Goal: Task Accomplishment & Management: Manage account settings

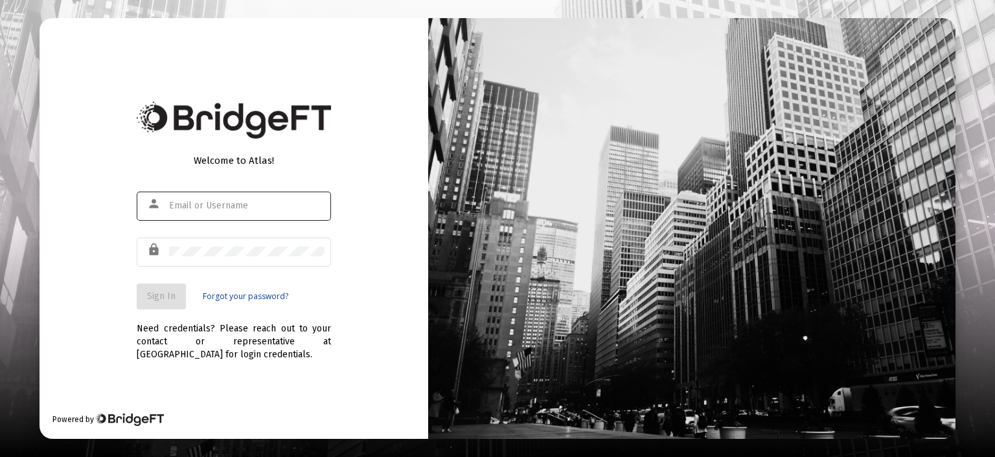
click at [266, 199] on div at bounding box center [246, 206] width 155 height 32
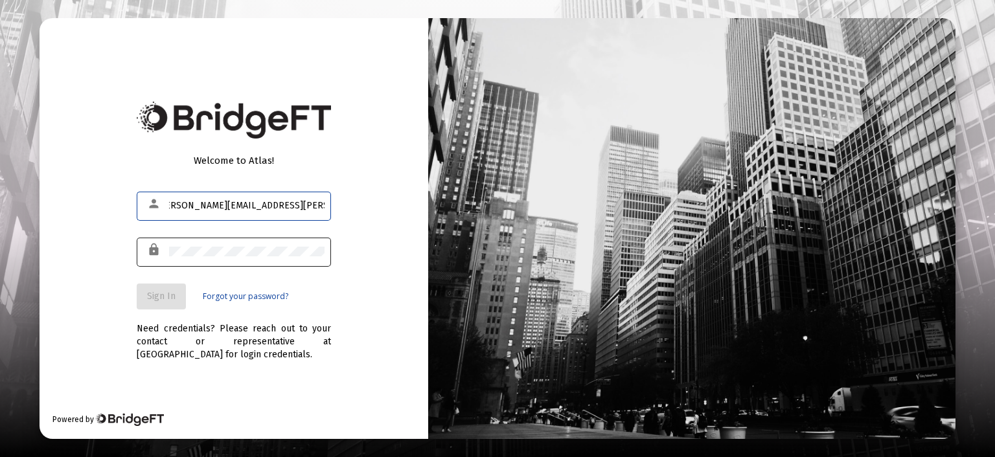
type input "[PERSON_NAME][EMAIL_ADDRESS][PERSON_NAME][DOMAIN_NAME]"
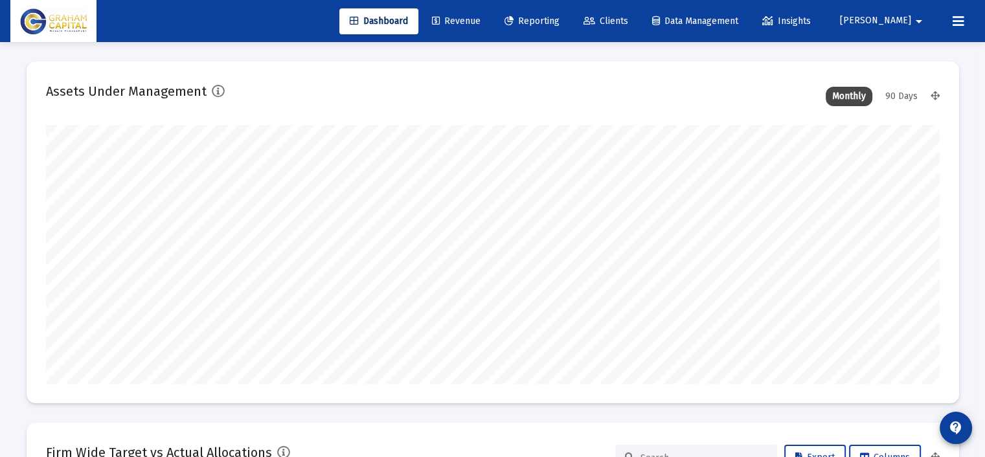
scroll to position [259, 481]
click at [481, 16] on span "Revenue" at bounding box center [456, 21] width 49 height 11
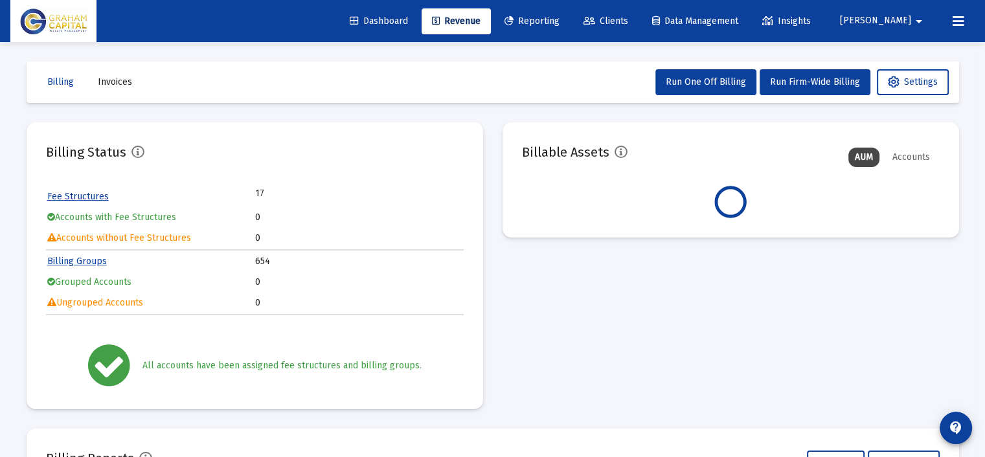
click at [564, 15] on link "Reporting" at bounding box center [532, 21] width 76 height 26
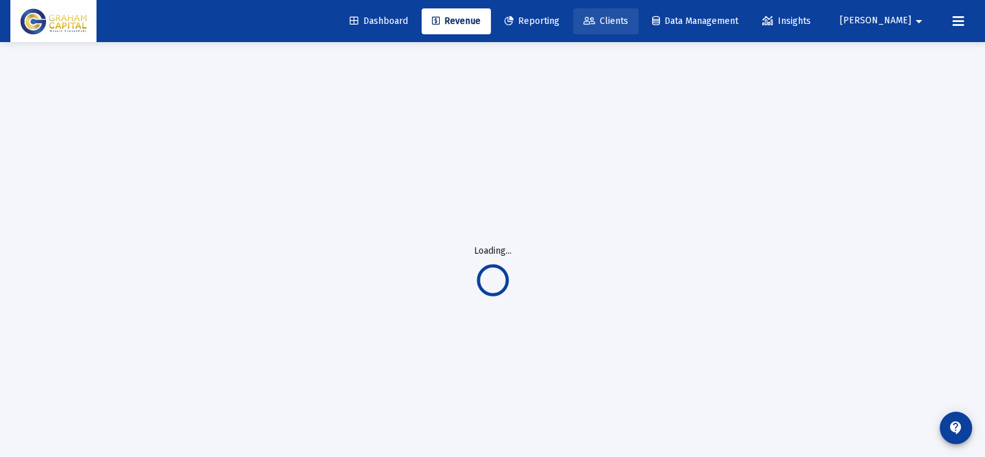
click at [628, 16] on span "Clients" at bounding box center [606, 21] width 45 height 11
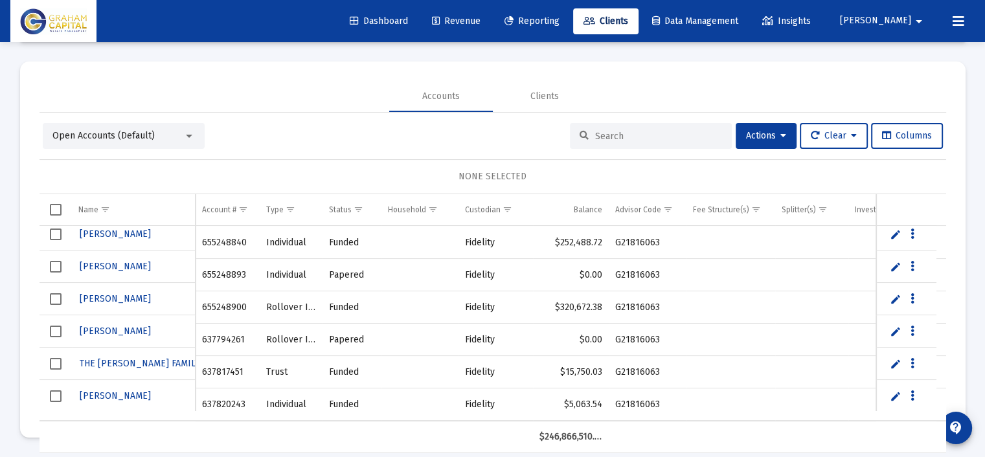
scroll to position [41052, 0]
click at [890, 392] on link "Edit" at bounding box center [896, 396] width 12 height 12
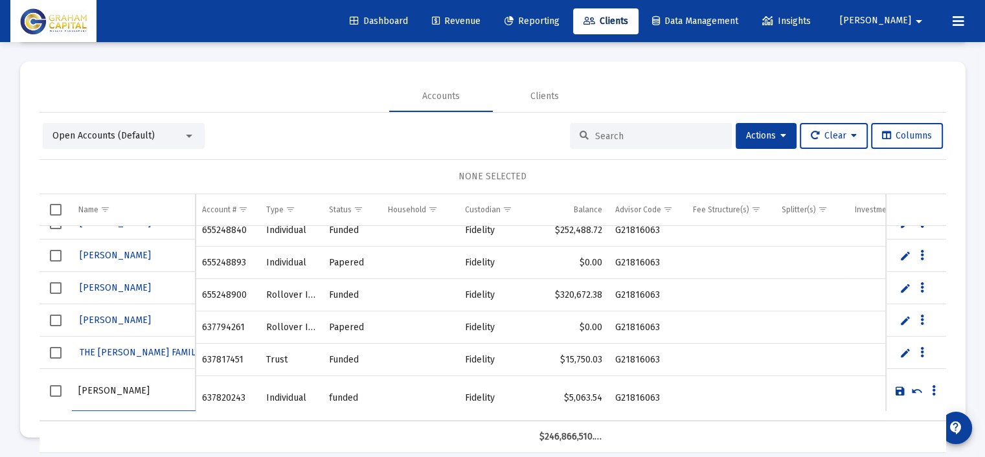
scroll to position [0, 5]
type input "[PERSON_NAME]"
click at [899, 390] on link "Save" at bounding box center [901, 391] width 12 height 12
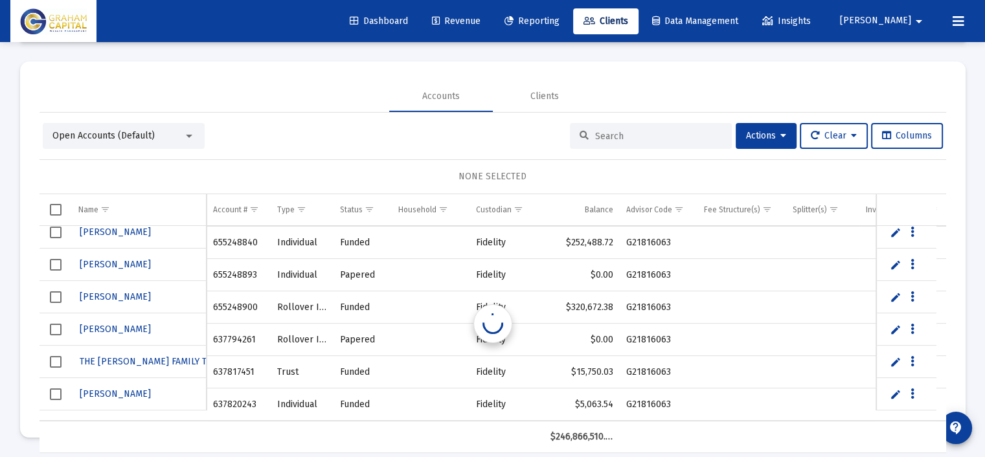
scroll to position [41052, 0]
click at [896, 363] on link "Edit" at bounding box center [896, 364] width 12 height 12
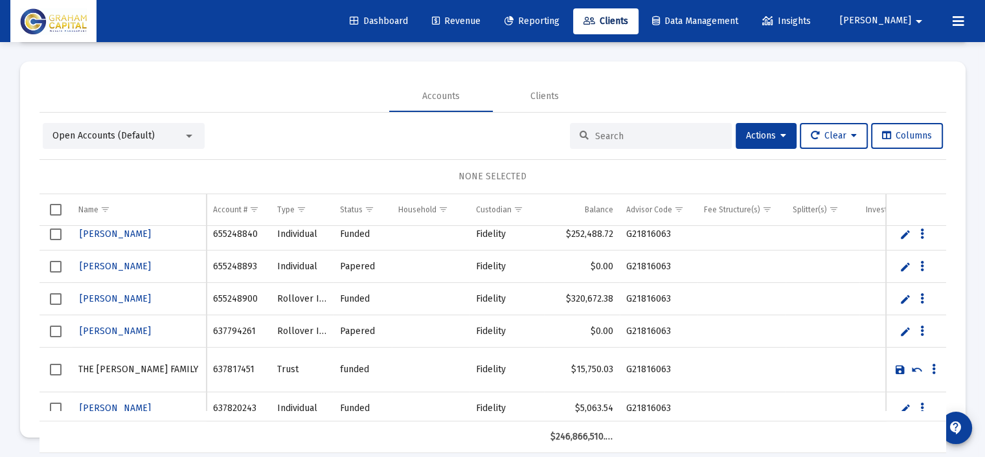
drag, startPoint x: 903, startPoint y: 367, endPoint x: 912, endPoint y: 334, distance: 34.9
click at [903, 367] on link "Save" at bounding box center [901, 370] width 12 height 12
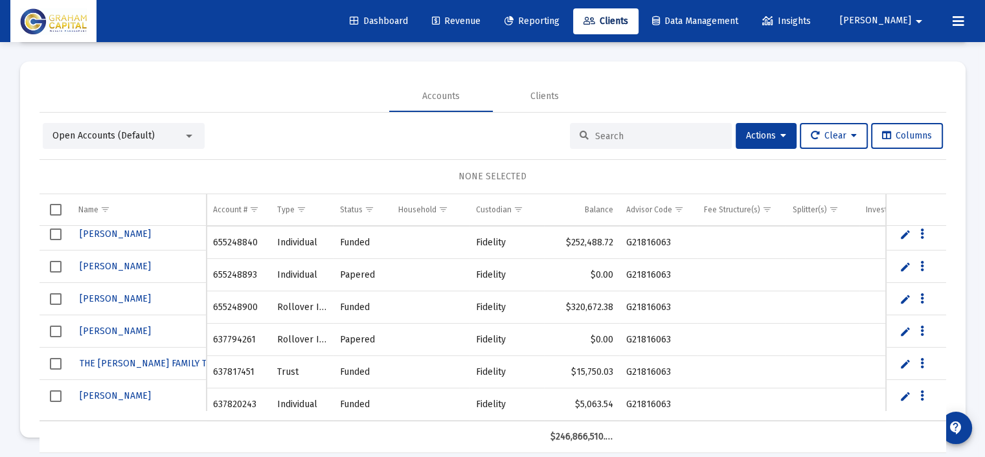
click at [904, 326] on link "Edit" at bounding box center [906, 332] width 12 height 12
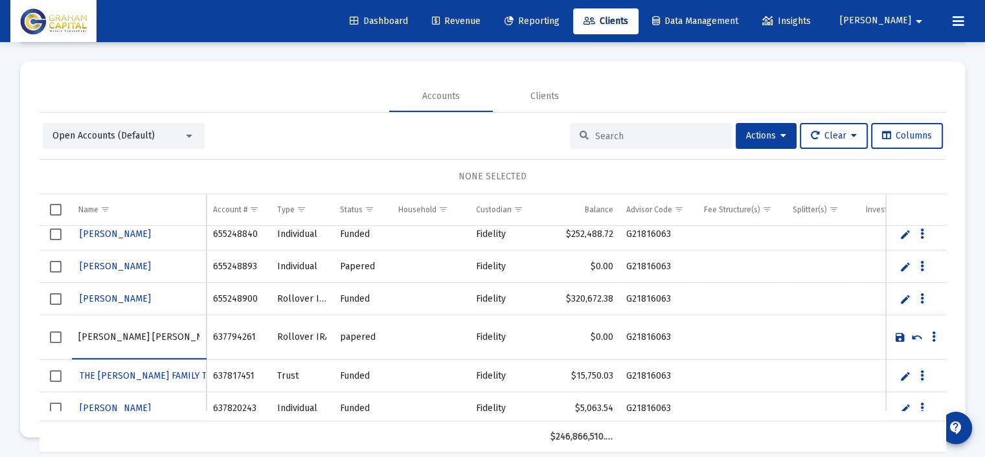
type input "[PERSON_NAME] [PERSON_NAME]"
click at [898, 333] on link "Save" at bounding box center [901, 338] width 12 height 12
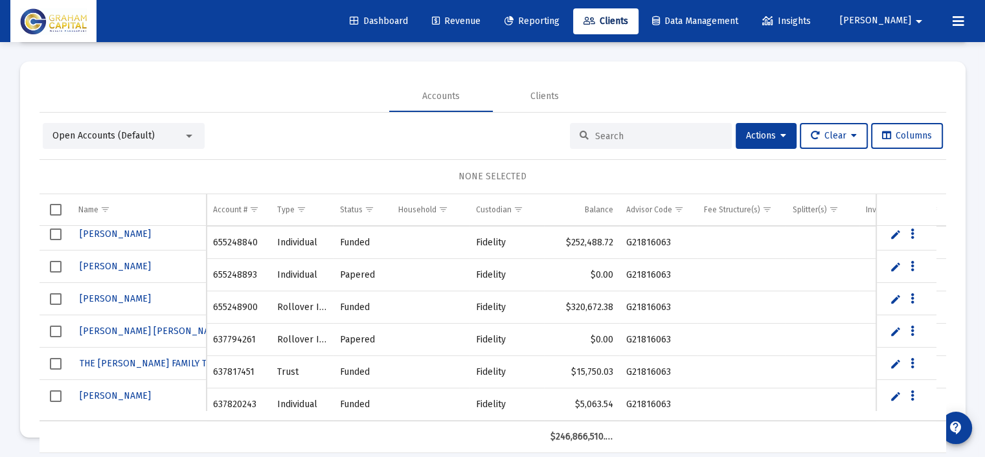
click at [892, 297] on link "Edit" at bounding box center [896, 299] width 12 height 12
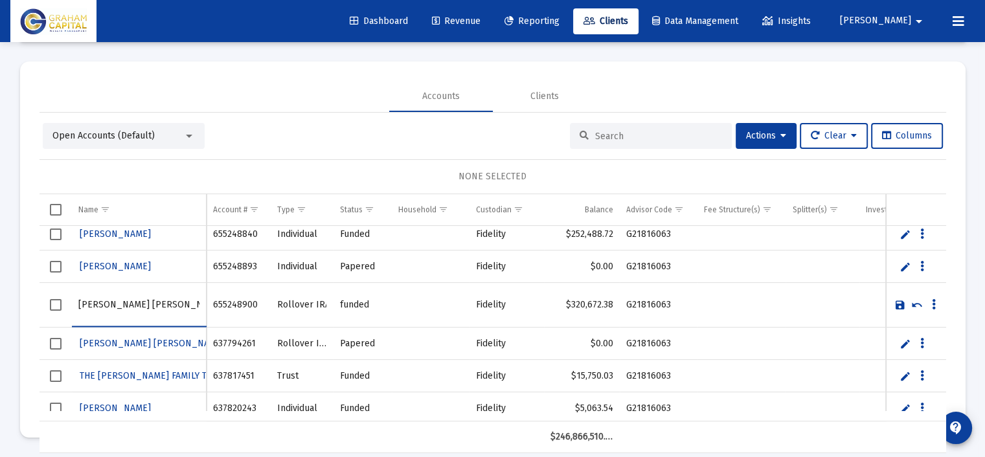
type input "[PERSON_NAME] [PERSON_NAME]"
click at [895, 303] on link "Save" at bounding box center [901, 305] width 12 height 12
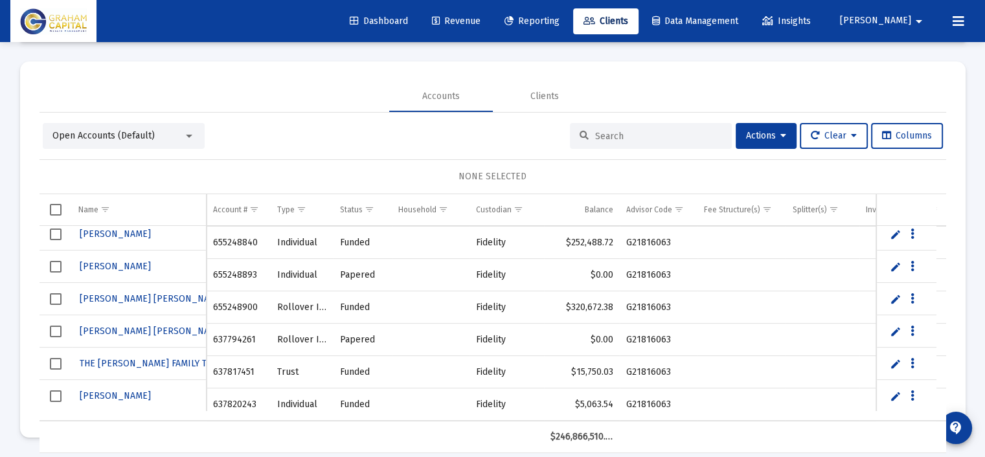
click at [896, 263] on link "Edit" at bounding box center [896, 267] width 12 height 12
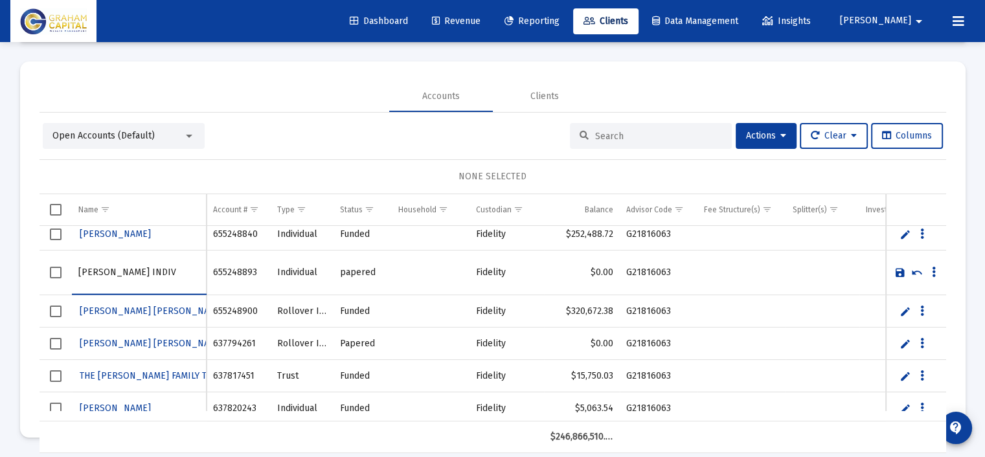
type input "[PERSON_NAME] INDIV"
click at [899, 270] on link "Save" at bounding box center [901, 273] width 12 height 12
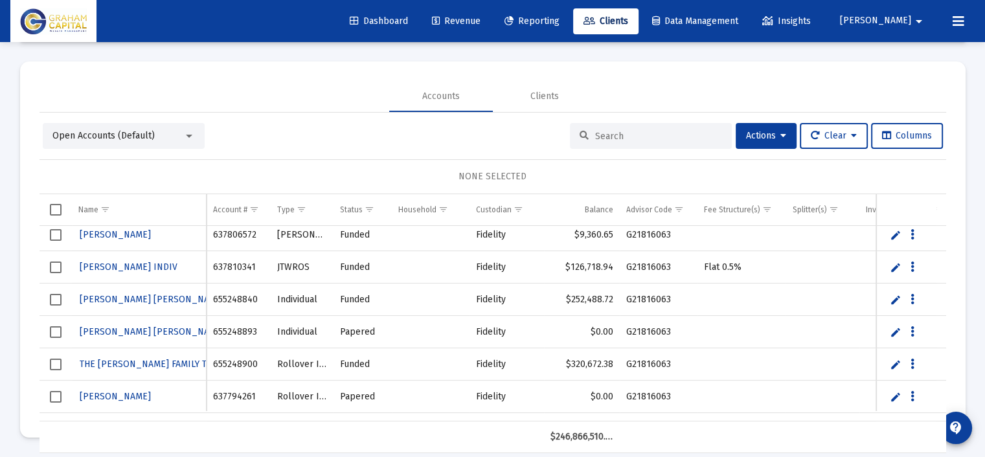
scroll to position [40987, 0]
click at [892, 294] on link "Edit" at bounding box center [896, 300] width 12 height 12
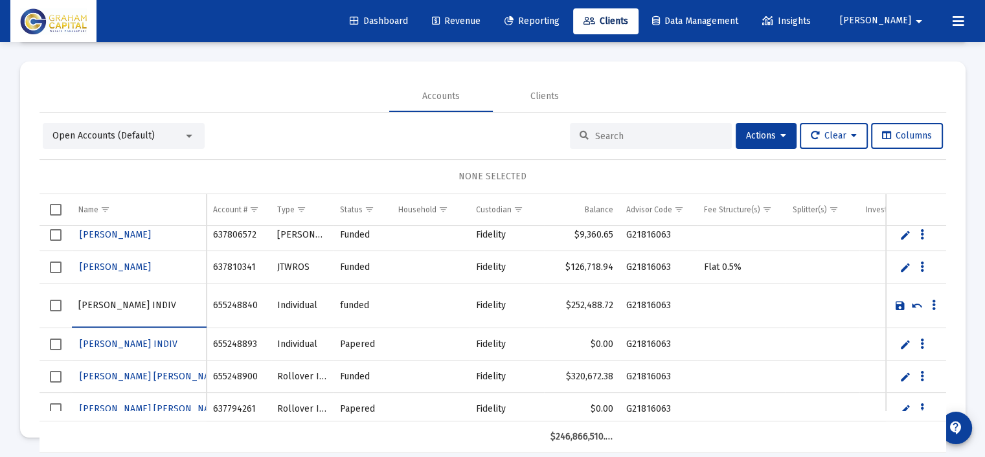
type input "[PERSON_NAME] INDIV"
click at [897, 308] on link "Save" at bounding box center [901, 306] width 12 height 12
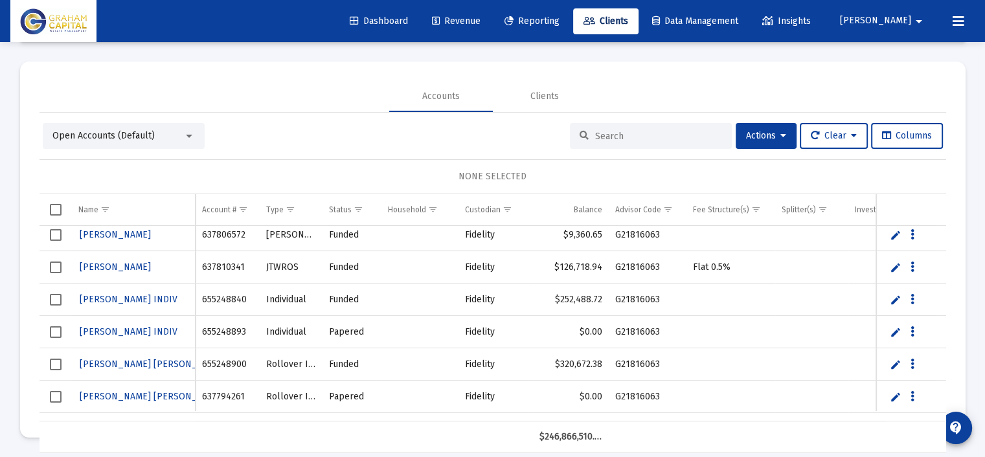
click at [894, 268] on link "Edit" at bounding box center [896, 268] width 12 height 12
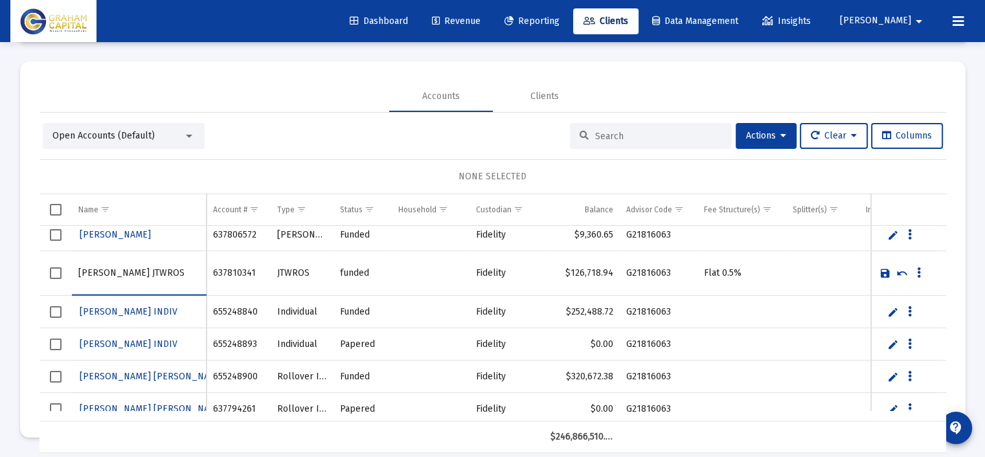
type input "[PERSON_NAME] JTWROS"
click at [881, 271] on link "Save" at bounding box center [886, 274] width 12 height 12
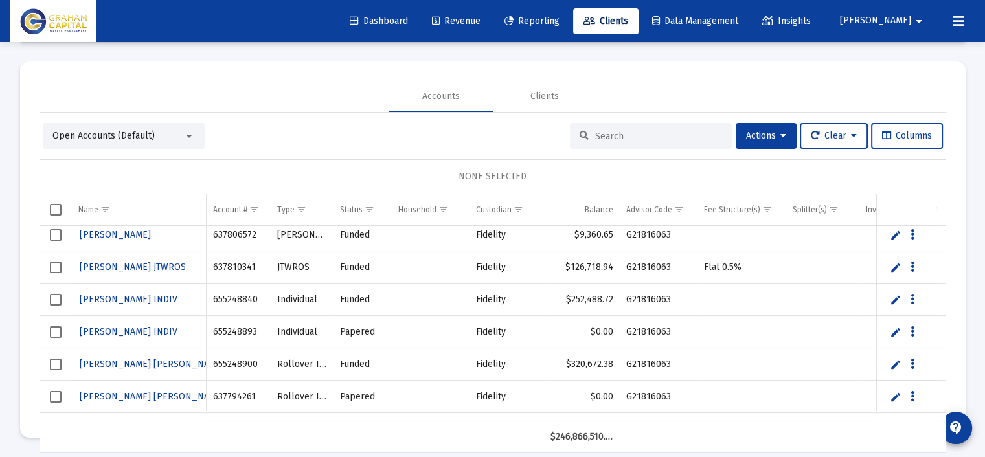
click at [895, 229] on link "Edit" at bounding box center [896, 235] width 12 height 12
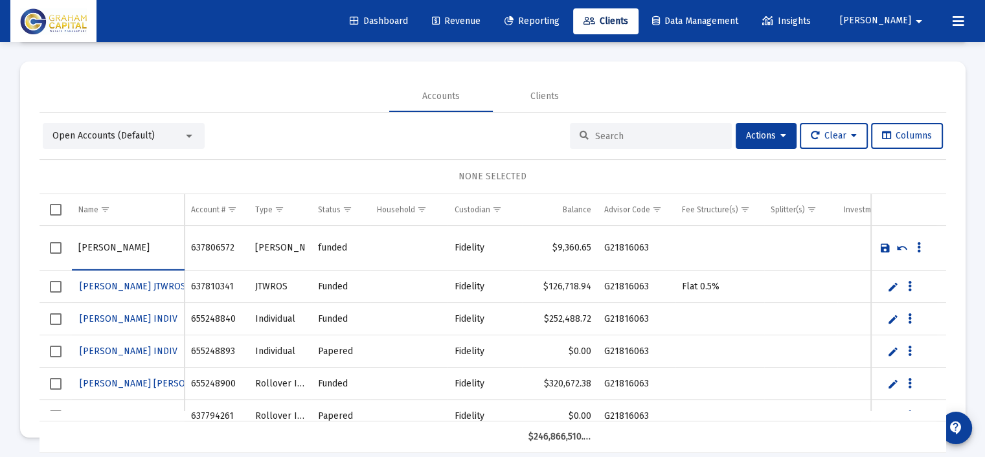
type input "[PERSON_NAME]"
click at [889, 247] on link "Save" at bounding box center [886, 248] width 12 height 12
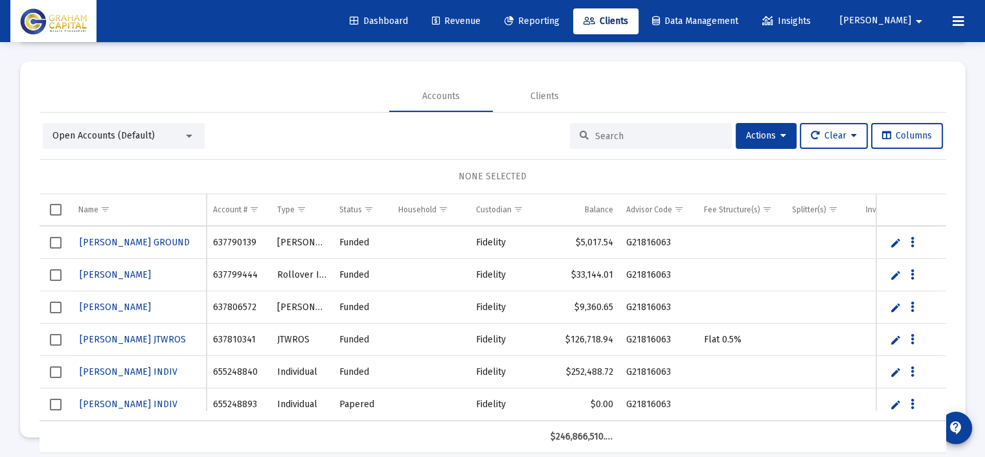
scroll to position [40850, 0]
click at [896, 337] on link "Edit" at bounding box center [896, 340] width 12 height 12
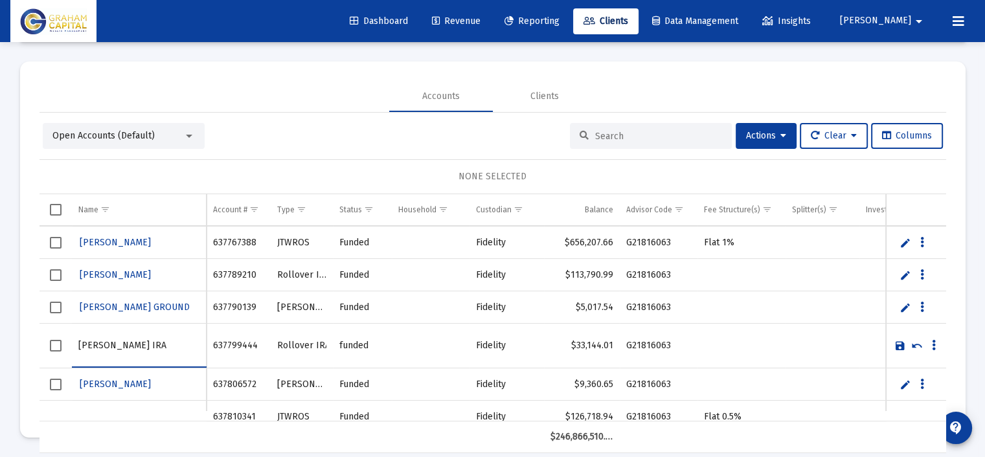
type input "[PERSON_NAME] IRA"
click at [896, 342] on link "Save" at bounding box center [901, 346] width 12 height 12
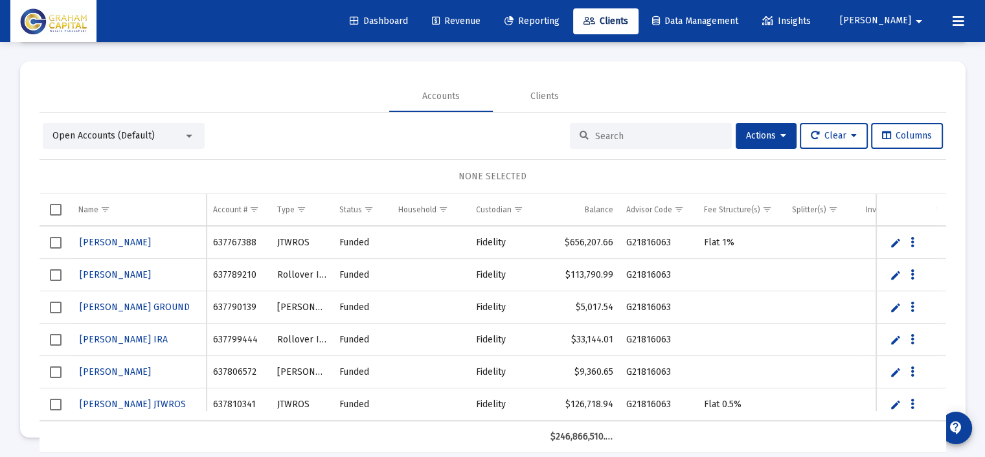
click at [895, 307] on link "Edit" at bounding box center [896, 308] width 12 height 12
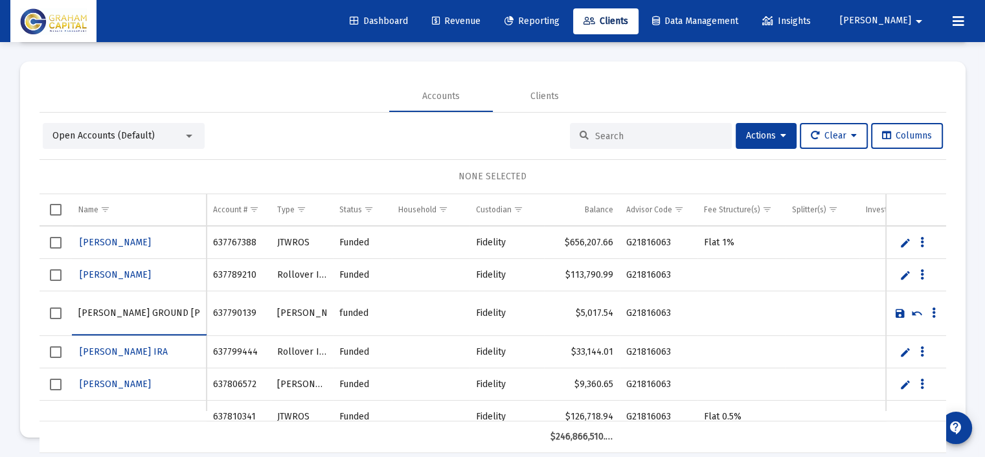
type input "[PERSON_NAME] GROUND [PERSON_NAME]"
click at [896, 312] on link "Save" at bounding box center [901, 314] width 12 height 12
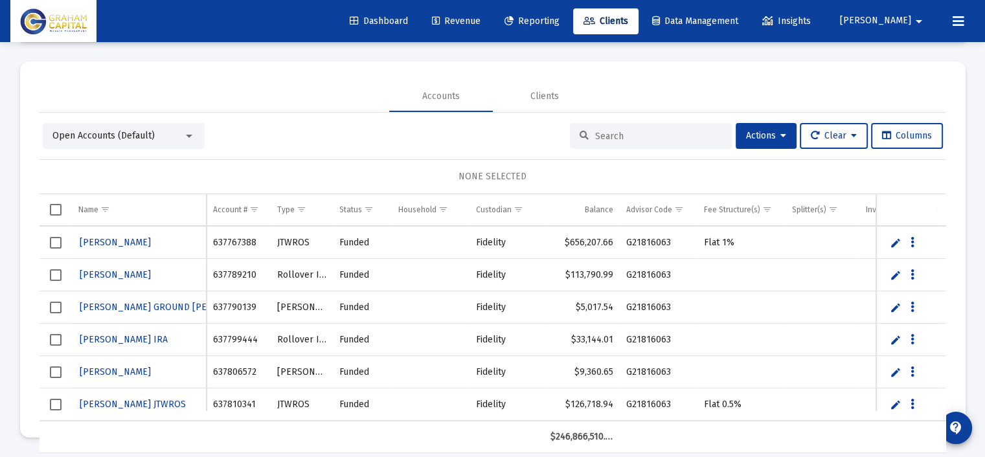
click at [893, 273] on link "Edit" at bounding box center [896, 275] width 12 height 12
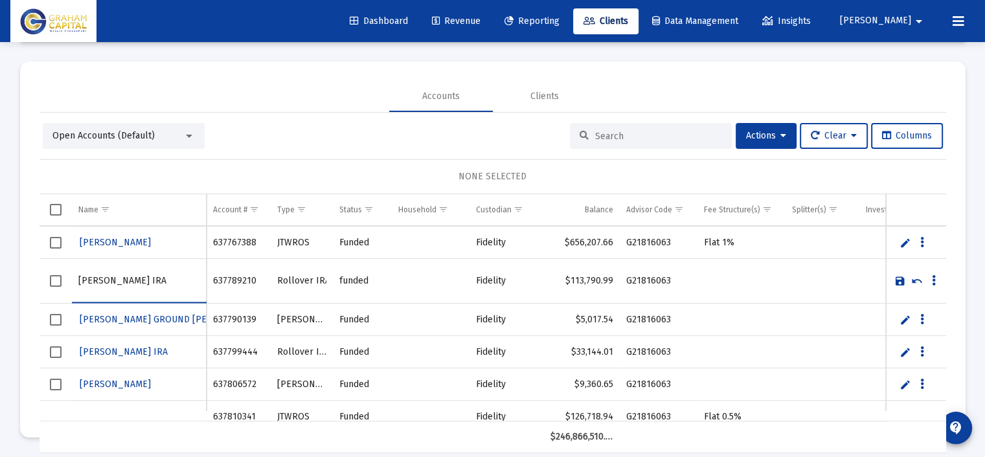
type input "[PERSON_NAME] IRA"
click at [899, 279] on link "Save" at bounding box center [901, 281] width 12 height 12
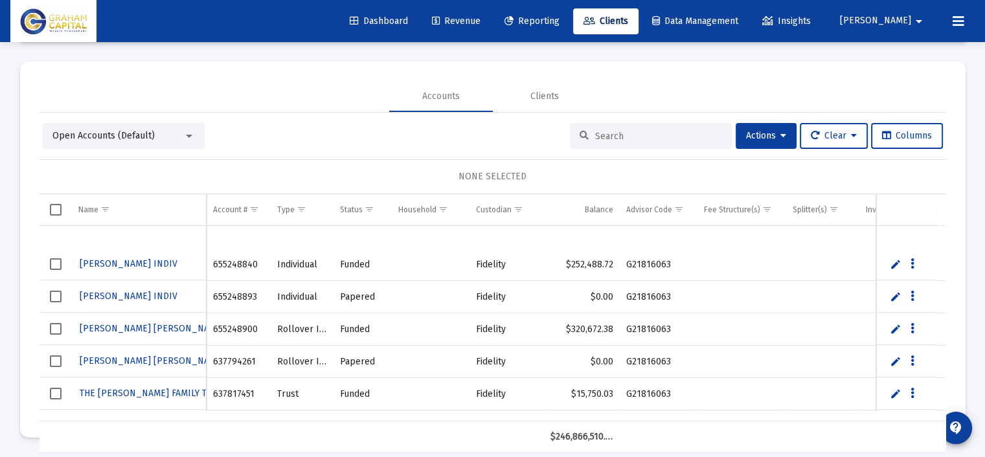
scroll to position [41052, 0]
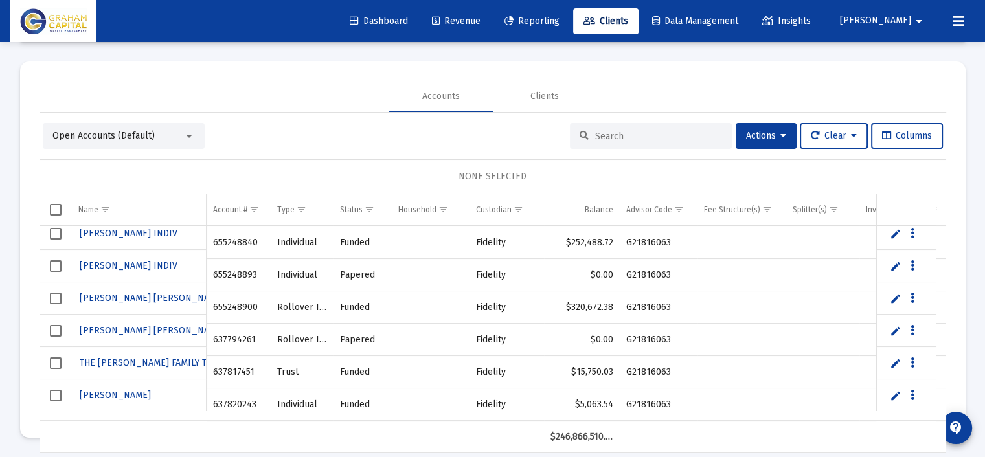
click at [898, 396] on link "Edit" at bounding box center [896, 396] width 12 height 12
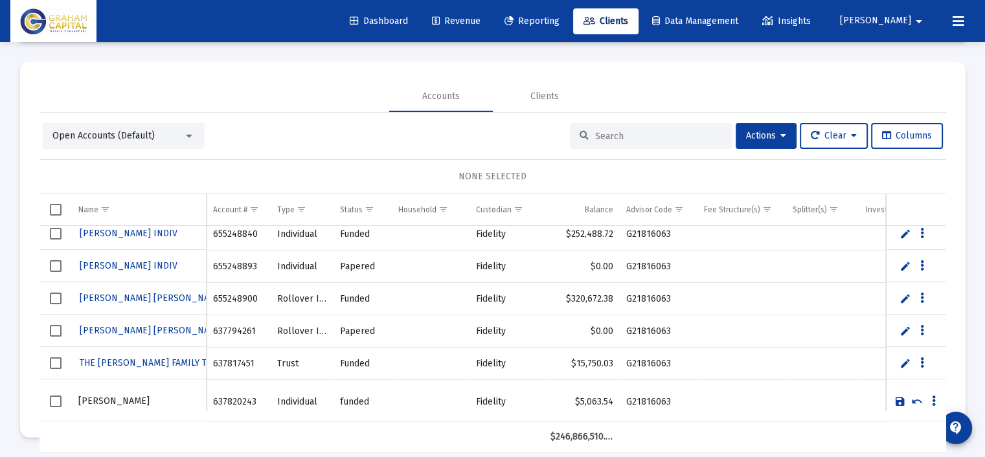
scroll to position [41063, 0]
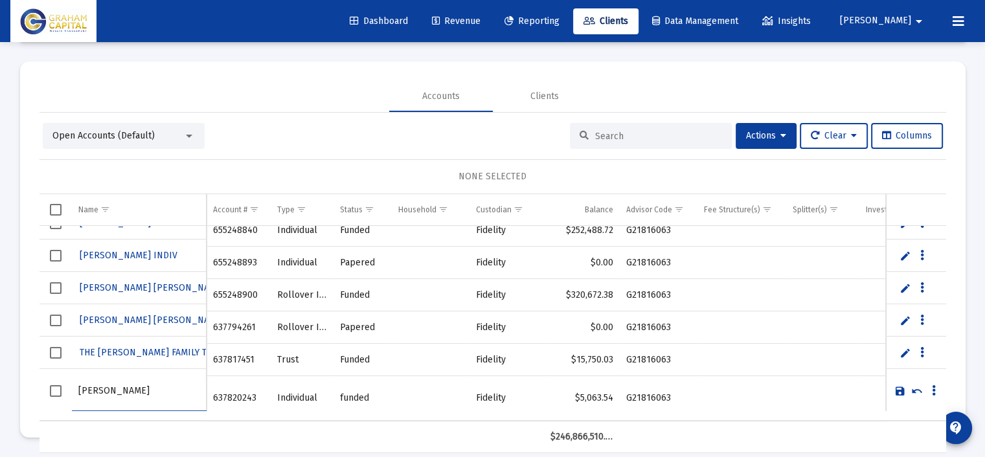
click at [120, 391] on input "[PERSON_NAME]" at bounding box center [139, 391] width 122 height 31
drag, startPoint x: 86, startPoint y: 388, endPoint x: 49, endPoint y: 388, distance: 36.3
click at [49, 388] on tr "[PERSON_NAME]" at bounding box center [493, 391] width 907 height 45
click at [117, 388] on input "[PERSON_NAME] JR INDIV" at bounding box center [139, 391] width 122 height 31
paste input "[PERSON_NAME]"
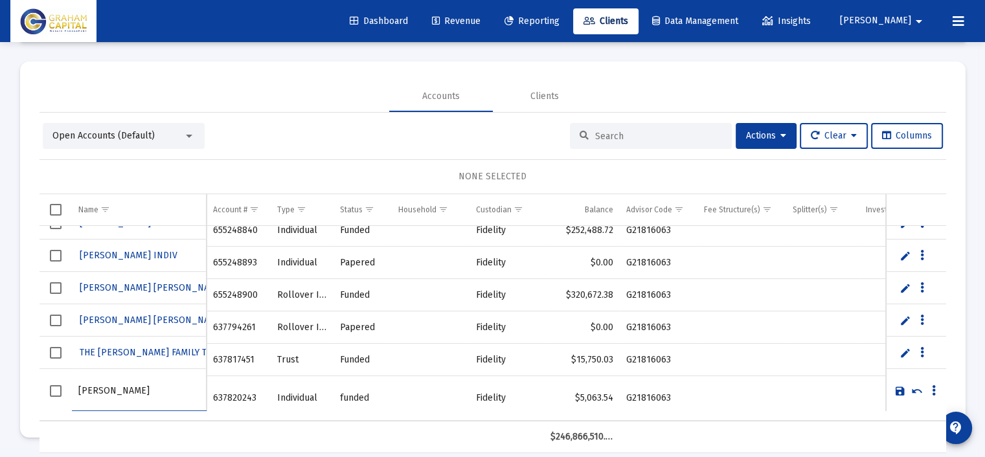
type input "[PERSON_NAME]"
drag, startPoint x: 904, startPoint y: 391, endPoint x: 905, endPoint y: 374, distance: 16.2
click at [904, 391] on link "Save" at bounding box center [901, 391] width 12 height 12
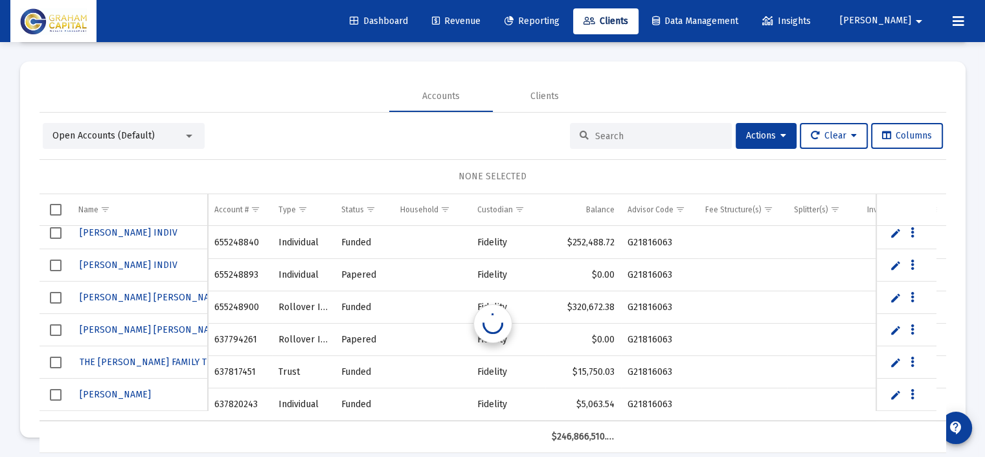
scroll to position [41052, 0]
click at [895, 362] on link "Edit" at bounding box center [896, 365] width 12 height 12
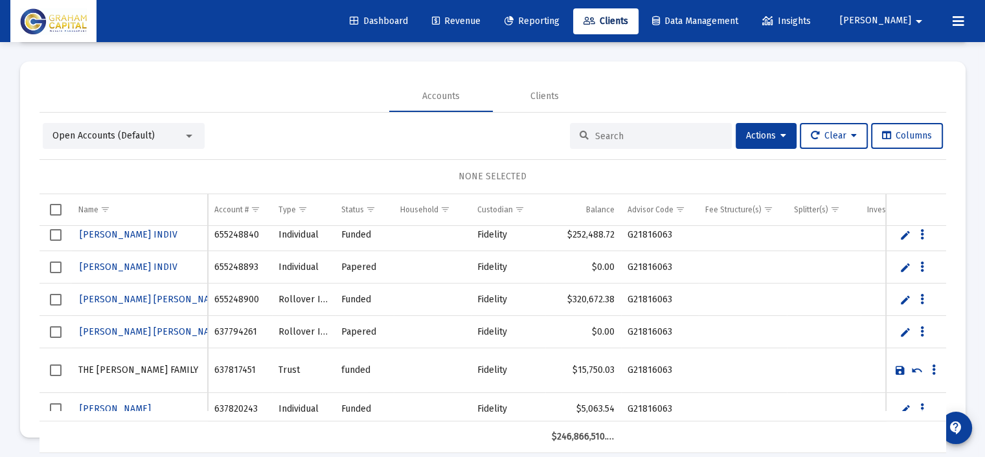
click at [899, 367] on link "Save" at bounding box center [901, 371] width 12 height 12
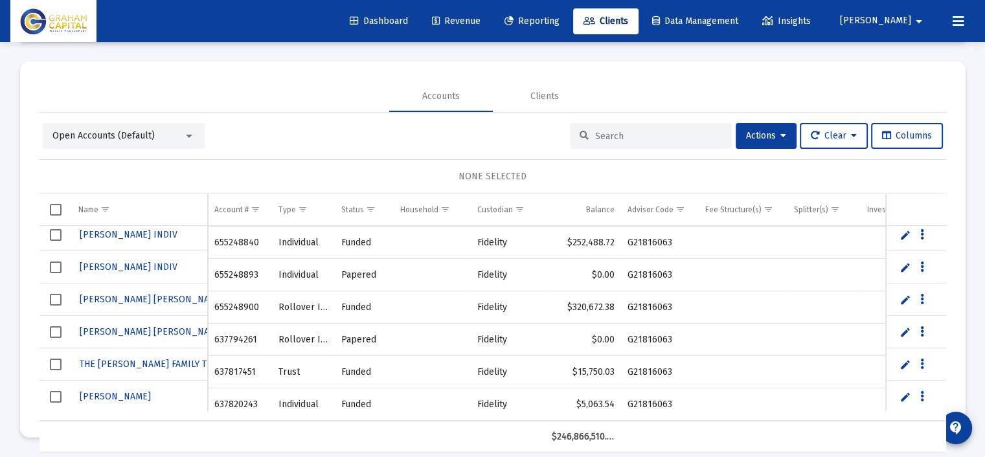
click at [908, 331] on link "Edit" at bounding box center [906, 332] width 12 height 12
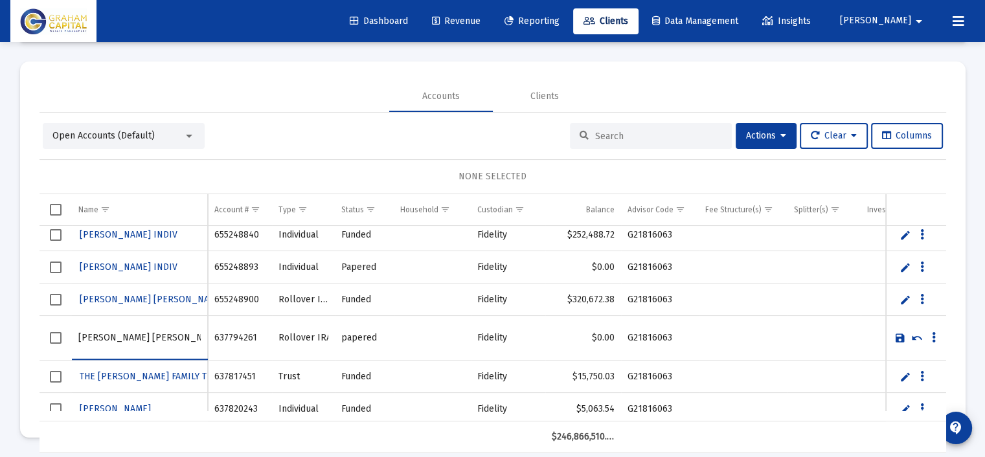
drag, startPoint x: 120, startPoint y: 335, endPoint x: 56, endPoint y: 336, distance: 63.5
click at [56, 336] on tr "[PERSON_NAME] [PERSON_NAME]" at bounding box center [493, 338] width 907 height 45
click at [111, 337] on input "[PERSON_NAME]" at bounding box center [139, 338] width 123 height 31
type input "[PERSON_NAME]"
click at [896, 339] on link "Save" at bounding box center [901, 338] width 12 height 12
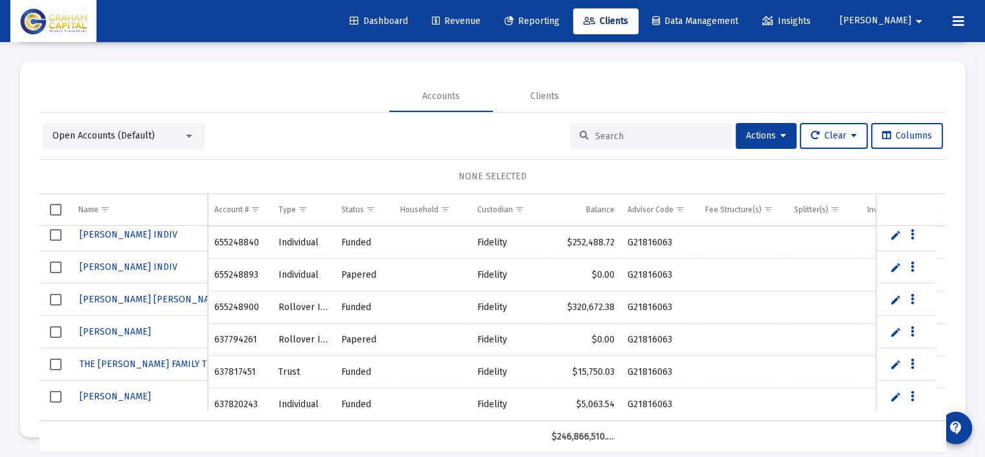
click at [891, 296] on link "Edit" at bounding box center [896, 300] width 12 height 12
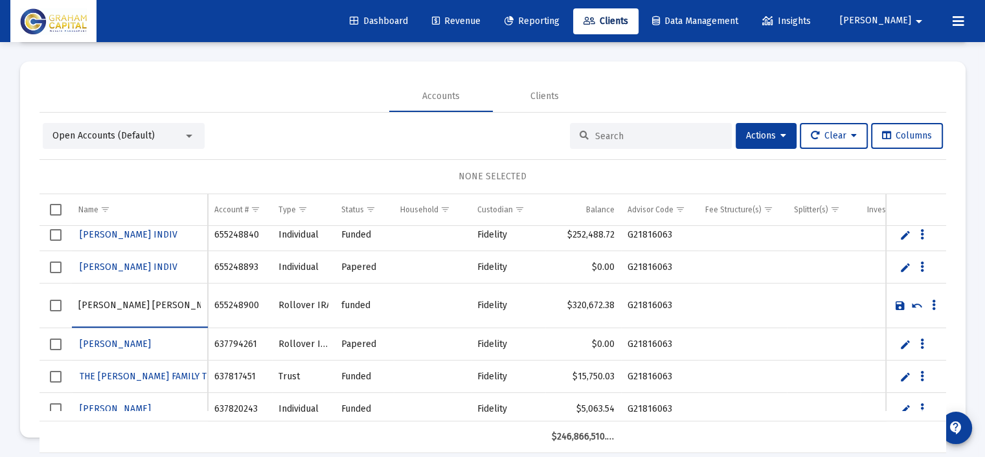
drag, startPoint x: 130, startPoint y: 303, endPoint x: 104, endPoint y: 303, distance: 25.3
click at [104, 303] on input "[PERSON_NAME] [PERSON_NAME]" at bounding box center [139, 305] width 123 height 31
drag, startPoint x: 106, startPoint y: 303, endPoint x: 73, endPoint y: 303, distance: 33.0
click at [73, 303] on td "[PERSON_NAME] [PERSON_NAME]" at bounding box center [140, 306] width 137 height 45
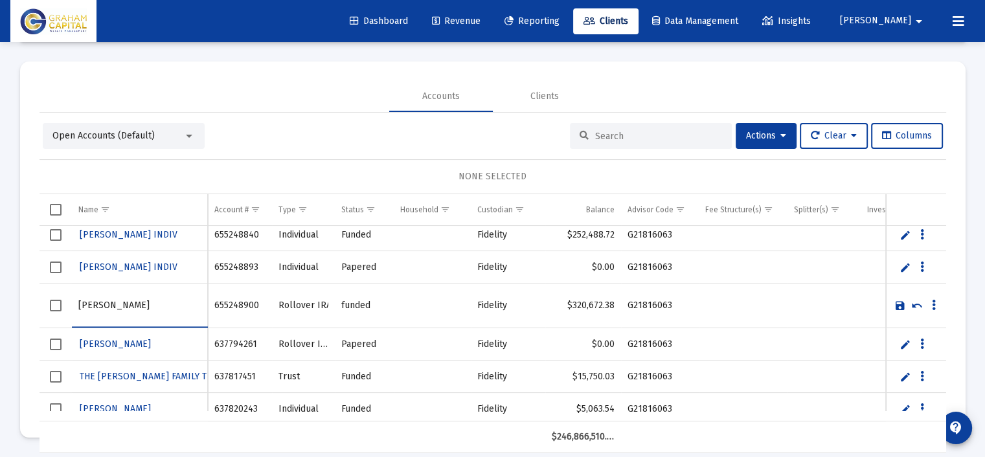
click at [119, 303] on input "[PERSON_NAME]" at bounding box center [139, 305] width 123 height 31
type input "[PERSON_NAME]"
click at [899, 305] on link "Save" at bounding box center [901, 306] width 12 height 12
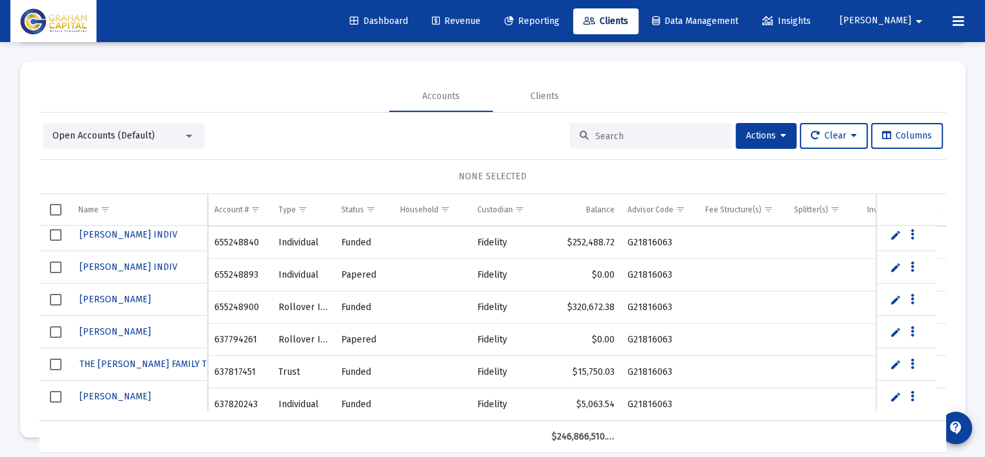
click at [896, 263] on link "Edit" at bounding box center [896, 268] width 12 height 12
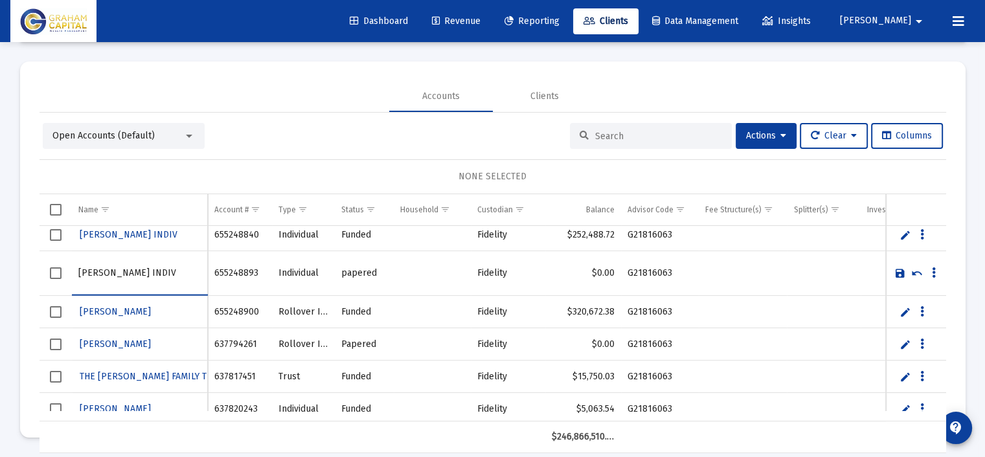
drag, startPoint x: 108, startPoint y: 273, endPoint x: 70, endPoint y: 275, distance: 38.2
click at [70, 275] on tr "[PERSON_NAME] INDIV" at bounding box center [493, 273] width 907 height 45
click at [120, 273] on input "[PERSON_NAME] INDIV" at bounding box center [139, 273] width 123 height 31
type input "[PERSON_NAME]"
click at [900, 269] on link "Save" at bounding box center [901, 274] width 12 height 12
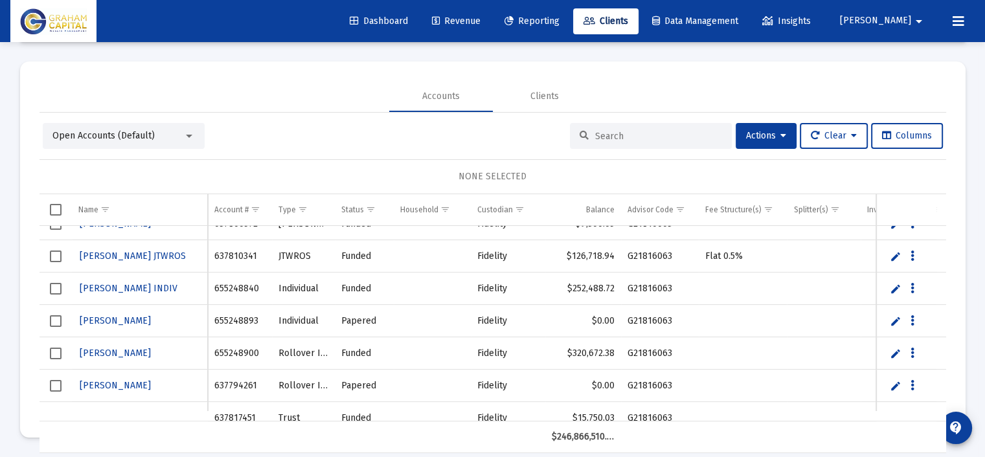
scroll to position [40987, 0]
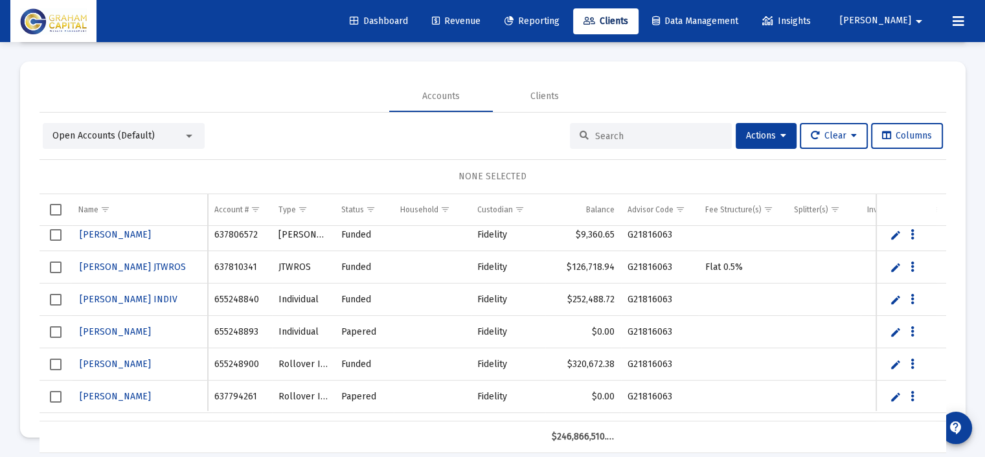
click at [894, 291] on td "Data grid" at bounding box center [906, 300] width 60 height 32
click at [896, 300] on link "Edit" at bounding box center [896, 300] width 12 height 12
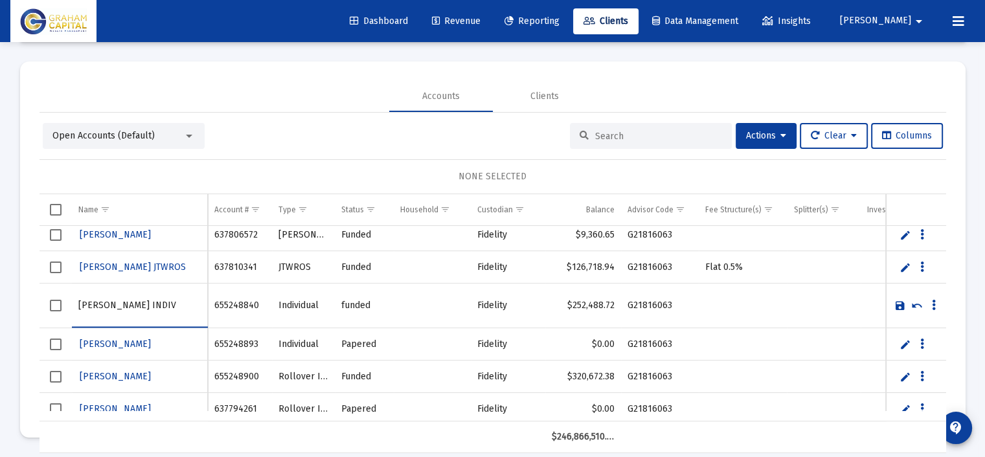
drag, startPoint x: 105, startPoint y: 301, endPoint x: 70, endPoint y: 298, distance: 35.1
click at [70, 298] on tr "[PERSON_NAME] INDIV" at bounding box center [493, 306] width 907 height 45
drag, startPoint x: 119, startPoint y: 303, endPoint x: 175, endPoint y: 310, distance: 56.2
click at [120, 304] on input "[PERSON_NAME] INDIV" at bounding box center [139, 305] width 123 height 31
type input "[PERSON_NAME]"
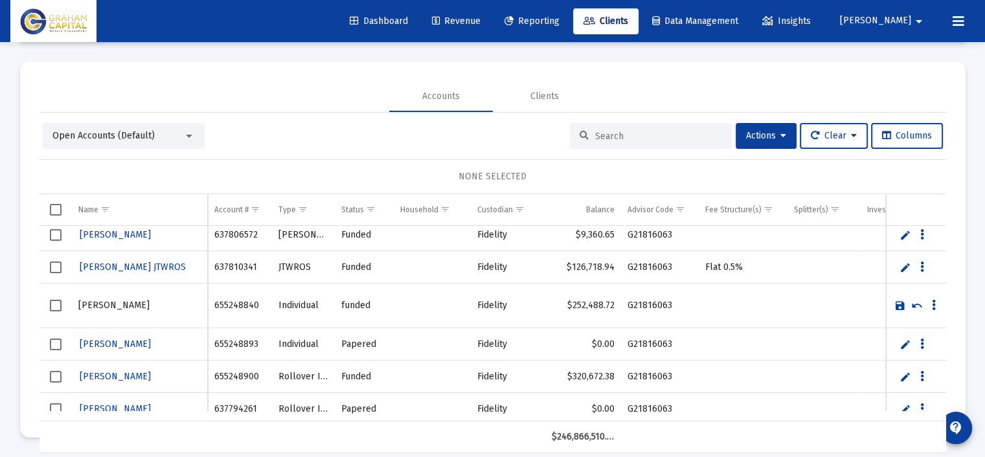
click at [897, 305] on link "Save" at bounding box center [901, 306] width 12 height 12
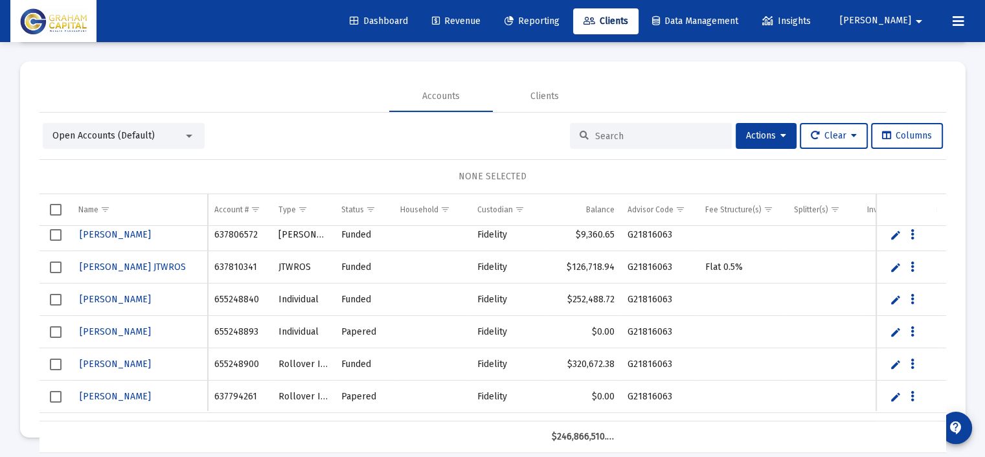
click at [893, 264] on link "Edit" at bounding box center [896, 268] width 12 height 12
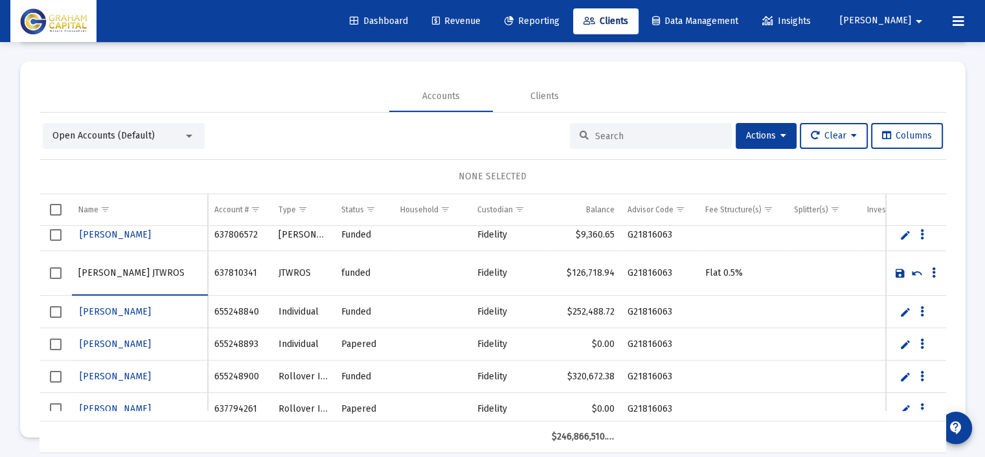
drag, startPoint x: 101, startPoint y: 273, endPoint x: 65, endPoint y: 273, distance: 36.3
click at [65, 273] on tr "[PERSON_NAME] JTWROS" at bounding box center [493, 273] width 907 height 45
click at [111, 271] on input "[PERSON_NAME] JTWROS" at bounding box center [139, 273] width 123 height 31
type input "[PERSON_NAME]"
click at [899, 271] on link "Save" at bounding box center [901, 274] width 12 height 12
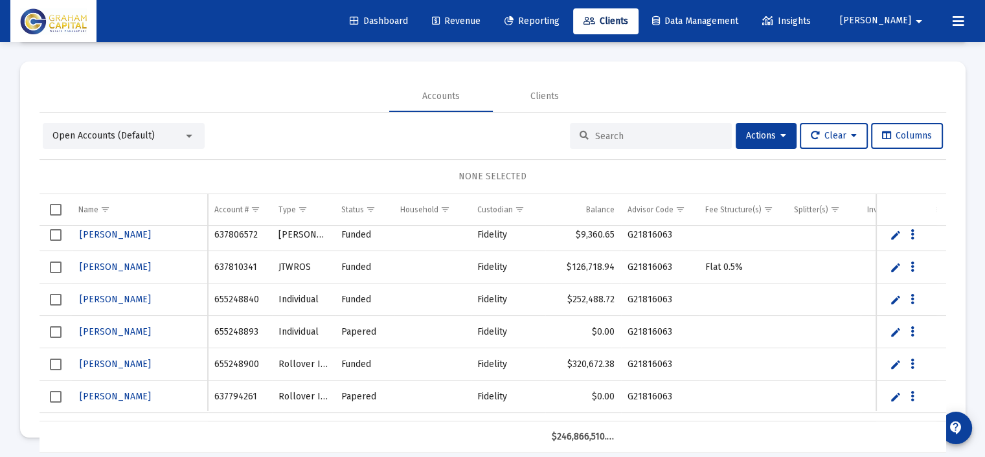
click at [893, 262] on link "Edit" at bounding box center [896, 268] width 12 height 12
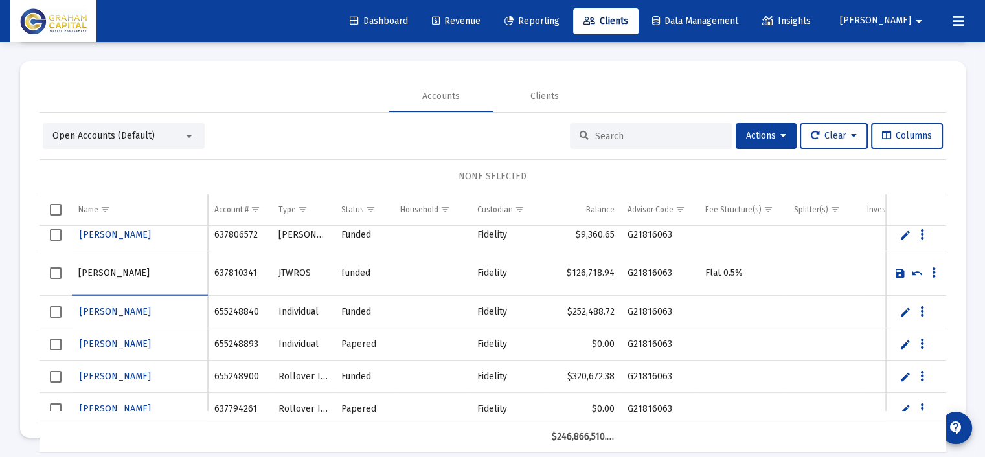
click at [898, 269] on link "Save" at bounding box center [901, 274] width 12 height 12
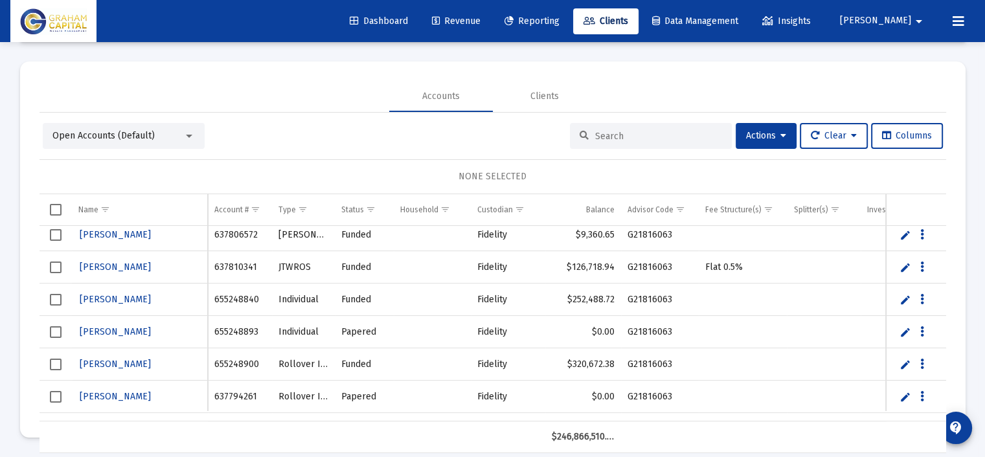
click at [900, 235] on link "Edit" at bounding box center [906, 235] width 12 height 12
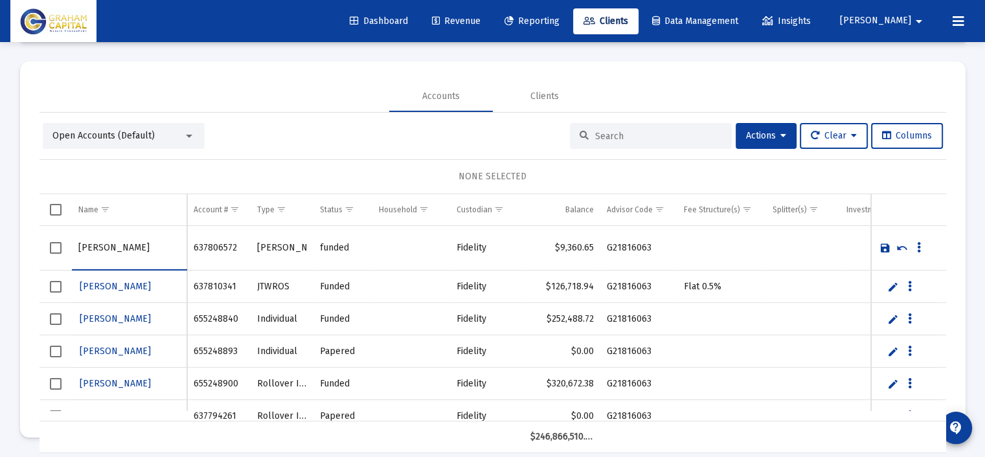
drag, startPoint x: 101, startPoint y: 244, endPoint x: 62, endPoint y: 250, distance: 39.3
click at [62, 250] on tr "[PERSON_NAME]" at bounding box center [488, 248] width 897 height 45
drag, startPoint x: 114, startPoint y: 248, endPoint x: 170, endPoint y: 249, distance: 55.7
click at [116, 248] on input "[PERSON_NAME] [PERSON_NAME]" at bounding box center [129, 248] width 102 height 31
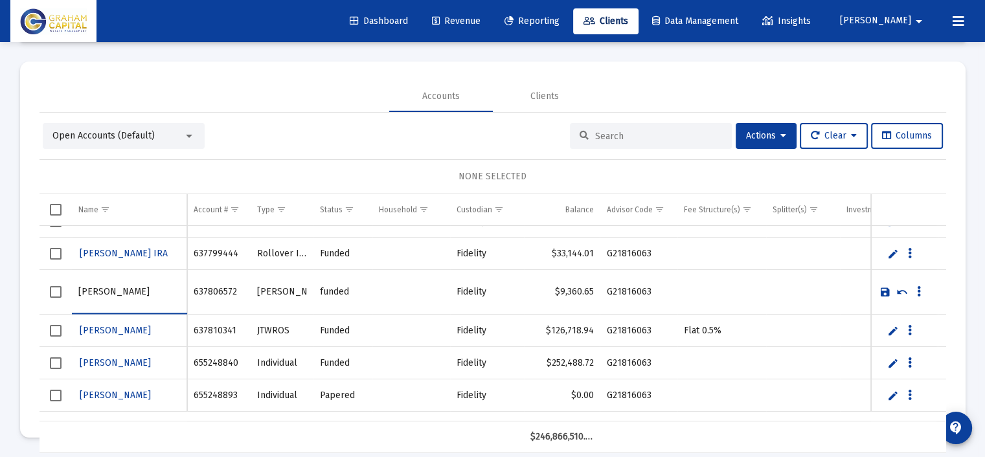
scroll to position [40915, 0]
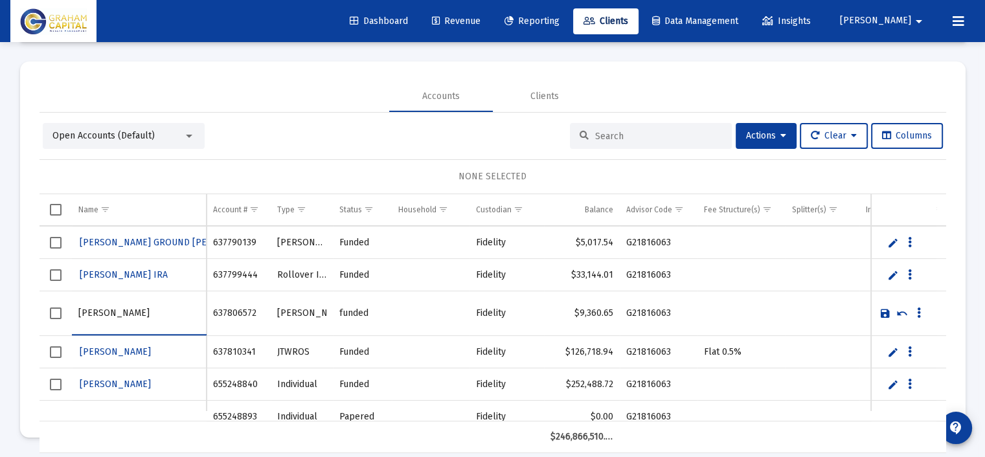
type input "[PERSON_NAME]"
click at [882, 312] on link "Save" at bounding box center [886, 314] width 12 height 12
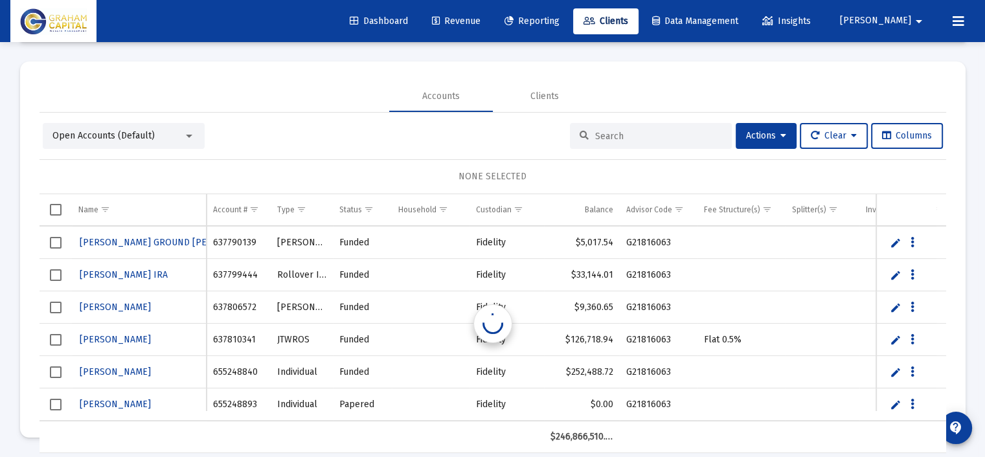
click at [891, 277] on link "Edit" at bounding box center [896, 275] width 12 height 12
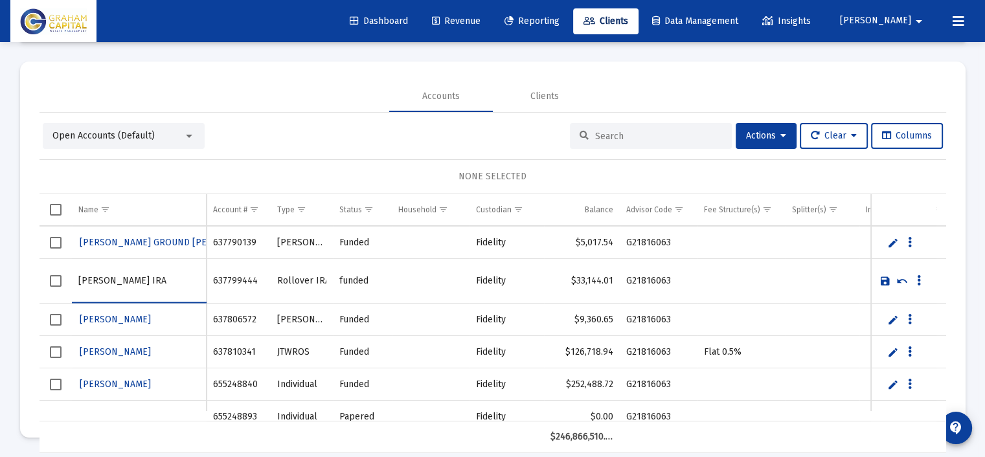
drag, startPoint x: 99, startPoint y: 278, endPoint x: 43, endPoint y: 278, distance: 56.4
click at [43, 278] on tr "[PERSON_NAME] IRA" at bounding box center [488, 281] width 897 height 45
click at [116, 281] on input "[PERSON_NAME]" at bounding box center [139, 281] width 122 height 31
type input "[PERSON_NAME]"
click at [885, 279] on link "Save" at bounding box center [886, 281] width 12 height 12
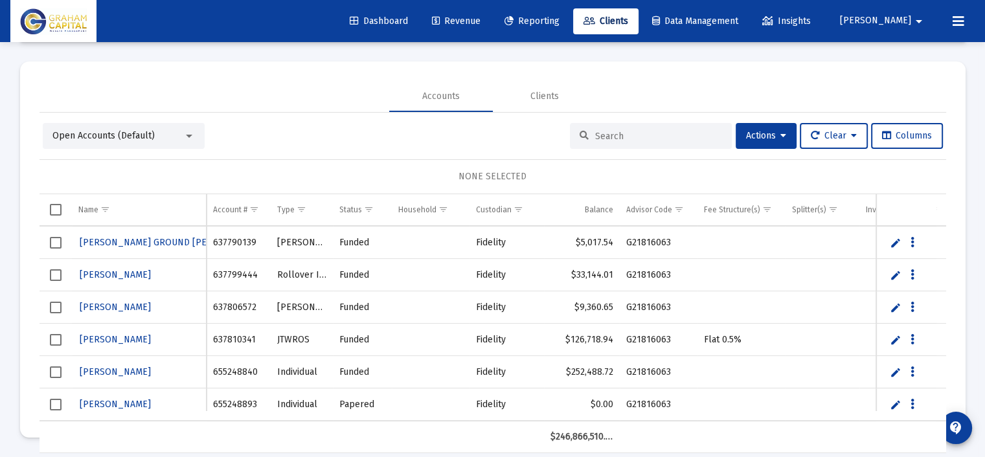
drag, startPoint x: 904, startPoint y: 240, endPoint x: 886, endPoint y: 240, distance: 17.5
click at [904, 240] on td "Data grid" at bounding box center [906, 243] width 60 height 32
click at [899, 237] on link "Edit" at bounding box center [896, 243] width 12 height 12
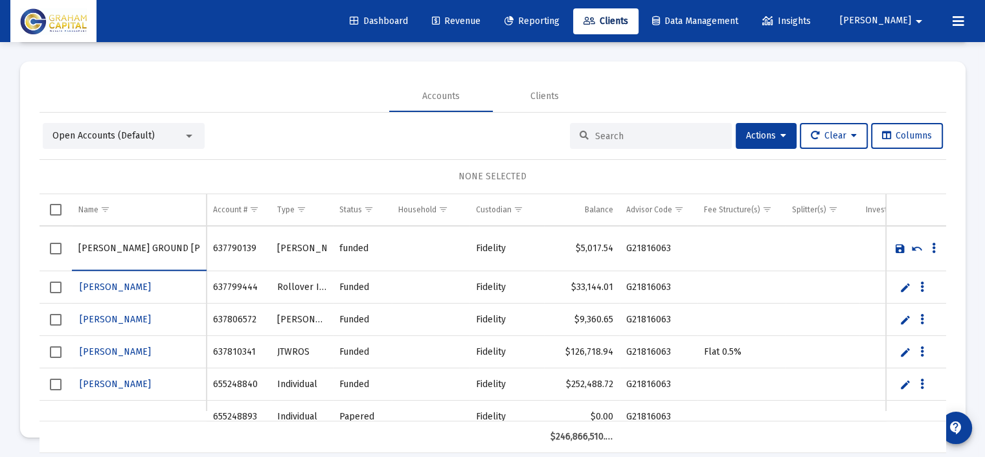
drag, startPoint x: 109, startPoint y: 249, endPoint x: 55, endPoint y: 251, distance: 53.8
click at [55, 251] on tr "[PERSON_NAME] GROUND [PERSON_NAME]" at bounding box center [493, 249] width 907 height 45
click at [116, 249] on input "GROUND [PERSON_NAME]" at bounding box center [139, 248] width 122 height 31
type input "GROUND, [PERSON_NAME]"
click at [900, 249] on link "Save" at bounding box center [901, 249] width 12 height 12
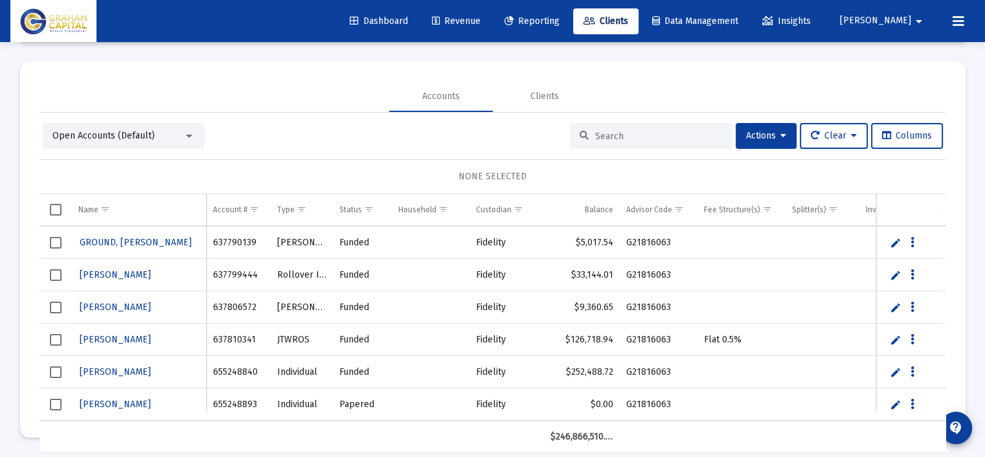
scroll to position [40850, 0]
click at [895, 272] on link "Edit" at bounding box center [896, 275] width 12 height 12
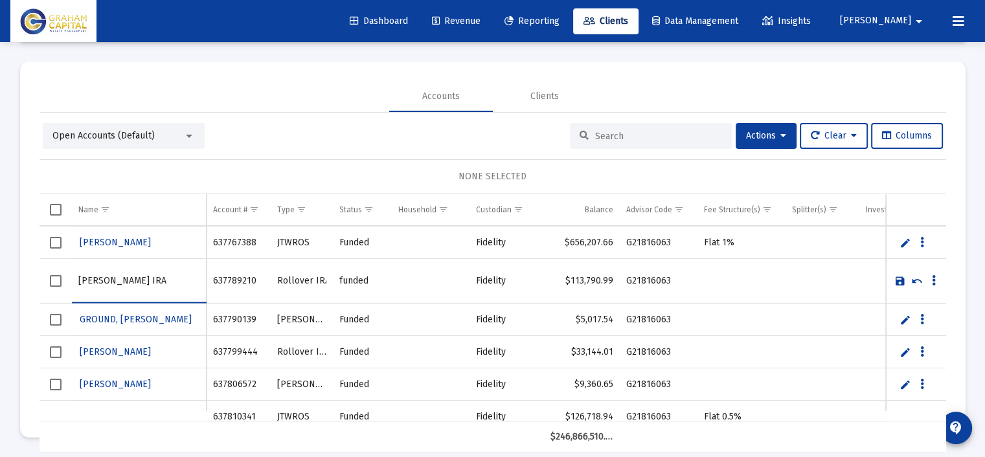
drag, startPoint x: 102, startPoint y: 279, endPoint x: 45, endPoint y: 277, distance: 56.4
click at [45, 277] on tr "[PERSON_NAME] IRA" at bounding box center [493, 281] width 907 height 45
click at [105, 275] on input "[PERSON_NAME]" at bounding box center [139, 281] width 122 height 31
type input "[PERSON_NAME]"
click at [896, 277] on link "Save" at bounding box center [901, 281] width 12 height 12
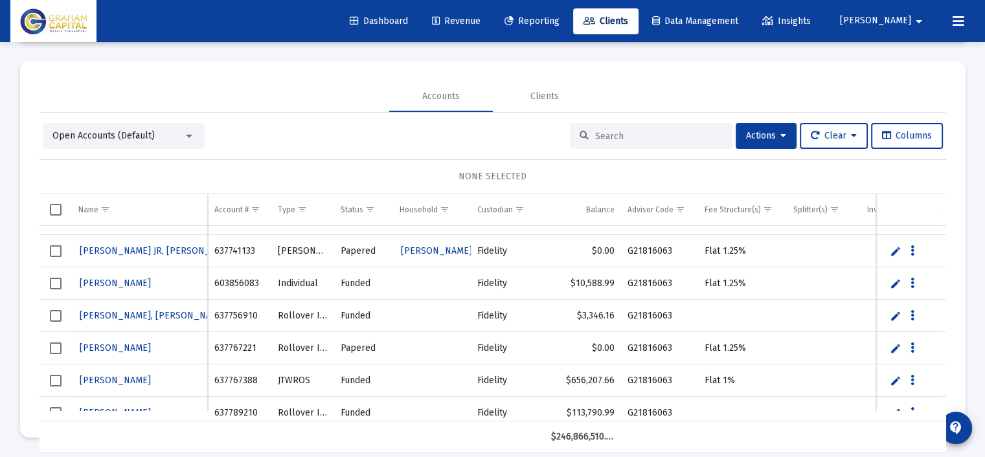
scroll to position [40664, 0]
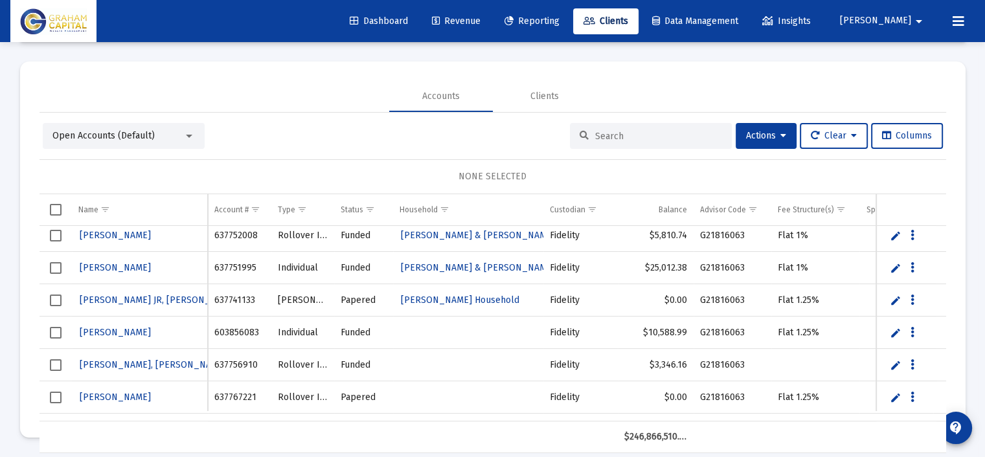
click at [481, 19] on span "Revenue" at bounding box center [456, 21] width 49 height 11
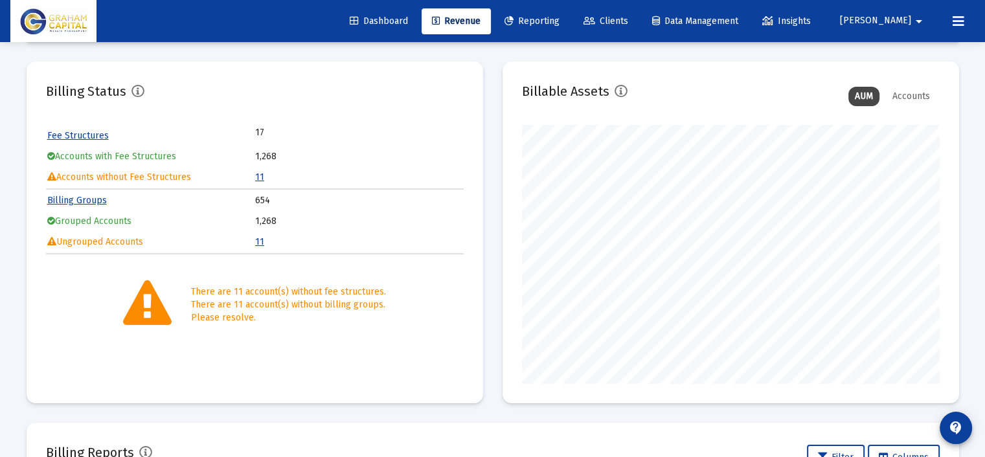
scroll to position [259, 418]
click at [257, 174] on link "11" at bounding box center [259, 177] width 9 height 11
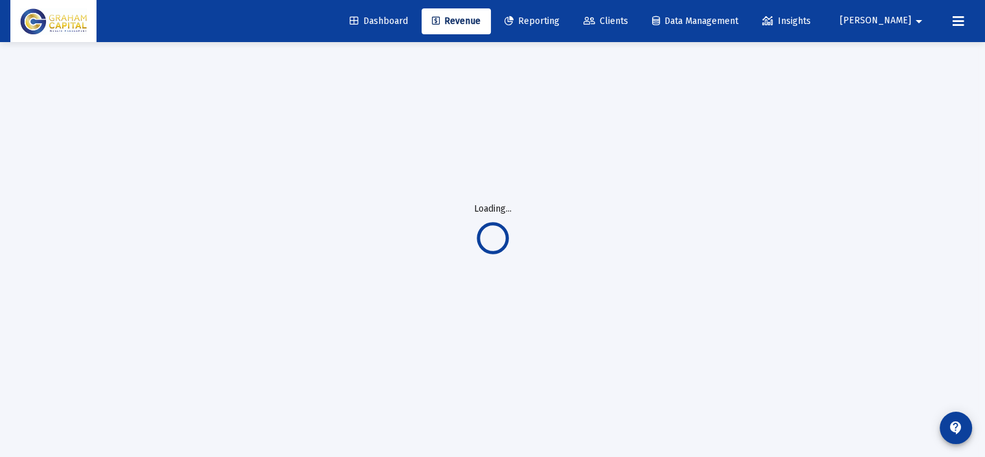
scroll to position [41, 0]
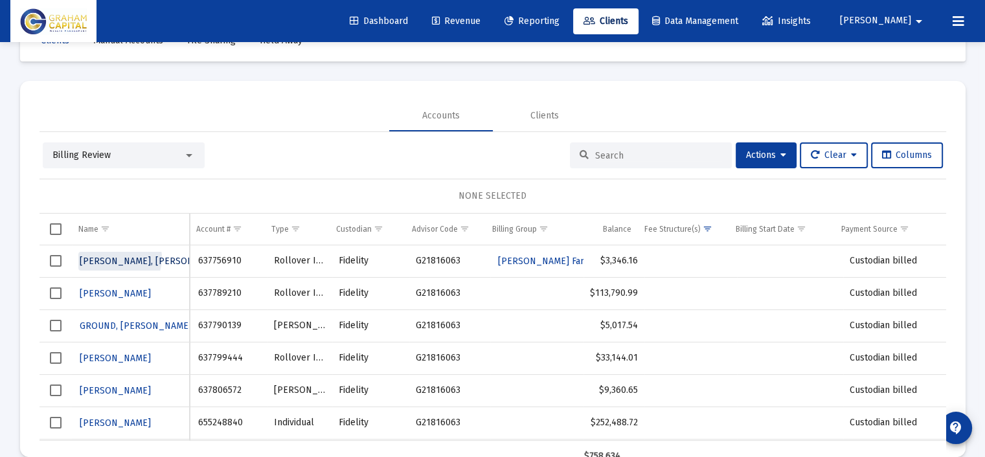
click at [119, 257] on span "[PERSON_NAME], [PERSON_NAME]" at bounding box center [153, 261] width 147 height 11
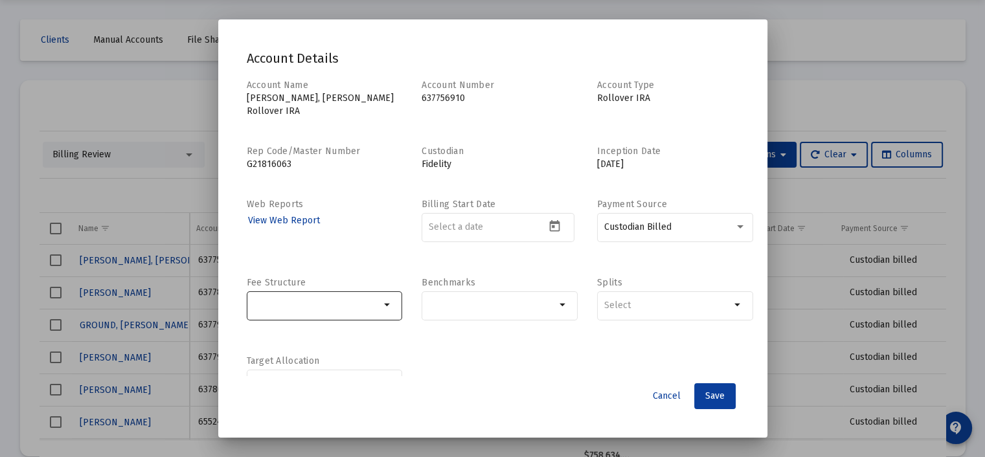
click at [387, 297] on mat-icon "arrow_drop_down" at bounding box center [388, 305] width 16 height 16
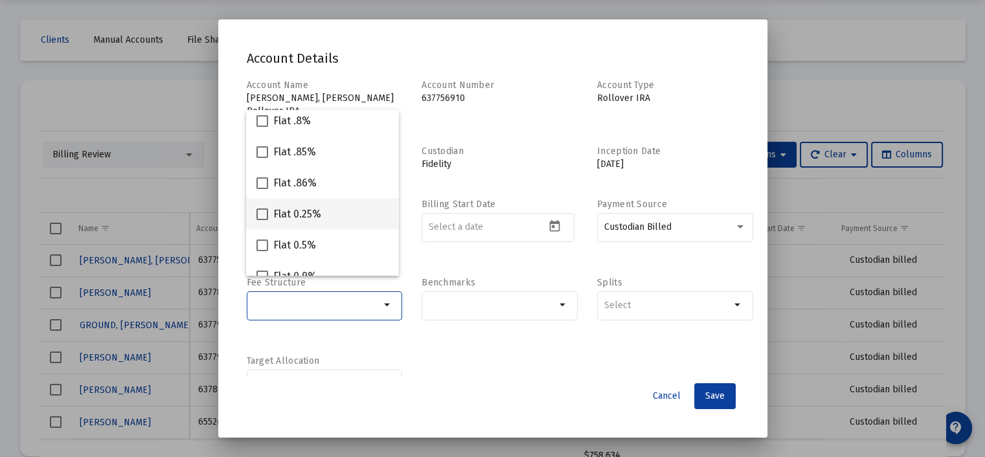
scroll to position [194, 0]
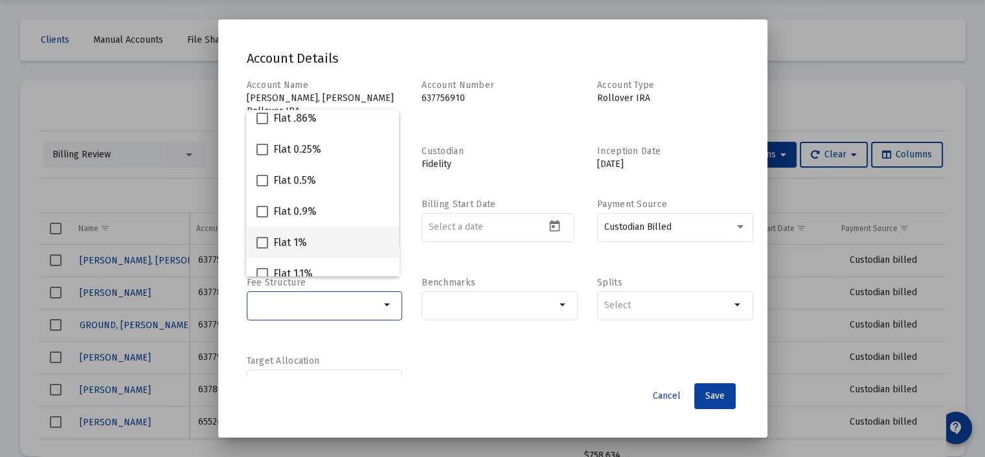
click at [325, 232] on div "Flat 1%" at bounding box center [323, 242] width 132 height 31
checkbox input "true"
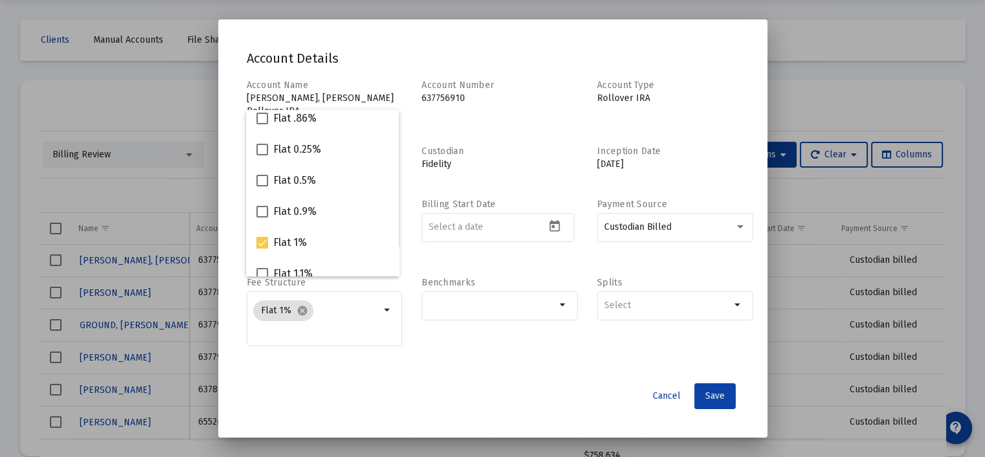
click at [722, 398] on span "Save" at bounding box center [714, 396] width 19 height 11
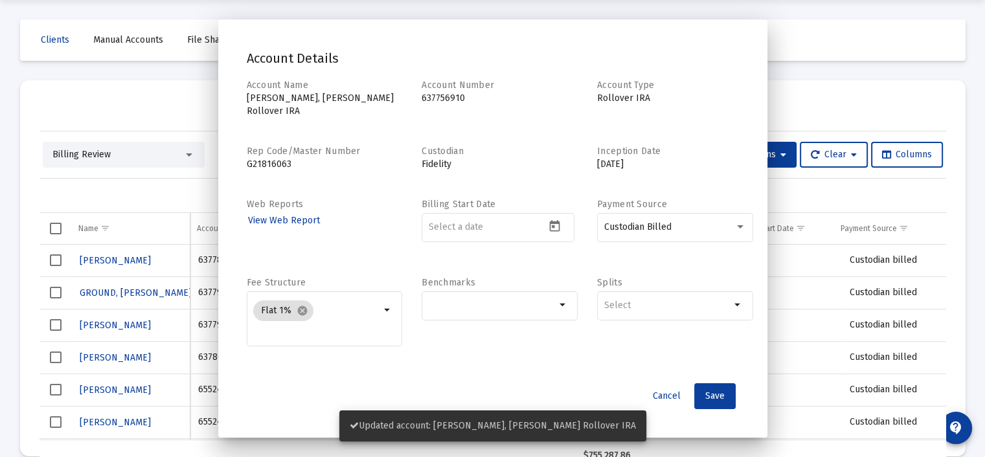
scroll to position [41, 0]
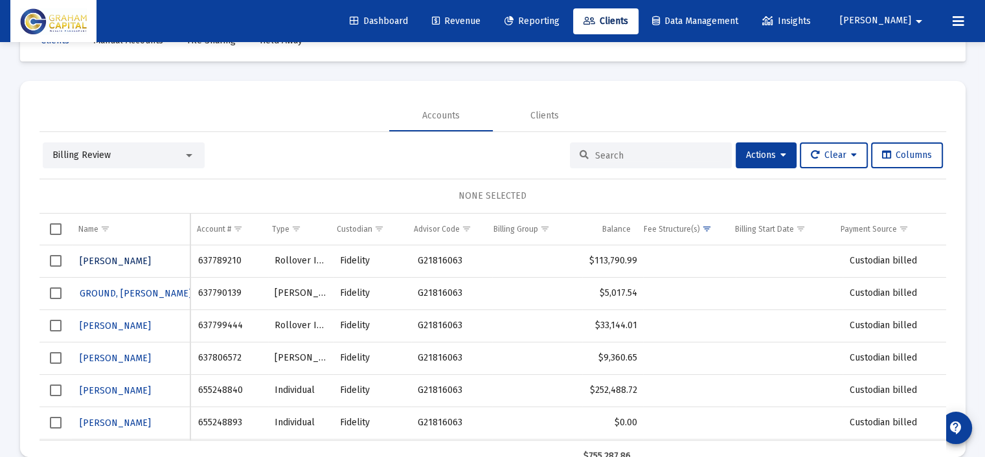
click at [109, 258] on span "[PERSON_NAME]" at bounding box center [115, 261] width 71 height 11
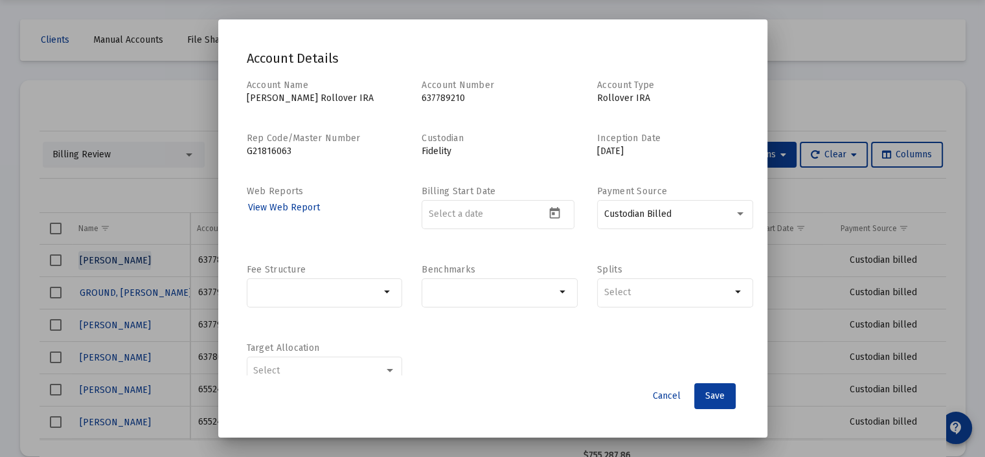
scroll to position [0, 0]
click at [386, 292] on mat-icon "arrow_drop_down" at bounding box center [388, 292] width 16 height 16
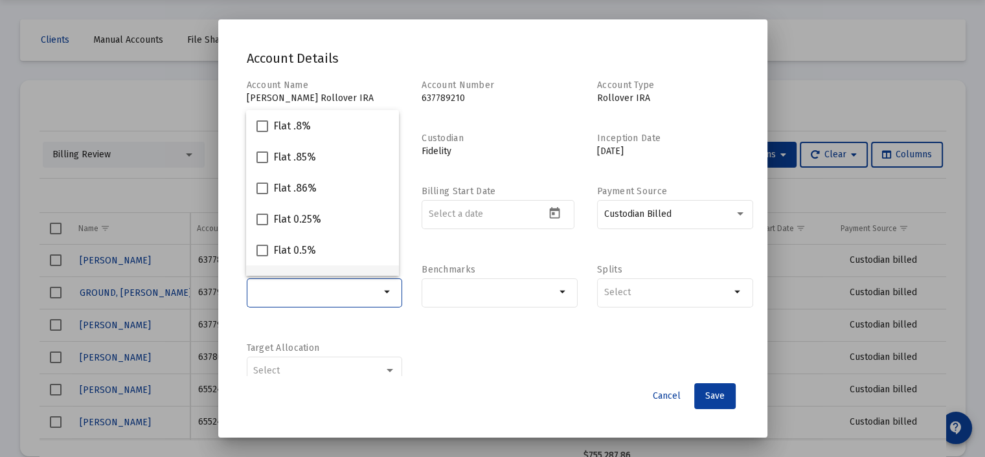
scroll to position [194, 0]
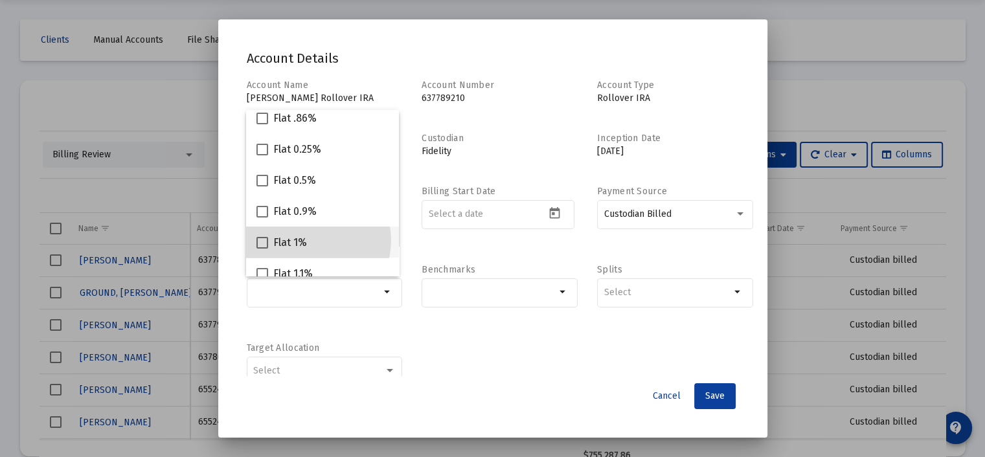
click at [311, 240] on div "Flat 1%" at bounding box center [323, 242] width 132 height 31
checkbox input "true"
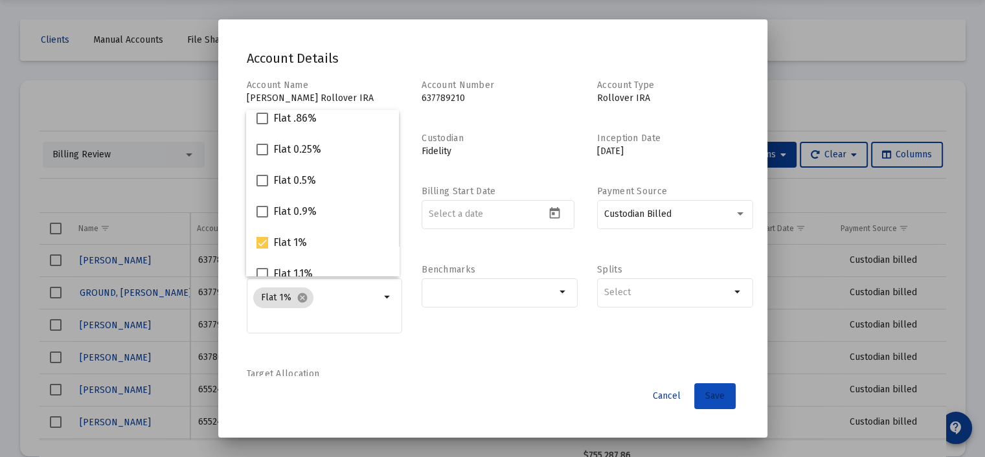
click at [707, 397] on span "Save" at bounding box center [714, 396] width 19 height 11
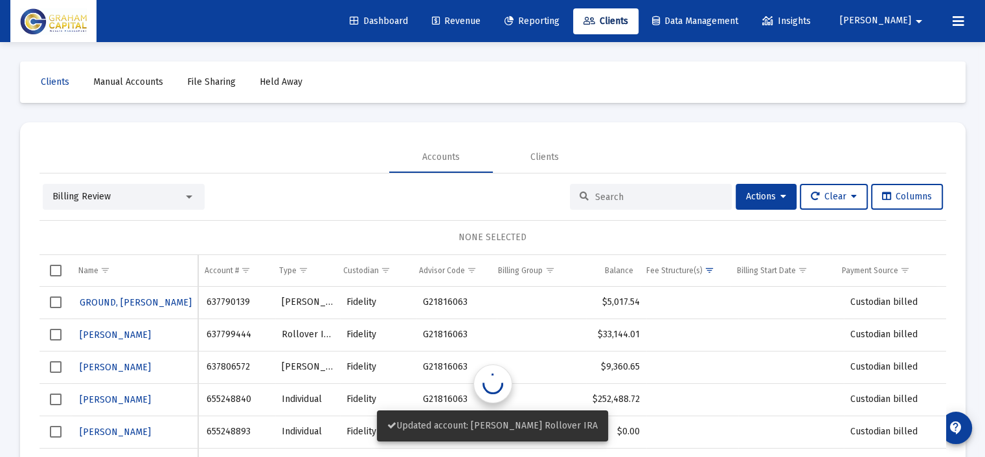
scroll to position [41, 0]
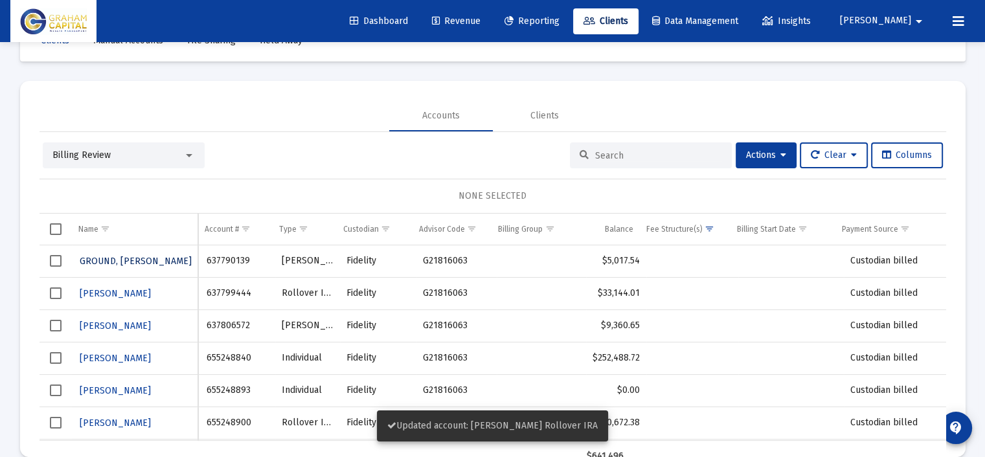
click at [133, 261] on span "GROUND, [PERSON_NAME]" at bounding box center [136, 261] width 112 height 11
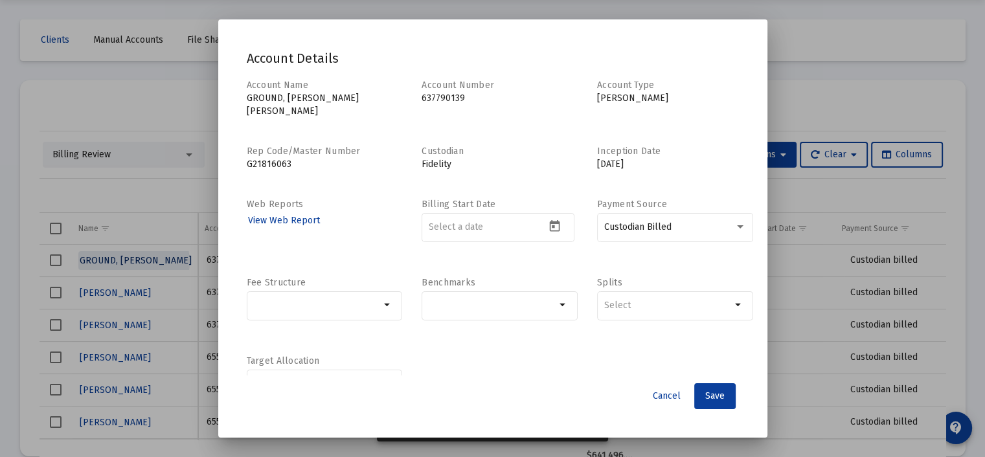
scroll to position [0, 0]
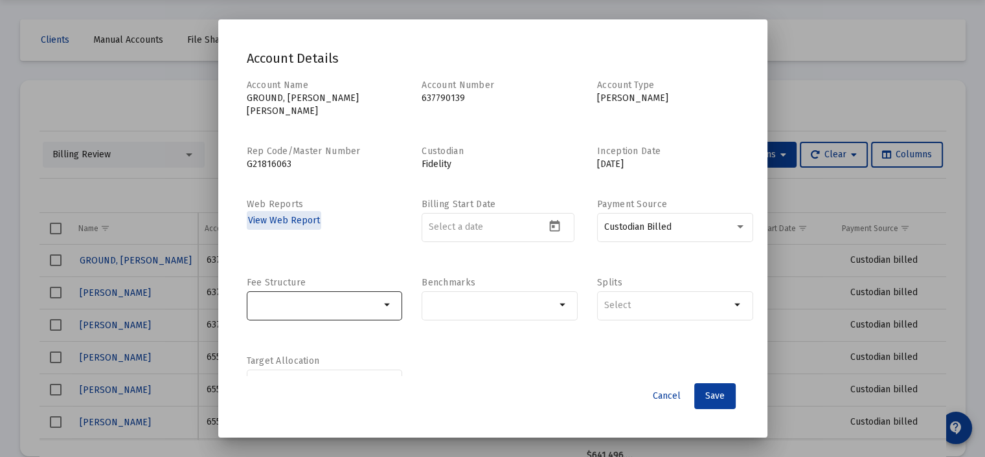
click at [335, 290] on div at bounding box center [316, 306] width 127 height 32
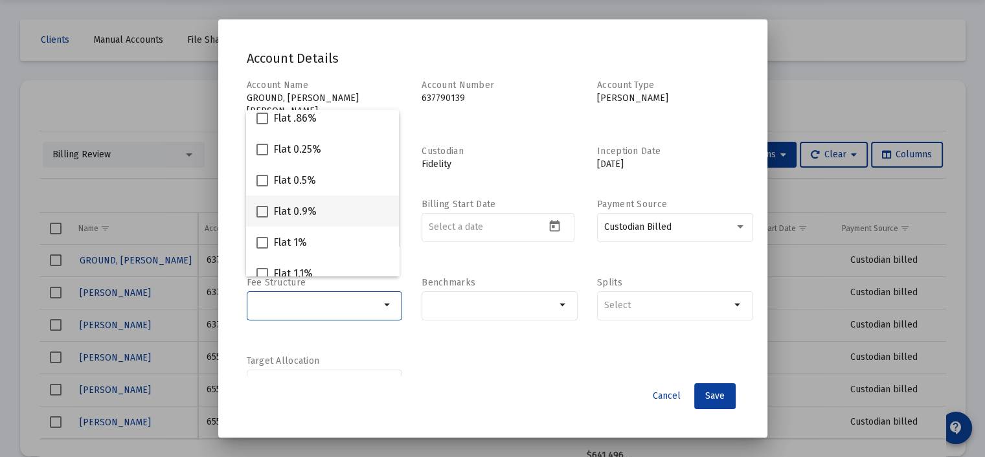
scroll to position [324, 0]
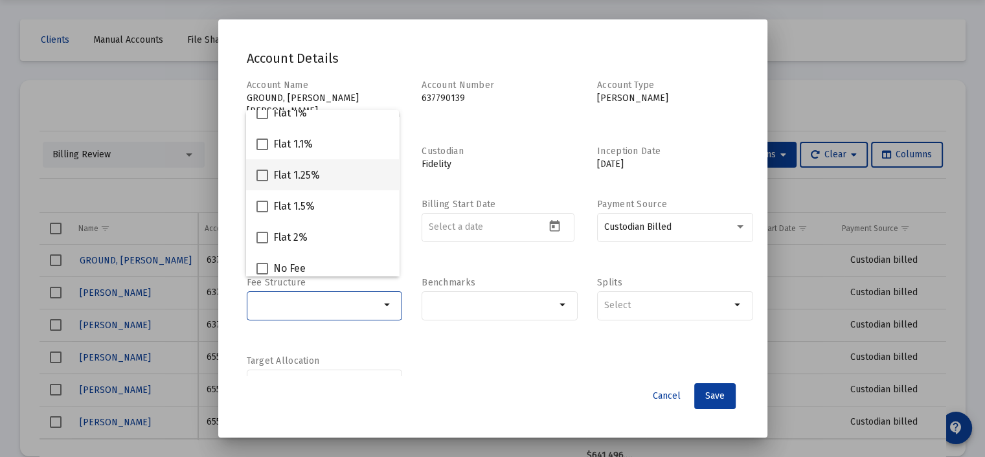
click at [332, 186] on div "Flat 1.25%" at bounding box center [323, 174] width 132 height 31
checkbox input "true"
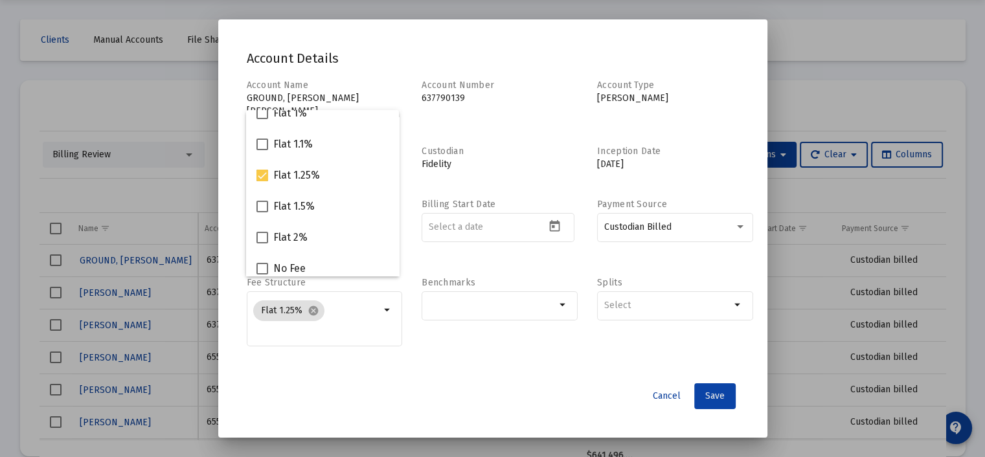
click at [717, 398] on span "Save" at bounding box center [714, 396] width 19 height 11
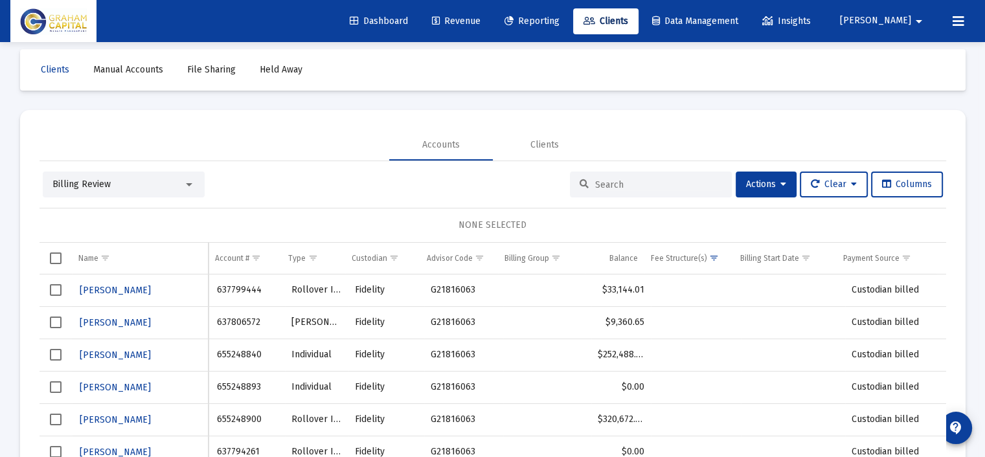
scroll to position [0, 0]
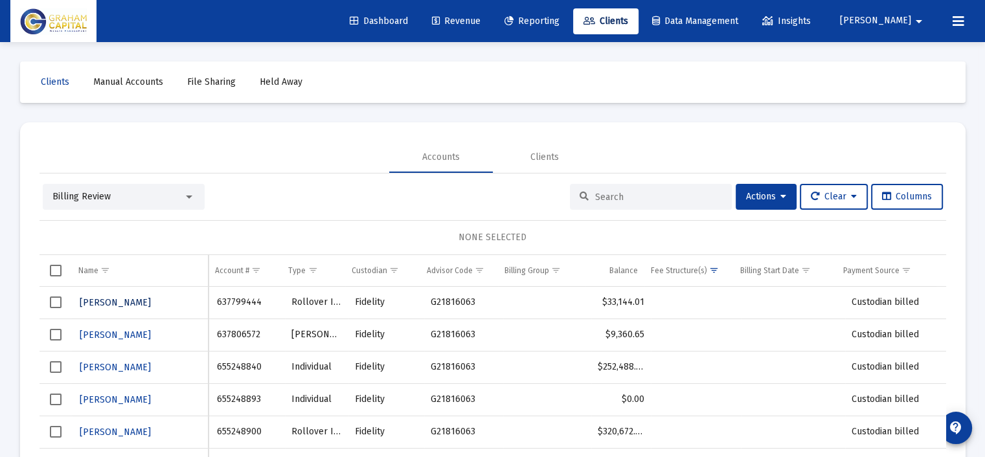
click at [104, 299] on span "[PERSON_NAME]" at bounding box center [115, 302] width 71 height 11
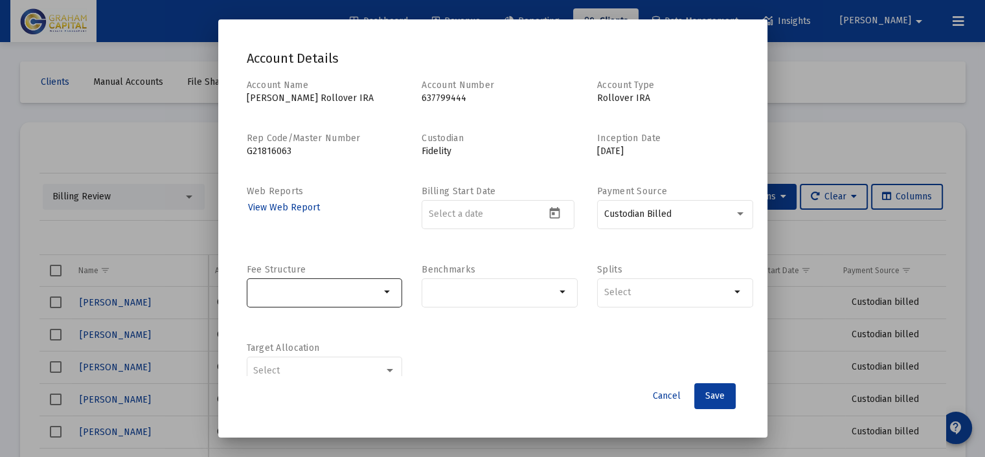
click at [358, 304] on div at bounding box center [316, 293] width 127 height 32
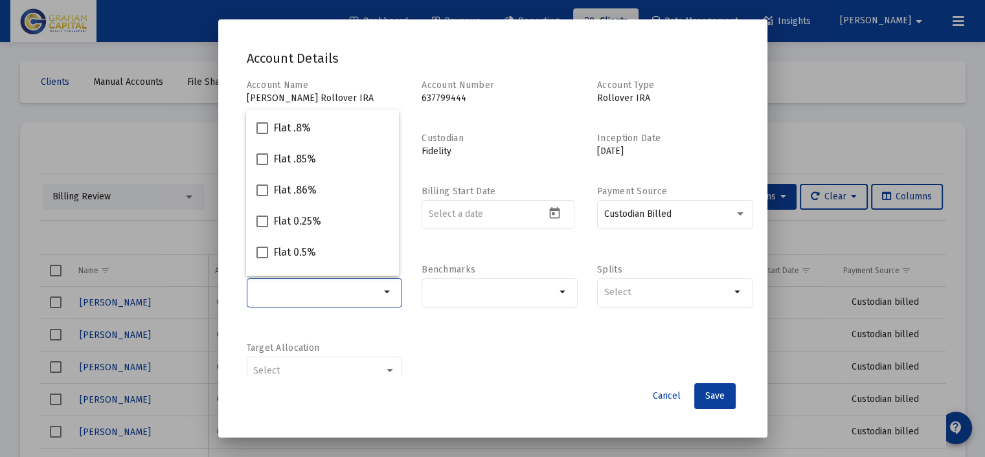
scroll to position [130, 0]
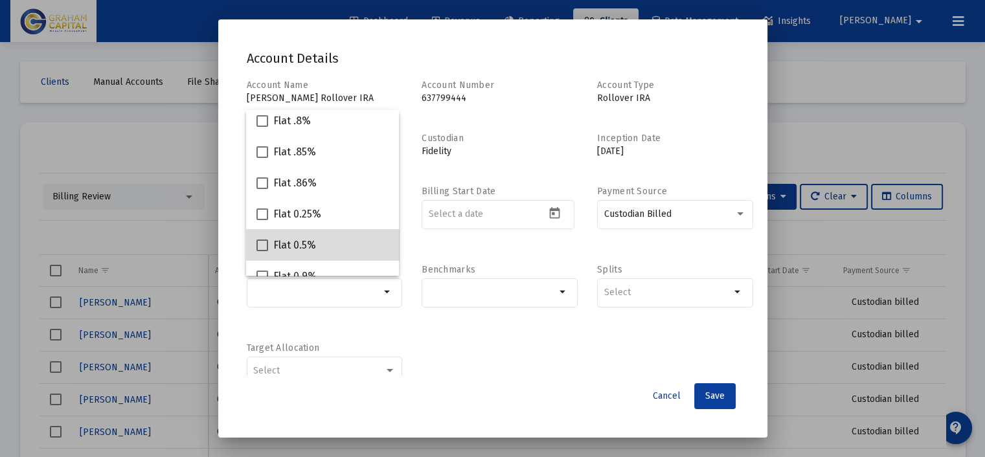
click at [340, 240] on div "Flat 0.5%" at bounding box center [323, 244] width 132 height 31
checkbox input "true"
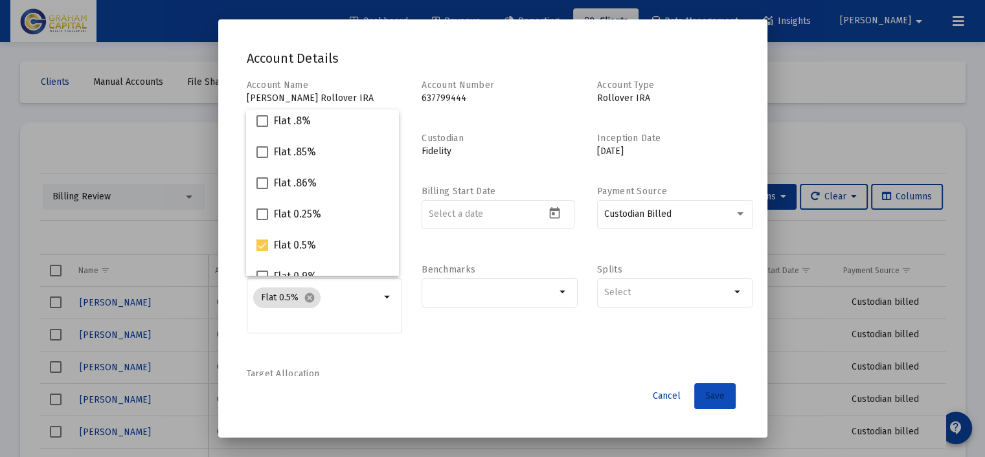
click at [712, 391] on span "Save" at bounding box center [714, 396] width 19 height 11
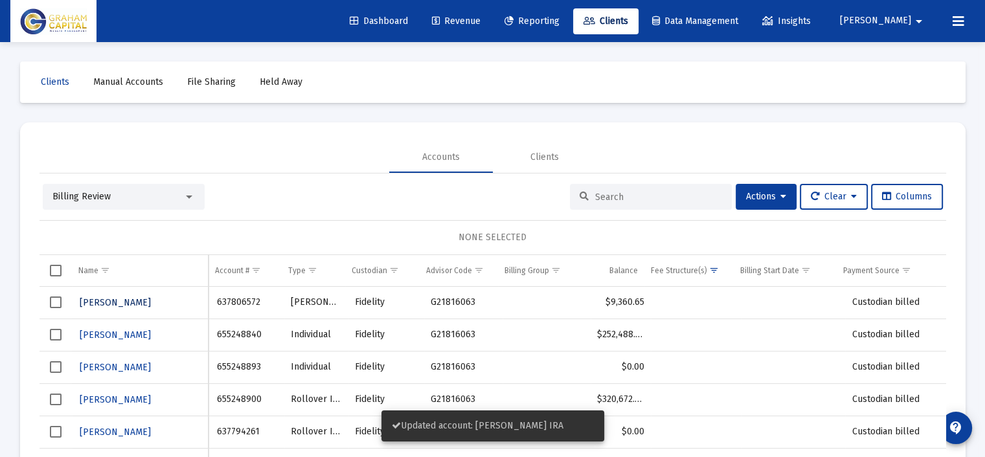
click at [144, 300] on span "[PERSON_NAME]" at bounding box center [115, 302] width 71 height 11
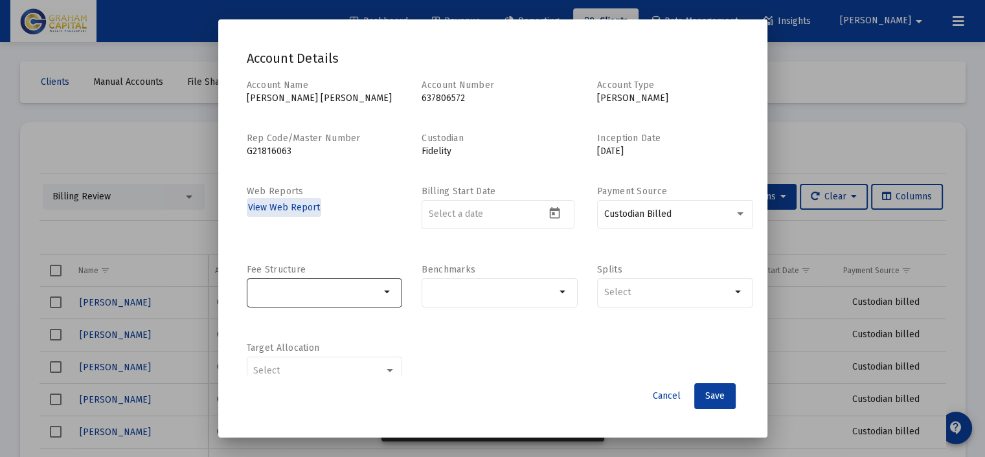
click at [356, 290] on input "Selection" at bounding box center [316, 293] width 127 height 10
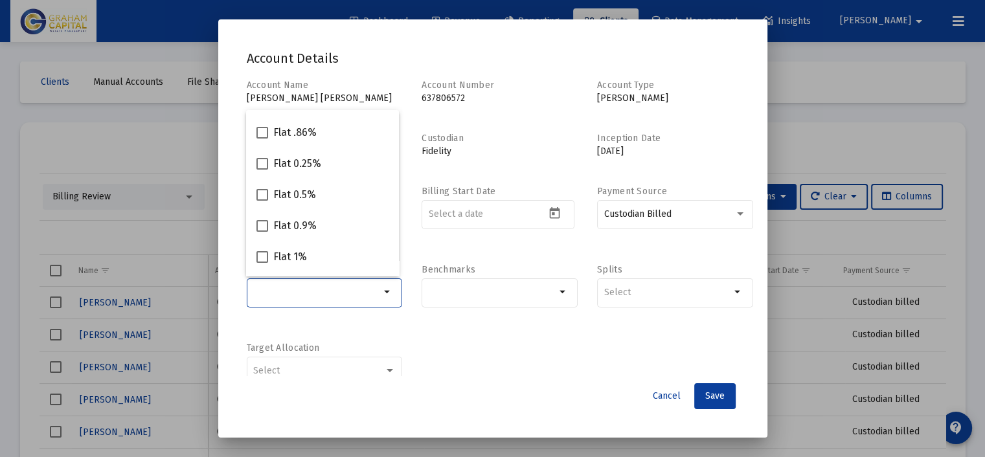
scroll to position [194, 0]
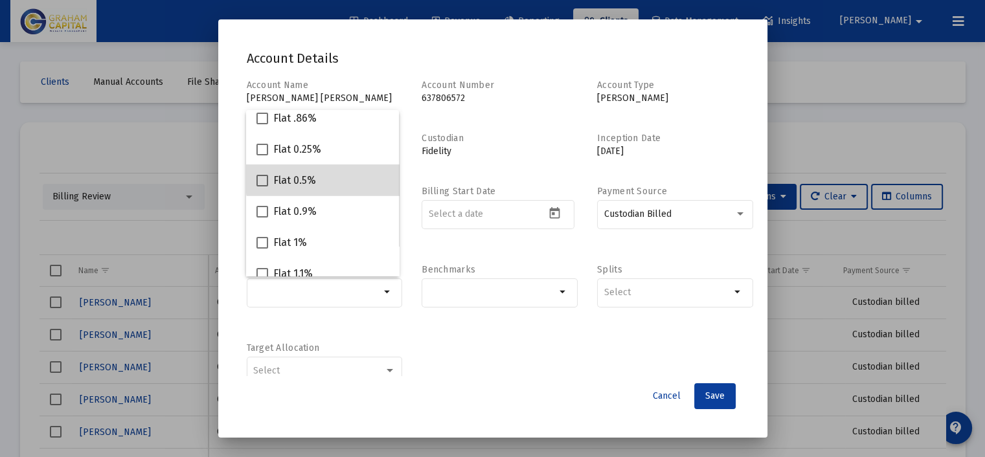
click at [341, 178] on div "Flat 0.5%" at bounding box center [323, 180] width 132 height 31
checkbox input "true"
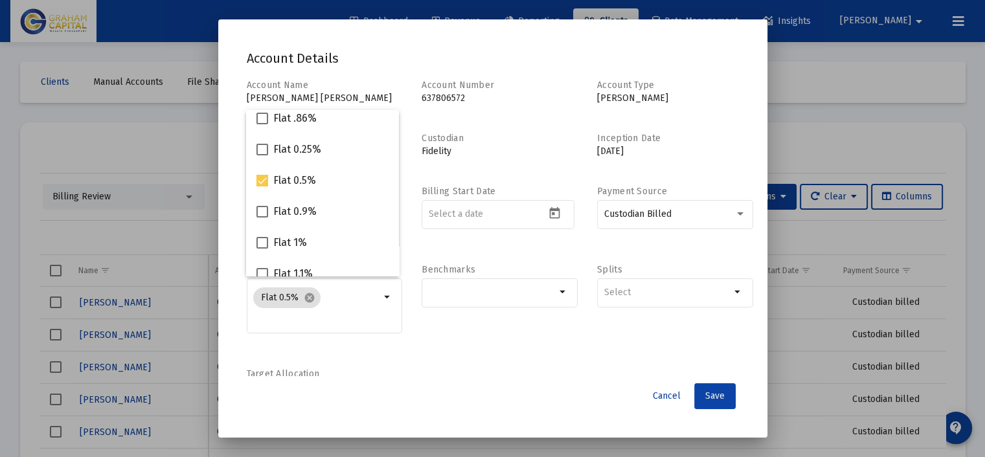
click at [715, 394] on span "Save" at bounding box center [714, 396] width 19 height 11
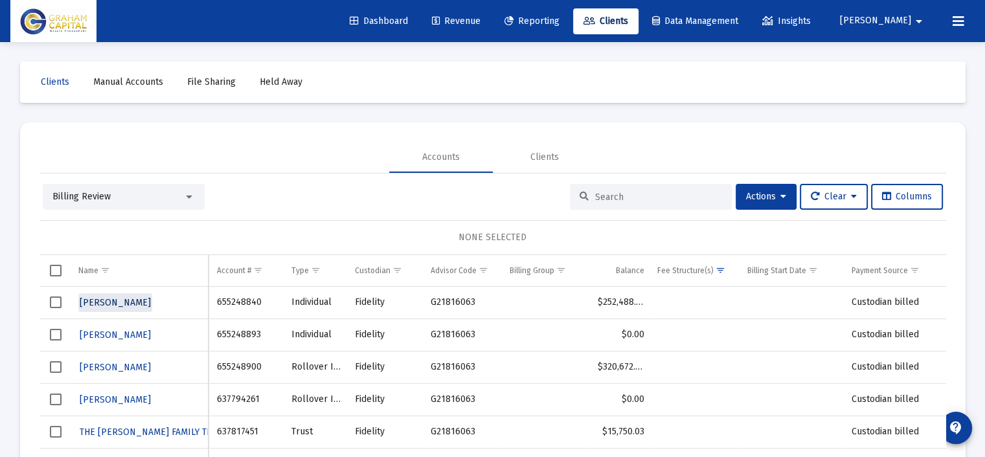
click at [115, 300] on span "[PERSON_NAME]" at bounding box center [115, 302] width 71 height 11
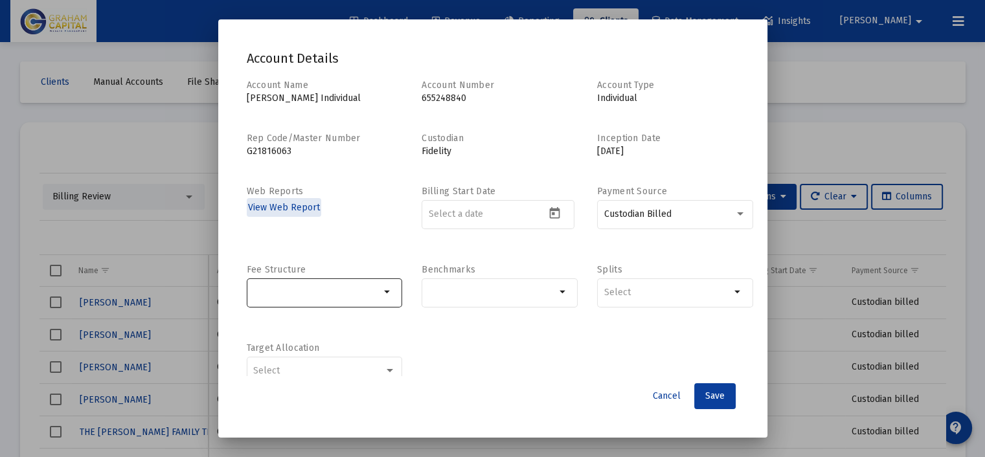
click at [370, 283] on div at bounding box center [316, 293] width 127 height 32
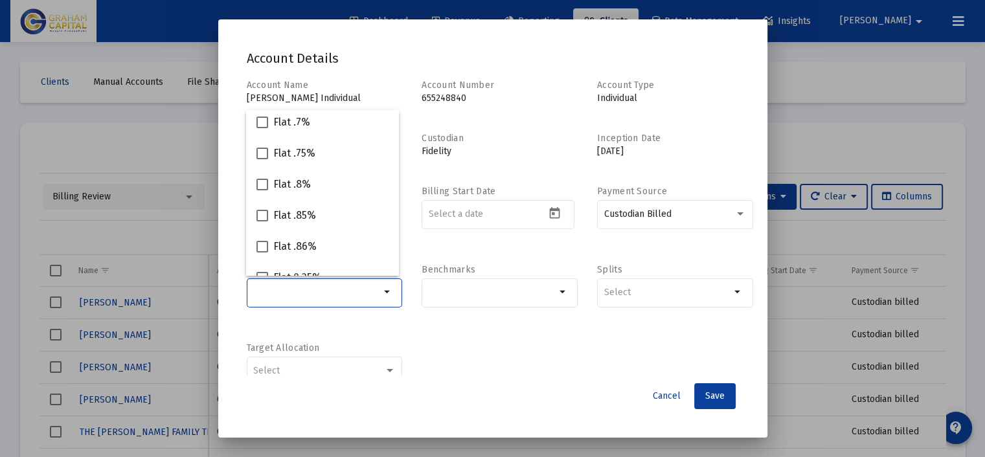
scroll to position [130, 0]
click at [330, 216] on div "Flat 0.25%" at bounding box center [323, 213] width 132 height 31
checkbox input "true"
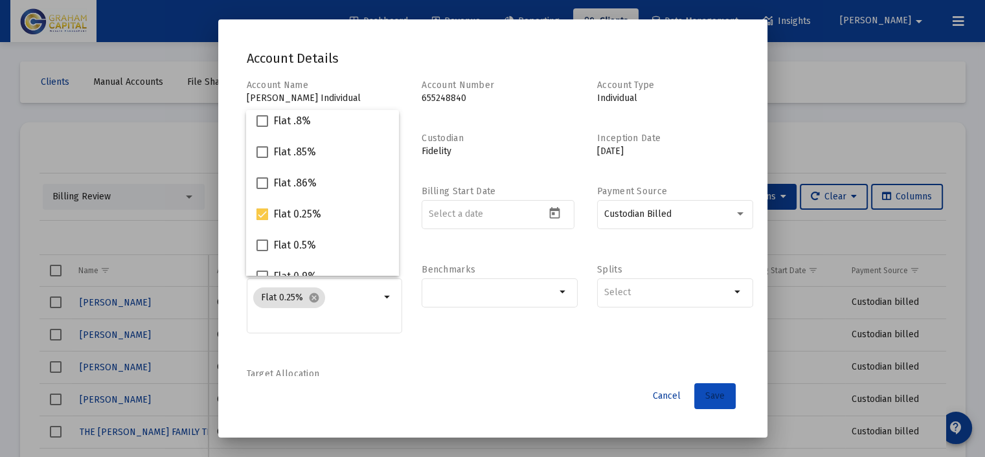
click at [703, 396] on button "Save" at bounding box center [714, 396] width 41 height 26
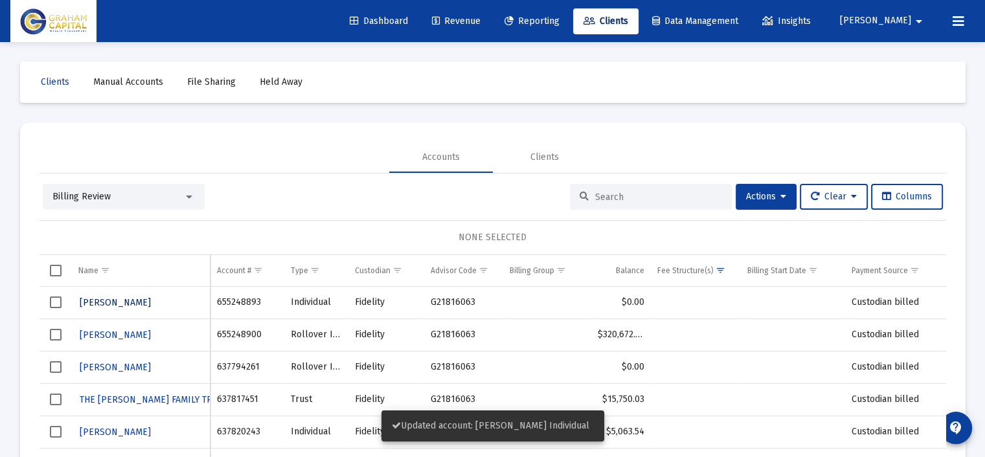
click at [125, 300] on span "[PERSON_NAME]" at bounding box center [115, 302] width 71 height 11
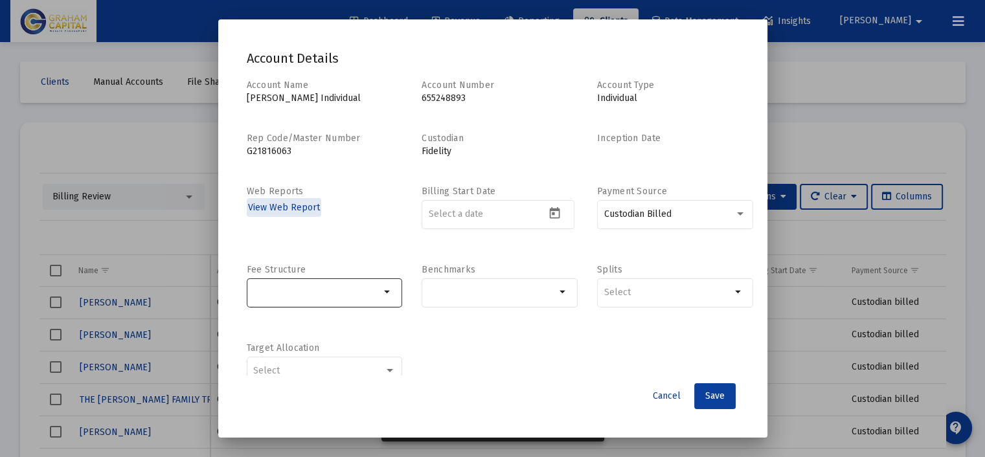
click at [325, 288] on input "Selection" at bounding box center [316, 293] width 127 height 10
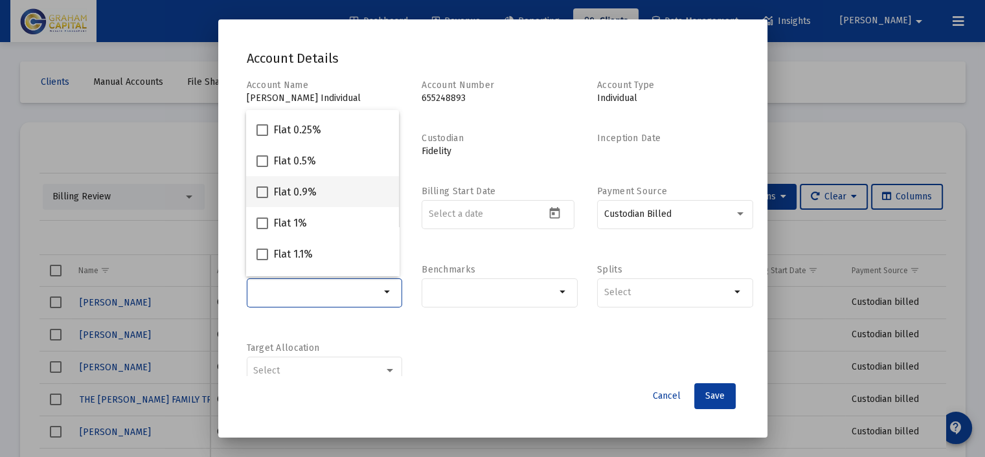
scroll to position [194, 0]
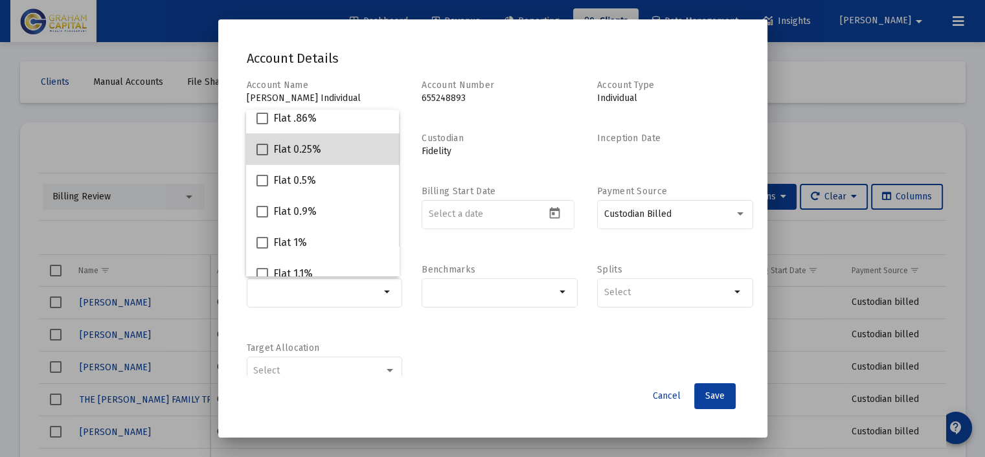
click at [334, 158] on div "Flat 0.25%" at bounding box center [323, 148] width 132 height 31
checkbox input "true"
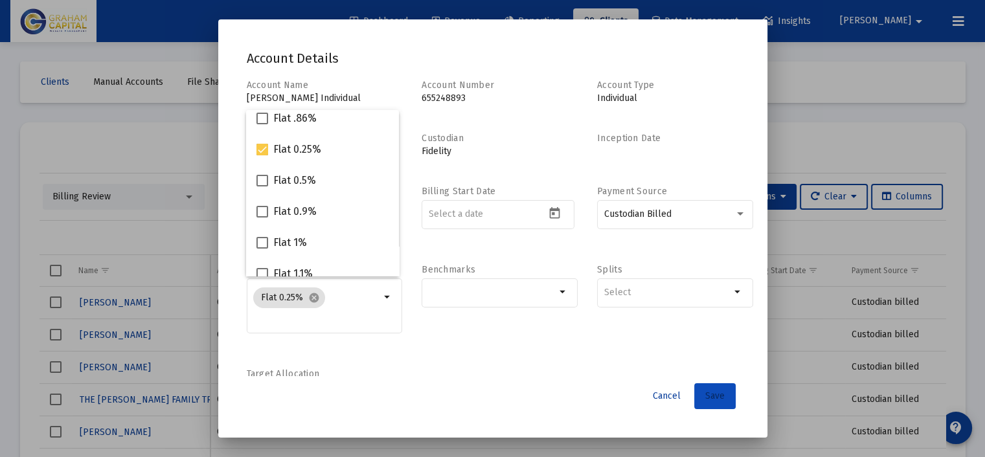
click at [705, 399] on span "Save" at bounding box center [714, 396] width 19 height 11
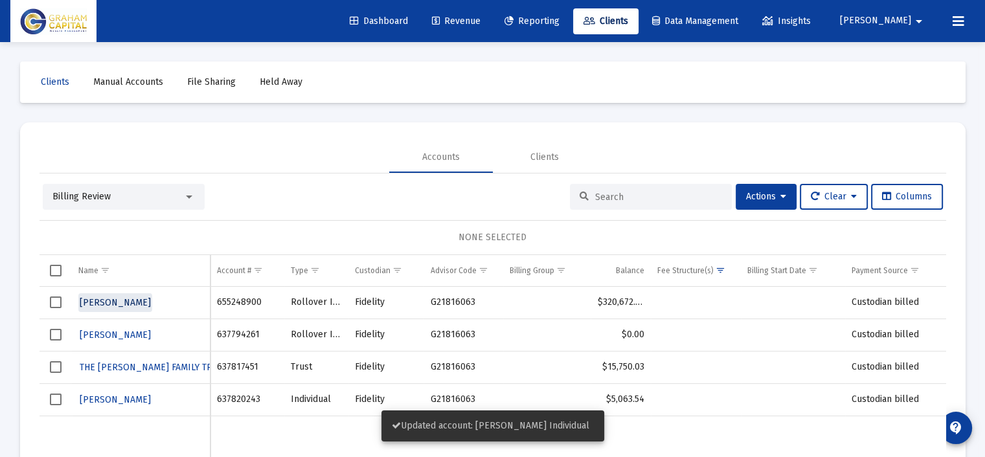
click at [150, 297] on span "[PERSON_NAME]" at bounding box center [115, 302] width 71 height 11
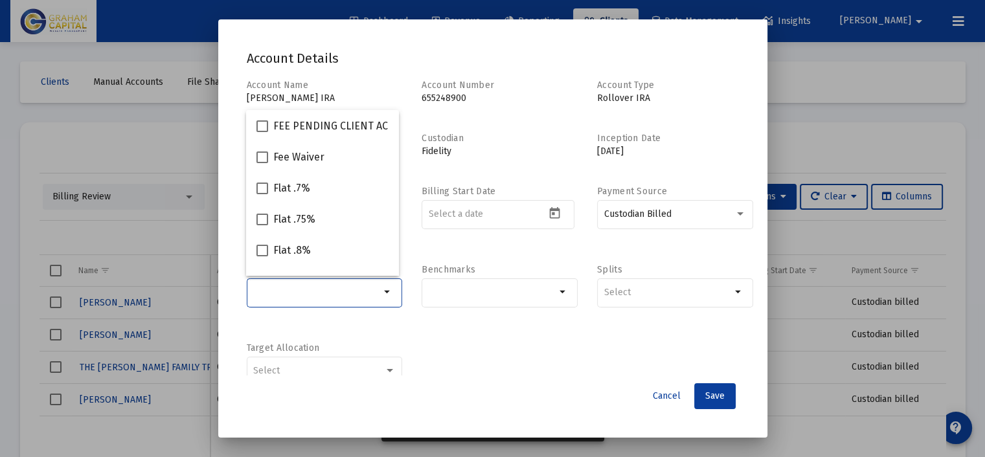
click at [363, 296] on input "Selection" at bounding box center [316, 293] width 127 height 10
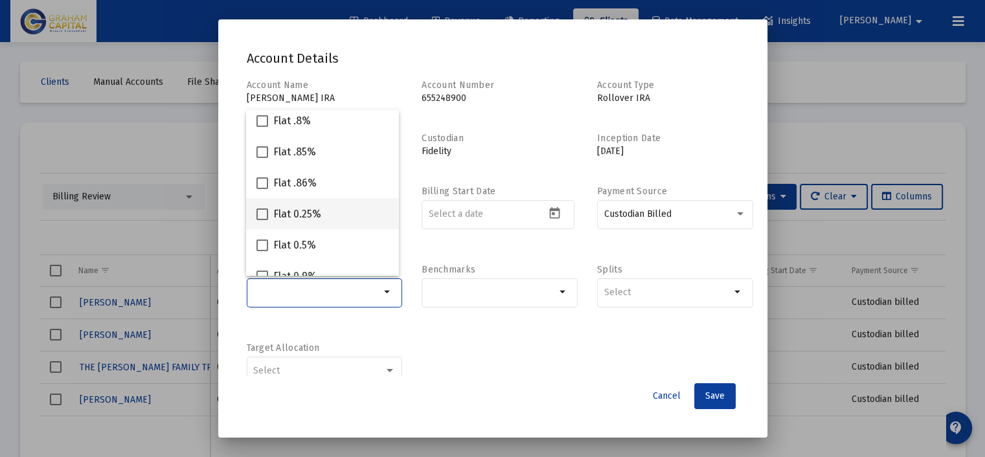
click at [339, 209] on div "Flat 0.25%" at bounding box center [323, 213] width 132 height 31
checkbox input "true"
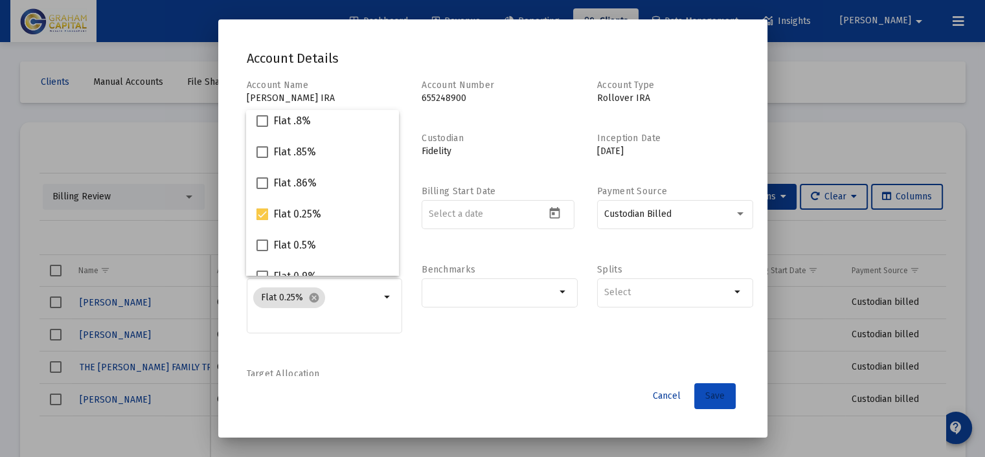
click at [718, 398] on span "Save" at bounding box center [714, 396] width 19 height 11
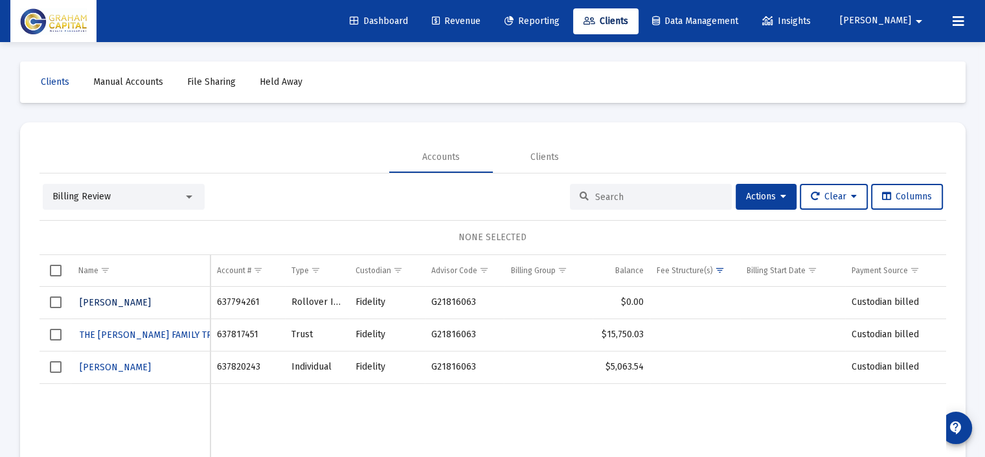
click at [106, 297] on span "[PERSON_NAME]" at bounding box center [115, 302] width 71 height 11
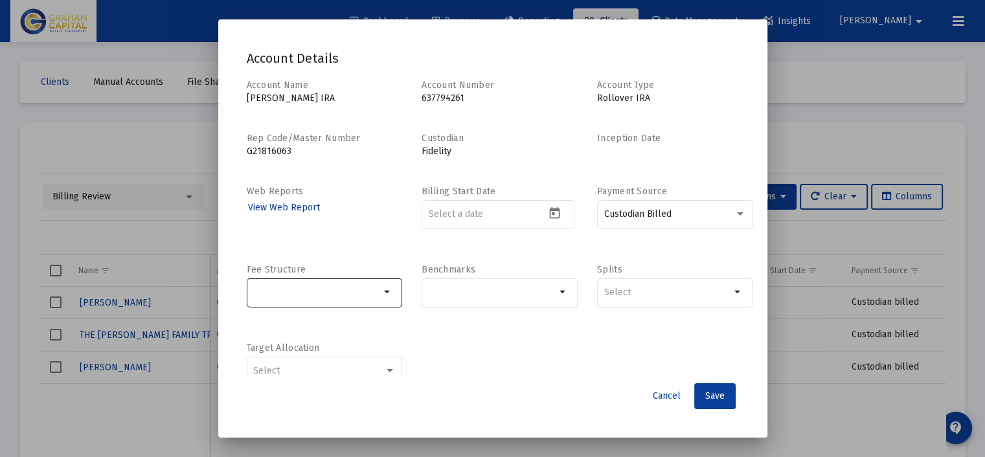
click at [380, 290] on mat-icon "arrow_drop_down" at bounding box center [388, 292] width 16 height 16
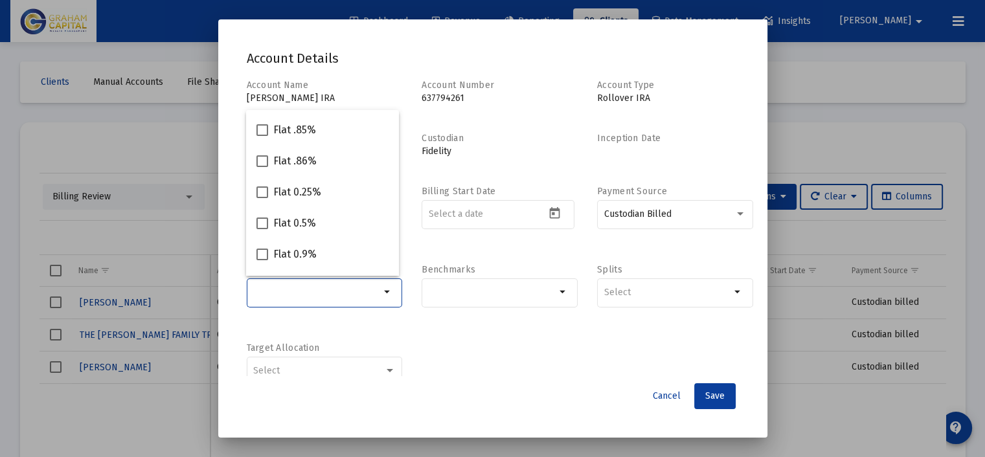
scroll to position [259, 0]
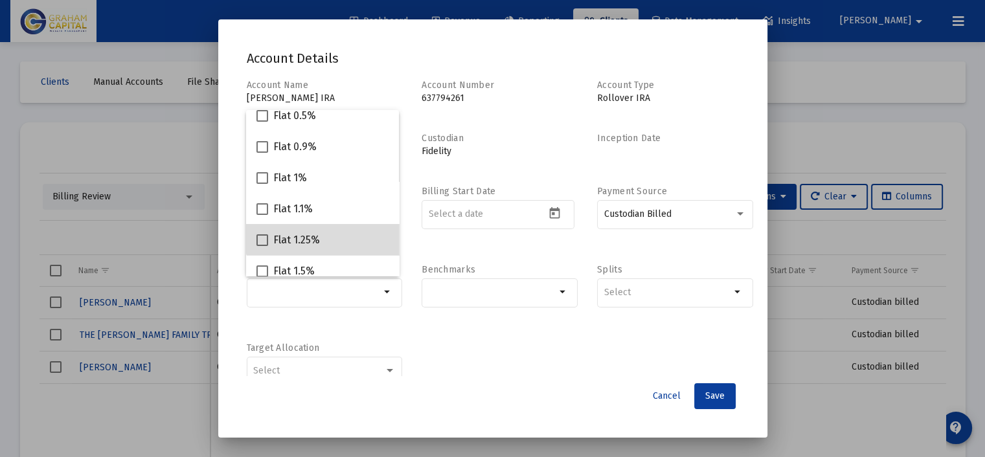
click at [345, 231] on div "Flat 1.25%" at bounding box center [323, 239] width 132 height 31
checkbox input "true"
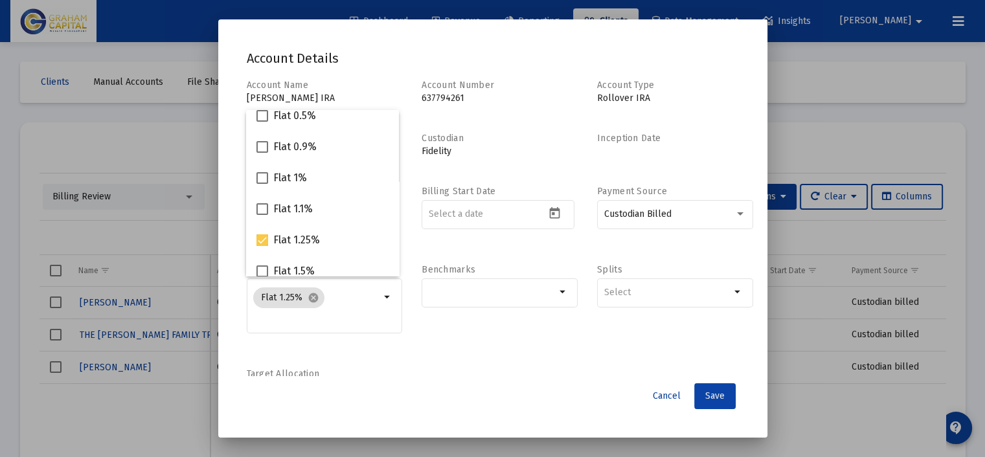
click at [707, 393] on span "Save" at bounding box center [714, 396] width 19 height 11
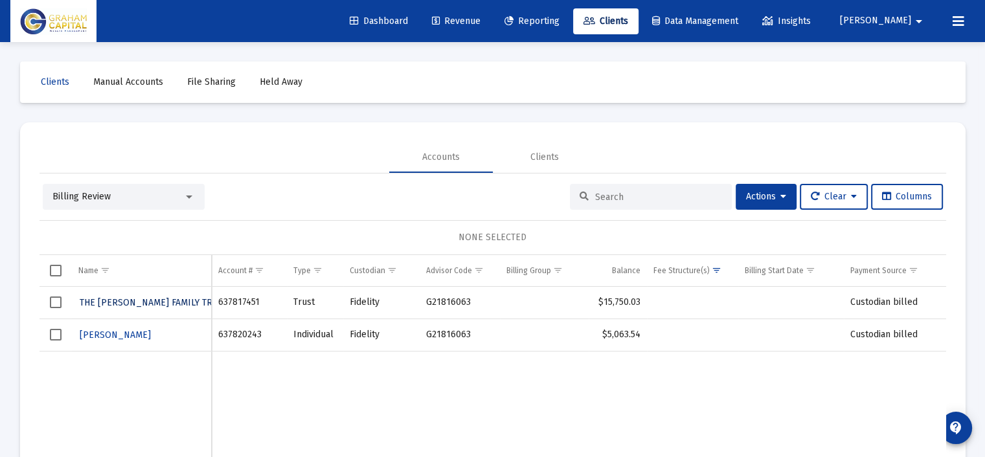
click at [142, 297] on span "THE [PERSON_NAME] FAMILY TRUST" at bounding box center [154, 302] width 148 height 11
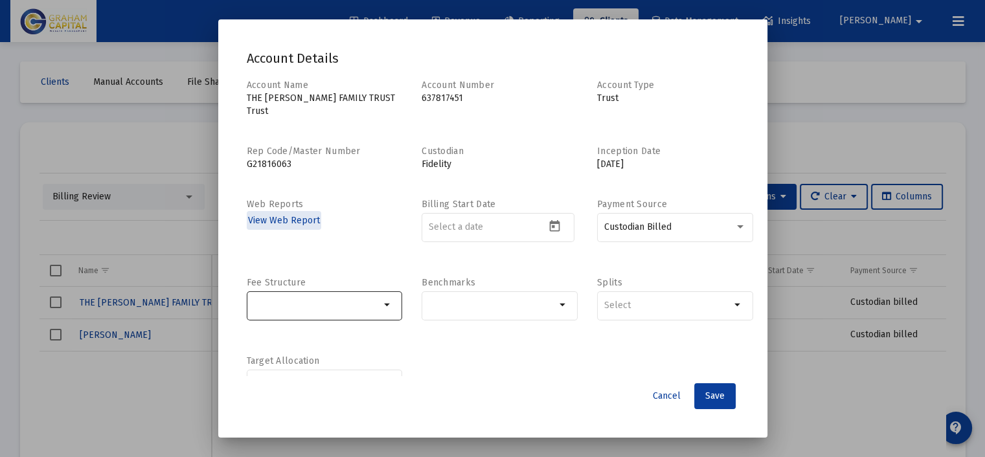
click at [369, 290] on div at bounding box center [316, 306] width 127 height 32
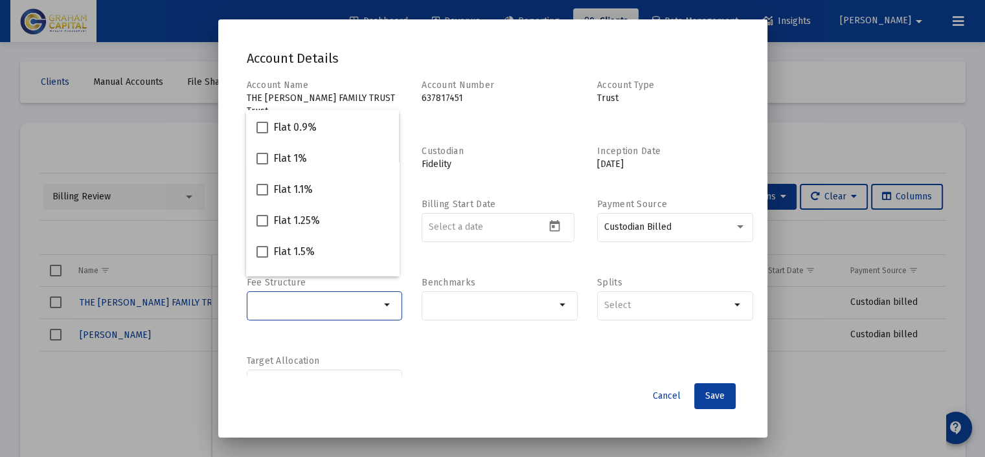
scroll to position [324, 0]
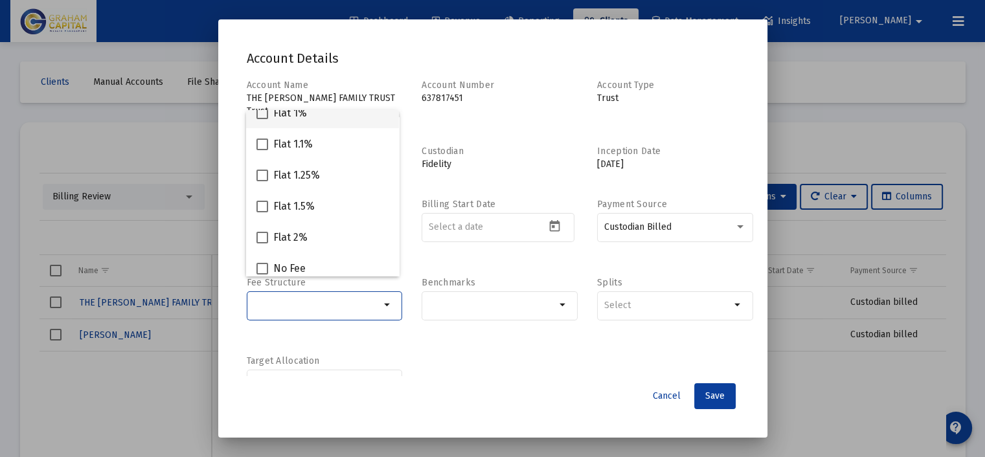
click at [345, 119] on div "Flat 1%" at bounding box center [323, 112] width 132 height 31
checkbox input "true"
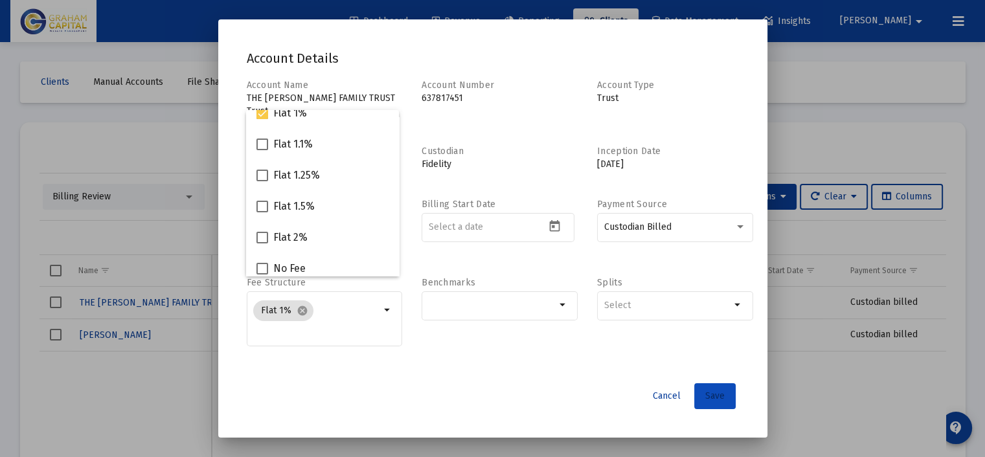
click at [717, 396] on span "Save" at bounding box center [714, 396] width 19 height 11
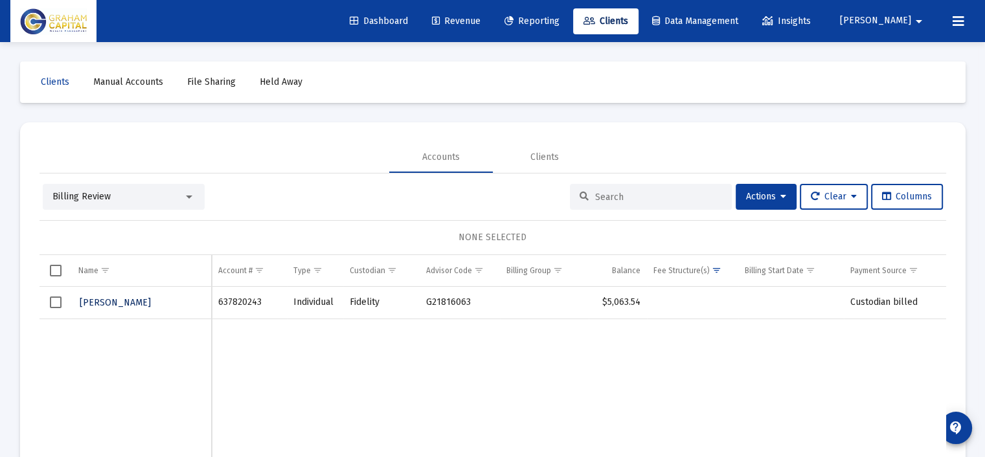
click at [122, 308] on button "[PERSON_NAME]" at bounding box center [115, 302] width 74 height 19
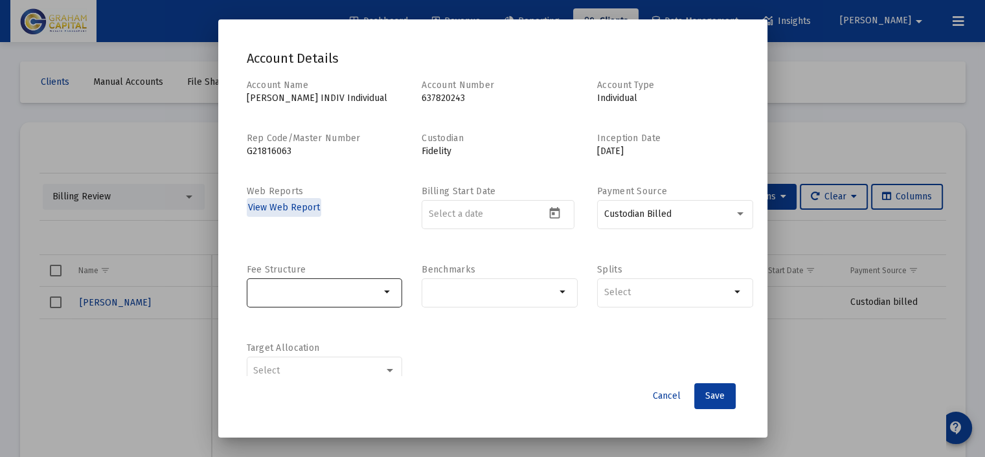
click at [391, 300] on mat-icon "arrow_drop_down" at bounding box center [388, 292] width 16 height 16
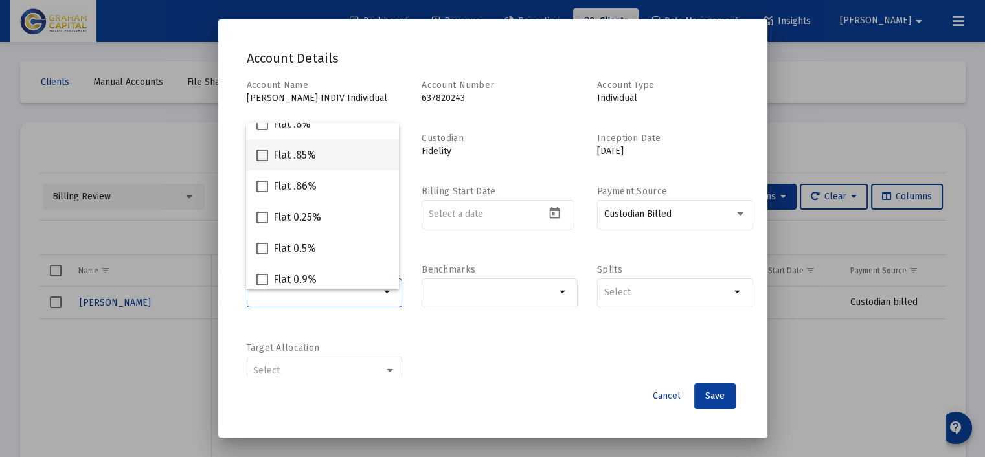
scroll to position [194, 0]
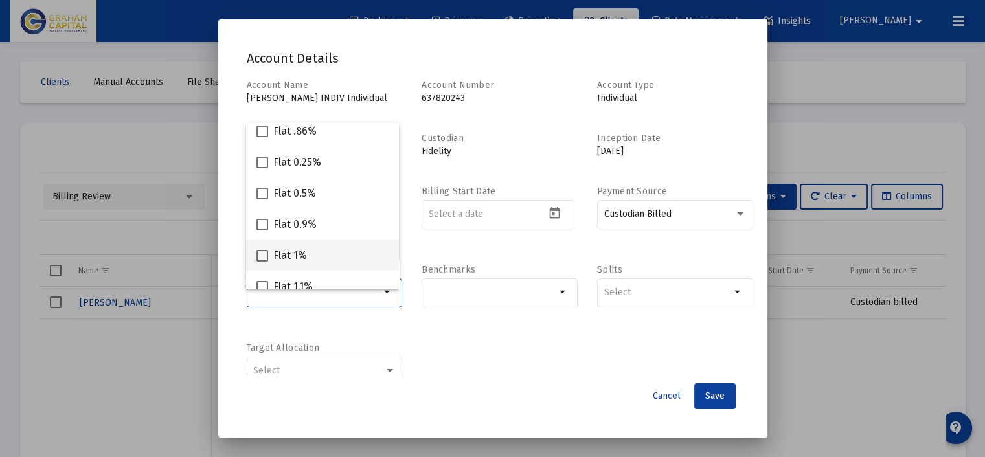
click at [332, 249] on div "Flat 1%" at bounding box center [323, 255] width 132 height 31
checkbox input "true"
click at [707, 393] on span "Save" at bounding box center [714, 396] width 19 height 11
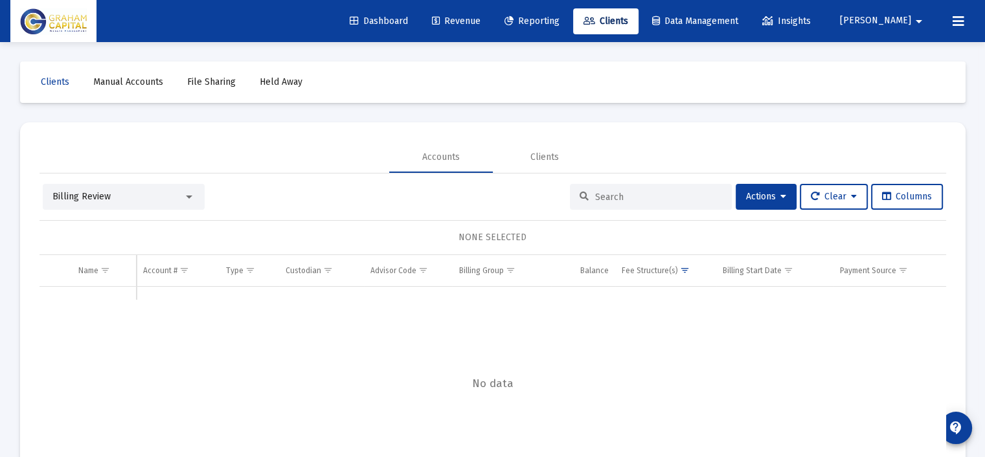
click at [188, 196] on div at bounding box center [189, 197] width 6 height 3
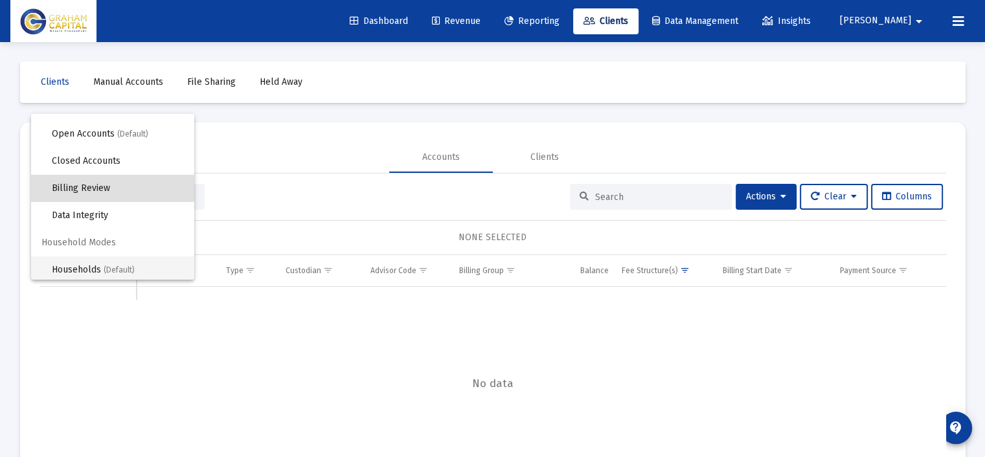
scroll to position [24, 0]
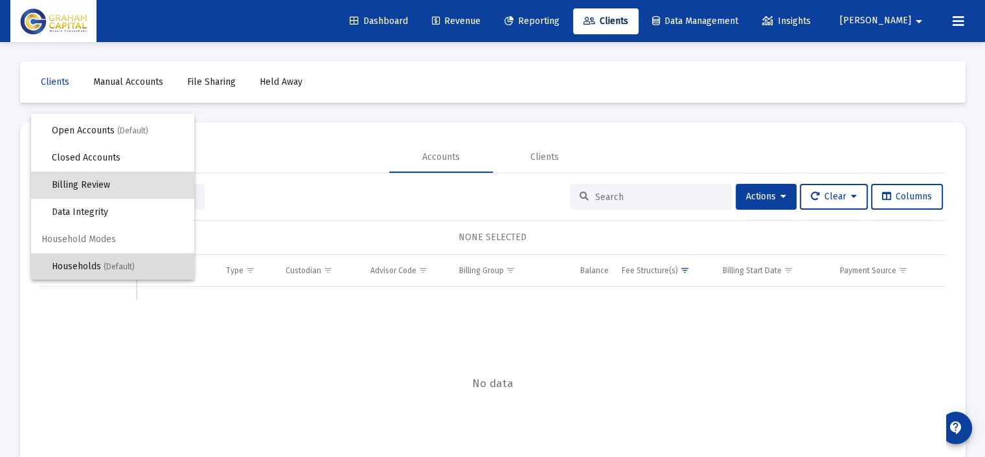
click at [119, 266] on span "(Default)" at bounding box center [119, 266] width 31 height 9
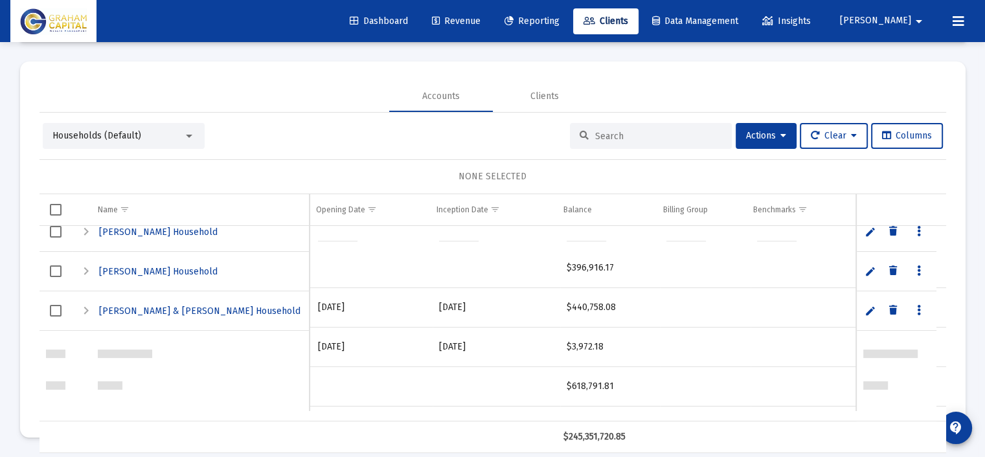
scroll to position [26826, 0]
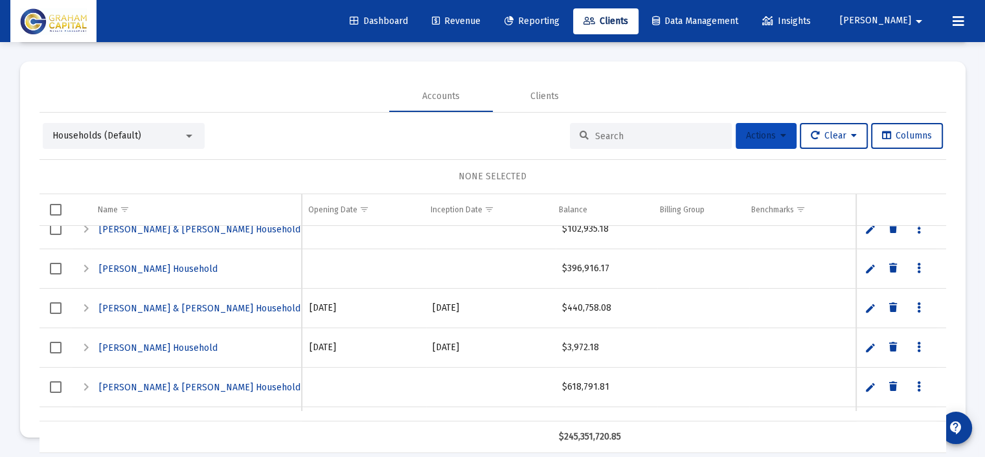
click at [782, 128] on button "Actions" at bounding box center [766, 136] width 61 height 26
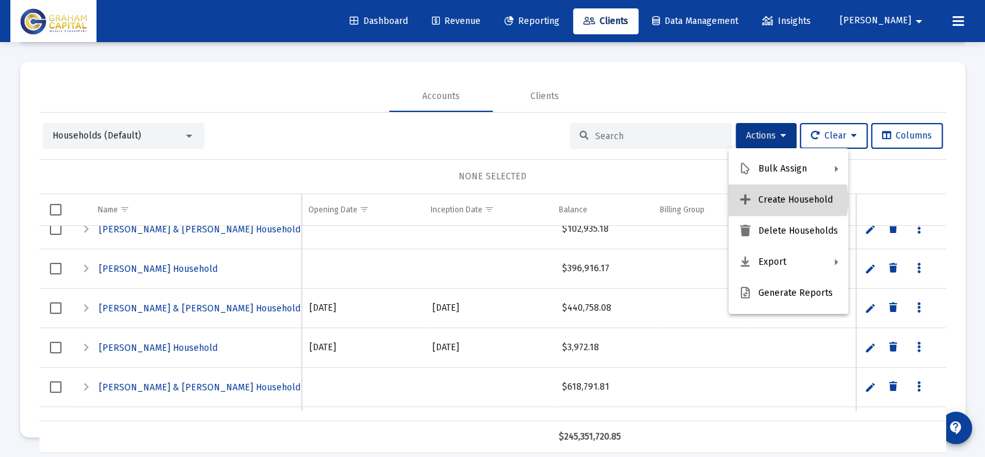
click at [785, 201] on button "Create Household" at bounding box center [789, 200] width 120 height 31
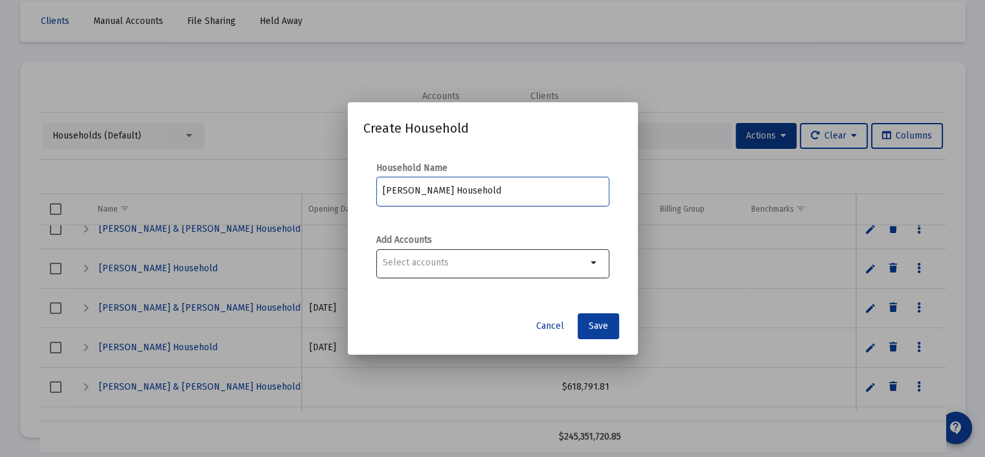
type input "[PERSON_NAME] Household"
click at [590, 262] on mat-icon "arrow_drop_down" at bounding box center [595, 263] width 16 height 16
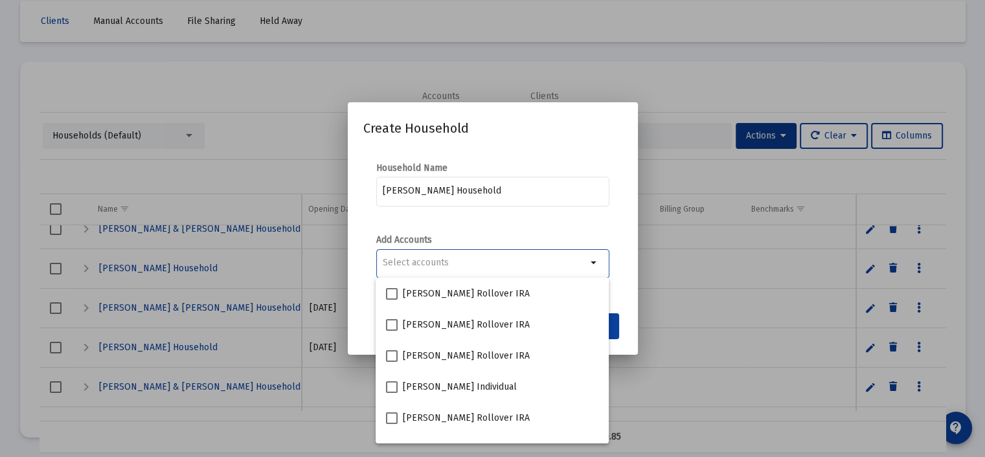
click at [453, 257] on div "Selection" at bounding box center [484, 263] width 209 height 16
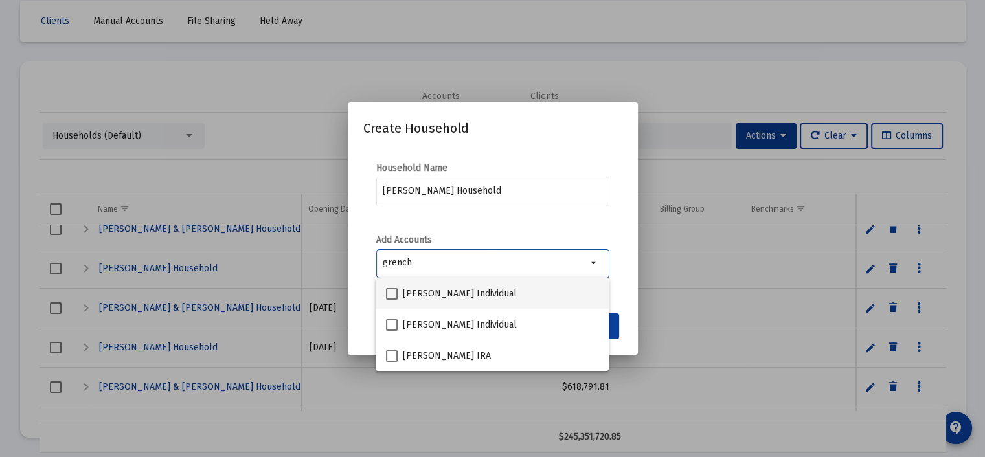
type input "grench"
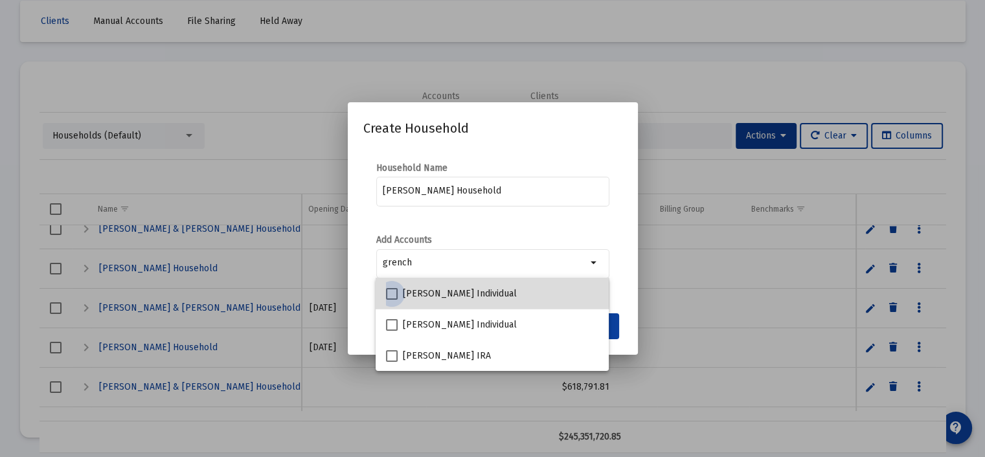
click at [389, 290] on span at bounding box center [392, 294] width 12 height 12
click at [391, 300] on input "[PERSON_NAME] Individual" at bounding box center [391, 300] width 1 height 1
checkbox input "true"
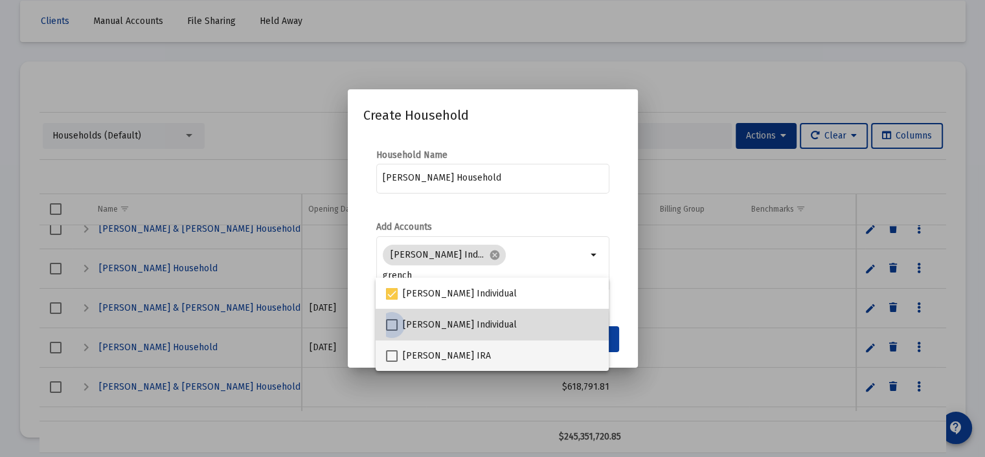
drag, startPoint x: 396, startPoint y: 324, endPoint x: 394, endPoint y: 358, distance: 34.4
click at [395, 326] on span at bounding box center [392, 325] width 12 height 12
click at [392, 331] on input "[PERSON_NAME] Individual" at bounding box center [391, 331] width 1 height 1
checkbox input "true"
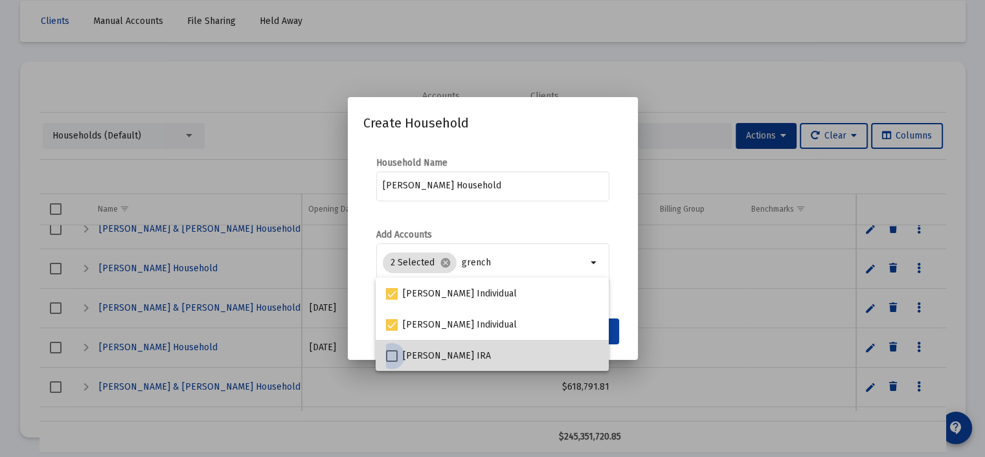
click at [393, 356] on span at bounding box center [392, 356] width 12 height 12
click at [392, 362] on input "[PERSON_NAME] IRA" at bounding box center [391, 362] width 1 height 1
checkbox input "true"
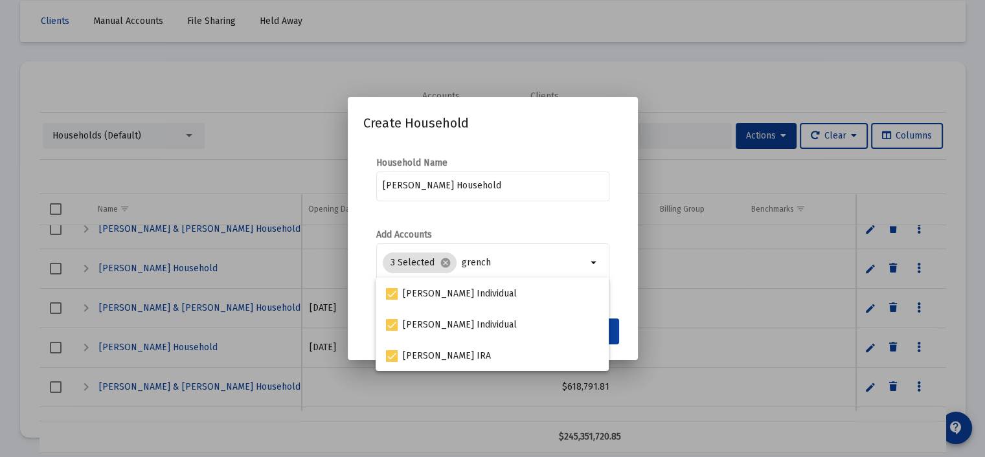
click at [526, 217] on mat-dialog-content "Household Name [PERSON_NAME] Household Add Accounts 3 Selected cancel grench ar…" at bounding box center [493, 227] width 290 height 167
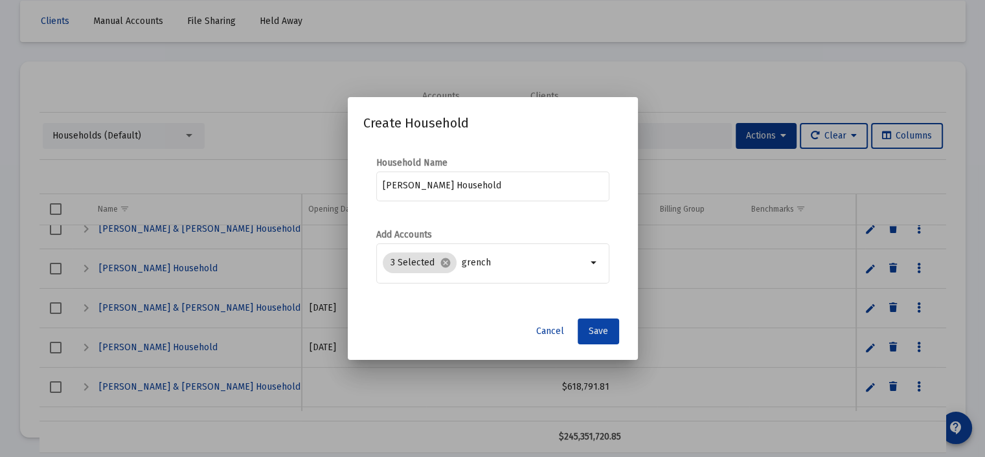
click at [599, 330] on span "Save" at bounding box center [598, 331] width 19 height 11
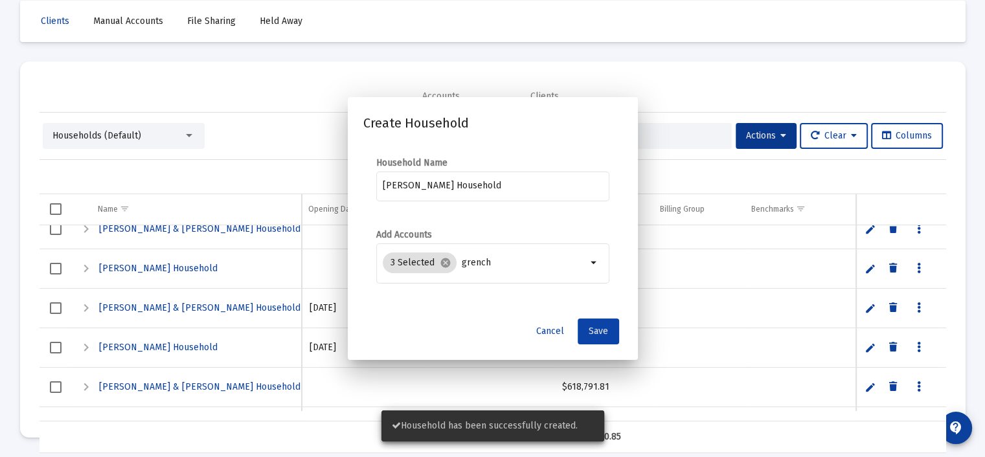
scroll to position [61, 0]
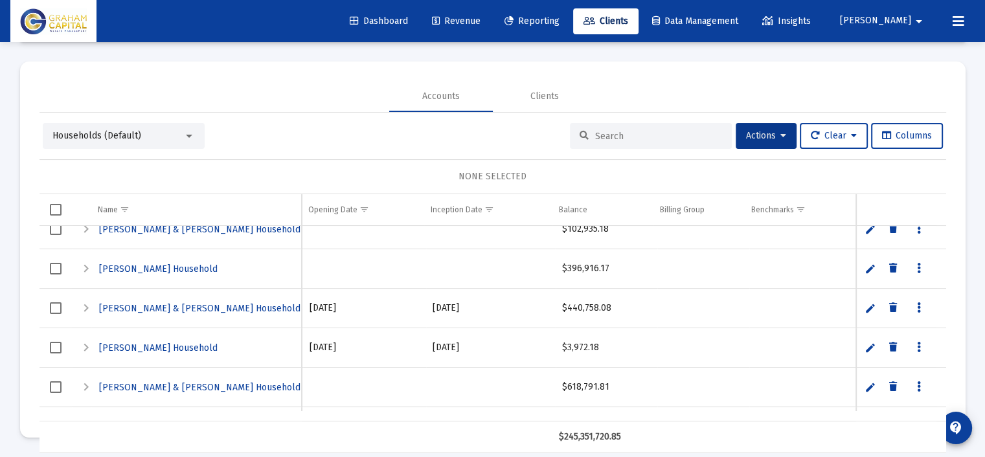
click at [481, 18] on span "Revenue" at bounding box center [456, 21] width 49 height 11
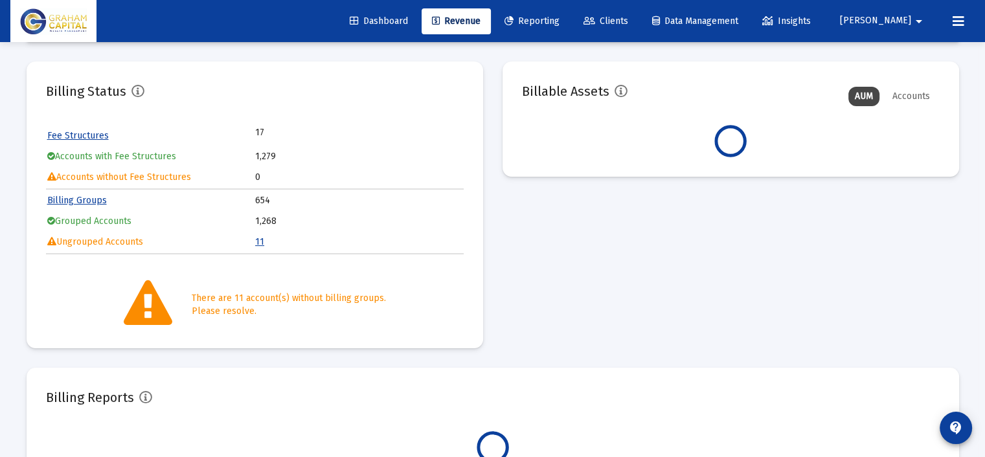
click at [262, 243] on link "11" at bounding box center [259, 241] width 9 height 11
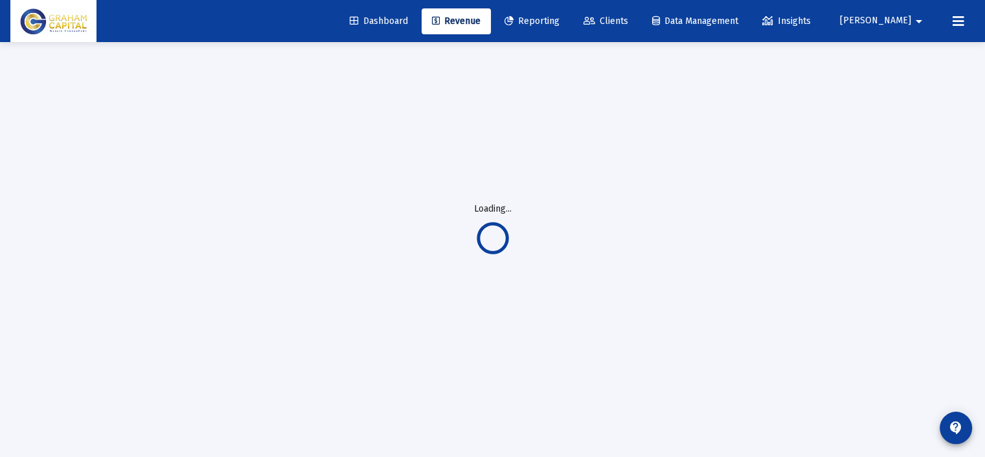
scroll to position [41, 0]
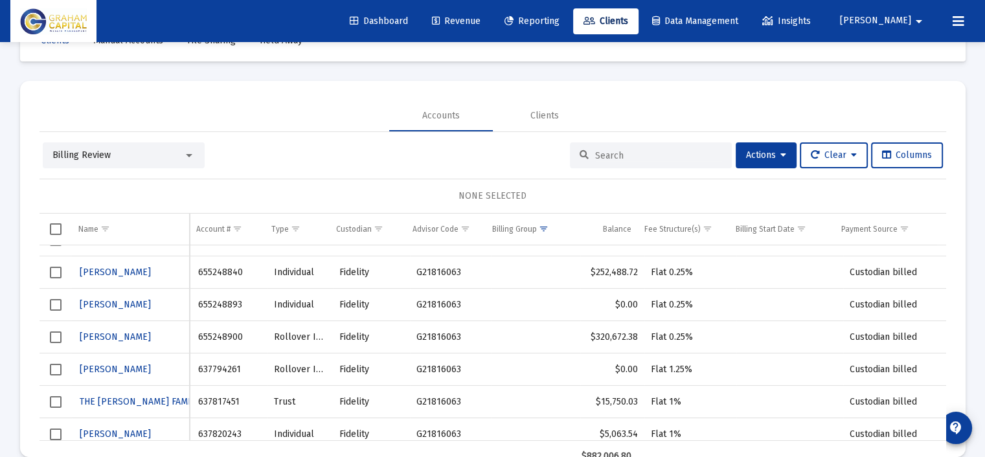
scroll to position [158, 0]
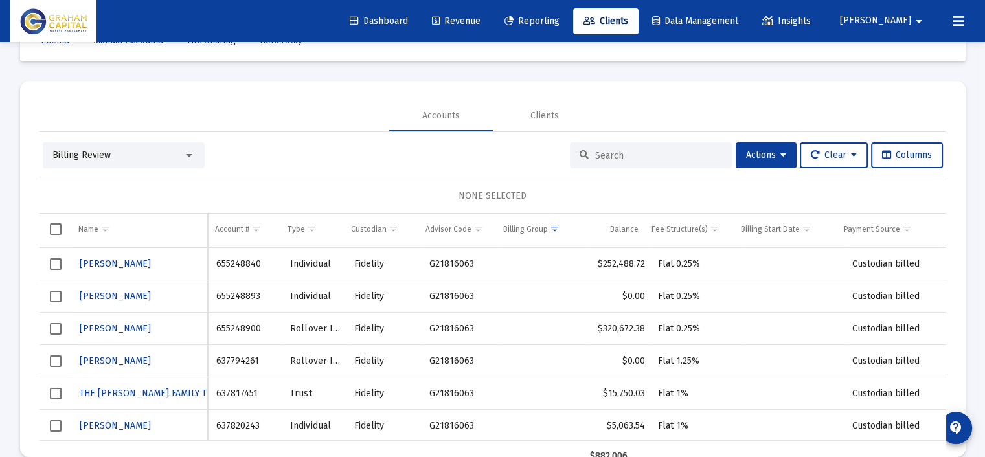
click at [56, 260] on span "Select row" at bounding box center [56, 264] width 12 height 12
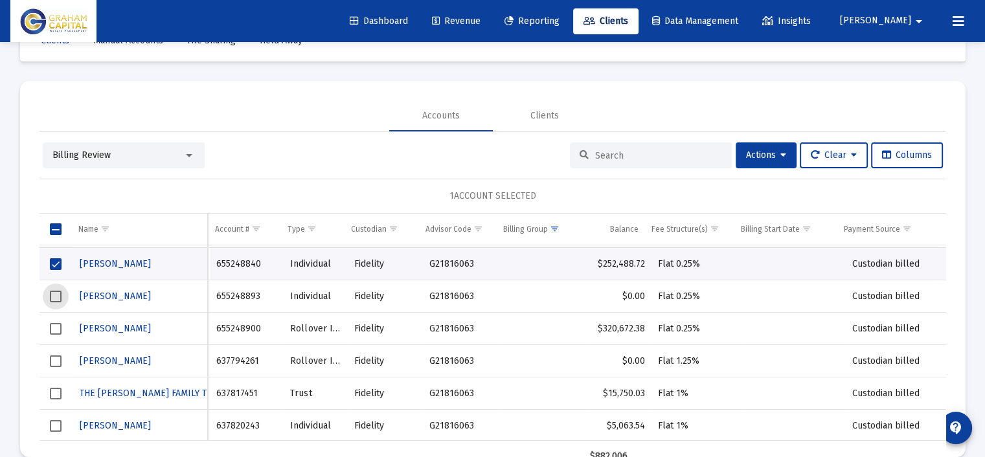
drag, startPoint x: 60, startPoint y: 293, endPoint x: 56, endPoint y: 323, distance: 30.7
click at [60, 293] on span "Select row" at bounding box center [56, 297] width 12 height 12
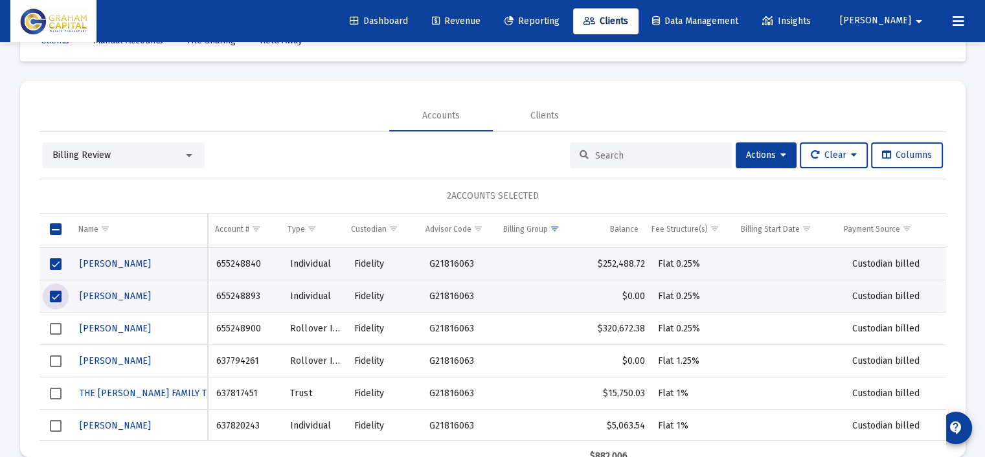
click at [56, 324] on span "Select row" at bounding box center [56, 329] width 12 height 12
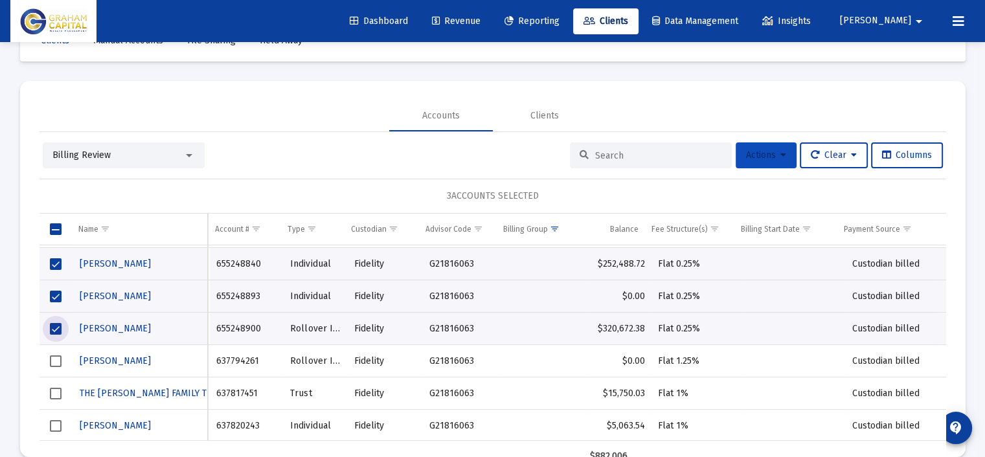
click at [770, 163] on button "Actions" at bounding box center [766, 156] width 61 height 26
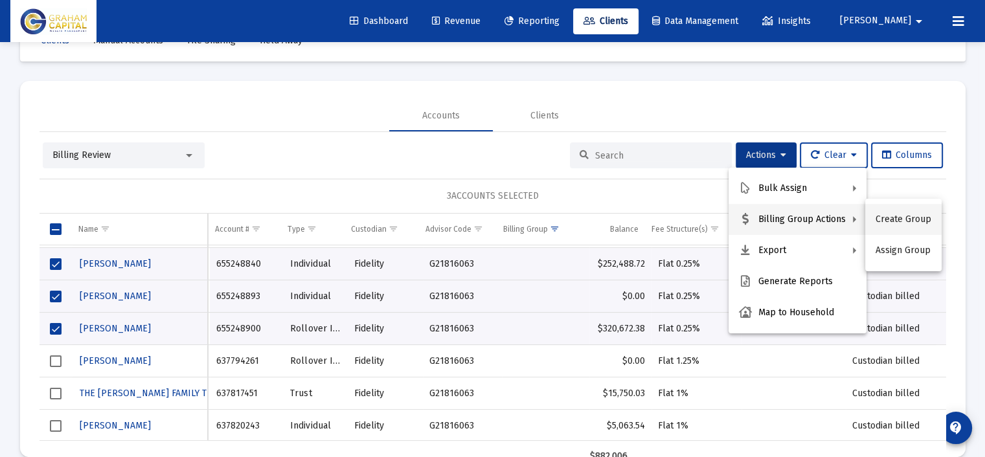
click at [899, 211] on button "Create Group" at bounding box center [903, 219] width 76 height 31
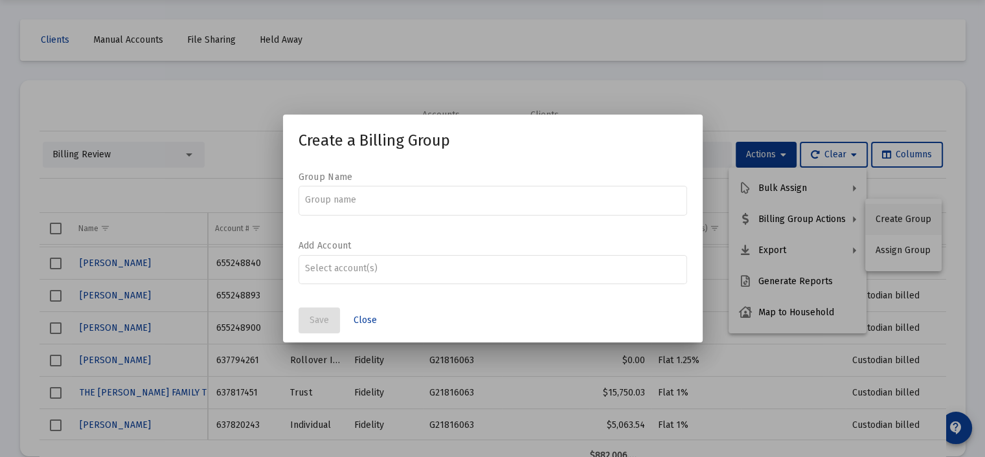
scroll to position [0, 0]
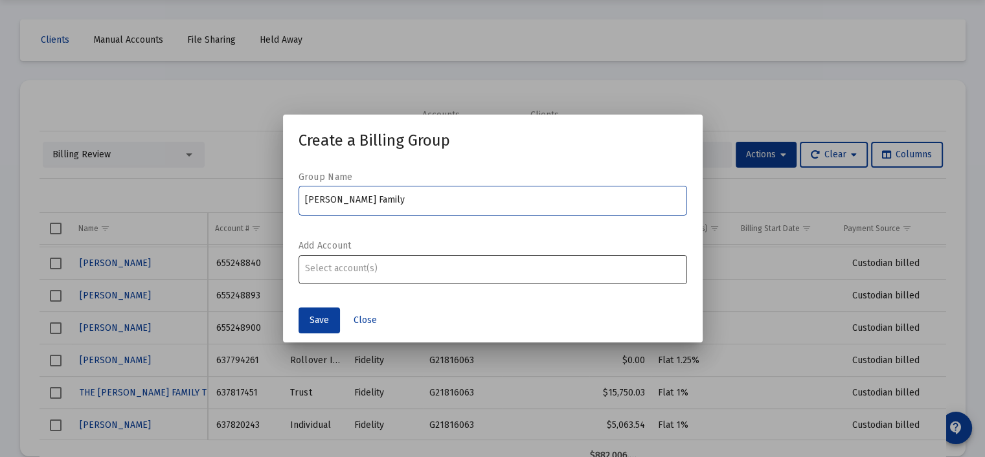
type input "[PERSON_NAME] Family"
click at [338, 276] on div "Assignment Selection" at bounding box center [493, 269] width 380 height 16
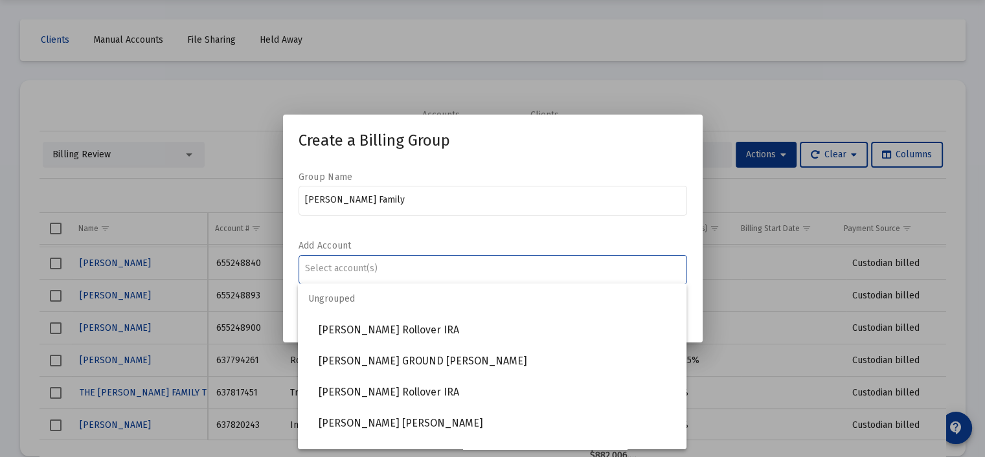
click at [340, 272] on input "Assignment Selection" at bounding box center [492, 269] width 375 height 10
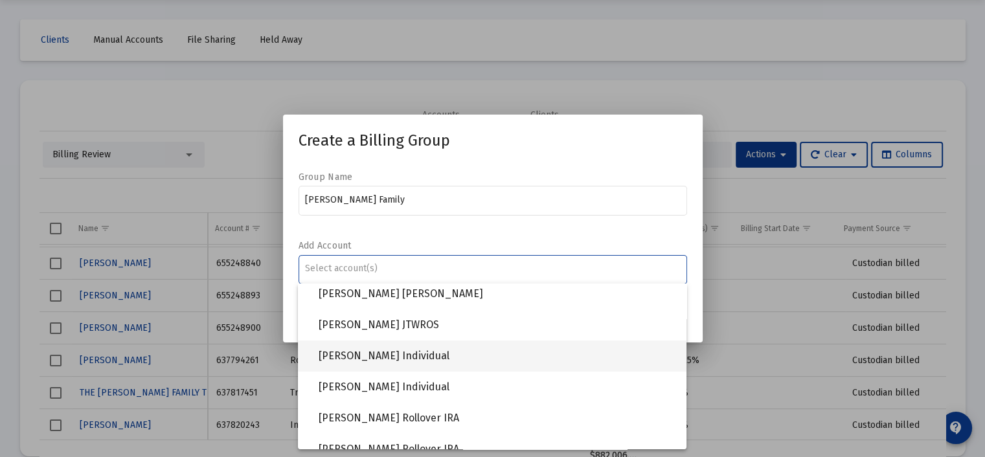
click at [391, 358] on span "[PERSON_NAME] Individual" at bounding box center [498, 356] width 358 height 31
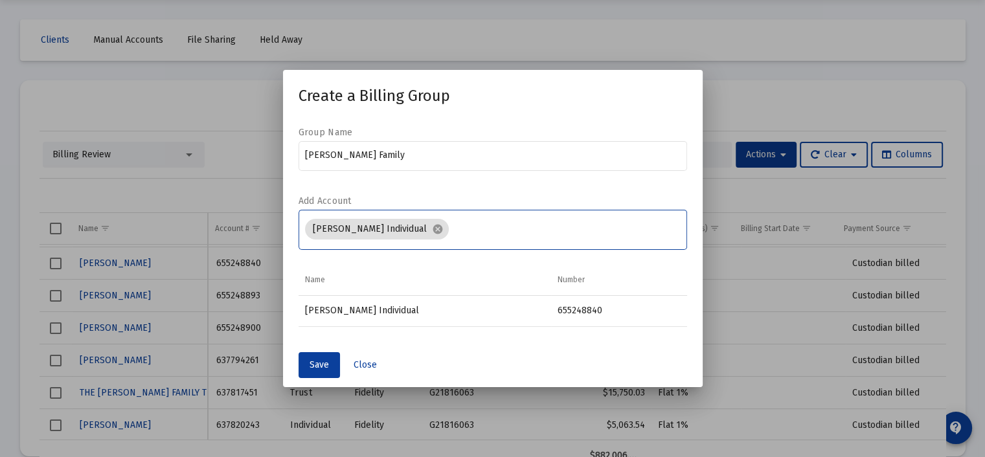
click at [470, 229] on input "Assignment Selection" at bounding box center [567, 229] width 226 height 10
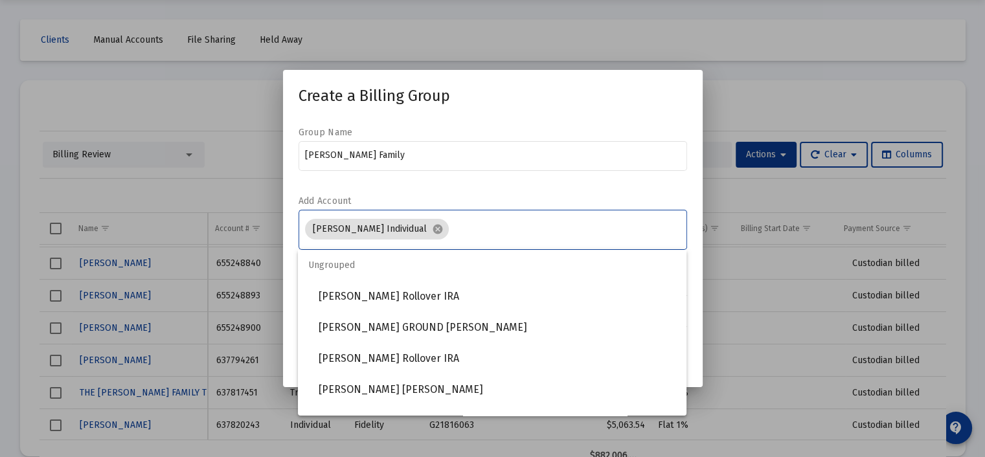
scroll to position [194, 0]
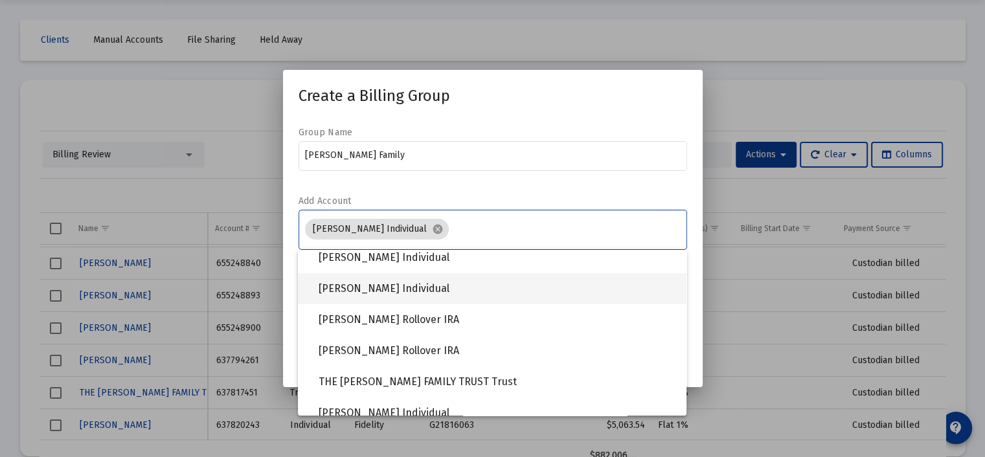
click at [429, 290] on span "[PERSON_NAME] Individual" at bounding box center [498, 288] width 358 height 31
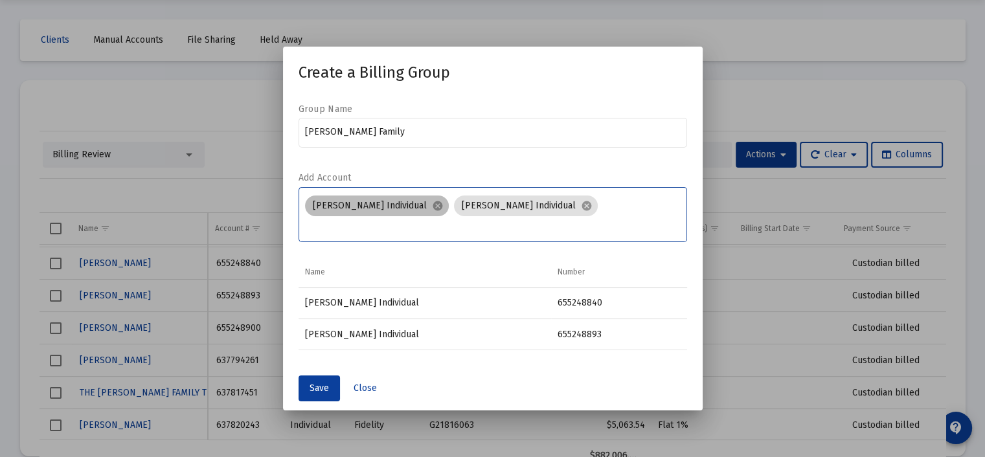
click at [608, 194] on div "[PERSON_NAME] Individual cancel [PERSON_NAME] Individual cancel" at bounding box center [493, 213] width 380 height 41
click at [637, 203] on div "[PERSON_NAME] Individual cancel [PERSON_NAME] Individual cancel" at bounding box center [493, 213] width 380 height 41
click at [350, 231] on input "Assignment Selection" at bounding box center [492, 227] width 375 height 10
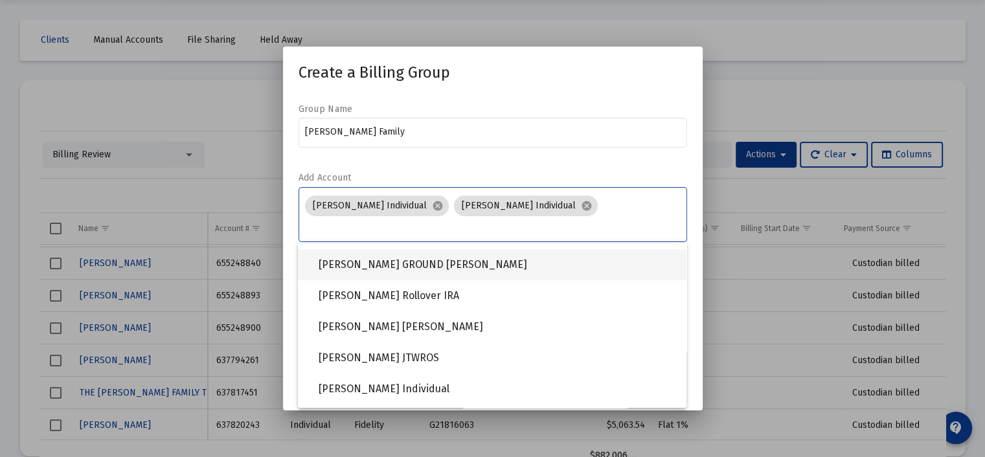
scroll to position [130, 0]
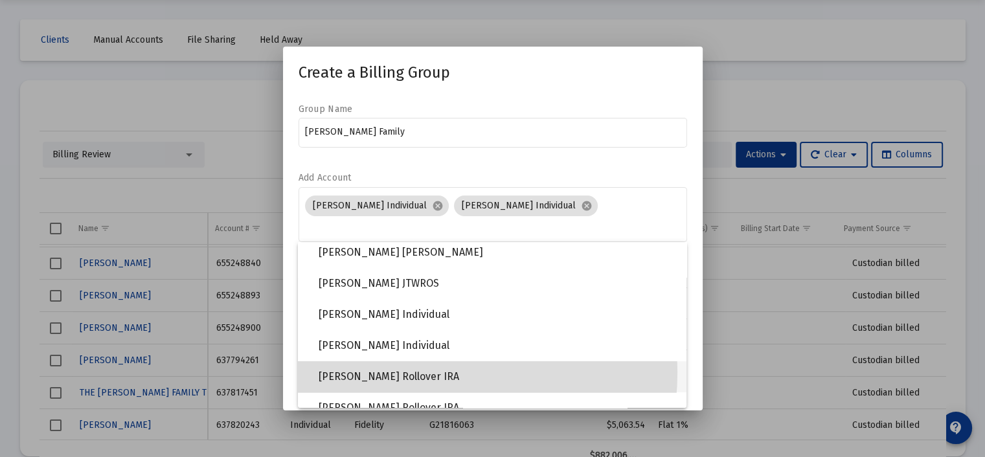
click at [400, 372] on span "[PERSON_NAME] Rollover IRA" at bounding box center [498, 376] width 358 height 31
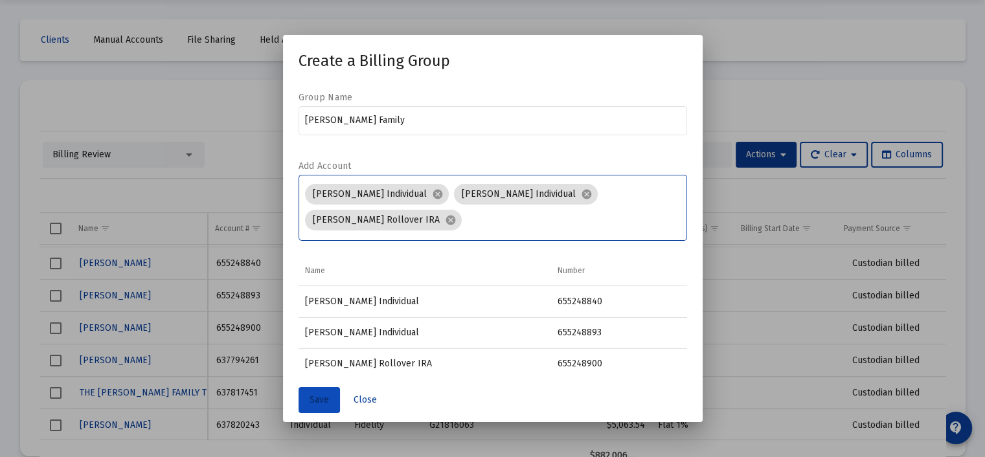
click at [317, 404] on span "Save" at bounding box center [319, 399] width 19 height 11
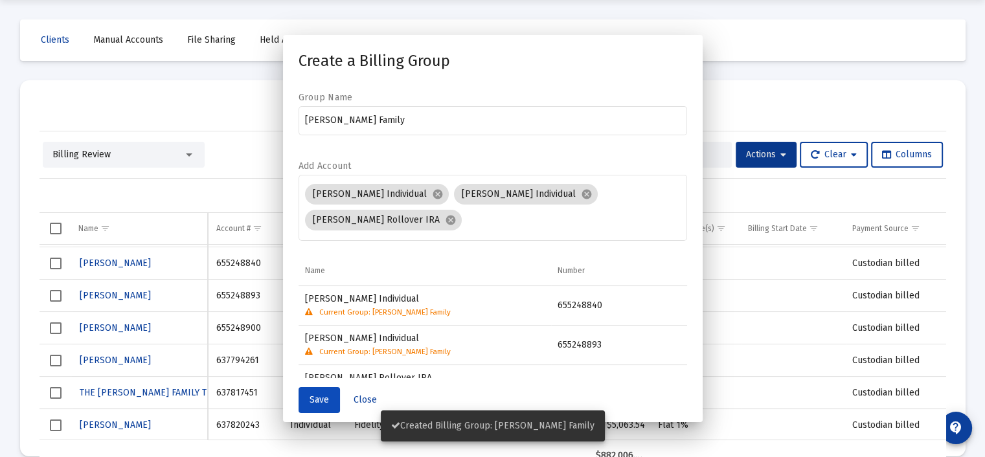
scroll to position [41, 0]
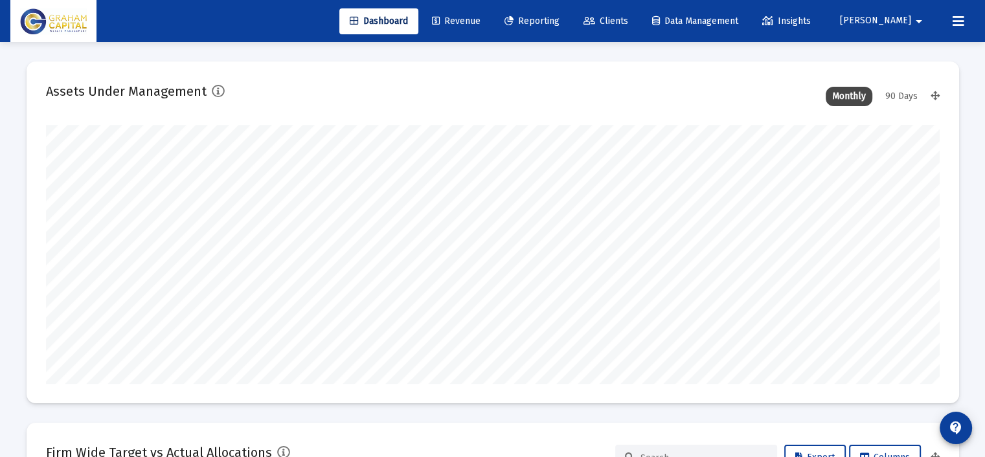
scroll to position [259, 894]
click at [481, 19] on span "Revenue" at bounding box center [456, 21] width 49 height 11
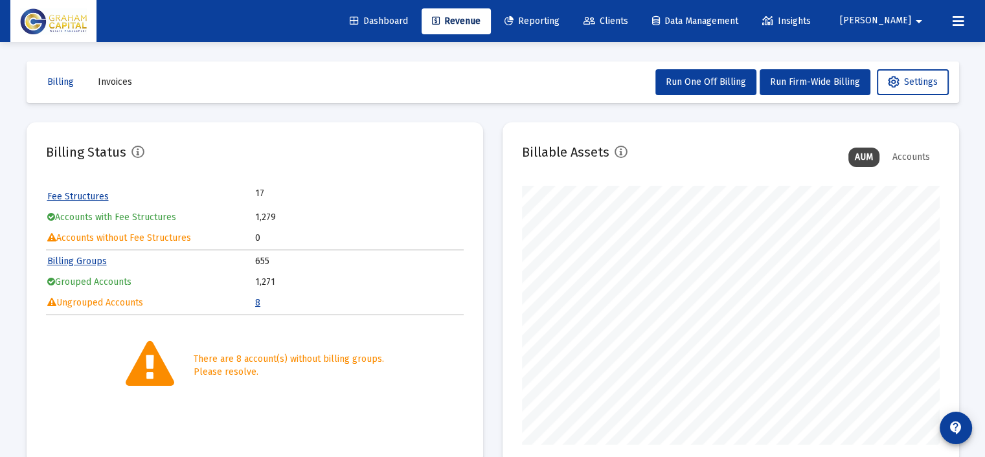
scroll to position [259, 418]
click at [255, 303] on link "8" at bounding box center [257, 302] width 5 height 11
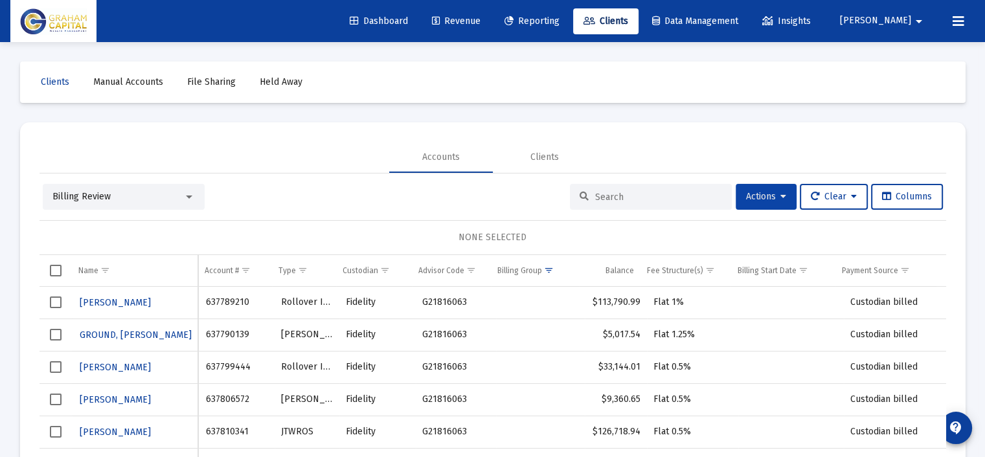
click at [753, 196] on span "Actions" at bounding box center [766, 196] width 40 height 11
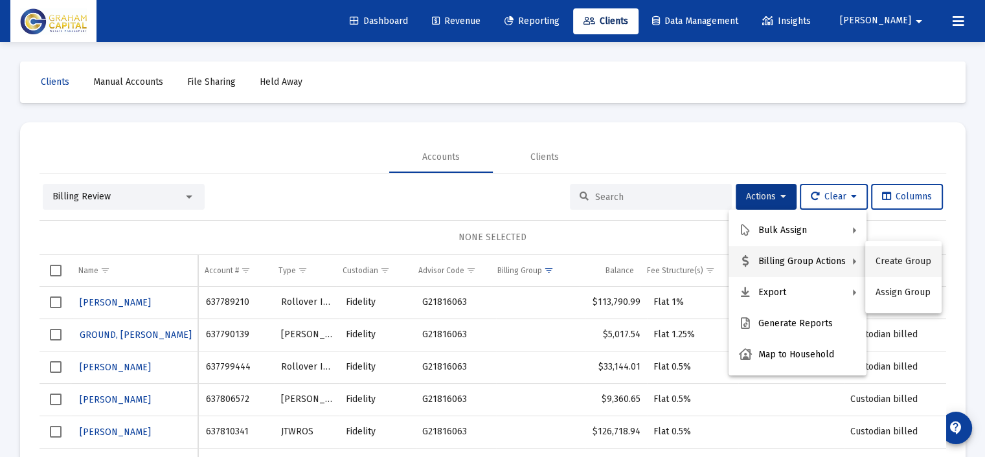
click at [900, 260] on button "Create Group" at bounding box center [903, 261] width 76 height 31
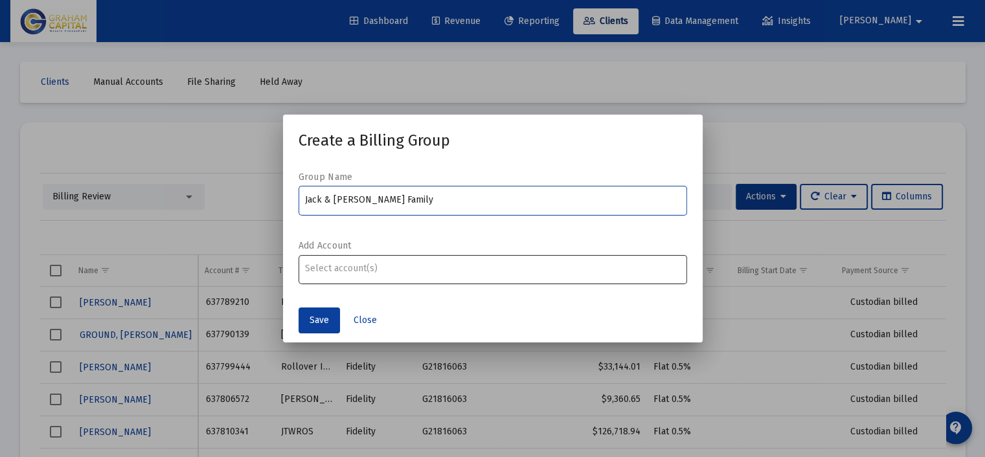
type input "Jack & Judy Larocca Family"
click at [470, 272] on input "Assignment Selection" at bounding box center [492, 269] width 375 height 10
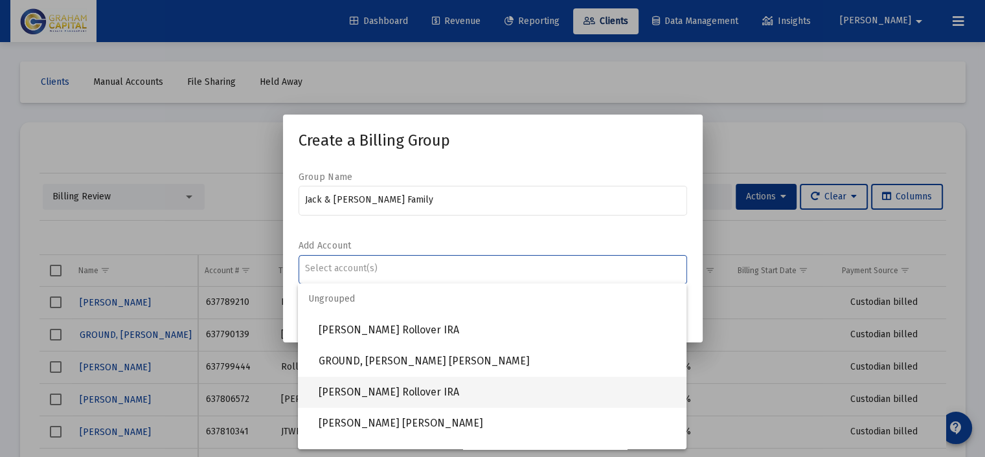
click at [472, 390] on span "[PERSON_NAME] Rollover IRA" at bounding box center [498, 392] width 358 height 31
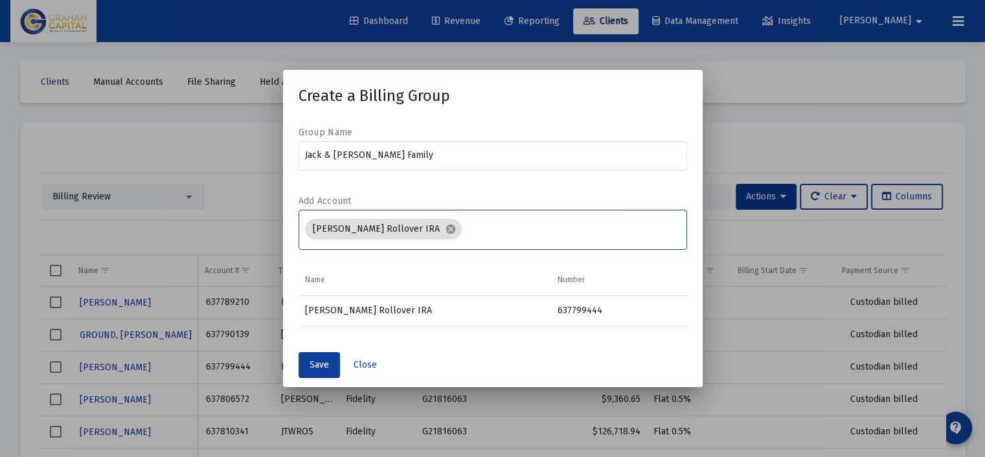
click at [521, 231] on input "Assignment Selection" at bounding box center [573, 229] width 213 height 10
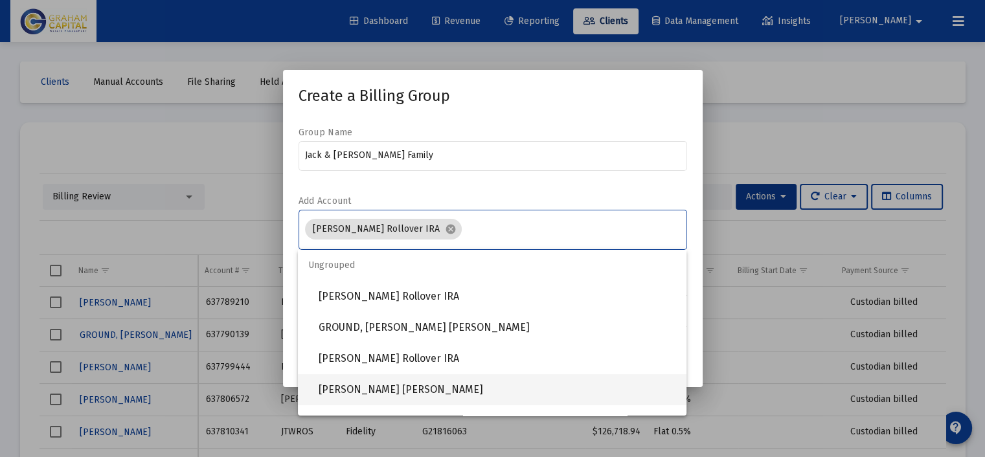
click at [412, 394] on span "[PERSON_NAME] [PERSON_NAME]" at bounding box center [498, 389] width 358 height 31
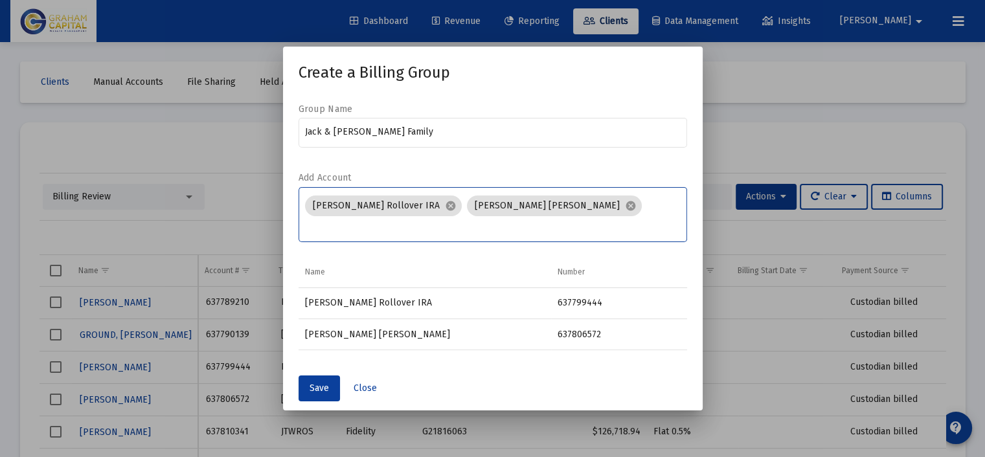
click at [648, 223] on input "Assignment Selection" at bounding box center [492, 227] width 375 height 10
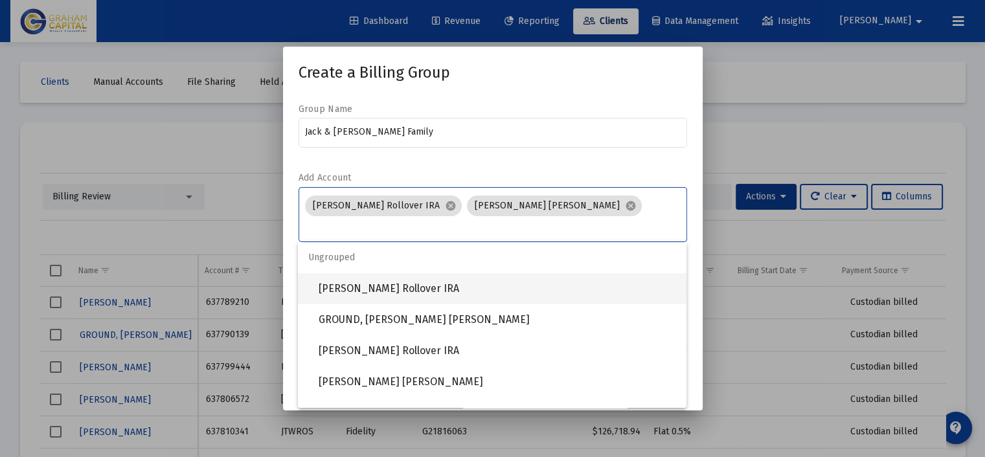
scroll to position [130, 0]
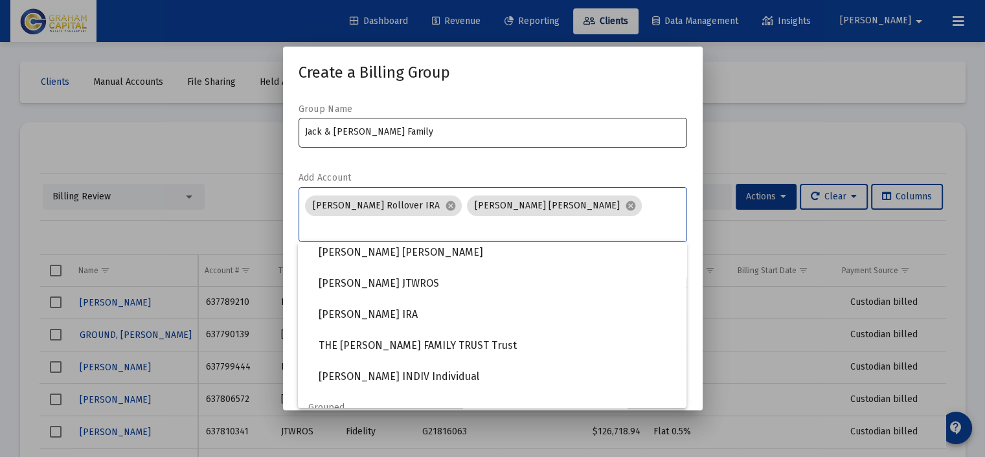
click at [613, 144] on div "Jack & Judy Larocca Family" at bounding box center [492, 132] width 375 height 32
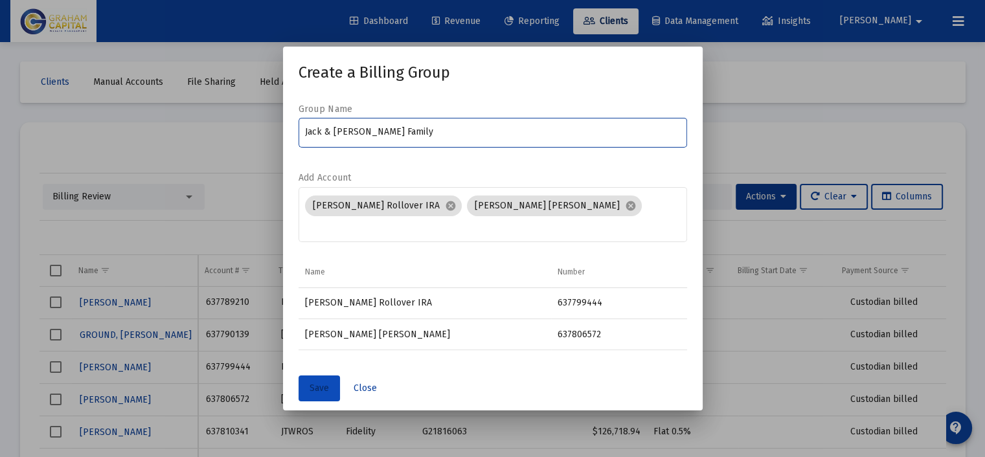
click at [312, 389] on span "Save" at bounding box center [319, 388] width 19 height 11
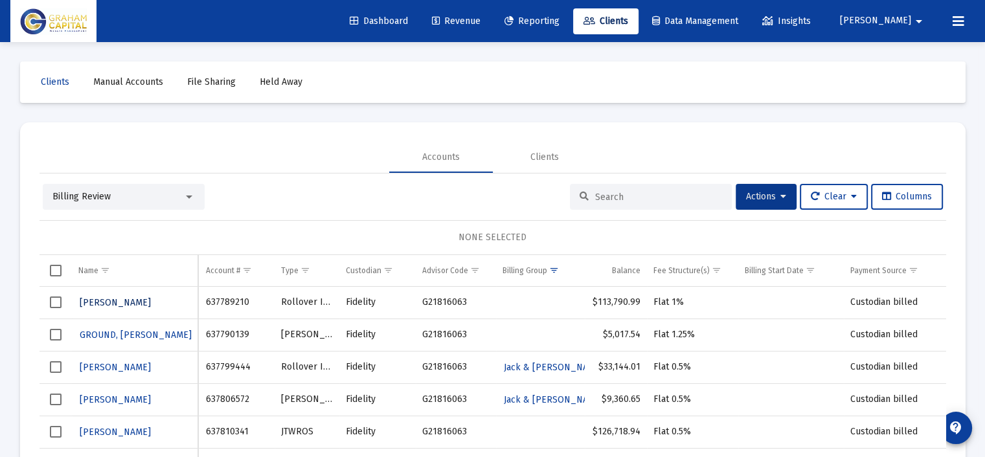
click at [127, 301] on span "[PERSON_NAME]" at bounding box center [115, 302] width 71 height 11
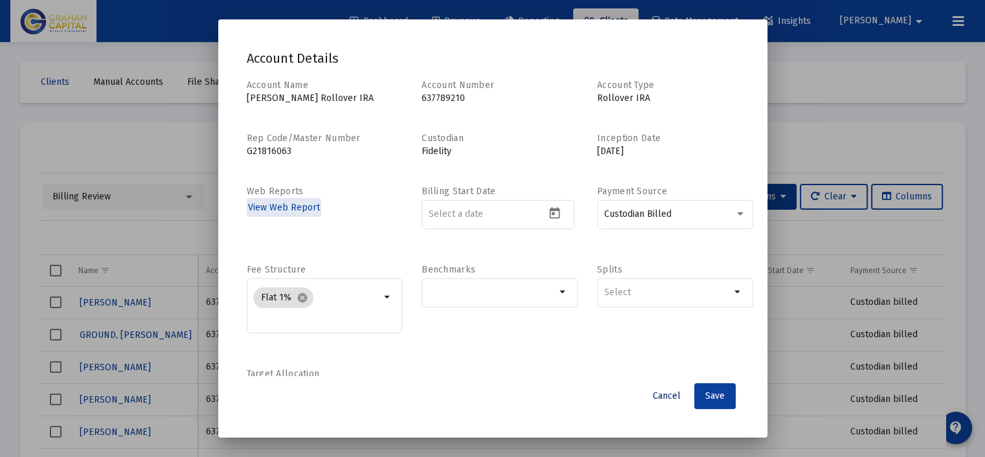
click at [679, 397] on span "Cancel" at bounding box center [667, 396] width 28 height 11
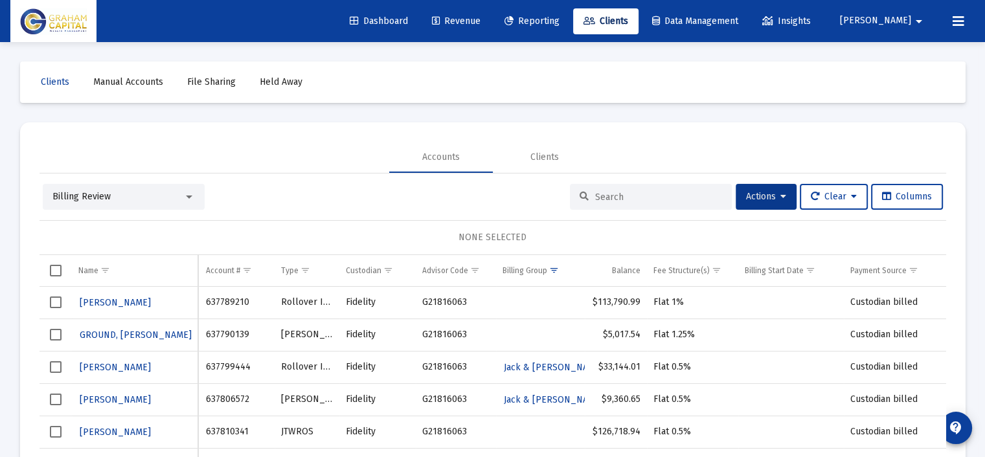
click at [51, 301] on span "Select row" at bounding box center [56, 303] width 12 height 12
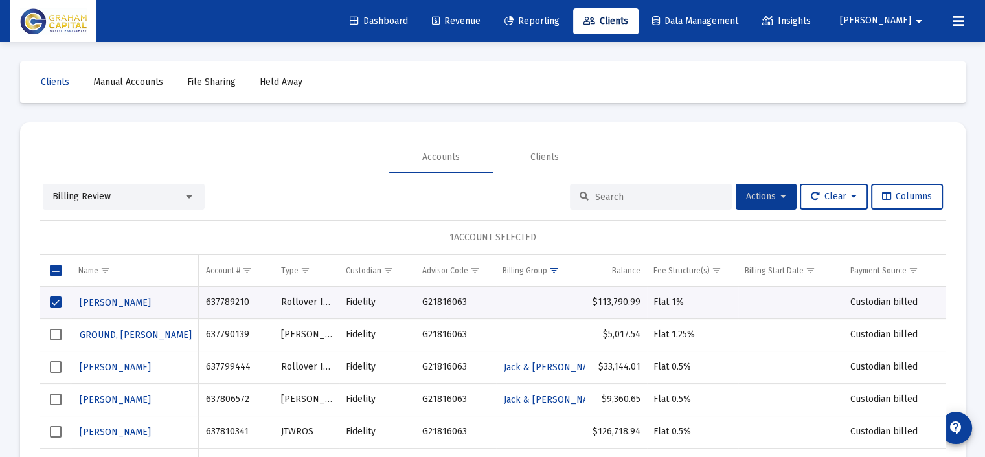
click at [757, 192] on span "Actions" at bounding box center [766, 196] width 40 height 11
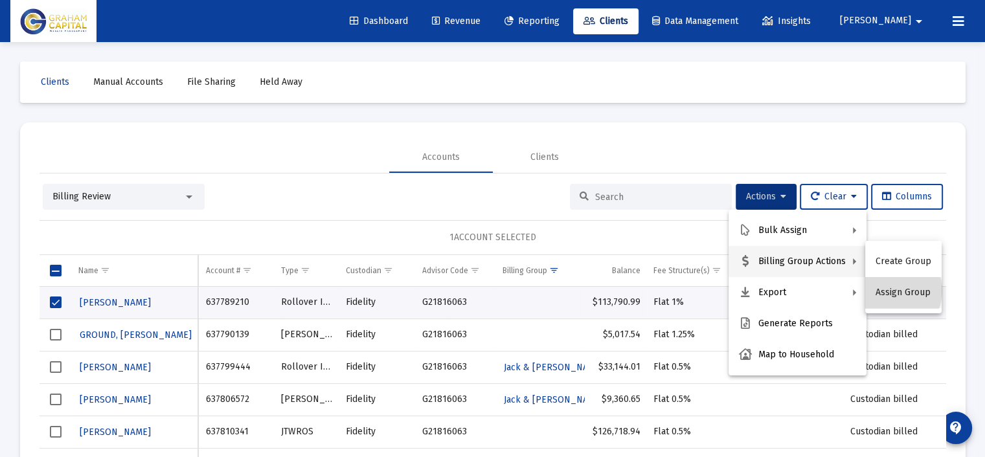
click at [891, 291] on button "Assign Group" at bounding box center [903, 292] width 76 height 31
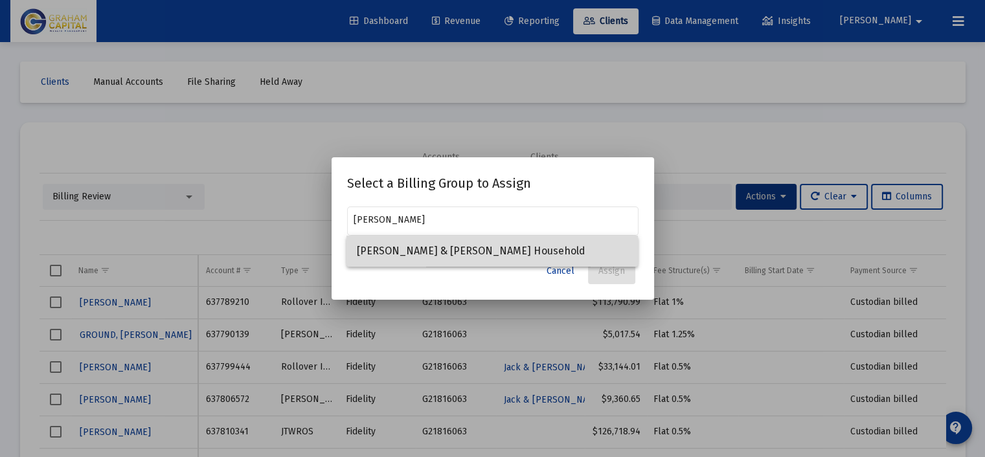
click at [450, 254] on span "Cynthia & Jerry Evans Household" at bounding box center [492, 251] width 271 height 31
type input "Cynthia & Jerry Evans Household"
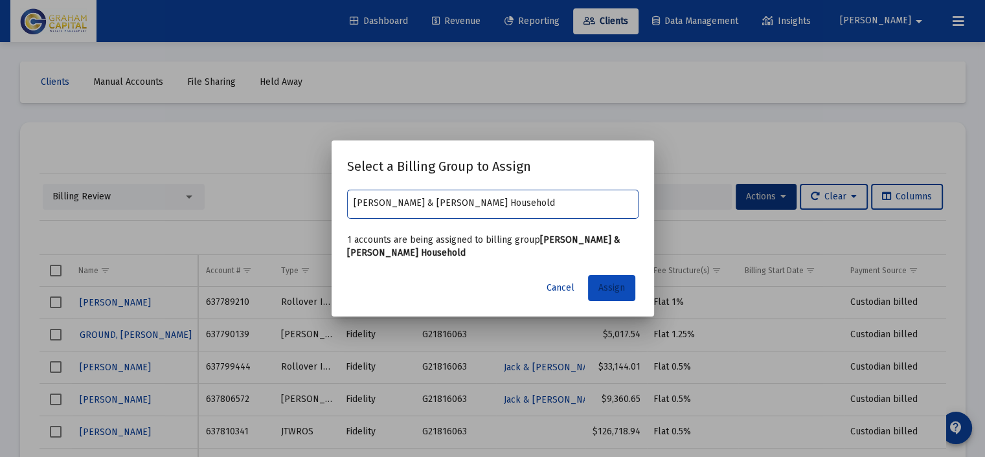
click at [611, 286] on span "Assign" at bounding box center [612, 287] width 27 height 11
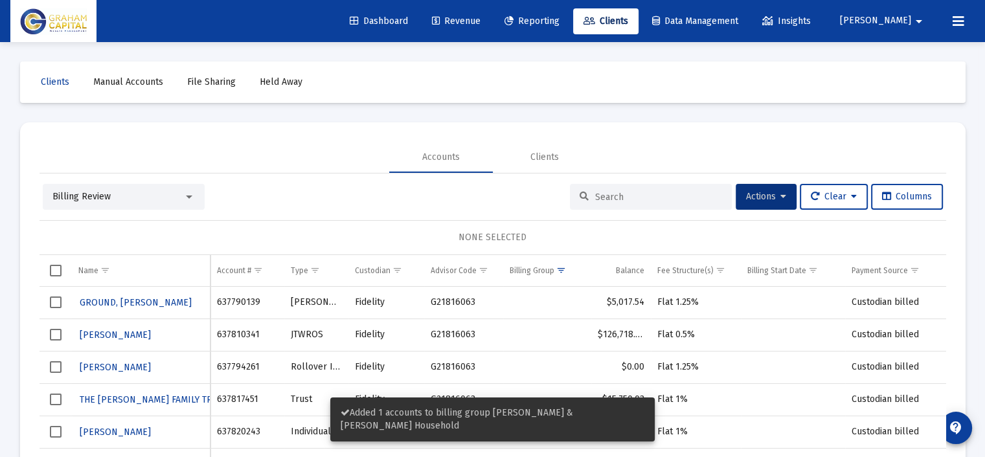
click at [59, 337] on span "Select row" at bounding box center [56, 335] width 12 height 12
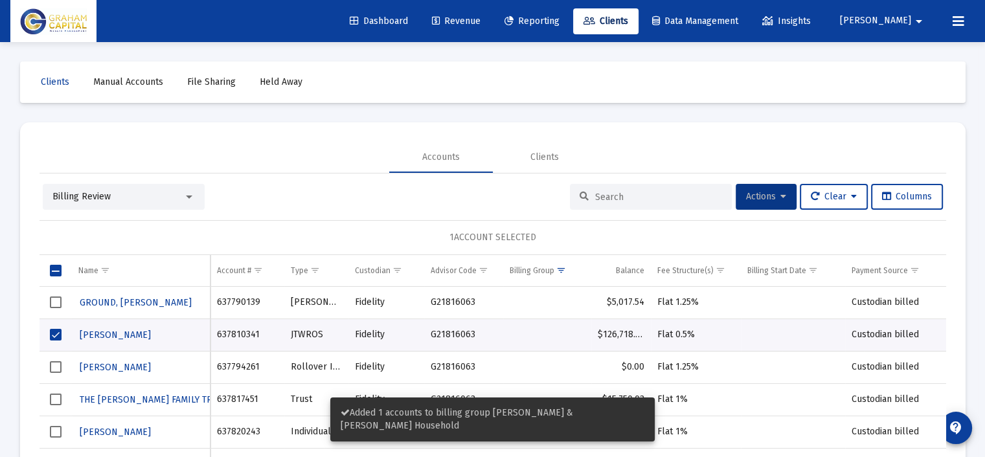
click at [760, 201] on span "Actions" at bounding box center [766, 196] width 40 height 11
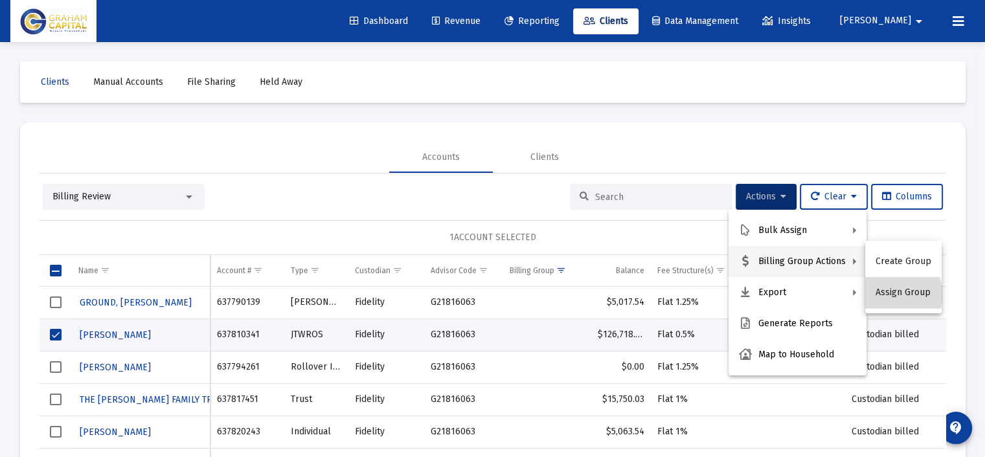
click at [902, 295] on button "Assign Group" at bounding box center [903, 292] width 76 height 31
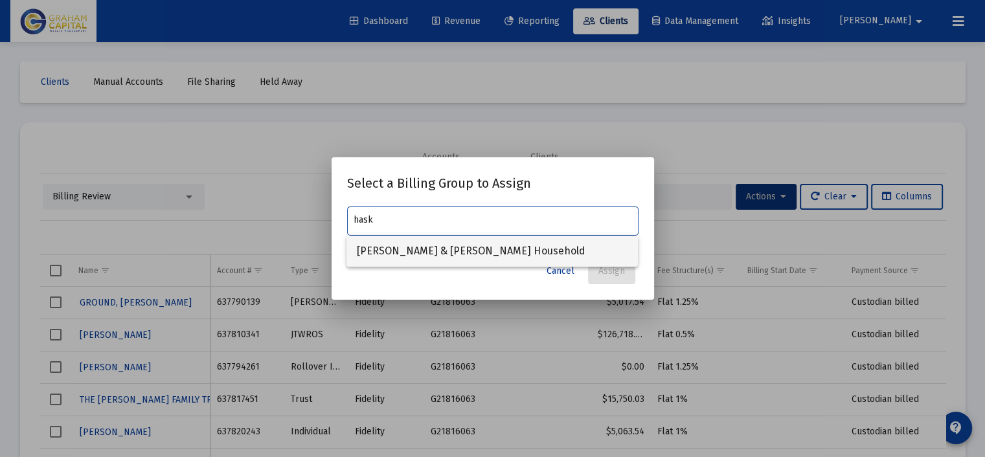
click at [451, 247] on span "Cary & Marie Haskins Household" at bounding box center [492, 251] width 271 height 31
type input "Cary & Marie Haskins Household"
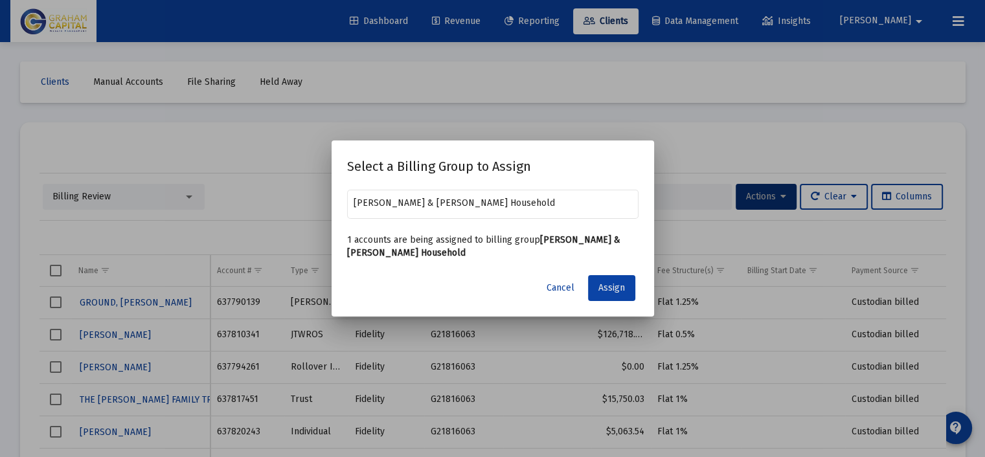
click at [608, 290] on span "Assign" at bounding box center [612, 287] width 27 height 11
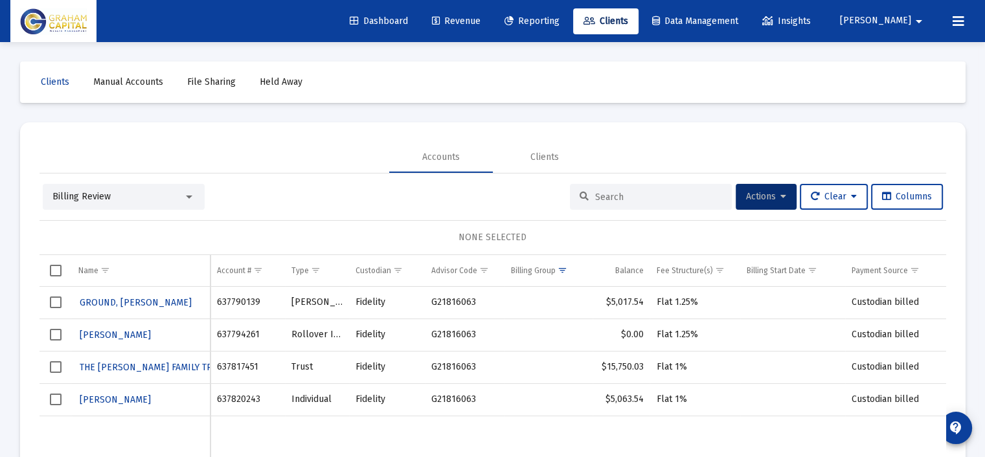
click at [54, 303] on span "Select row" at bounding box center [56, 303] width 12 height 12
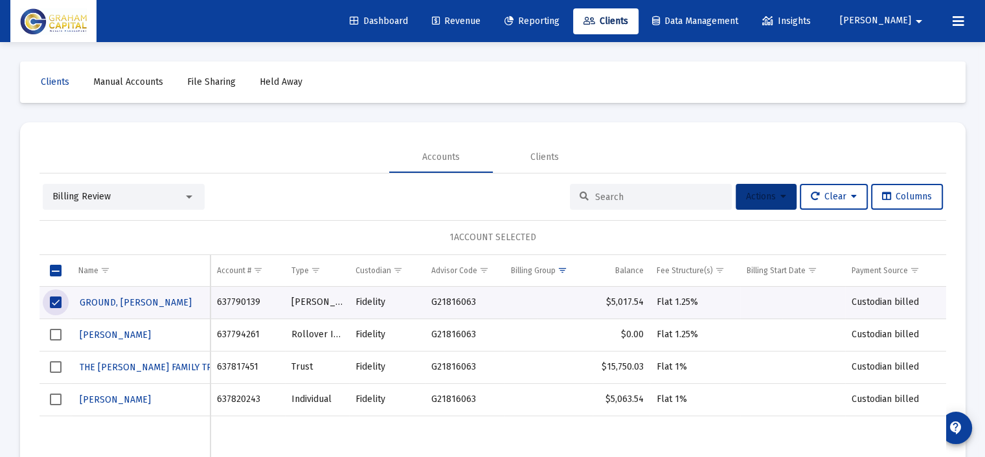
click at [782, 200] on button "Actions" at bounding box center [766, 197] width 61 height 26
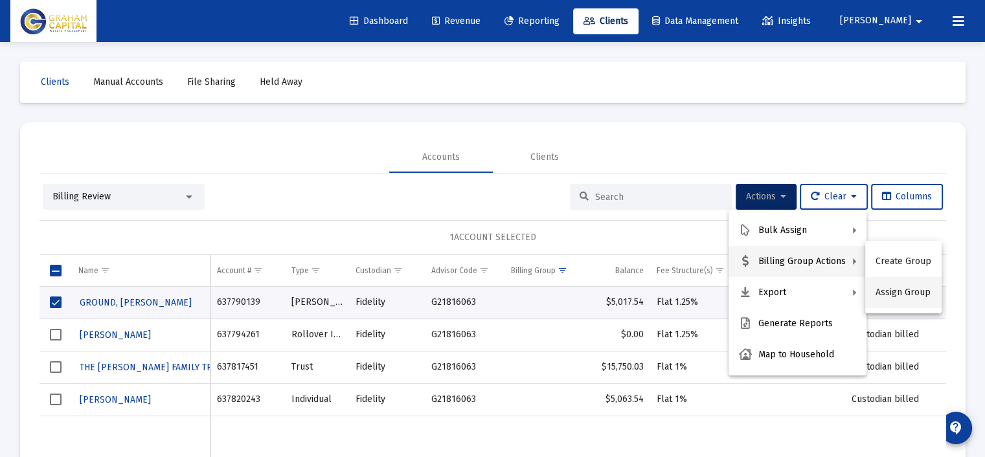
click at [886, 286] on button "Assign Group" at bounding box center [903, 292] width 76 height 31
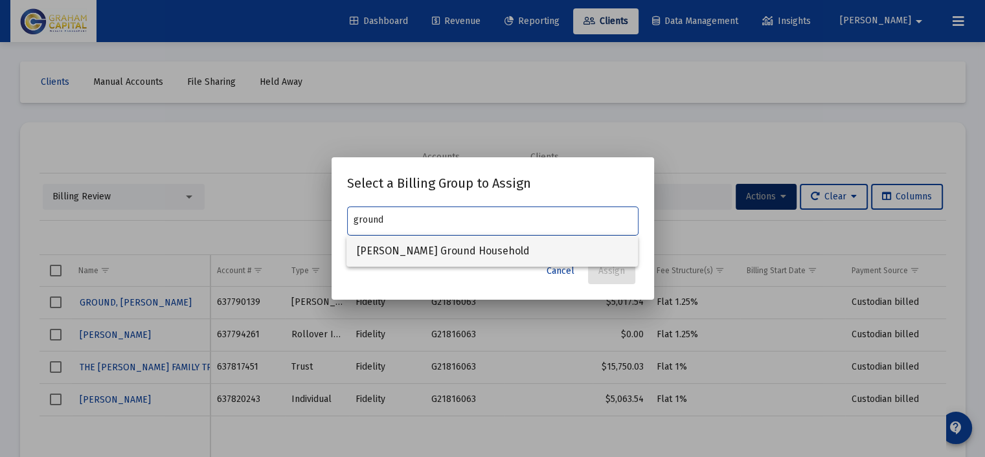
click at [428, 246] on span "Bruce Ground Household" at bounding box center [492, 251] width 271 height 31
type input "Bruce Ground Household"
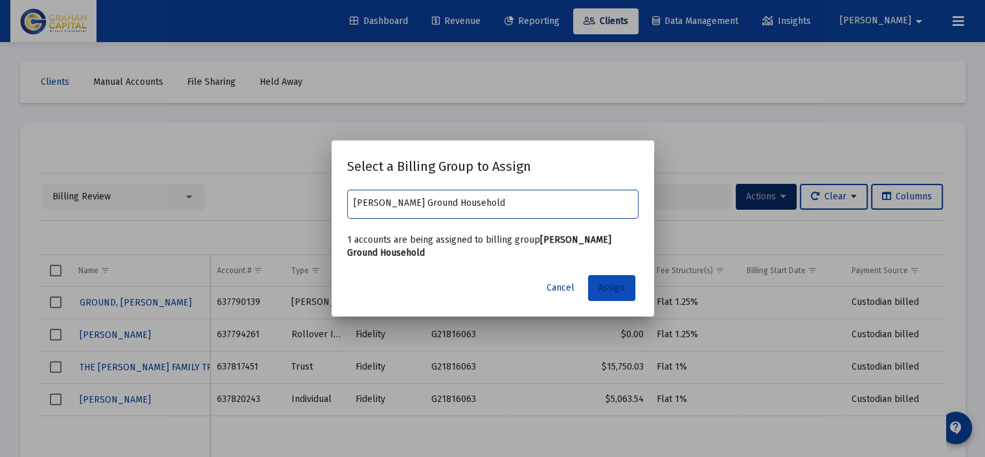
click at [621, 292] on span "Assign" at bounding box center [612, 287] width 27 height 11
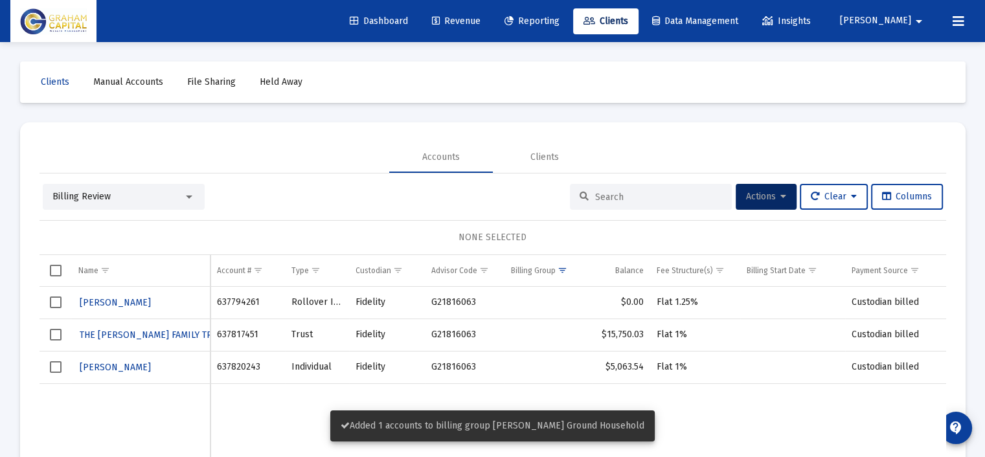
click at [55, 297] on span "Select row" at bounding box center [56, 303] width 12 height 12
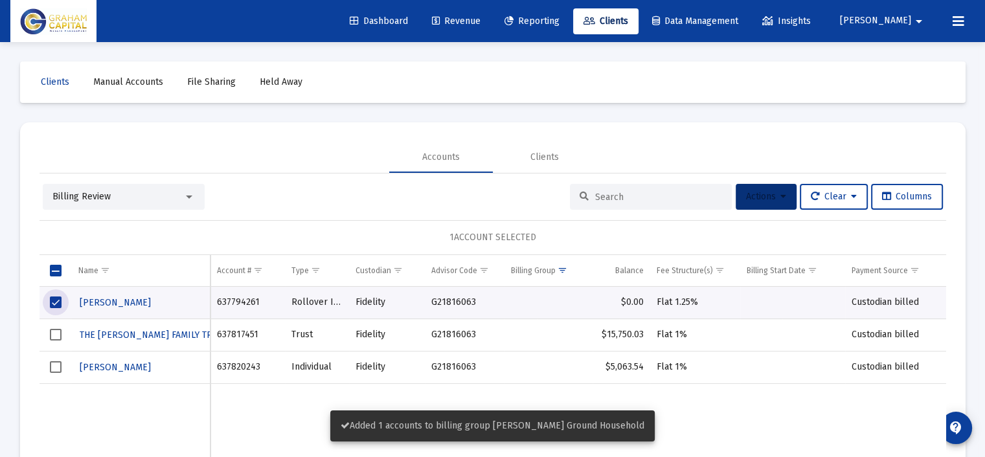
click at [771, 200] on span "Actions" at bounding box center [766, 196] width 40 height 11
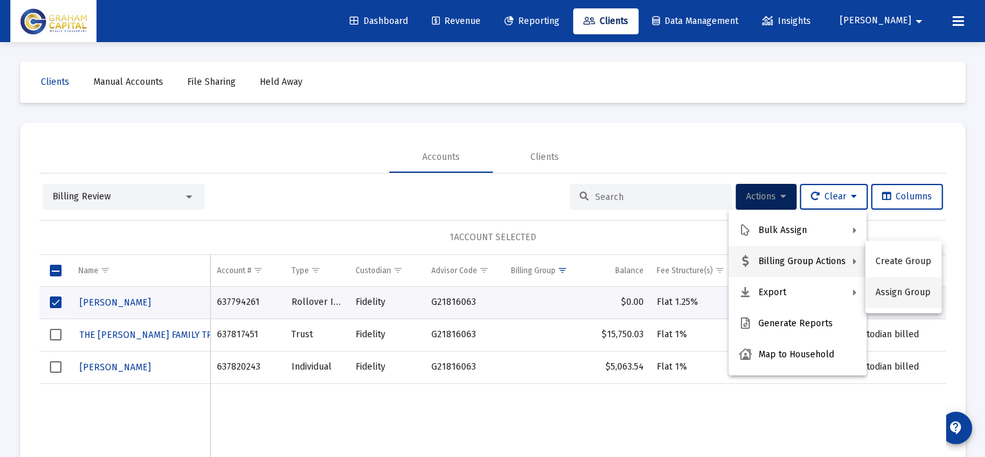
click at [909, 297] on button "Assign Group" at bounding box center [903, 292] width 76 height 31
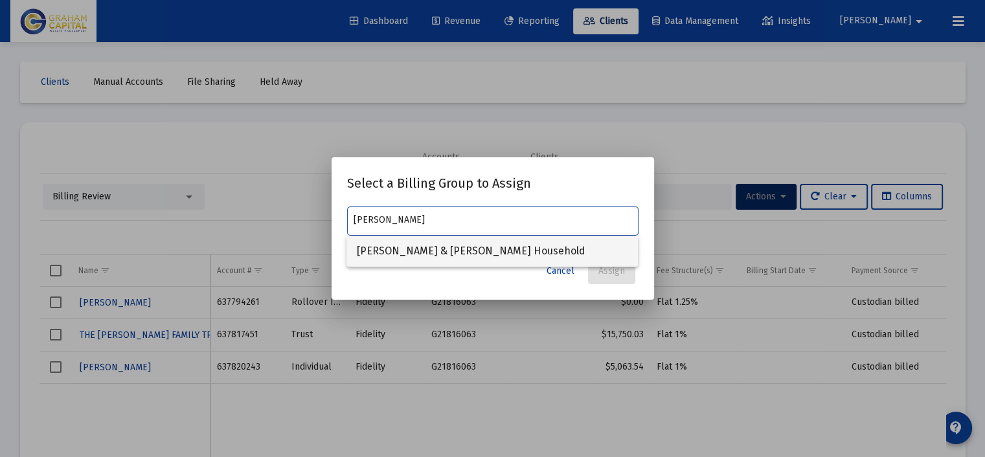
click at [533, 258] on span "James & Barbara Blanco Household" at bounding box center [492, 251] width 271 height 31
type input "James & Barbara Blanco Household"
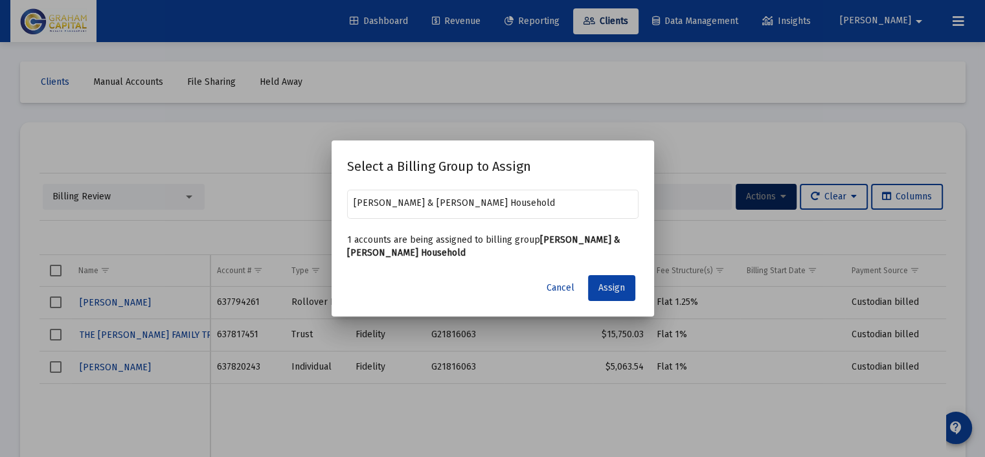
click at [604, 288] on span "Assign" at bounding box center [612, 287] width 27 height 11
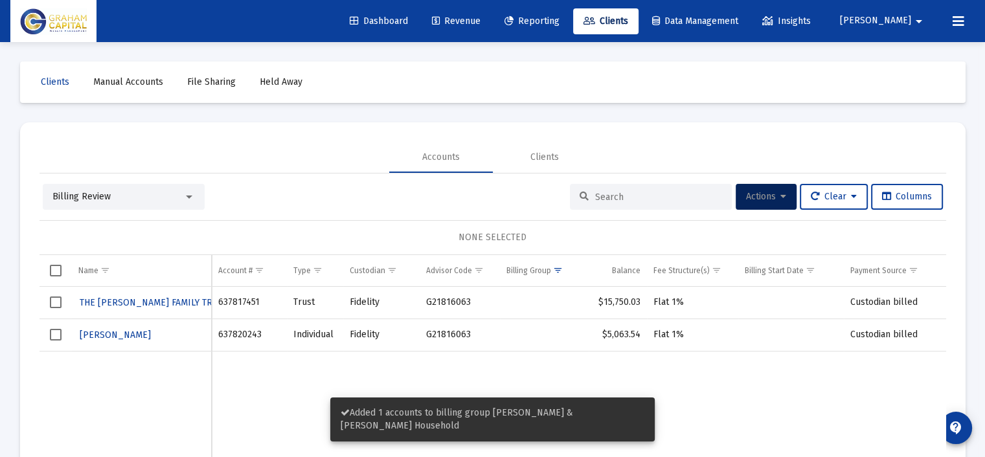
click at [57, 303] on span "Select row" at bounding box center [56, 303] width 12 height 12
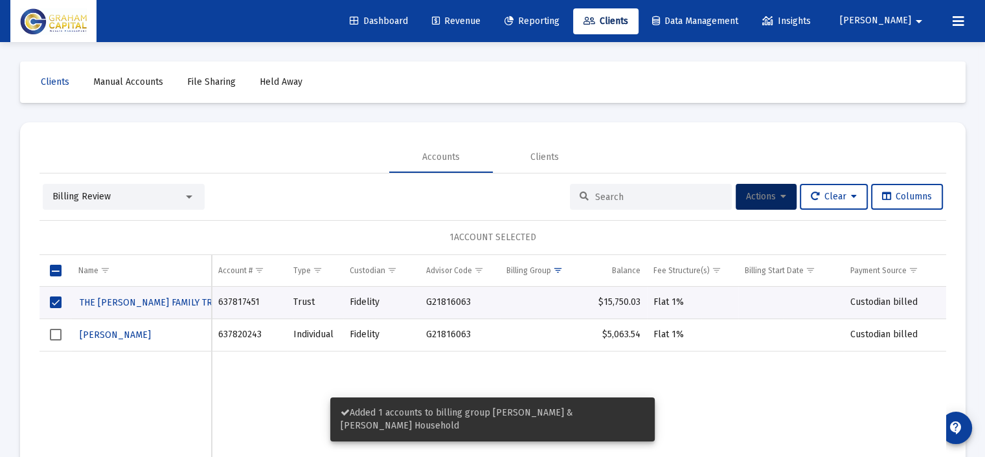
click at [760, 196] on span "Actions" at bounding box center [766, 196] width 40 height 11
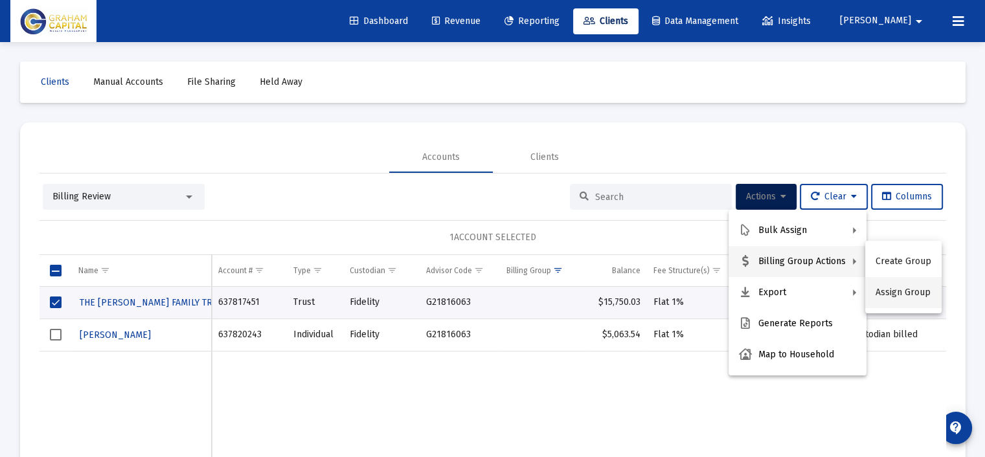
click at [911, 288] on button "Assign Group" at bounding box center [903, 292] width 76 height 31
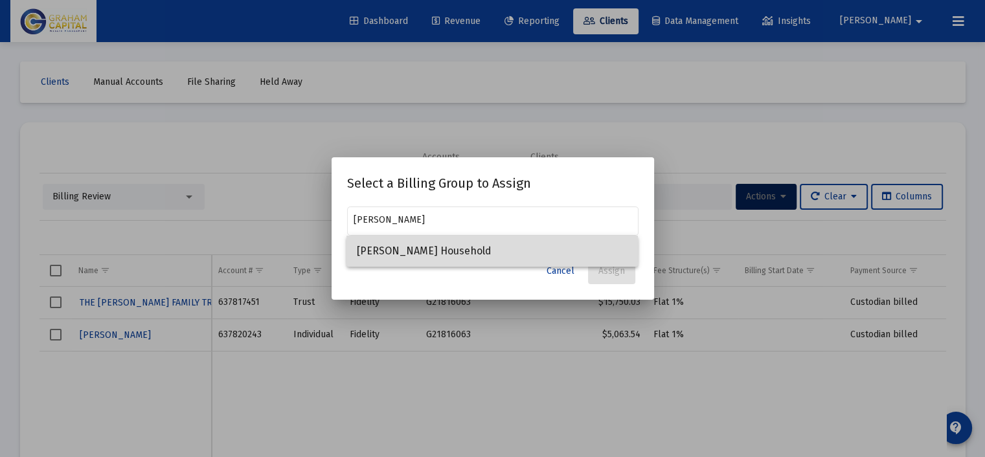
click at [391, 250] on span "Dugan Household" at bounding box center [492, 251] width 271 height 31
type input "Dugan Household"
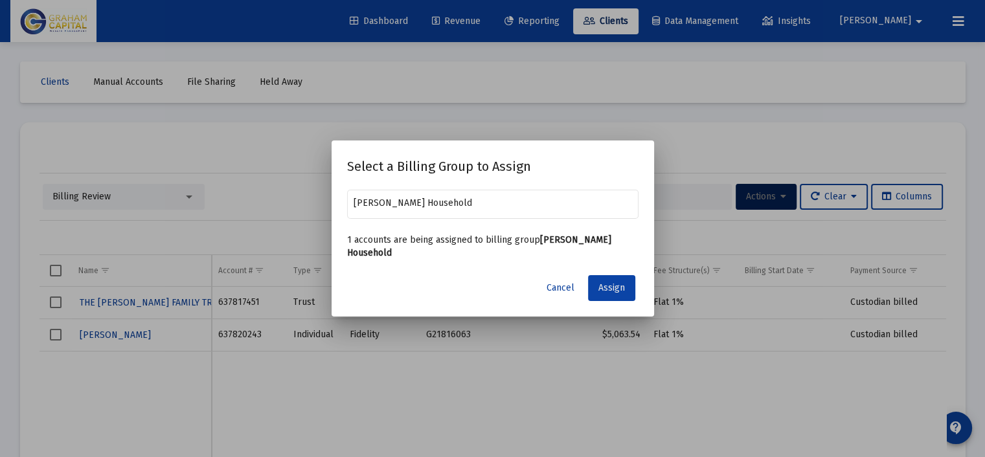
click at [606, 282] on span "Assign" at bounding box center [612, 287] width 27 height 11
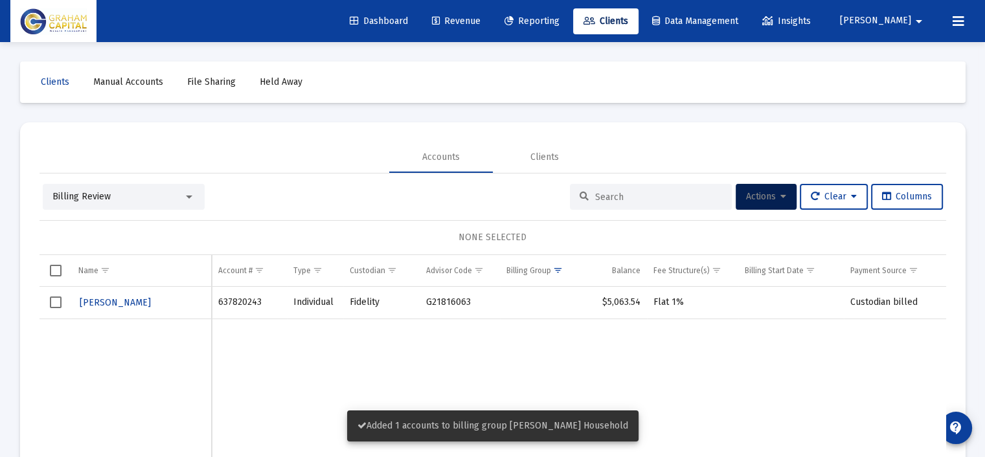
click at [51, 301] on span "Select row" at bounding box center [56, 303] width 12 height 12
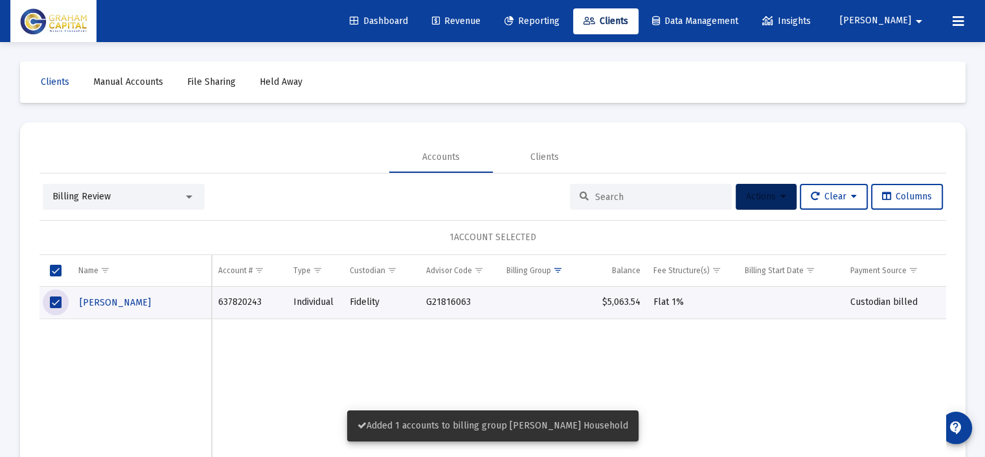
click at [766, 193] on span "Actions" at bounding box center [766, 196] width 40 height 11
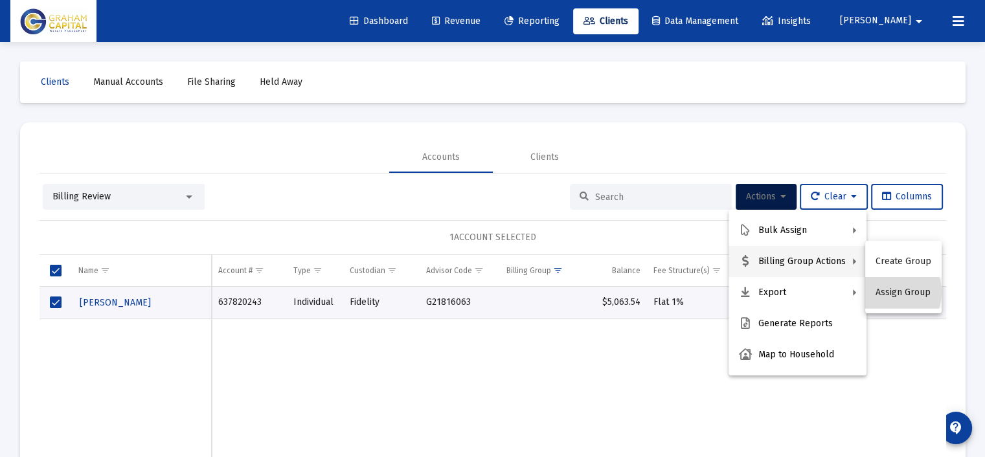
click at [889, 292] on button "Assign Group" at bounding box center [903, 292] width 76 height 31
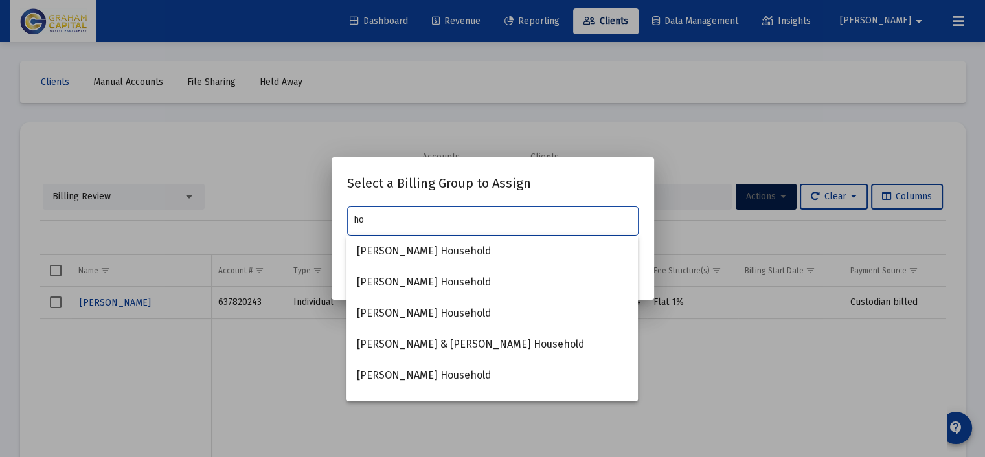
type input "h"
click at [389, 217] on input "text" at bounding box center [493, 220] width 278 height 10
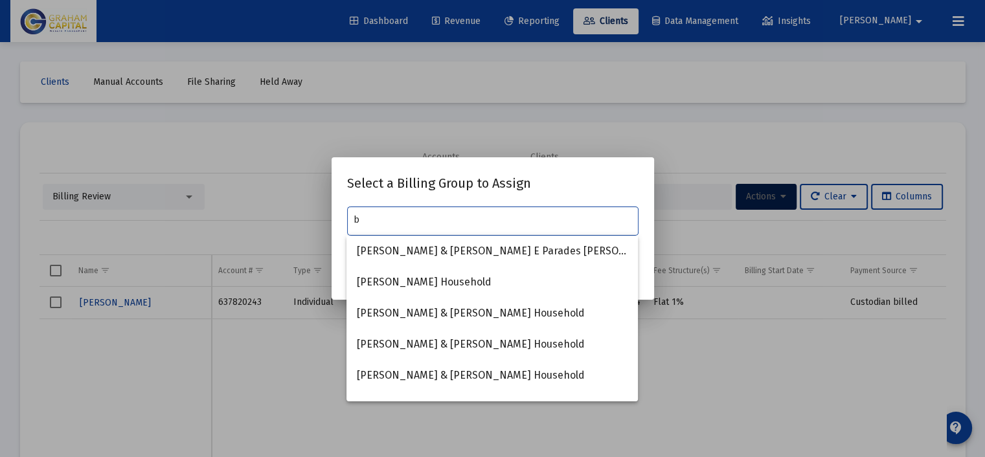
type input "b"
click at [253, 147] on div at bounding box center [492, 228] width 985 height 457
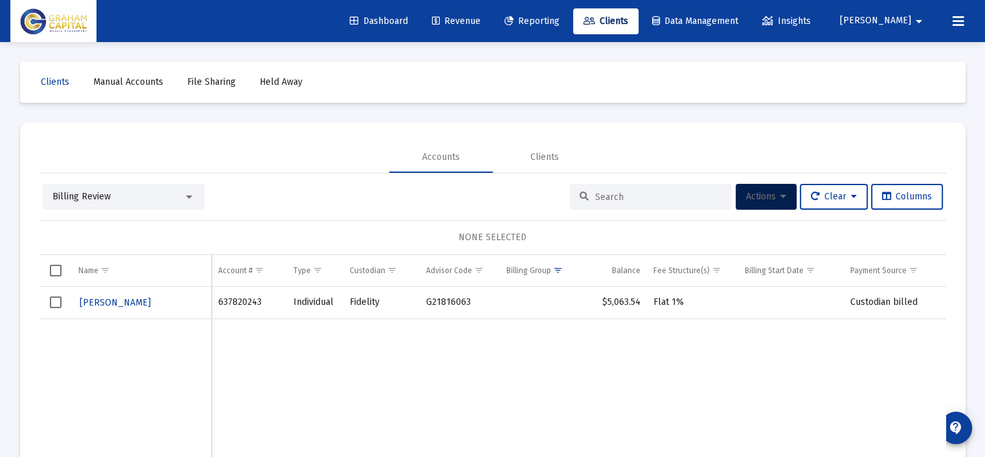
click at [765, 197] on span "Actions" at bounding box center [766, 196] width 40 height 11
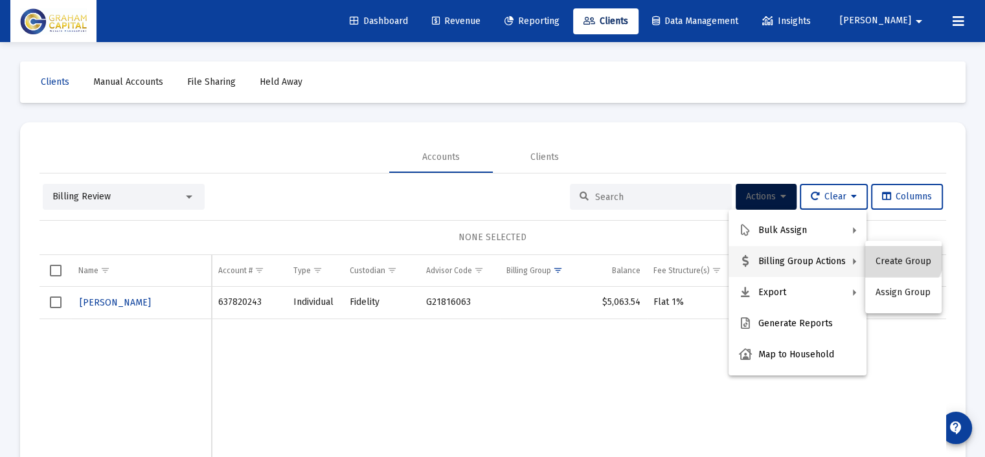
click at [898, 255] on button "Create Group" at bounding box center [903, 261] width 76 height 31
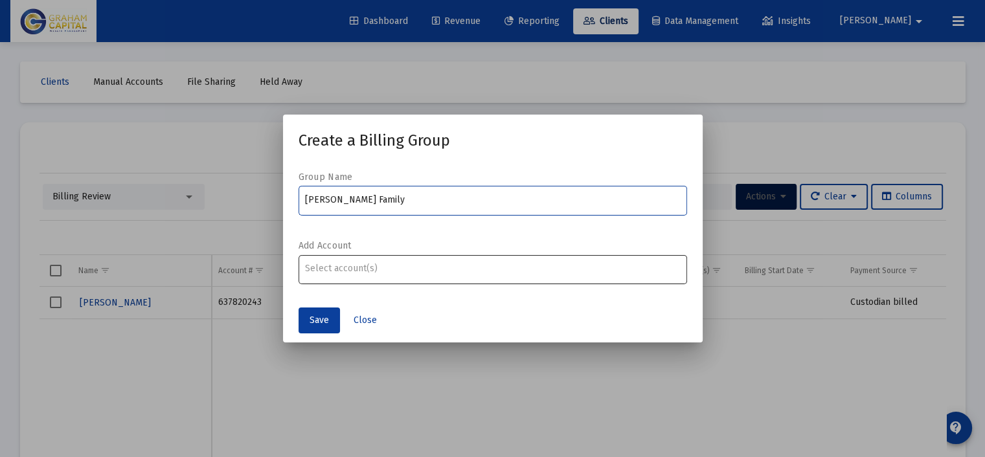
type input "Clifford Hornsby Jr Family"
click at [341, 268] on input "Assignment Selection" at bounding box center [492, 269] width 375 height 10
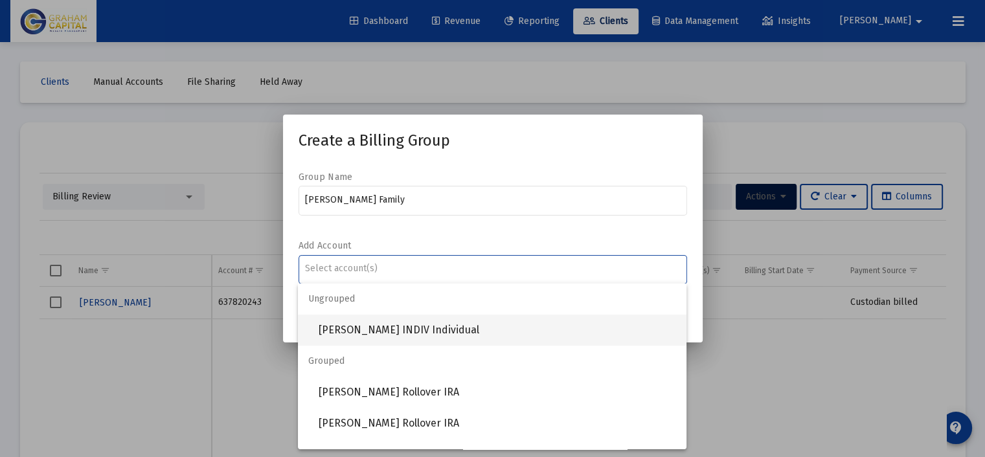
click at [393, 323] on span "[PERSON_NAME] INDIV Individual" at bounding box center [498, 330] width 358 height 31
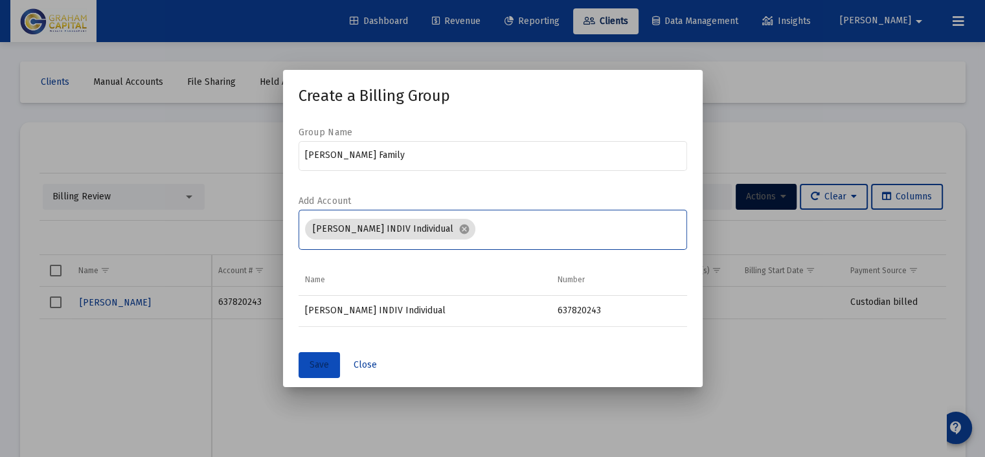
click at [319, 368] on span "Save" at bounding box center [319, 365] width 19 height 11
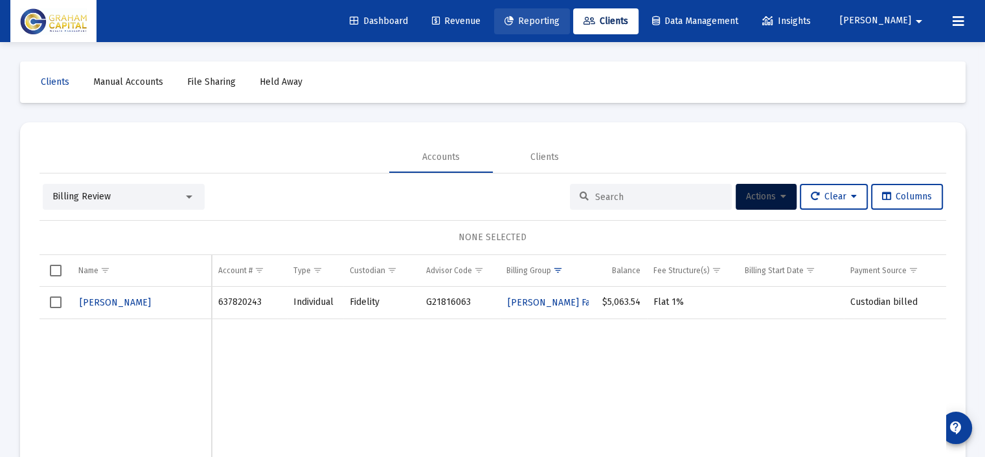
click at [560, 18] on span "Reporting" at bounding box center [532, 21] width 55 height 11
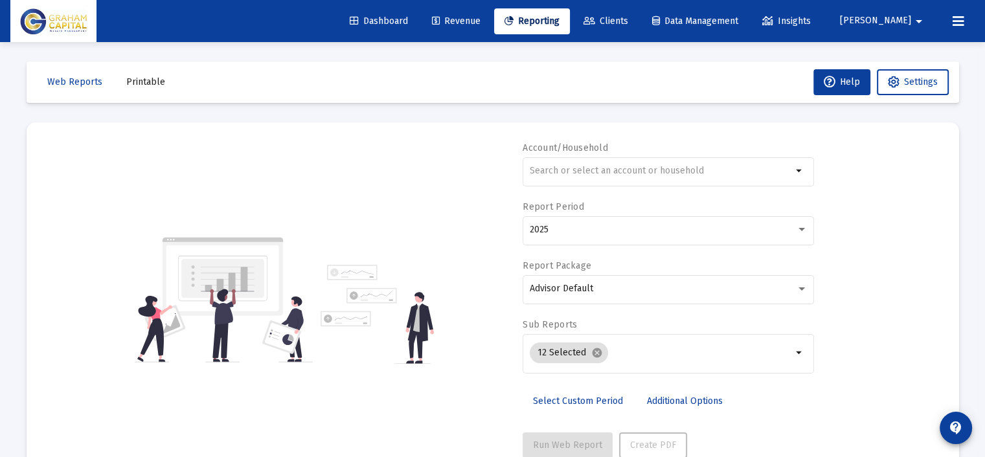
click at [628, 18] on span "Clients" at bounding box center [606, 21] width 45 height 11
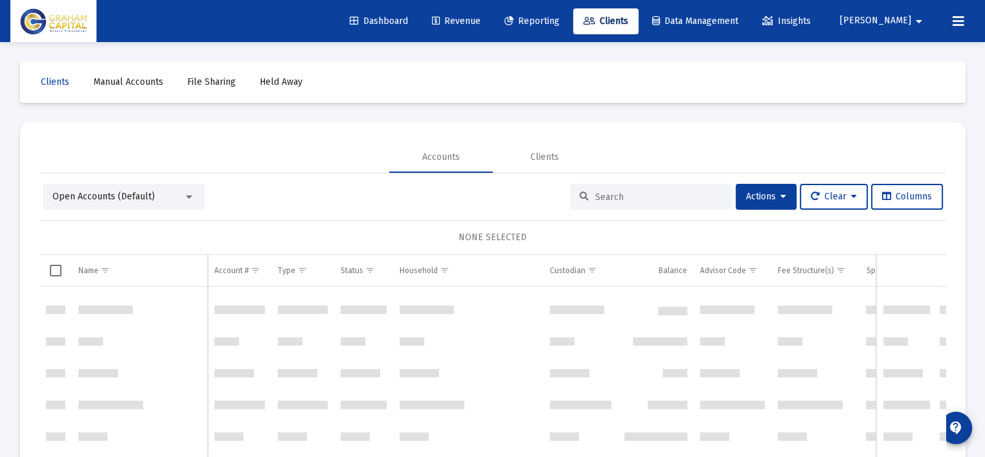
scroll to position [40646, 0]
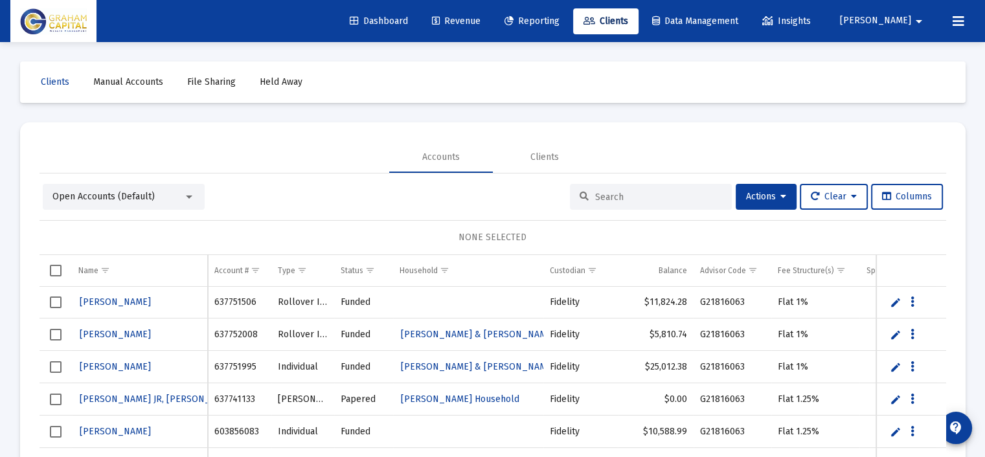
click at [609, 188] on div at bounding box center [651, 197] width 162 height 26
click at [604, 199] on input at bounding box center [658, 197] width 127 height 11
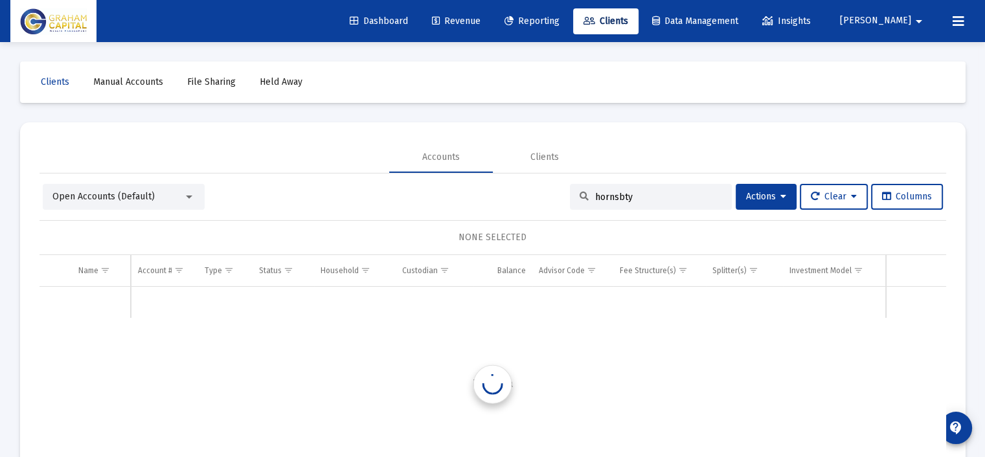
scroll to position [0, 0]
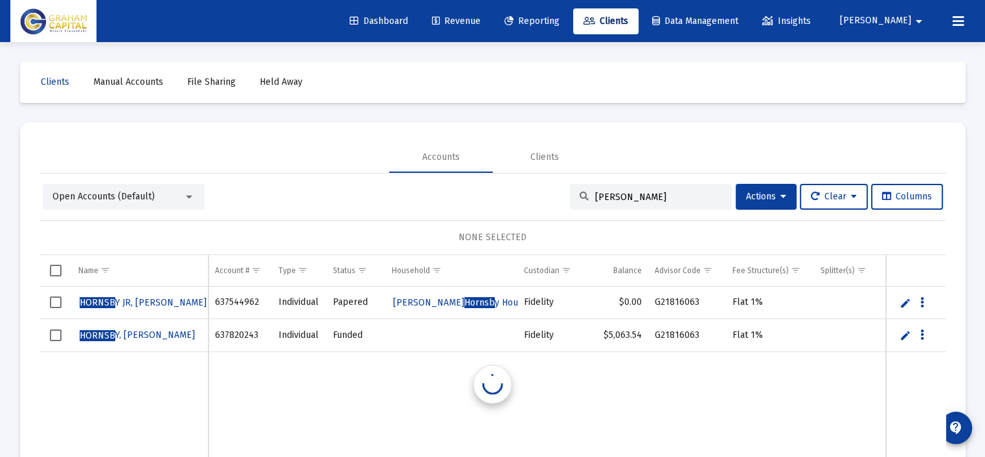
type input "hornsby"
click at [907, 332] on link "Edit" at bounding box center [906, 336] width 12 height 12
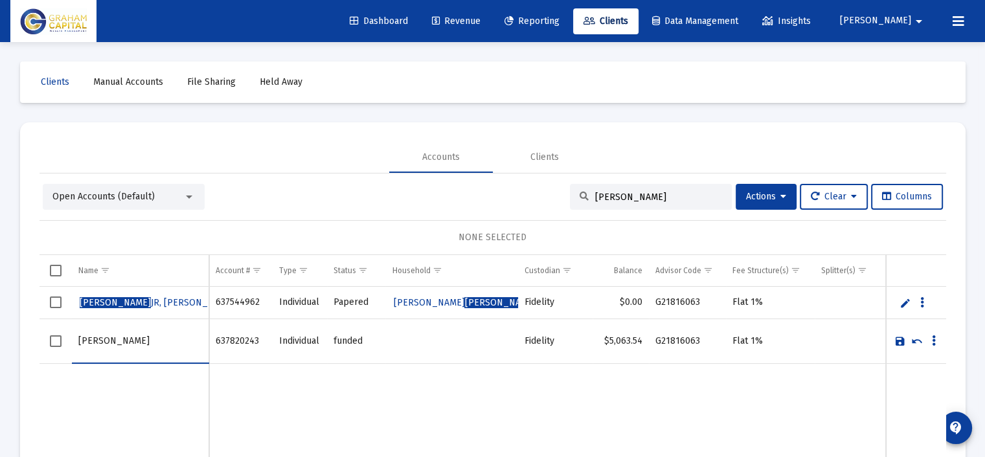
click at [901, 340] on link "Save" at bounding box center [901, 342] width 12 height 12
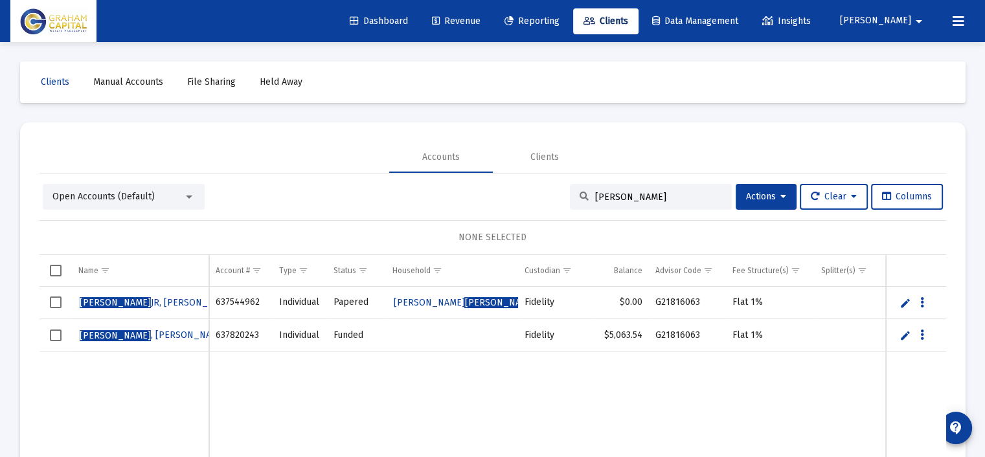
click at [56, 333] on span "Select row" at bounding box center [56, 336] width 12 height 12
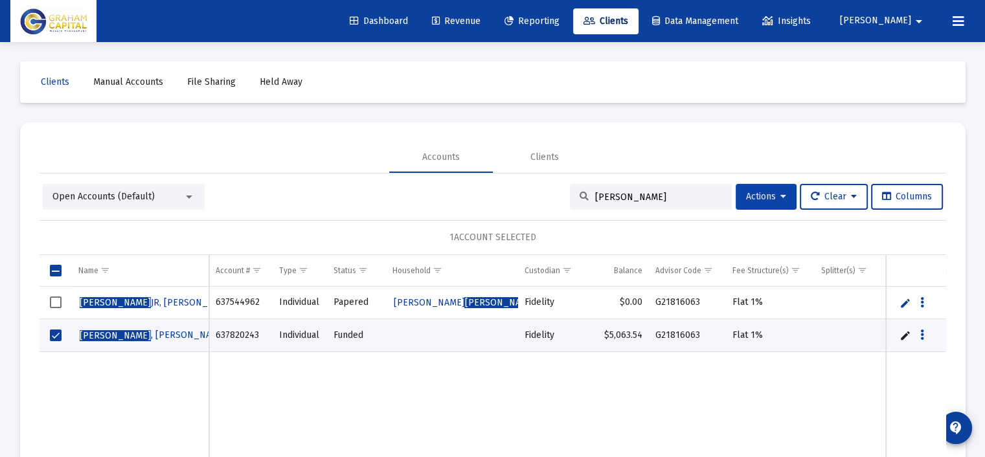
click at [770, 203] on button "Actions" at bounding box center [766, 197] width 61 height 26
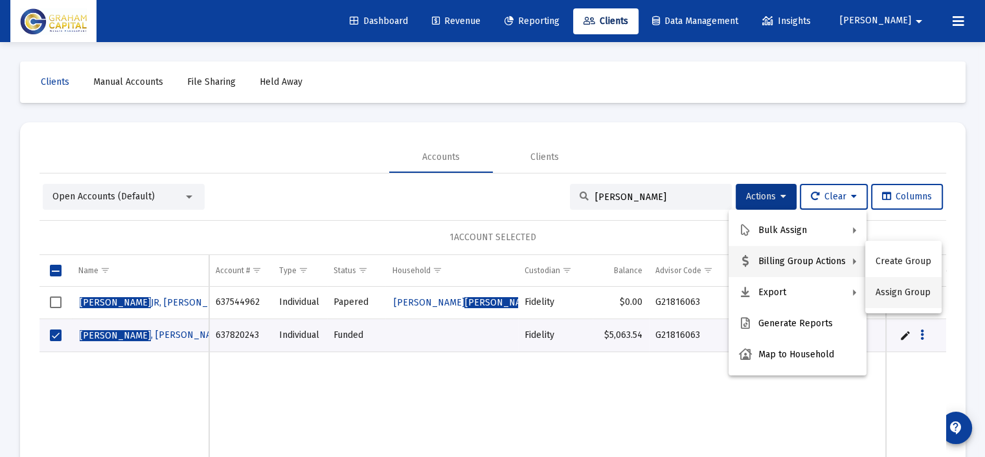
click at [914, 291] on button "Assign Group" at bounding box center [903, 292] width 76 height 31
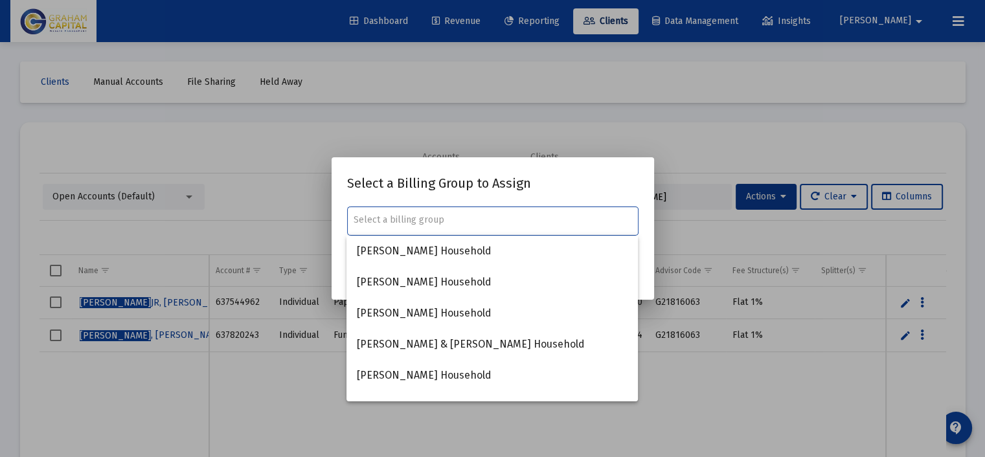
click at [409, 220] on input "text" at bounding box center [493, 220] width 278 height 10
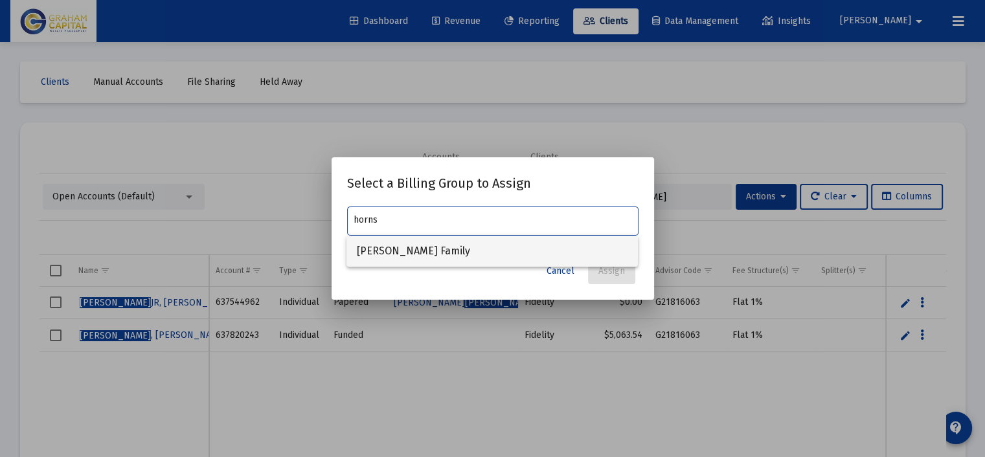
click at [416, 251] on span "Clifford Hornsby Jr Family" at bounding box center [492, 251] width 271 height 31
type input "Clifford Hornsby Jr Family"
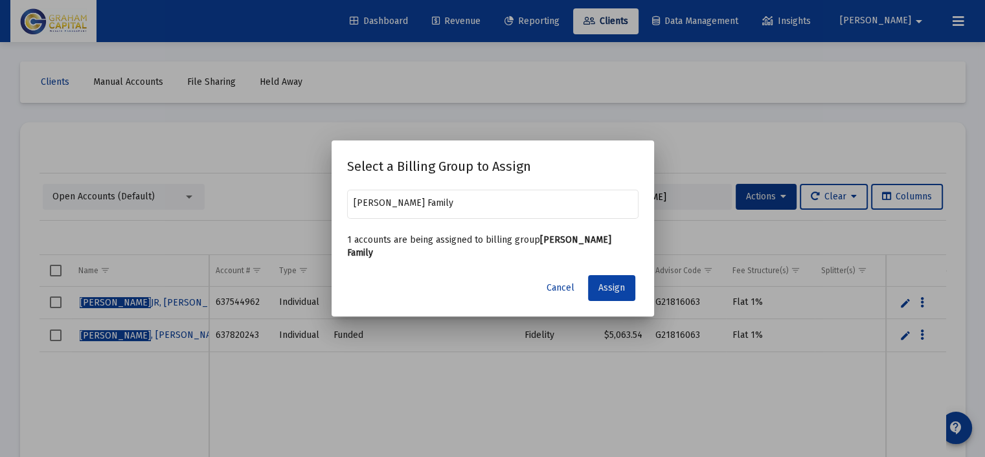
click at [620, 292] on span "Assign" at bounding box center [612, 287] width 27 height 11
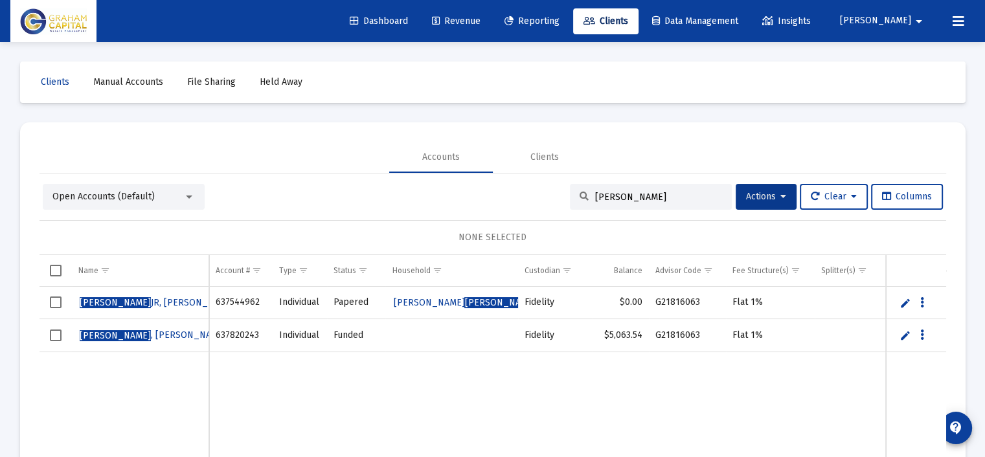
click at [194, 194] on div at bounding box center [189, 197] width 12 height 10
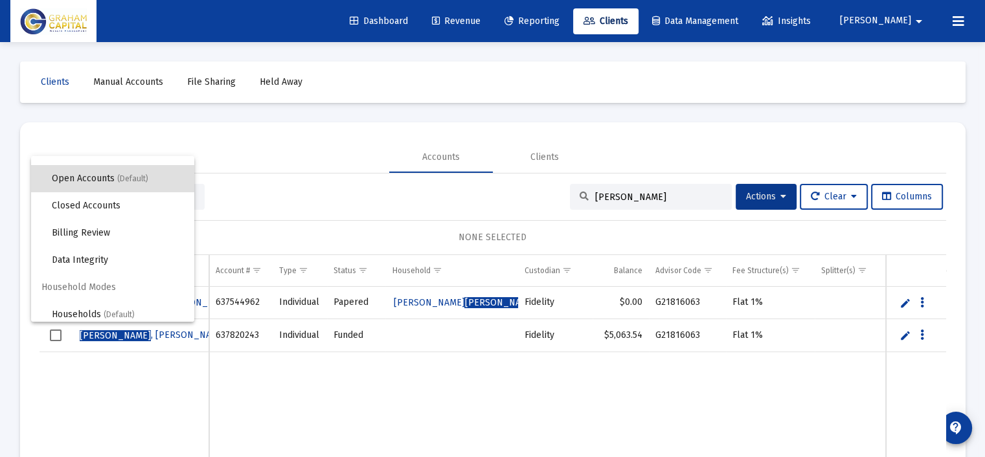
scroll to position [24, 0]
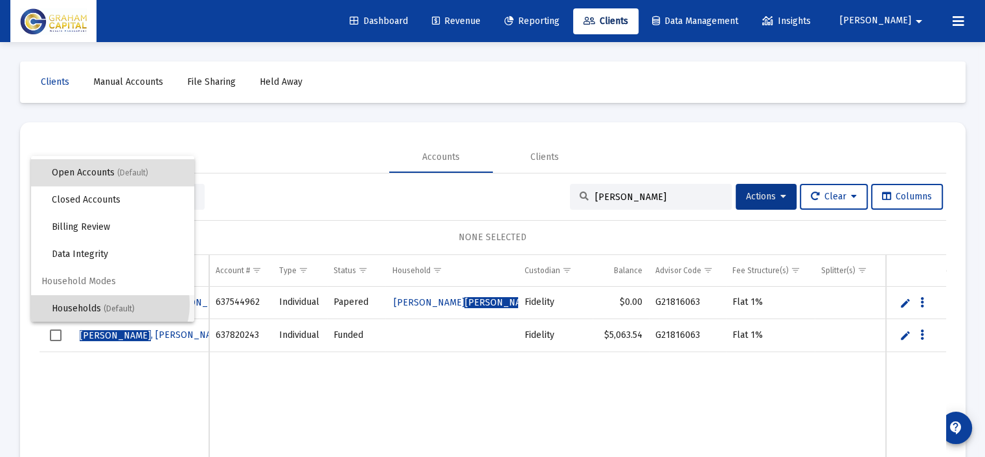
click at [109, 304] on span "(Default)" at bounding box center [119, 308] width 31 height 9
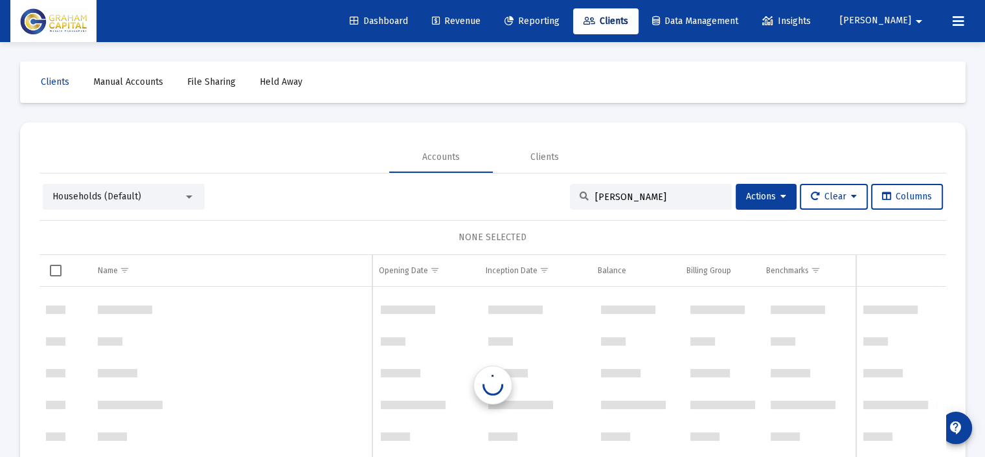
scroll to position [26781, 0]
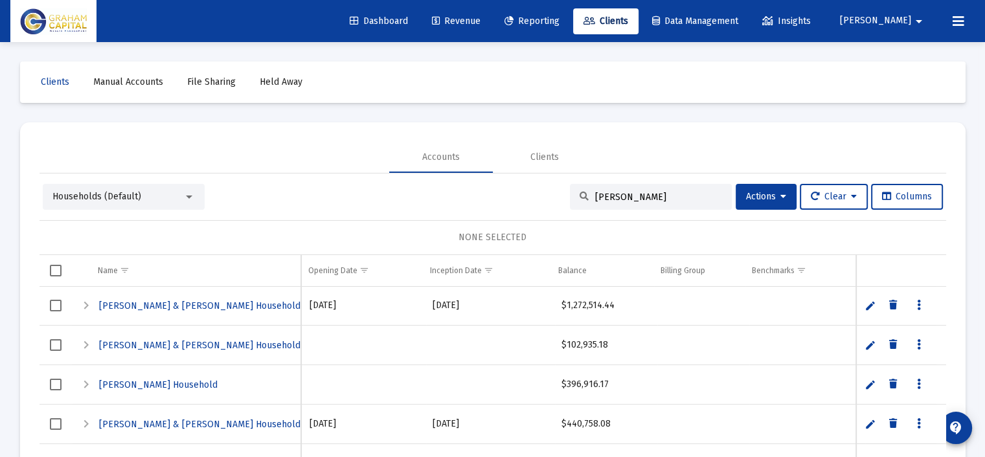
click at [643, 195] on input "hornsby" at bounding box center [658, 197] width 127 height 11
drag, startPoint x: 643, startPoint y: 195, endPoint x: 497, endPoint y: 189, distance: 145.9
click at [498, 190] on div "Households (Default) hornsby Actions Clear Columns" at bounding box center [493, 197] width 900 height 26
type input "hornsby"
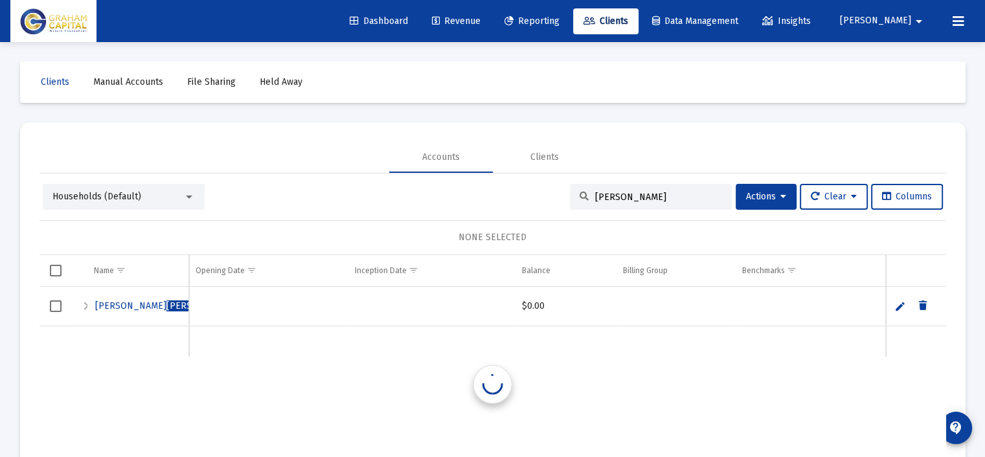
scroll to position [0, 0]
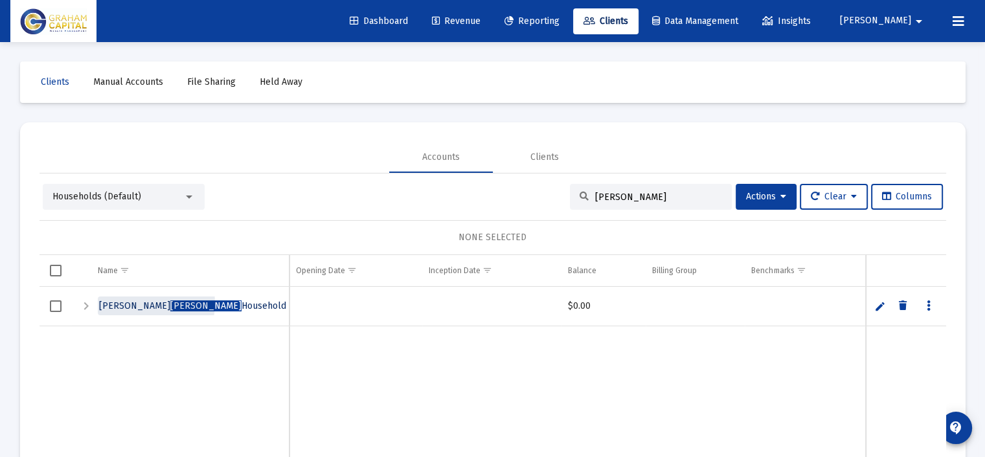
click at [170, 303] on span "Hornsby" at bounding box center [205, 306] width 71 height 11
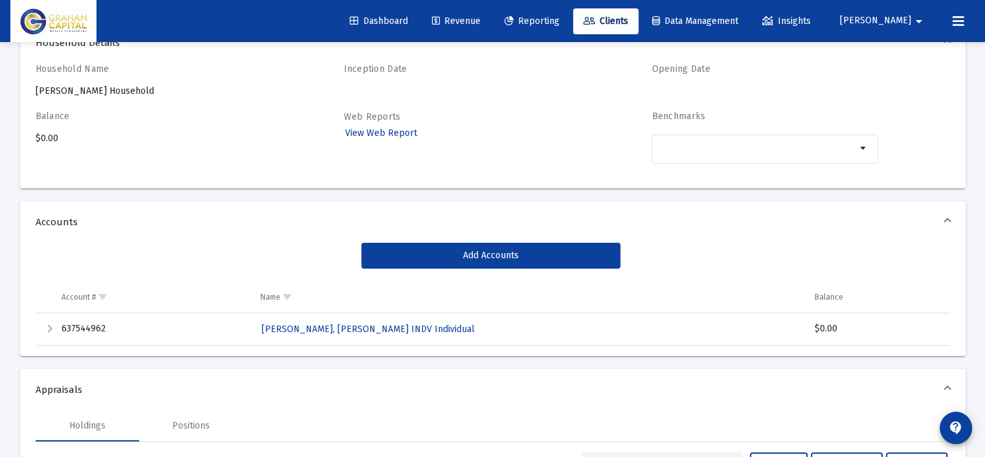
scroll to position [130, 0]
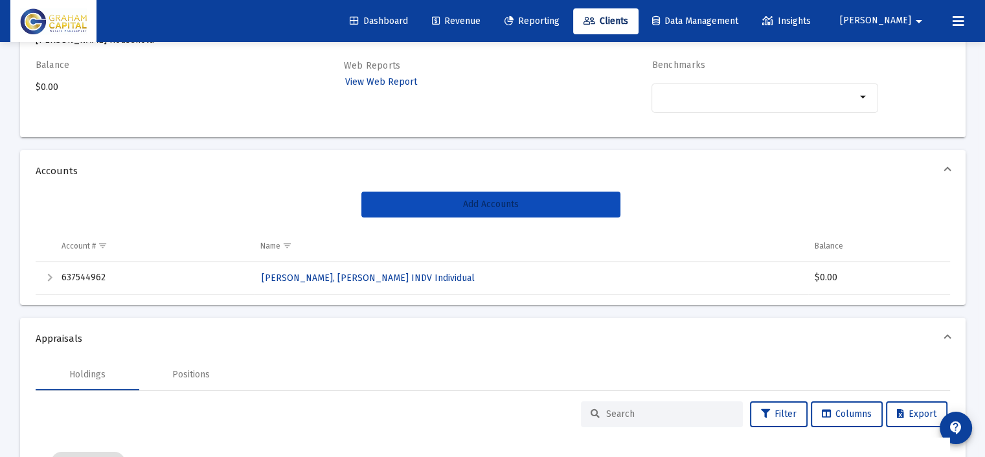
click at [485, 207] on span "Add Accounts" at bounding box center [491, 204] width 56 height 11
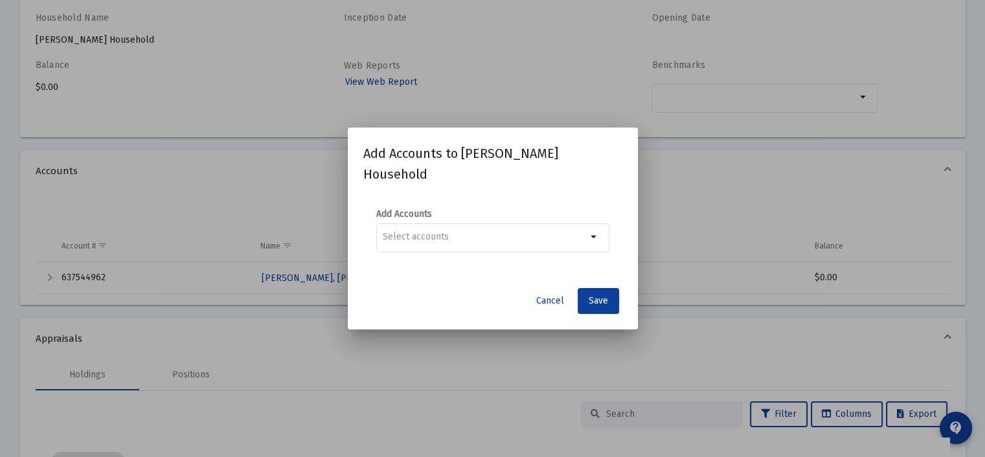
scroll to position [0, 0]
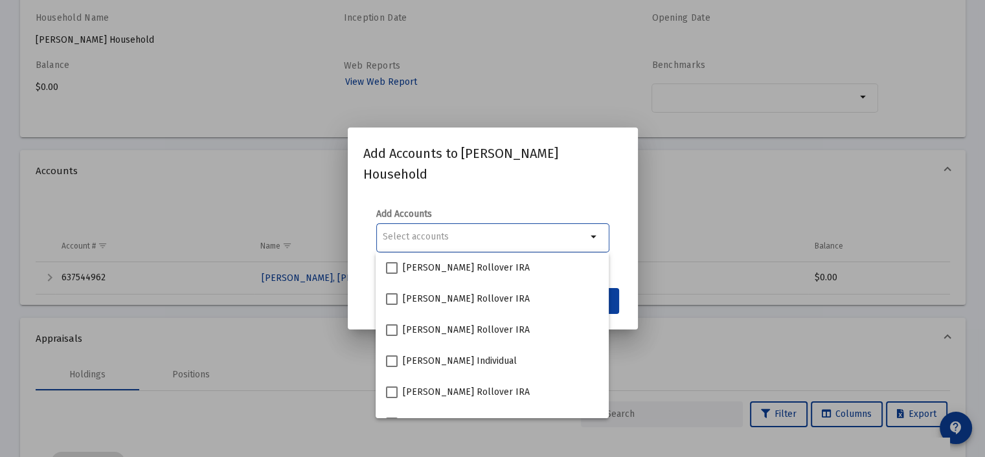
click at [450, 243] on div "Selection" at bounding box center [484, 237] width 209 height 16
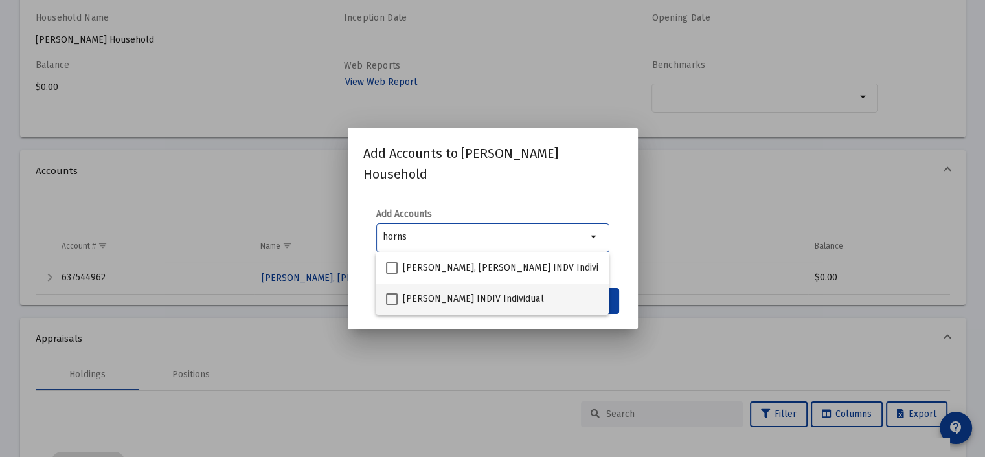
type input "horns"
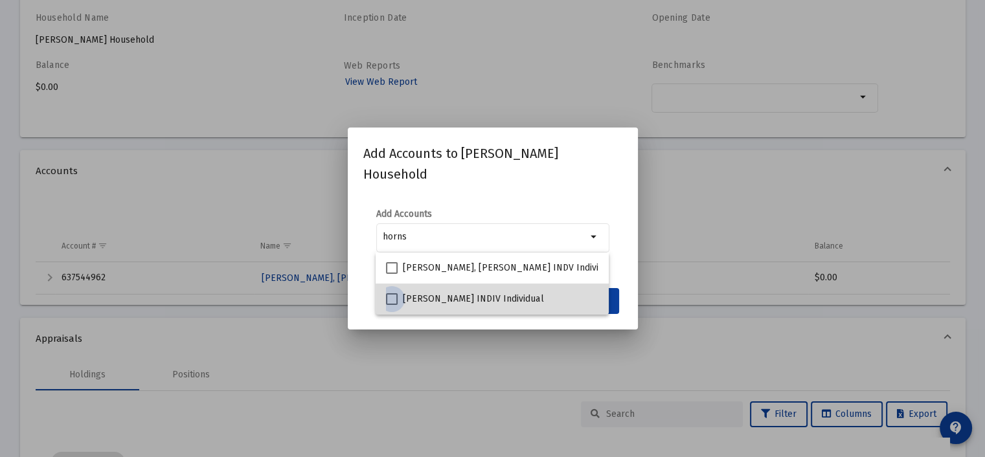
click at [461, 293] on span "[PERSON_NAME] INDIV Individual" at bounding box center [473, 299] width 141 height 16
click at [392, 305] on input "[PERSON_NAME] INDIV Individual" at bounding box center [391, 305] width 1 height 1
checkbox input "true"
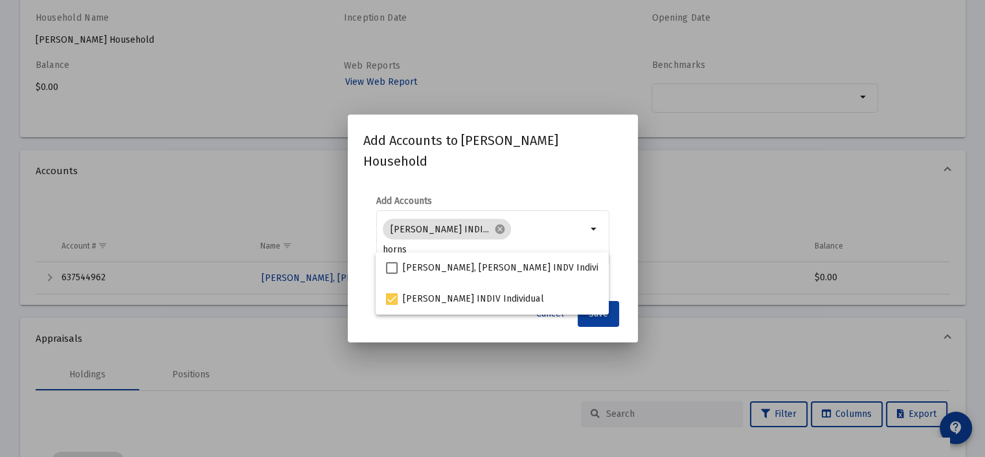
click at [558, 172] on div "Add Accounts to Clifford Hornsby Household Add Accounts HORNSBY, CLIFFORD JR IN…" at bounding box center [492, 228] width 259 height 196
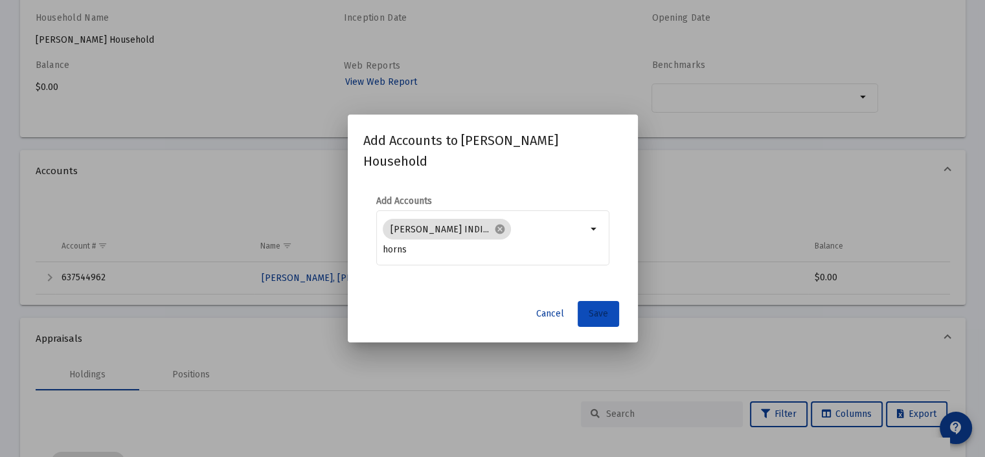
click at [600, 314] on span "Save" at bounding box center [598, 313] width 19 height 11
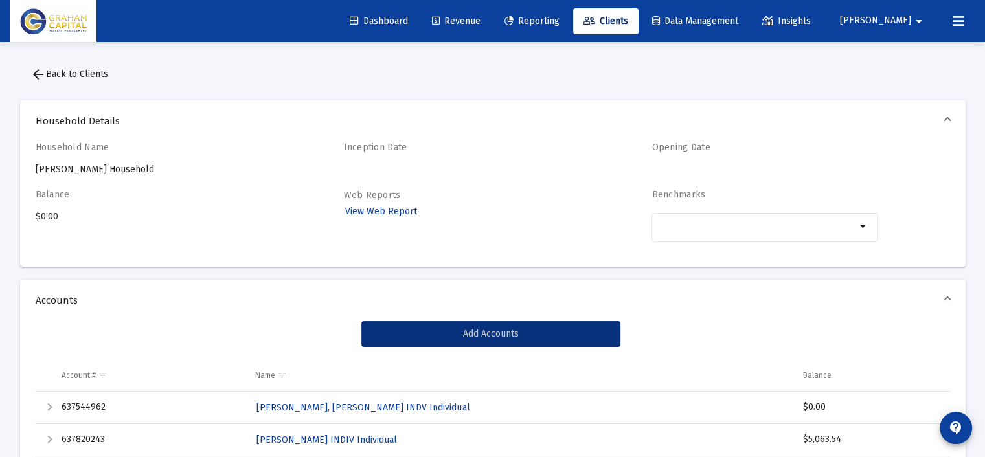
click at [65, 77] on span "arrow_back Back to Clients" at bounding box center [69, 74] width 78 height 11
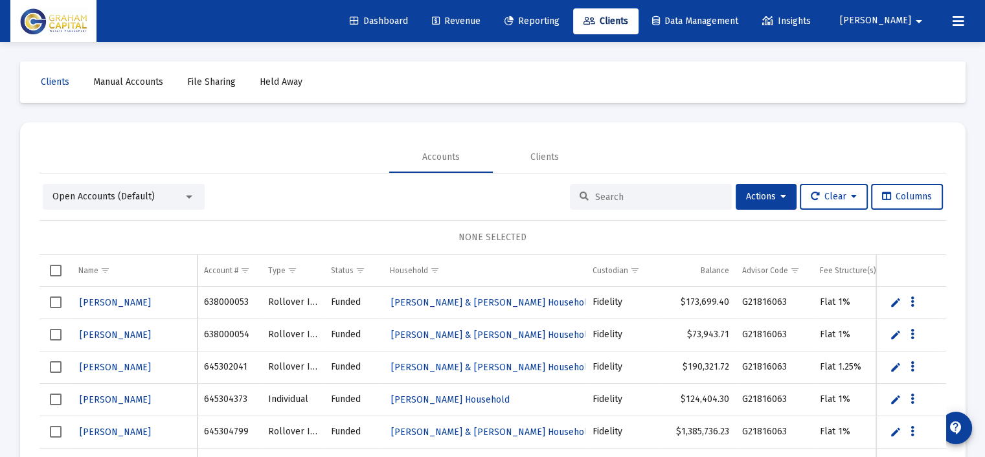
click at [639, 29] on link "Clients" at bounding box center [605, 21] width 65 height 26
click at [607, 194] on input at bounding box center [658, 197] width 127 height 11
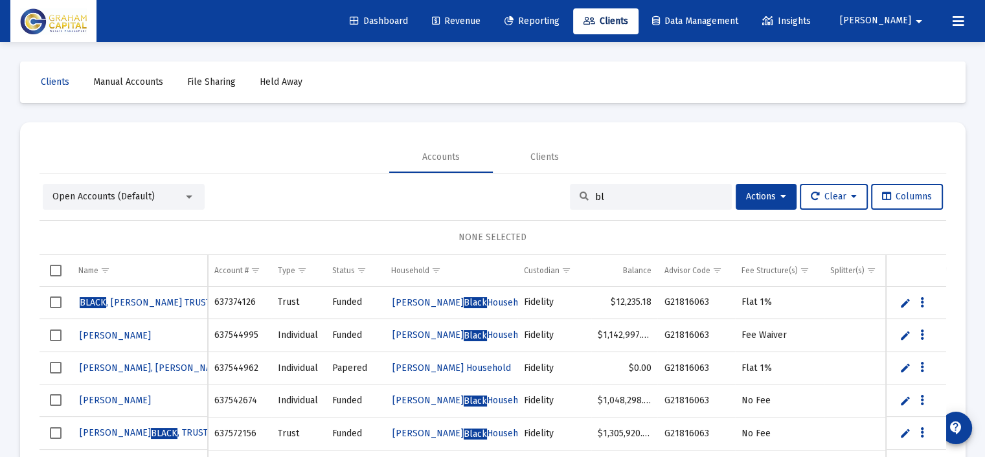
type input "b"
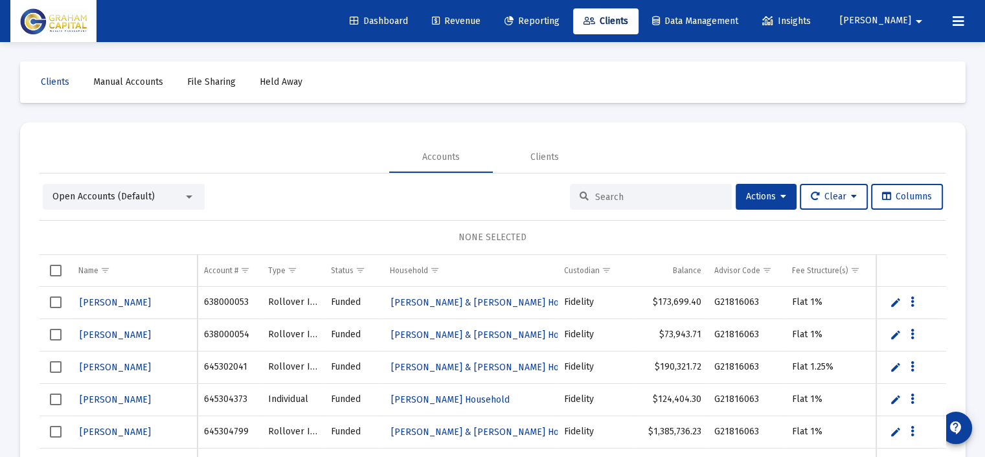
click at [560, 25] on span "Reporting" at bounding box center [532, 21] width 55 height 11
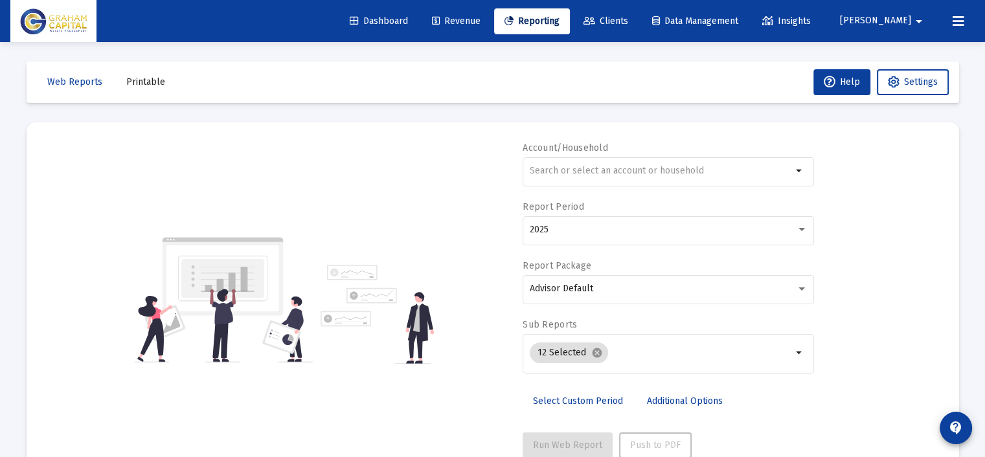
click at [481, 25] on span "Revenue" at bounding box center [456, 21] width 49 height 11
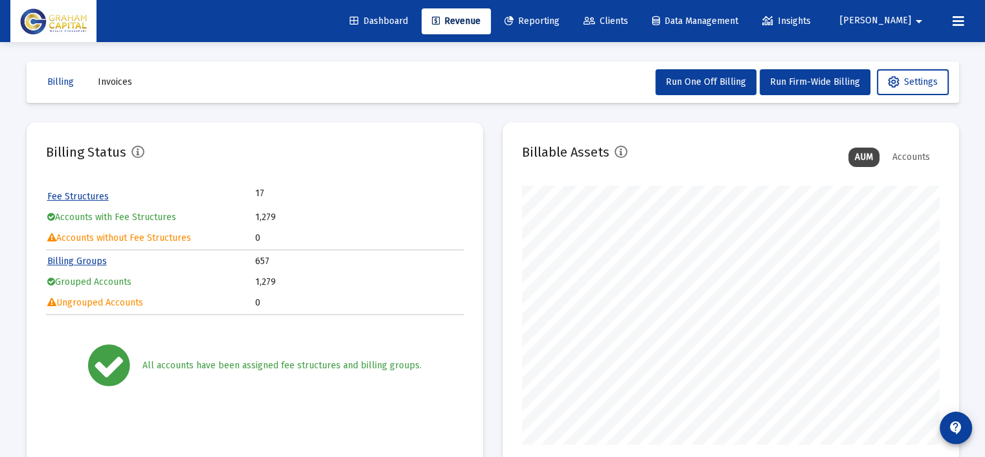
scroll to position [259, 418]
click at [628, 18] on span "Clients" at bounding box center [606, 21] width 45 height 11
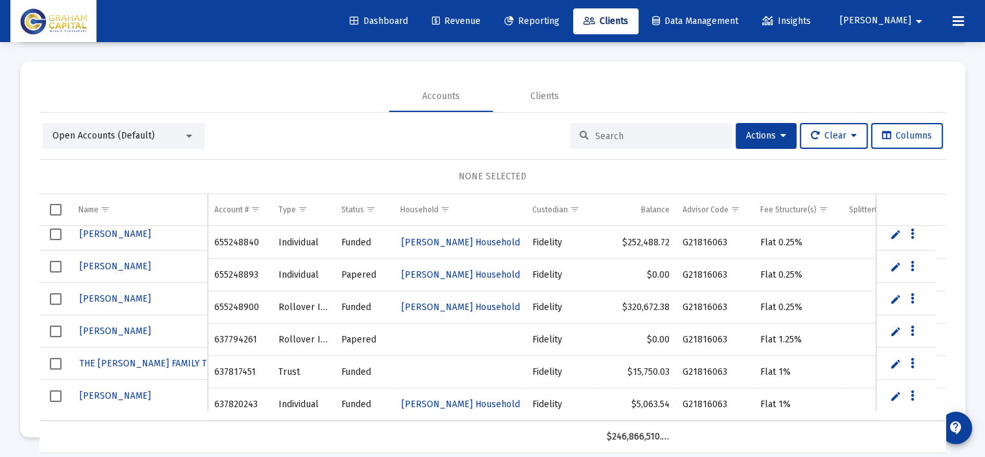
scroll to position [41052, 0]
click at [131, 332] on span "[PERSON_NAME]" at bounding box center [115, 330] width 71 height 11
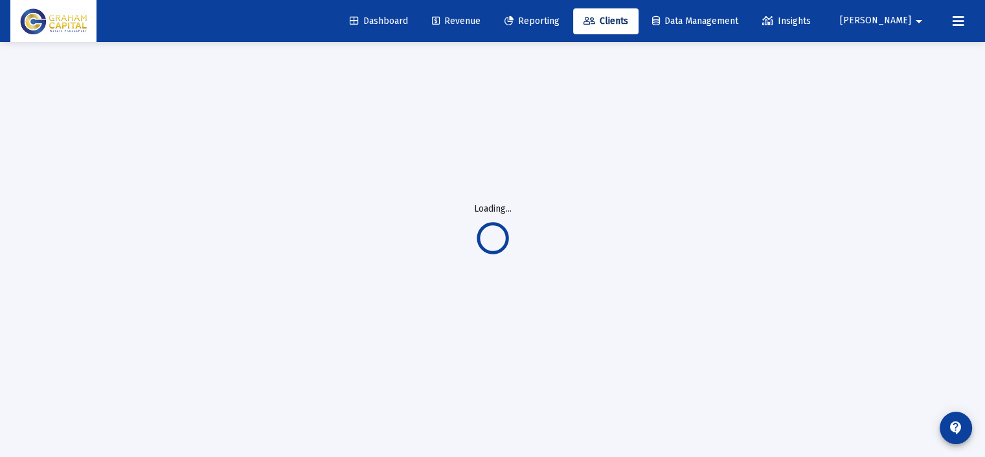
scroll to position [41, 0]
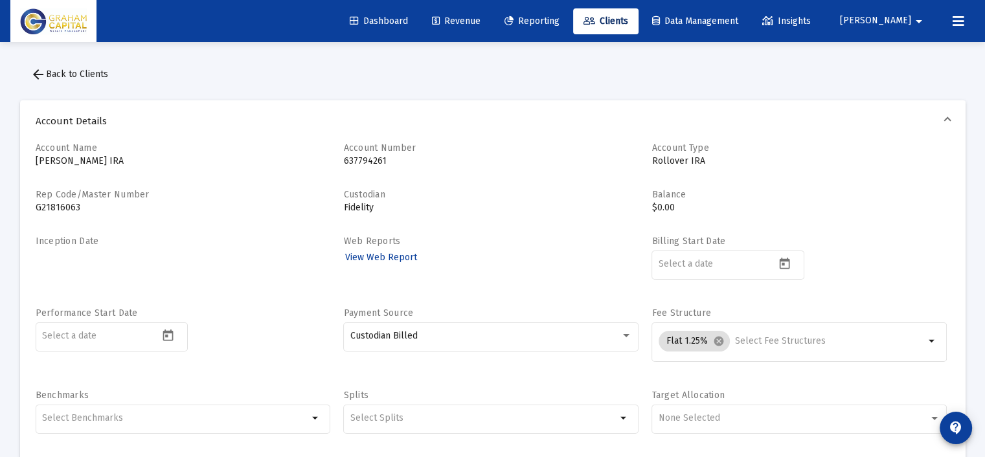
click at [38, 69] on mat-icon "arrow_back" at bounding box center [38, 75] width 16 height 16
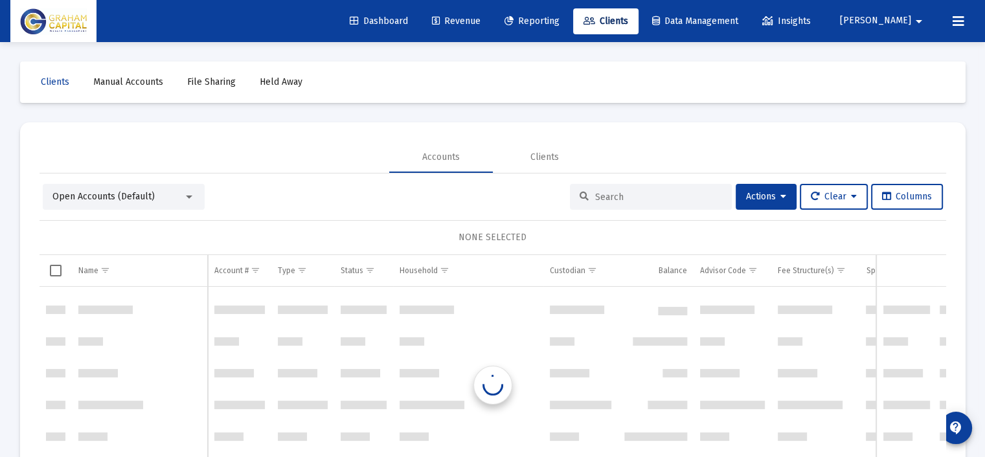
scroll to position [40646, 0]
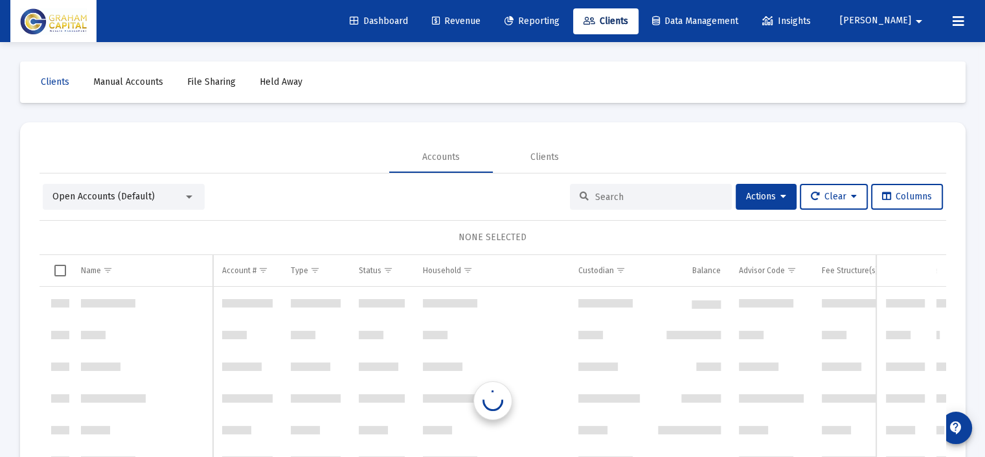
scroll to position [39176, 0]
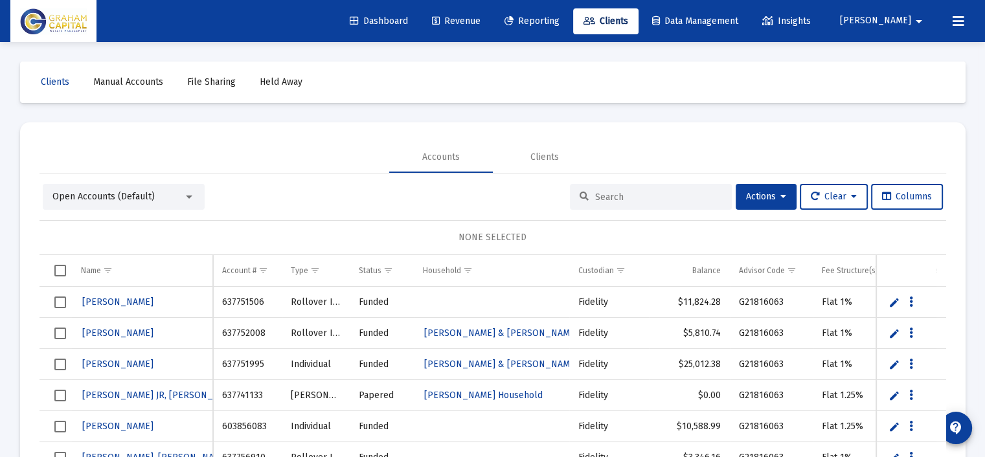
click at [894, 303] on link "Edit" at bounding box center [895, 303] width 12 height 12
click at [899, 300] on link "Save" at bounding box center [903, 303] width 12 height 12
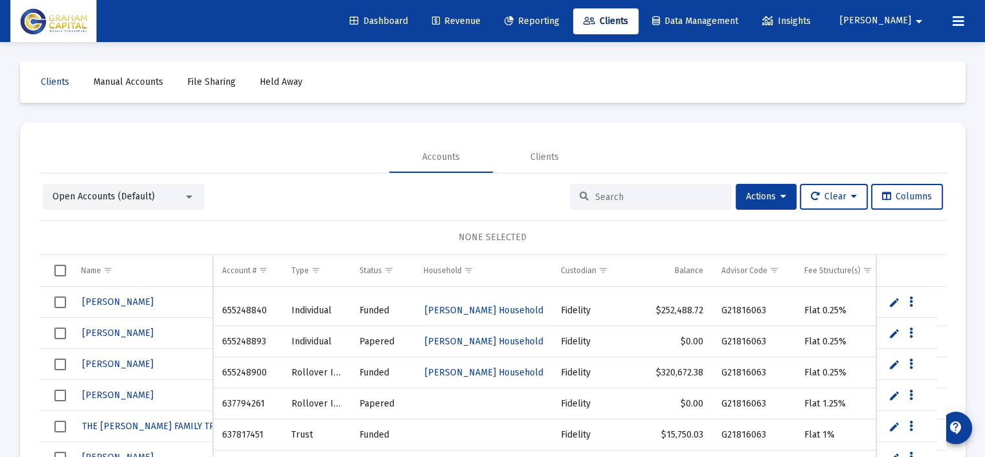
scroll to position [39581, 0]
click at [181, 194] on div "Open Accounts (Default)" at bounding box center [117, 196] width 131 height 13
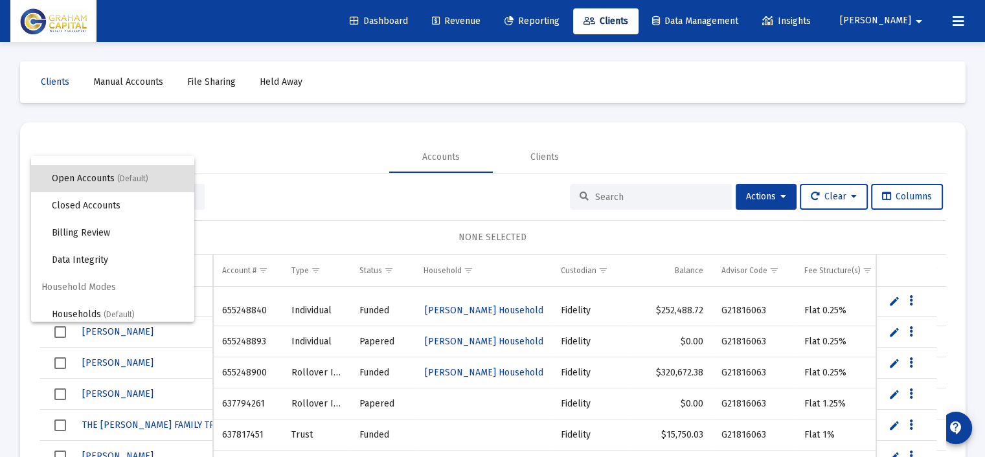
scroll to position [24, 0]
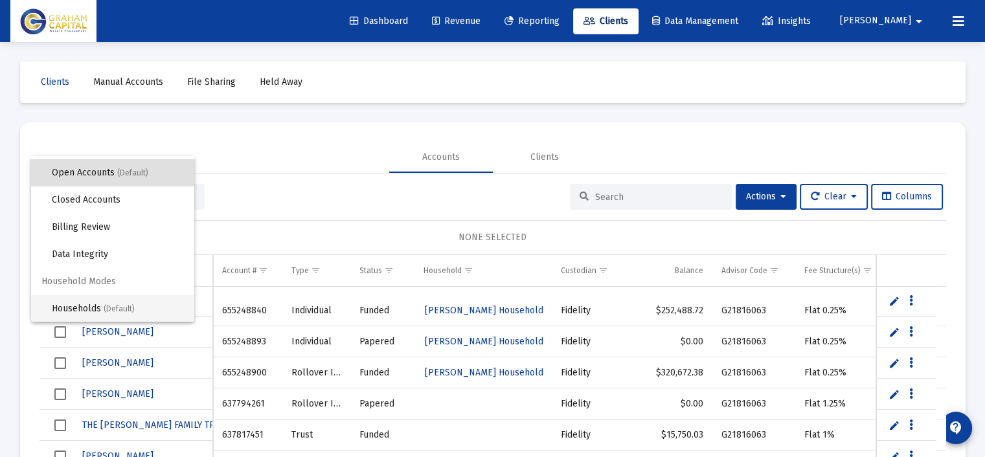
click at [117, 303] on span "Households (Default)" at bounding box center [118, 308] width 132 height 27
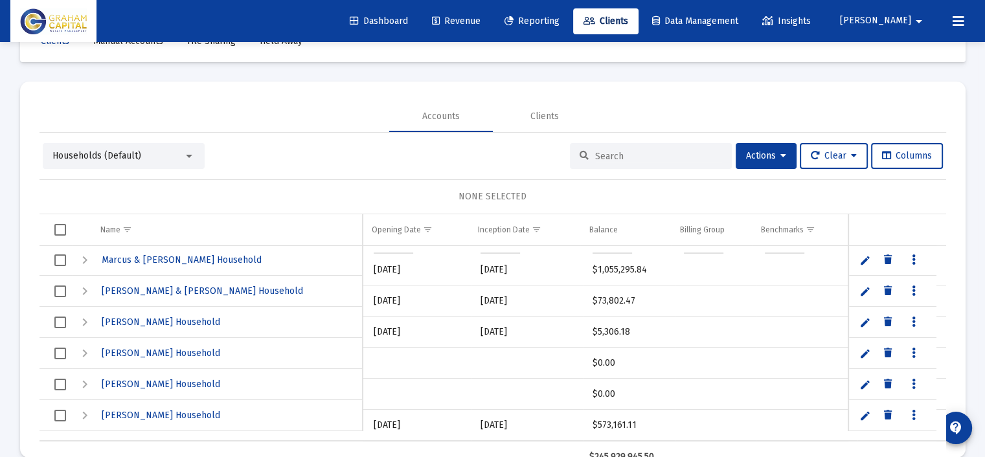
scroll to position [0, 0]
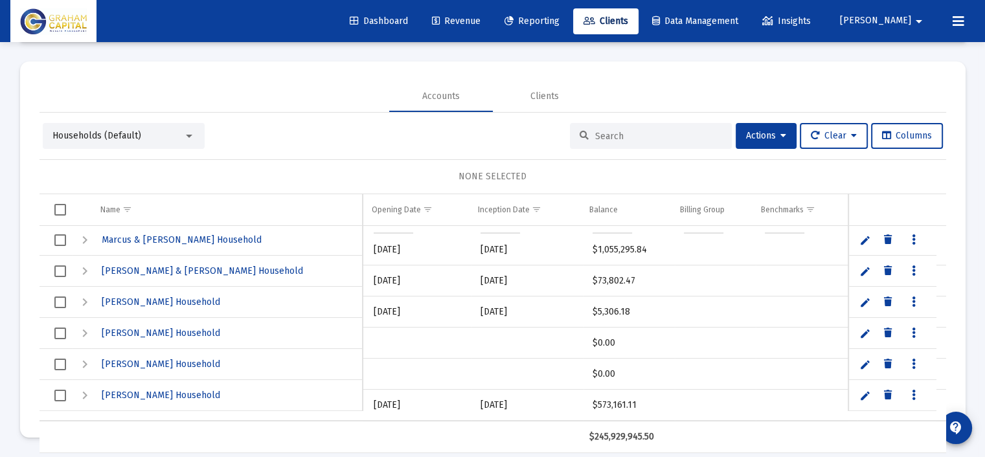
click at [289, 91] on div "Accounts Clients" at bounding box center [493, 96] width 907 height 31
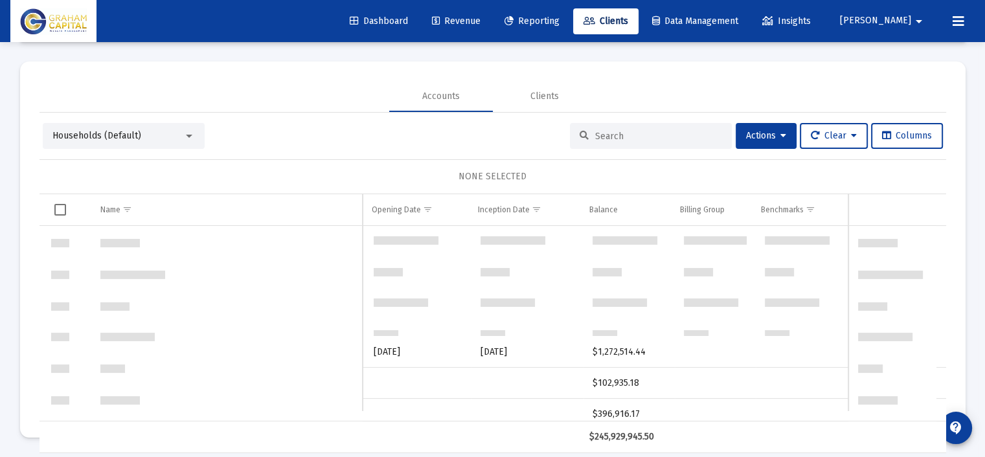
scroll to position [21032, 0]
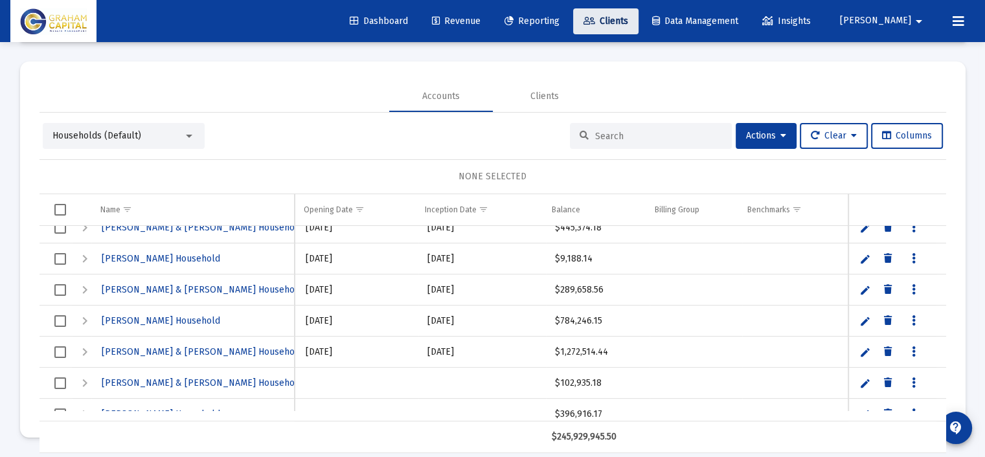
click at [595, 20] on icon at bounding box center [590, 21] width 12 height 9
click at [547, 94] on div "Clients" at bounding box center [545, 96] width 29 height 13
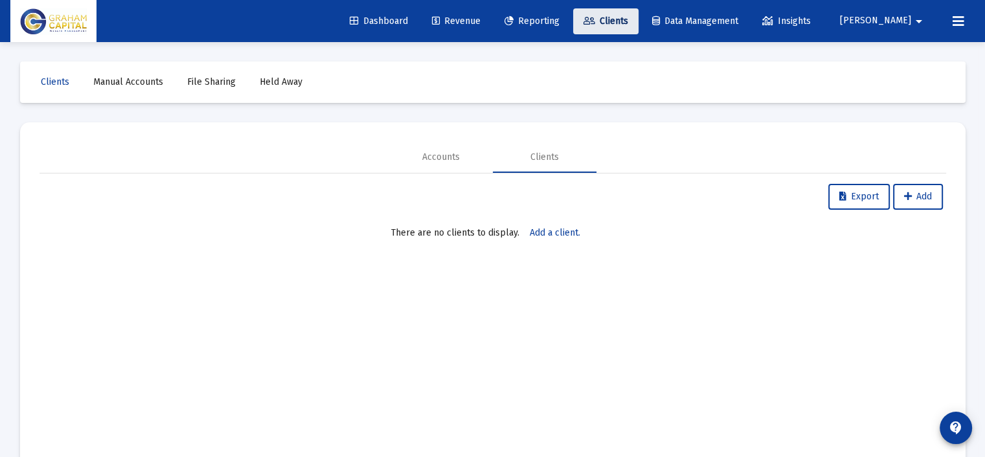
click at [628, 16] on span "Clients" at bounding box center [606, 21] width 45 height 11
click at [560, 19] on span "Reporting" at bounding box center [532, 21] width 55 height 11
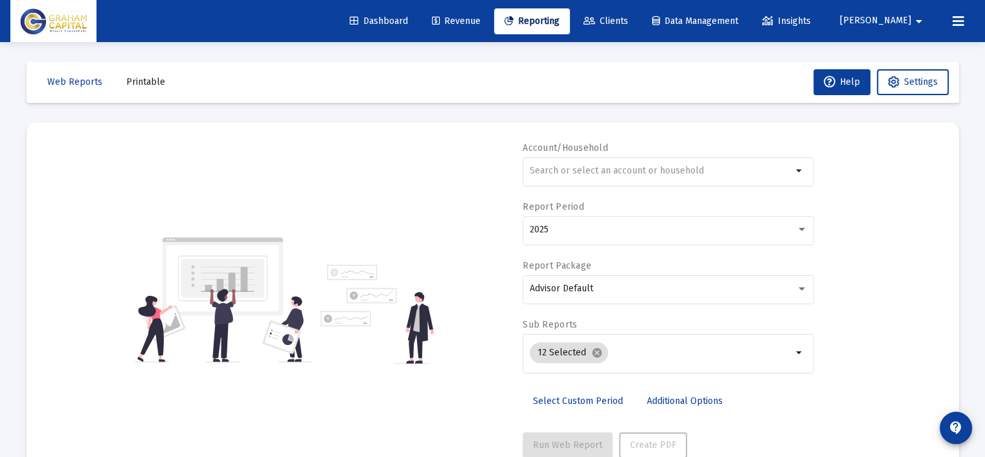
click at [628, 19] on span "Clients" at bounding box center [606, 21] width 45 height 11
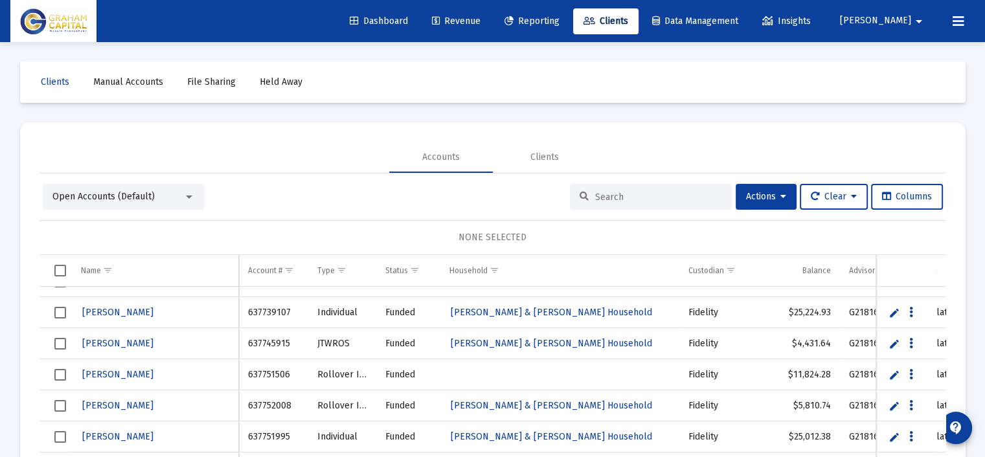
scroll to position [39112, 0]
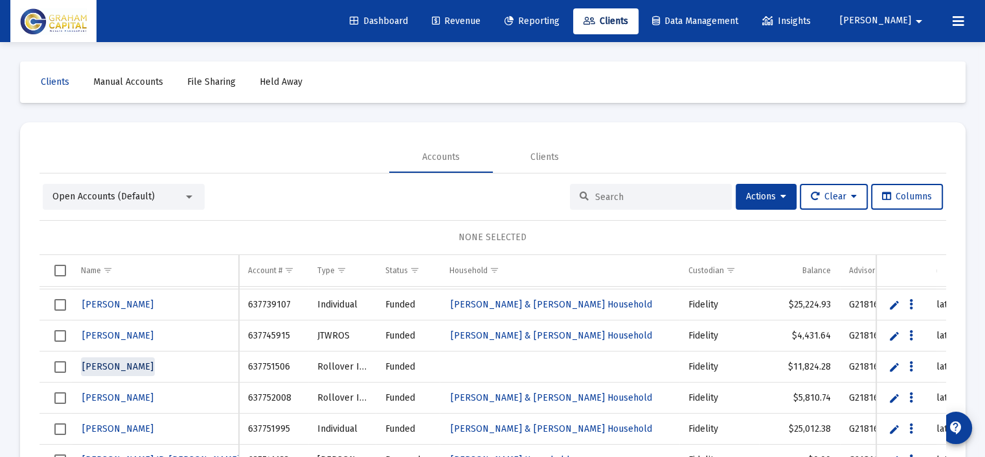
click at [154, 367] on span "[PERSON_NAME]" at bounding box center [117, 366] width 71 height 11
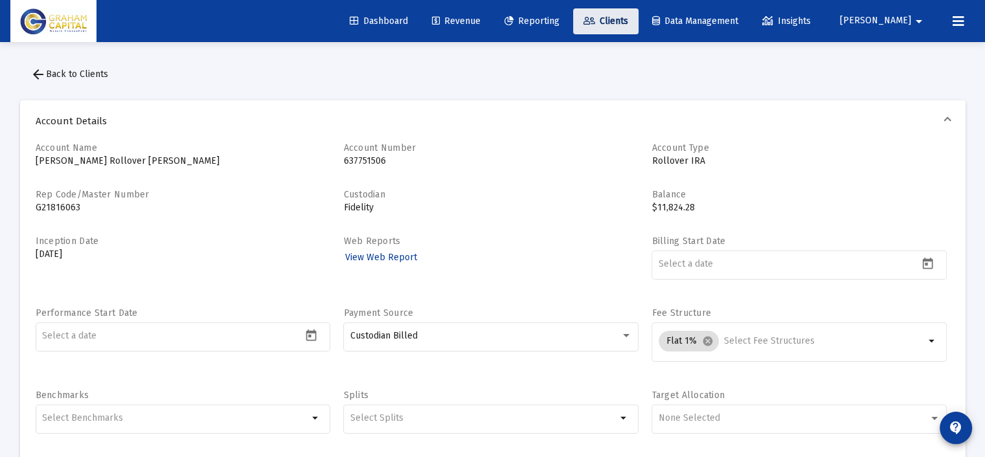
click at [626, 11] on link "Clients" at bounding box center [605, 21] width 65 height 26
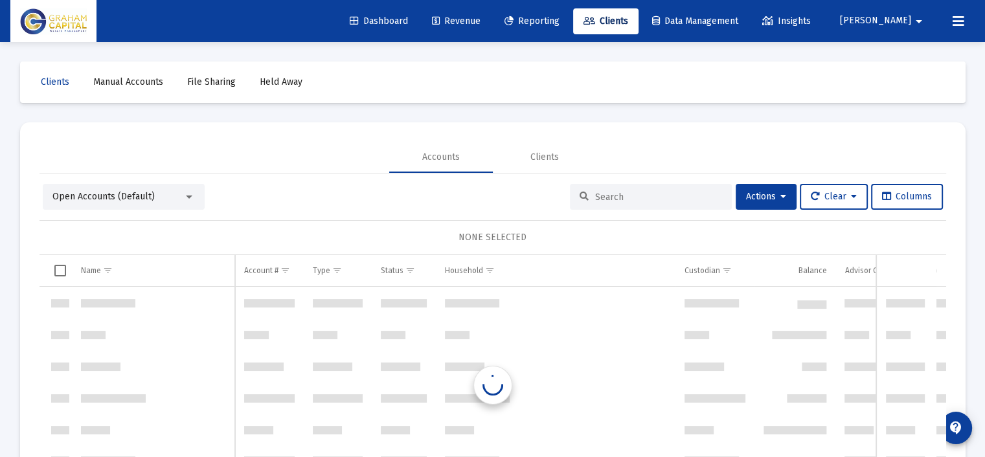
scroll to position [38555, 0]
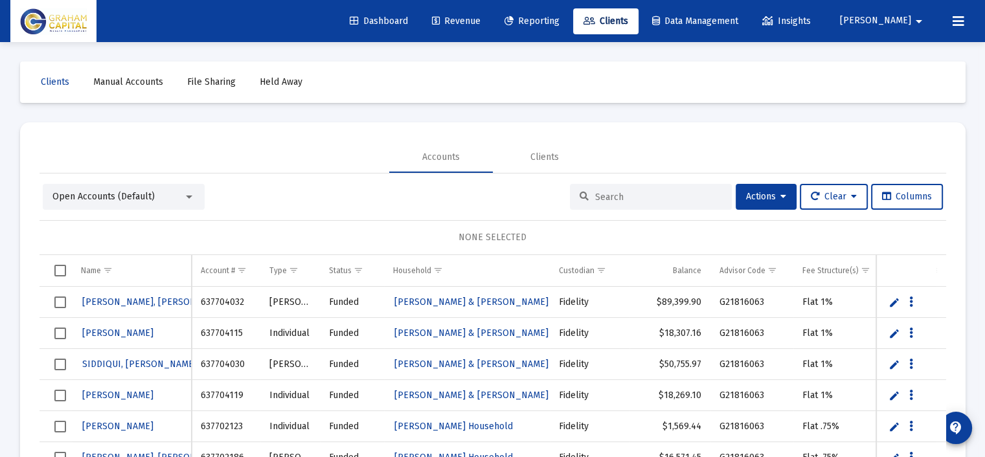
click at [173, 193] on div "Open Accounts (Default)" at bounding box center [117, 196] width 131 height 13
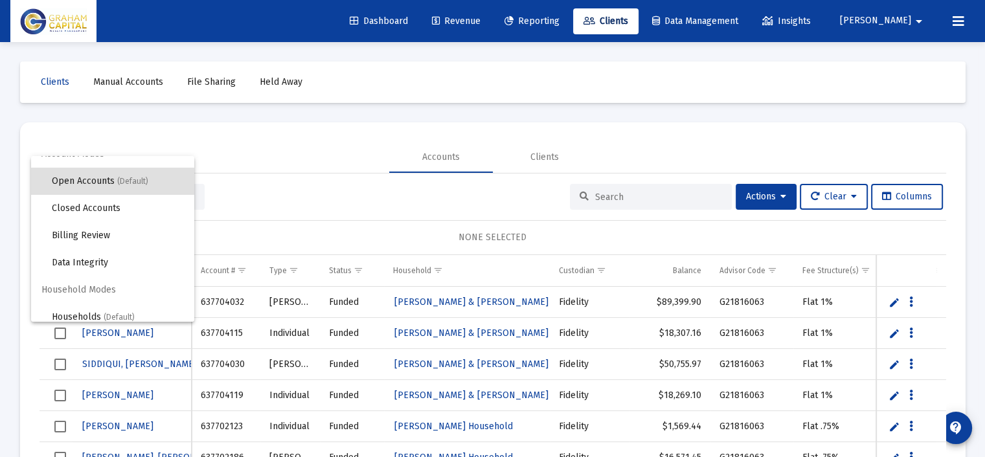
scroll to position [24, 0]
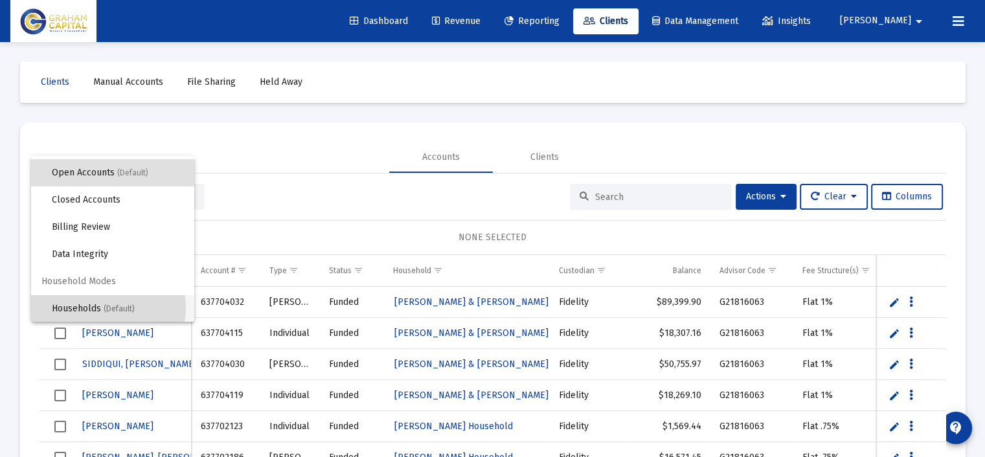
click at [101, 307] on span "Households (Default)" at bounding box center [118, 308] width 132 height 27
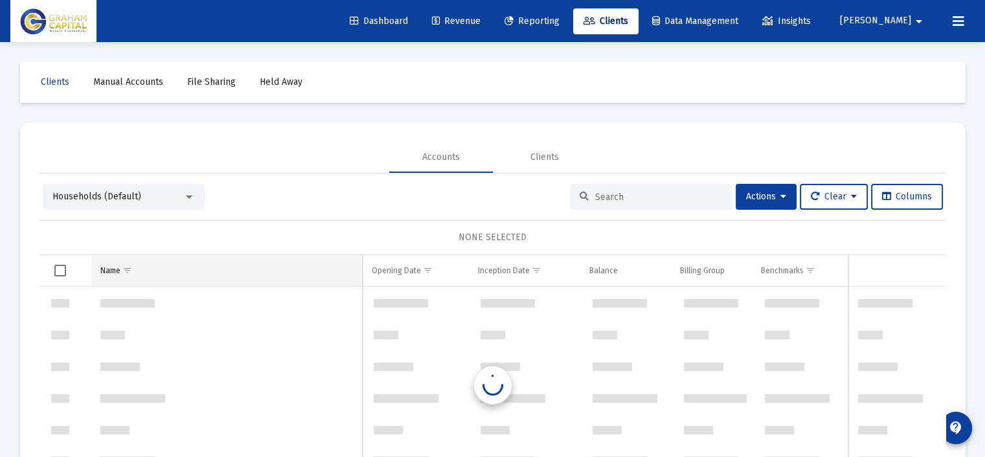
scroll to position [21143, 0]
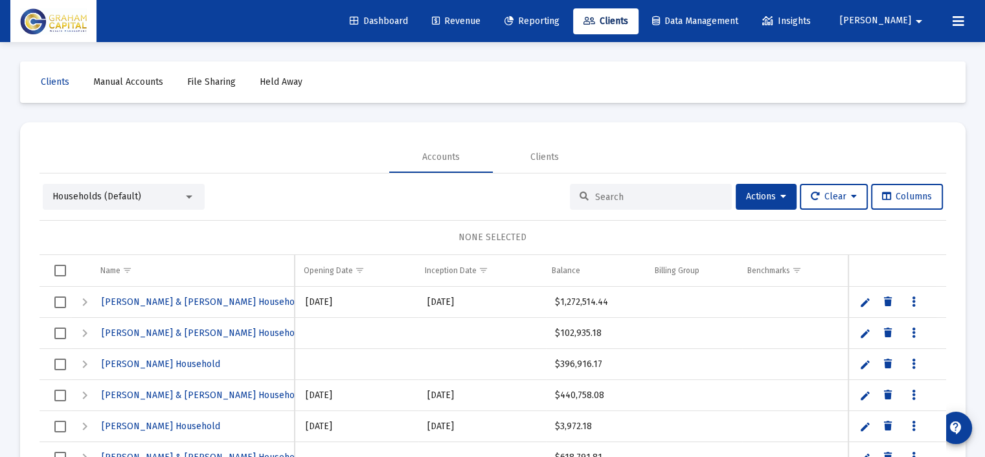
click at [190, 198] on div at bounding box center [189, 197] width 6 height 3
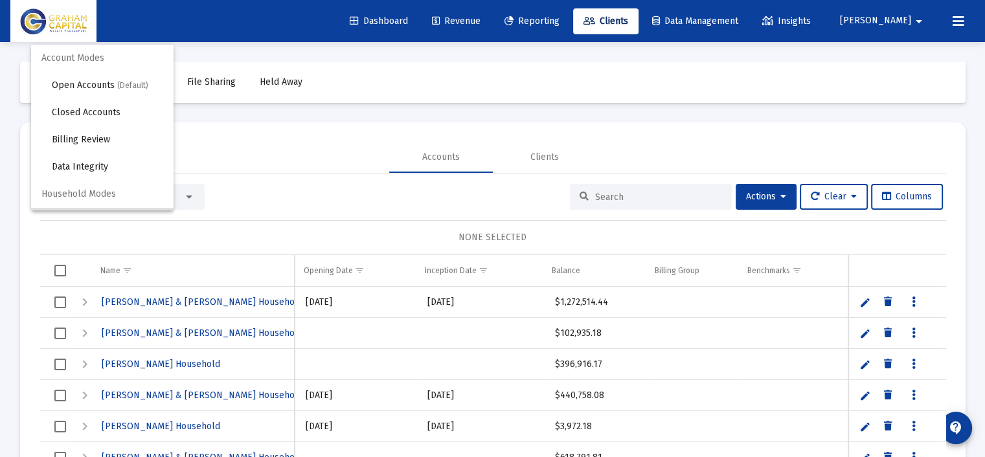
scroll to position [25, 0]
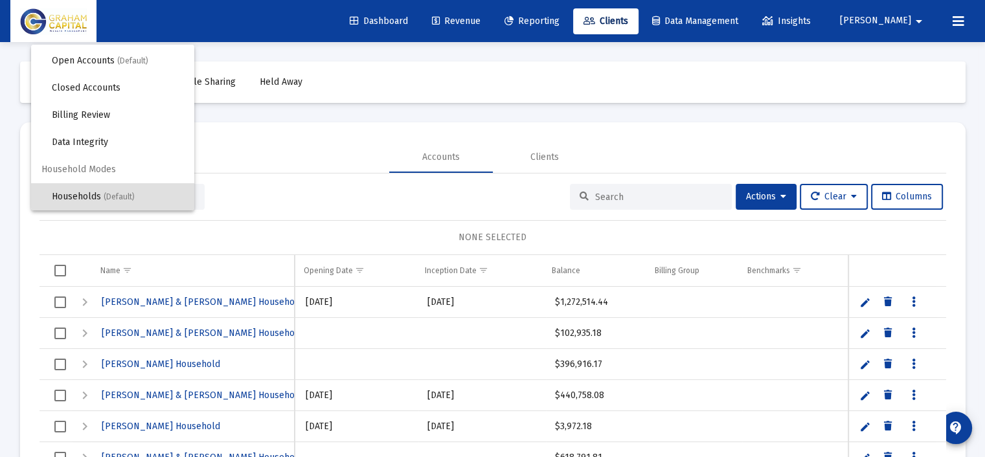
click at [332, 196] on div at bounding box center [492, 228] width 985 height 457
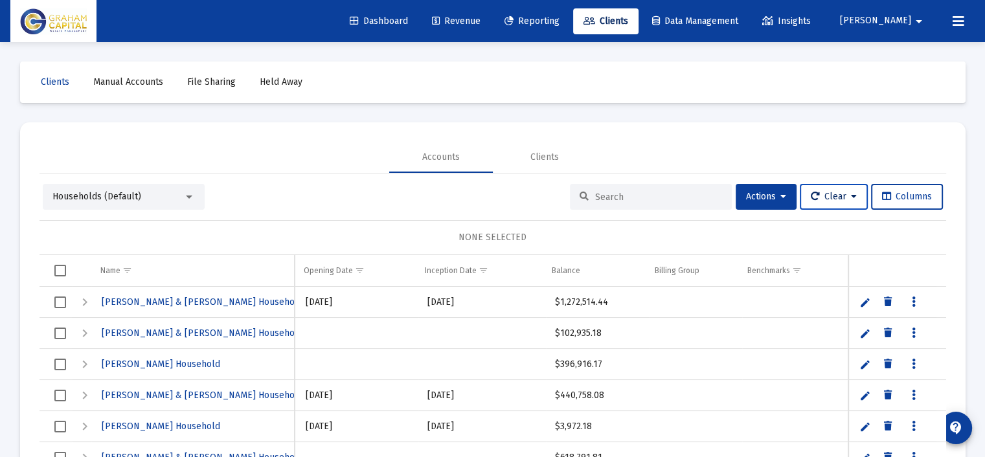
click at [835, 200] on span "Clear" at bounding box center [834, 196] width 46 height 11
click at [768, 199] on div at bounding box center [492, 228] width 985 height 457
click at [768, 199] on span "Actions" at bounding box center [766, 196] width 40 height 11
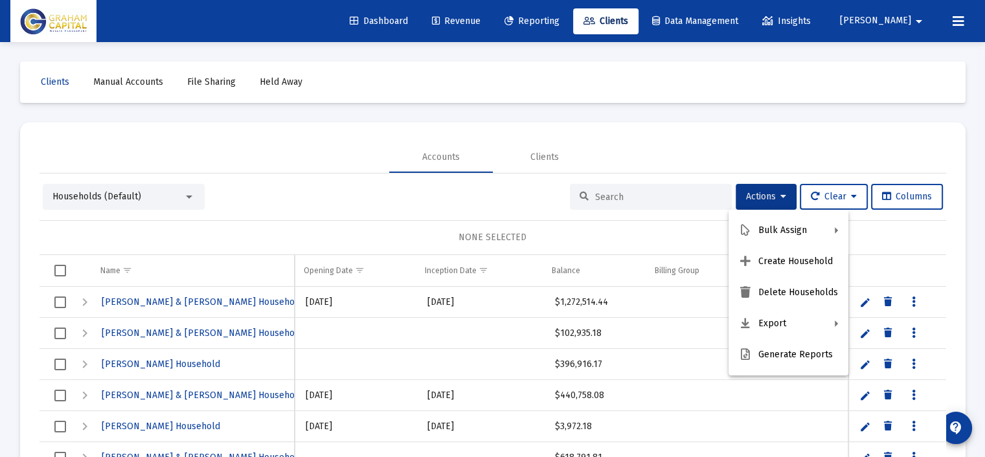
click at [220, 226] on div at bounding box center [492, 228] width 985 height 457
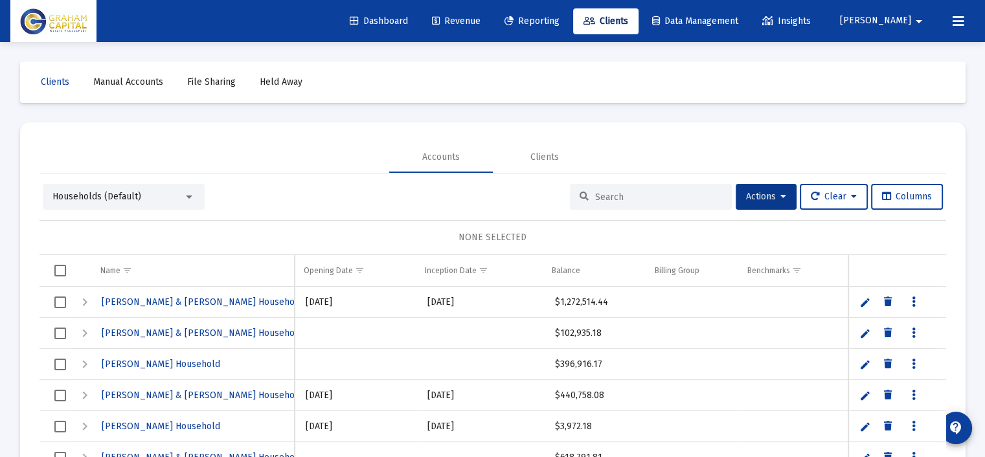
click at [177, 196] on div "Households (Default)" at bounding box center [117, 196] width 131 height 13
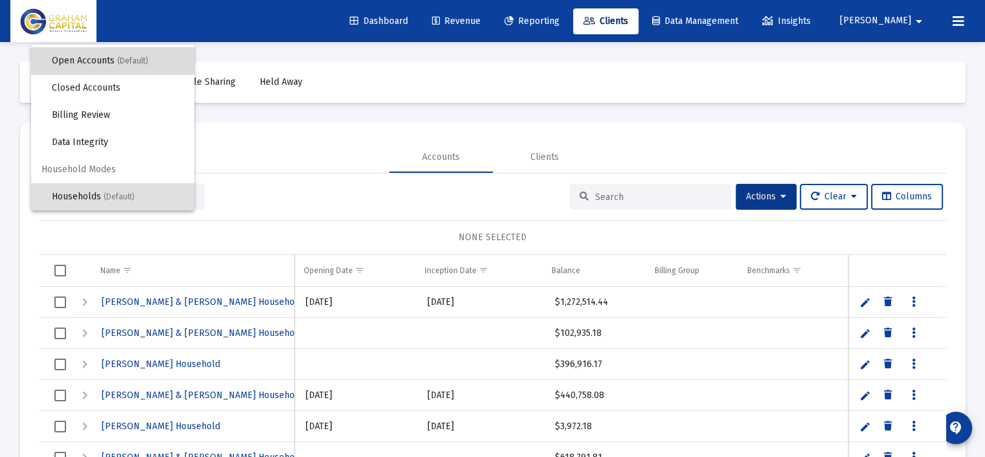
click at [141, 60] on span "(Default)" at bounding box center [132, 60] width 31 height 9
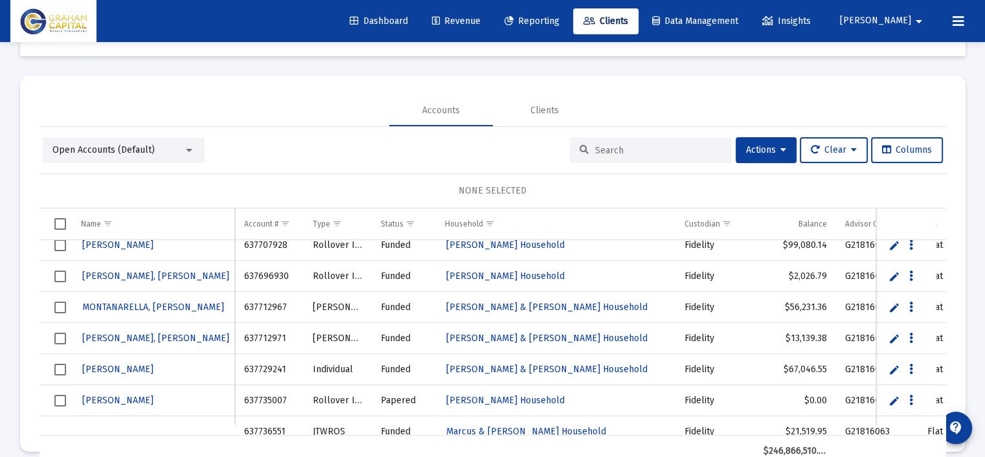
scroll to position [61, 0]
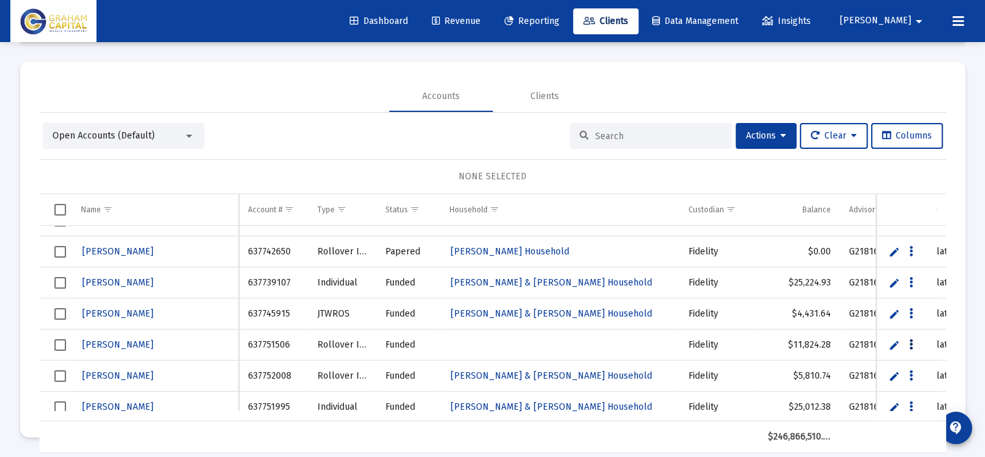
click at [912, 340] on icon "Data grid" at bounding box center [911, 345] width 4 height 16
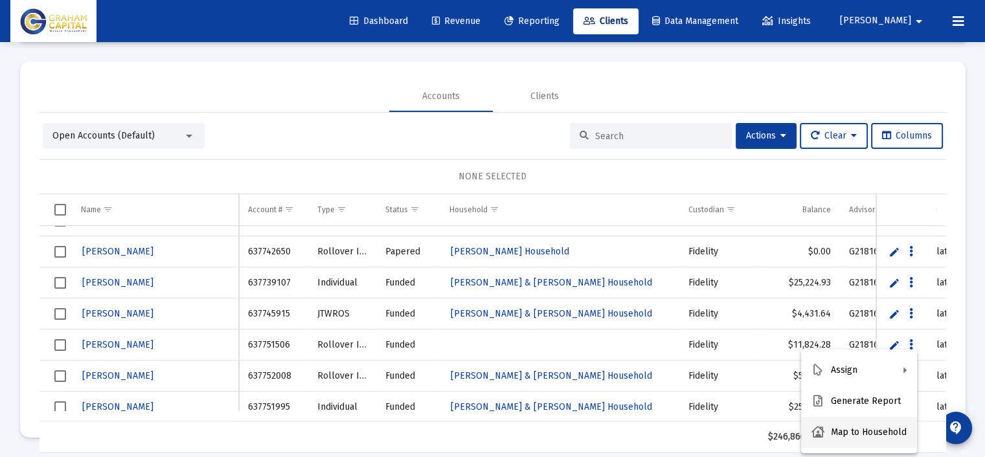
click at [878, 432] on button "Map to Household" at bounding box center [859, 432] width 116 height 31
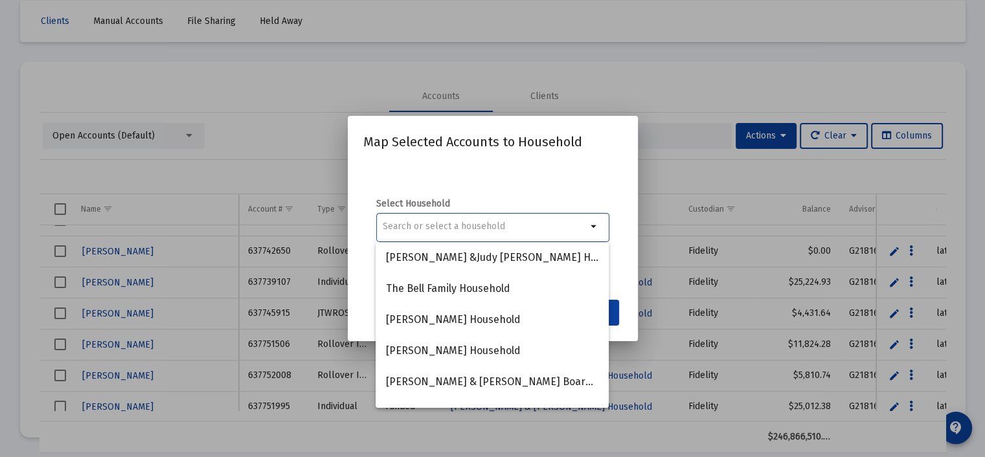
click at [490, 225] on input at bounding box center [485, 227] width 204 height 10
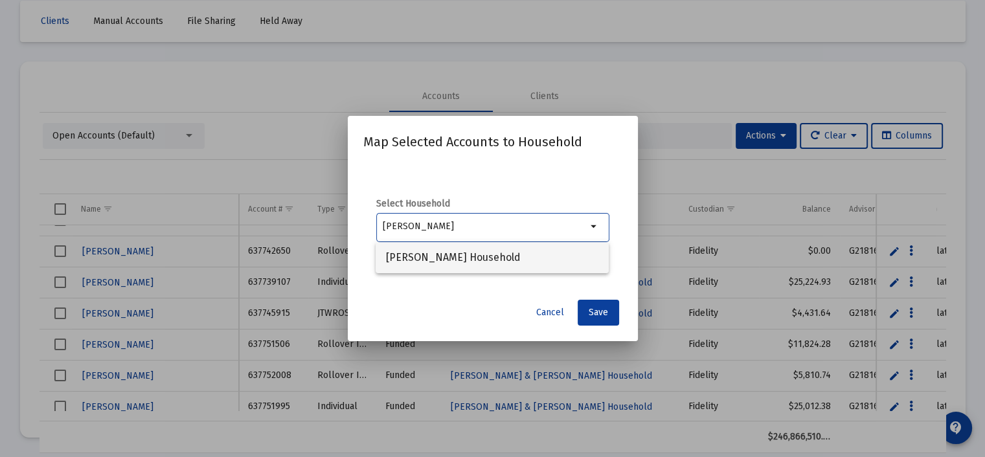
click at [486, 266] on span "[PERSON_NAME] Household" at bounding box center [492, 257] width 212 height 31
type input "[PERSON_NAME] Household"
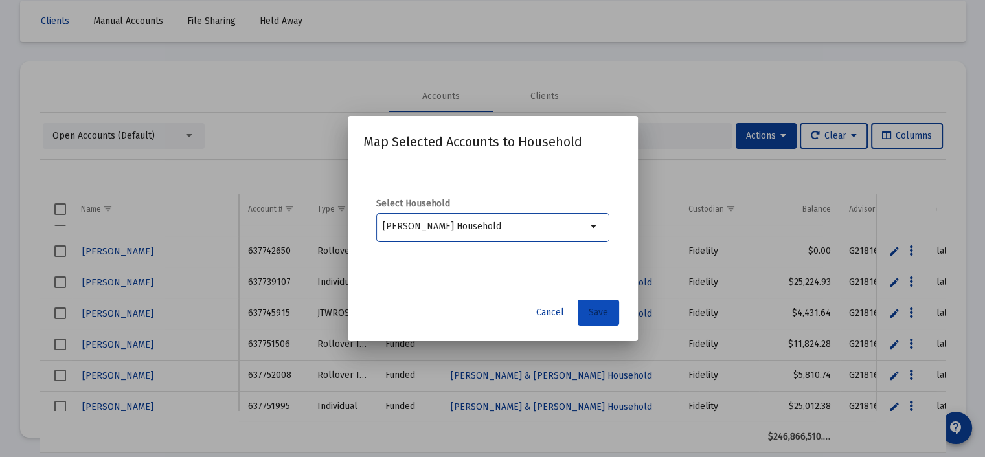
click at [604, 316] on span "Save" at bounding box center [598, 312] width 19 height 11
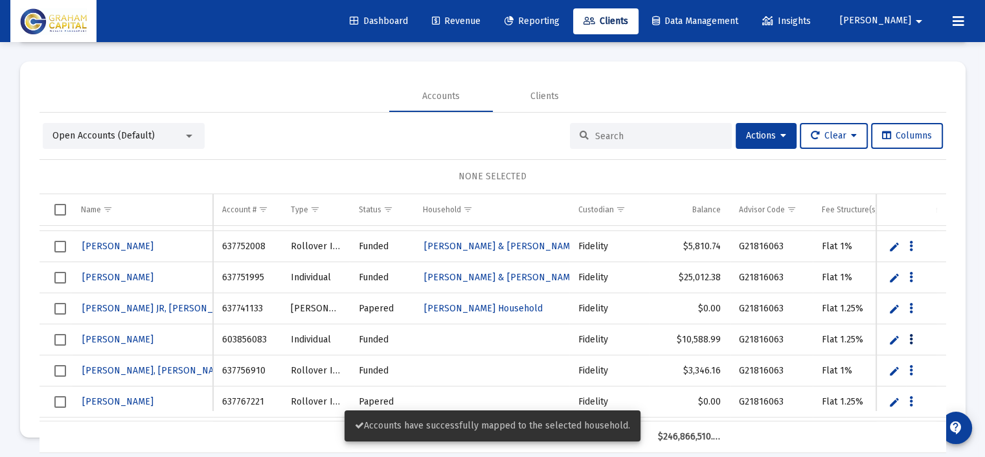
click at [909, 340] on icon "Data grid" at bounding box center [911, 340] width 4 height 16
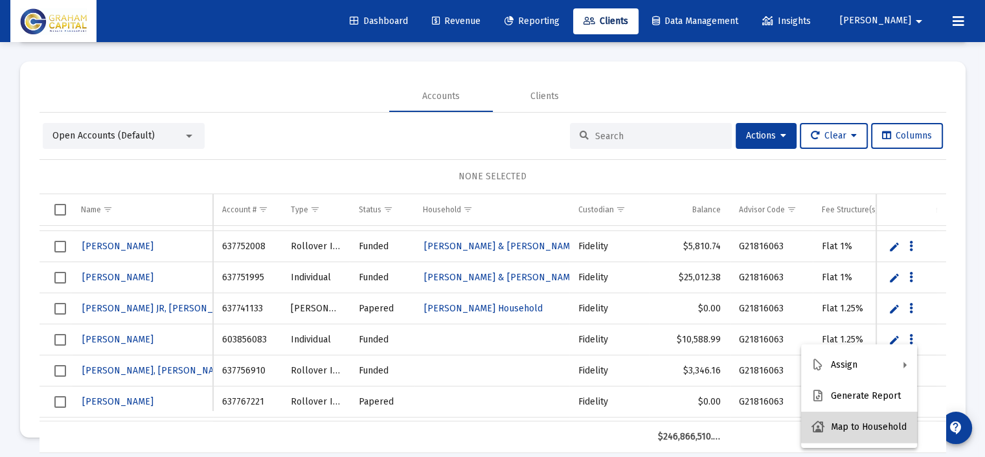
click at [867, 427] on button "Map to Household" at bounding box center [859, 427] width 116 height 31
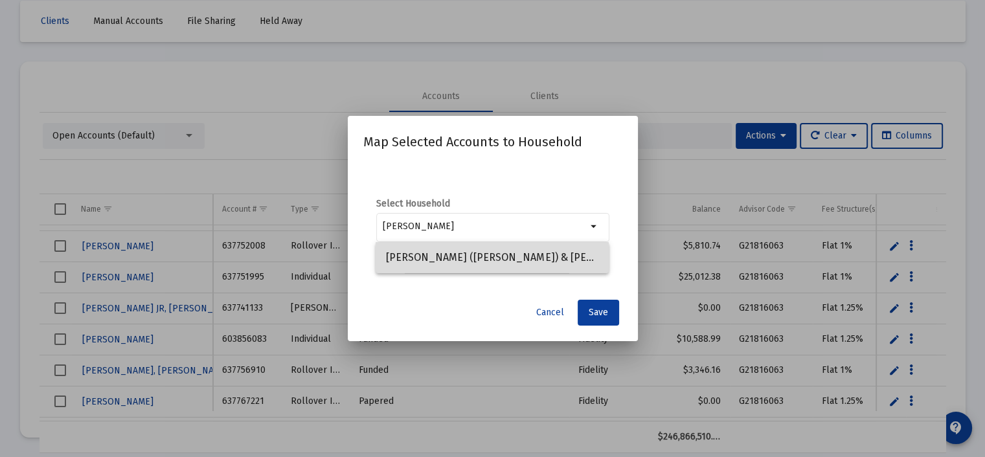
click at [425, 260] on span "Richard (Mark) & Kathleen Nixon Household" at bounding box center [492, 257] width 212 height 31
type input "Richard (Mark) & Kathleen Nixon Household"
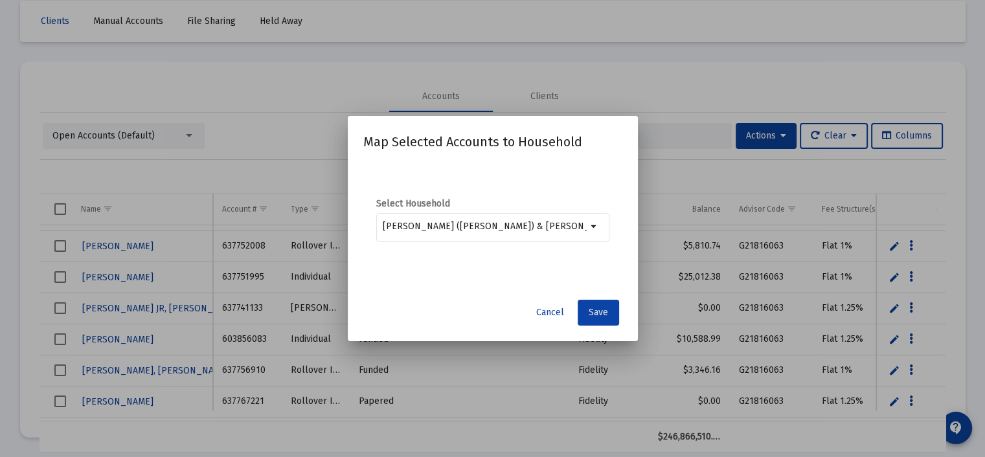
click at [597, 313] on span "Save" at bounding box center [598, 312] width 19 height 11
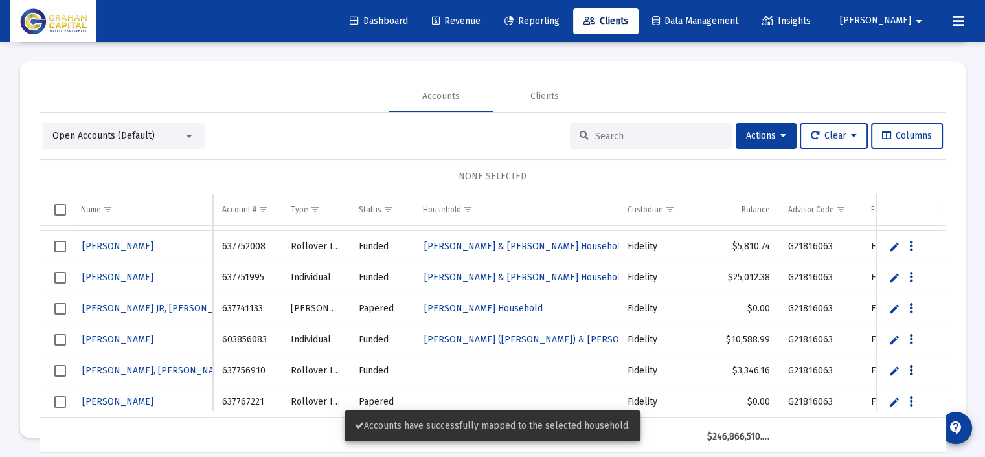
click at [910, 370] on icon "Data grid" at bounding box center [911, 371] width 4 height 16
click at [865, 348] on button "Map to Household" at bounding box center [859, 343] width 116 height 31
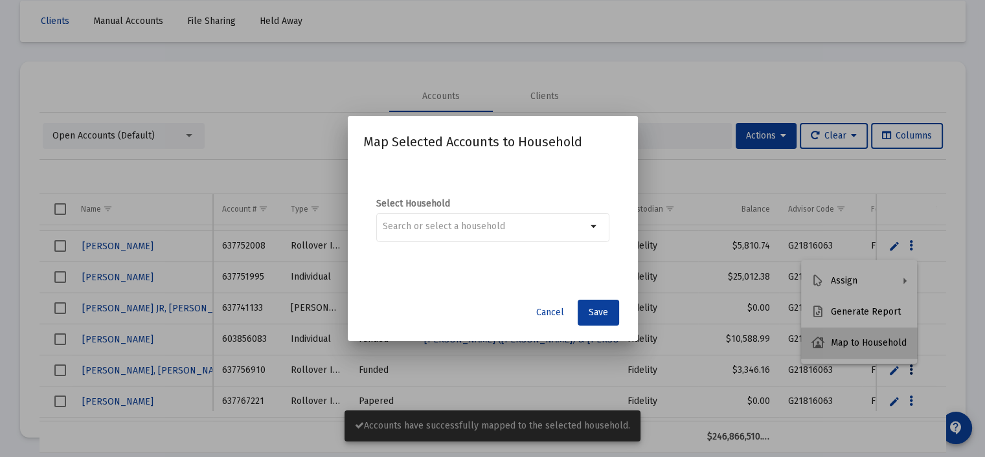
scroll to position [0, 0]
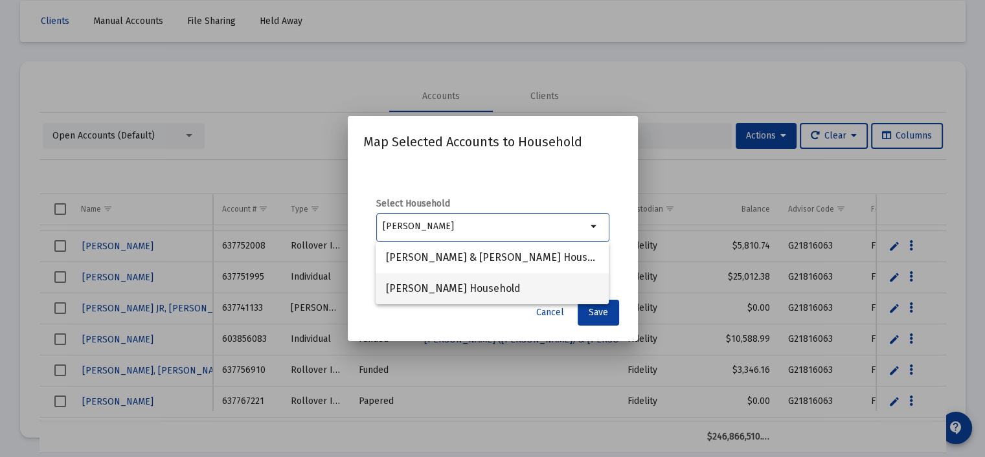
click at [485, 286] on span "[PERSON_NAME] Household" at bounding box center [492, 288] width 212 height 31
type input "[PERSON_NAME] Household"
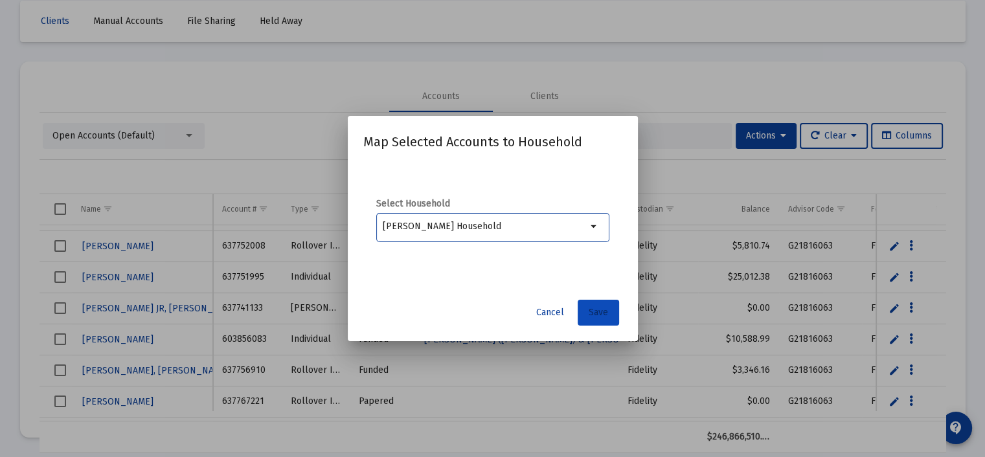
click at [597, 313] on span "Save" at bounding box center [598, 312] width 19 height 11
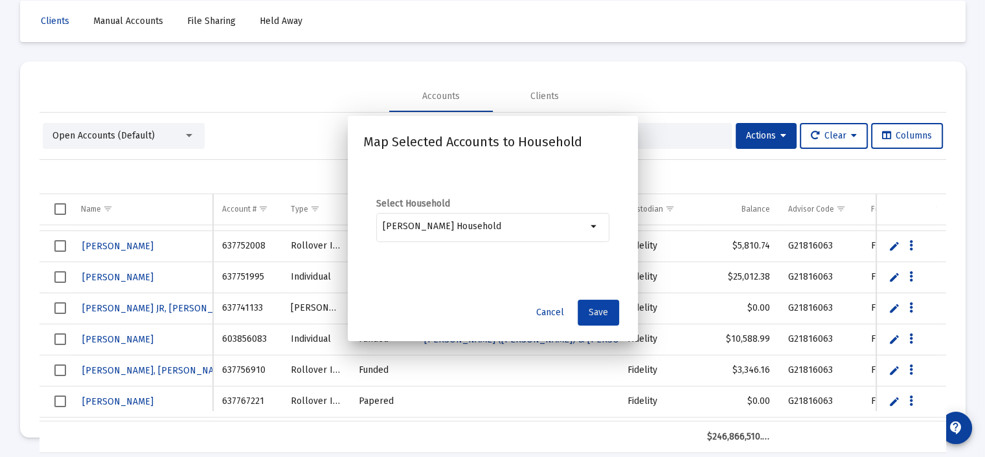
scroll to position [61, 0]
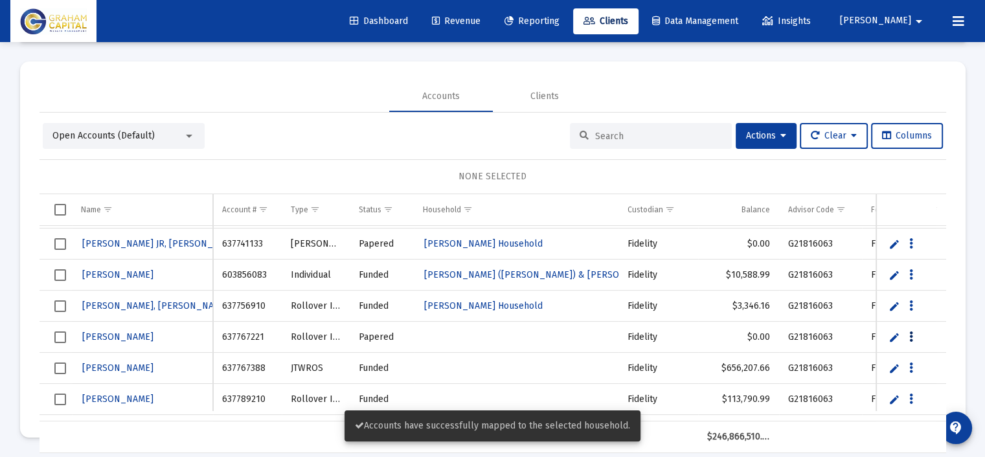
click at [908, 337] on button "Data grid" at bounding box center [912, 337] width 12 height 12
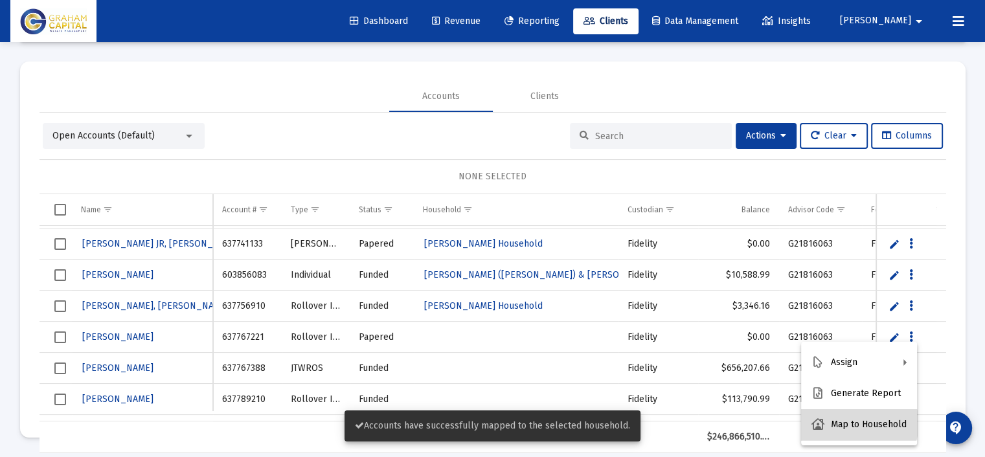
click at [858, 424] on button "Map to Household" at bounding box center [859, 424] width 116 height 31
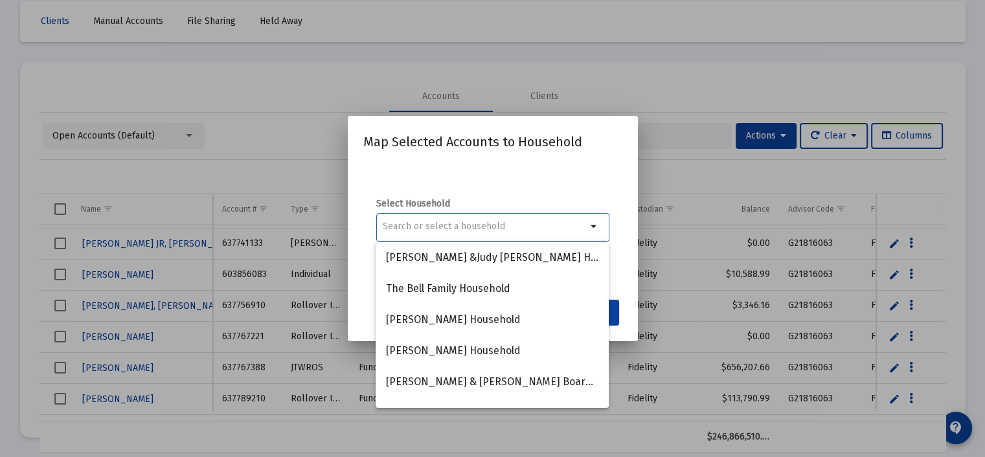
click at [435, 225] on input at bounding box center [485, 227] width 204 height 10
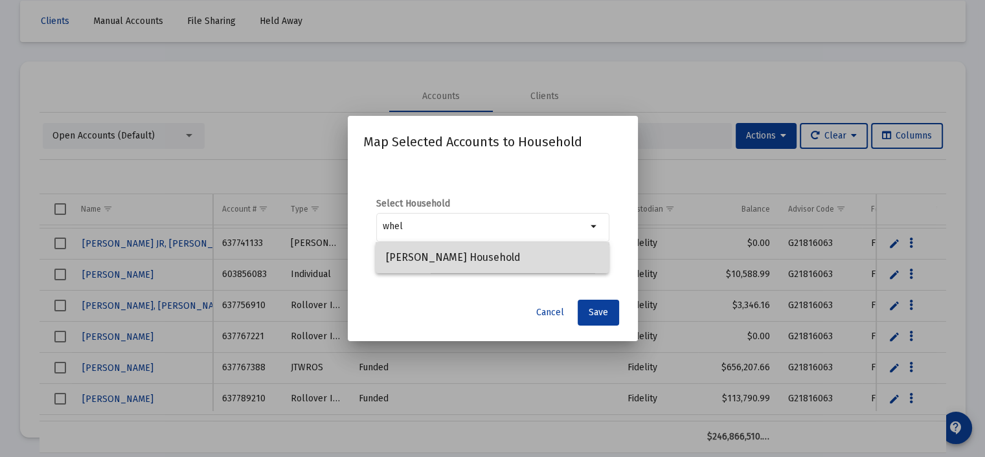
click at [438, 253] on span "Carol Whelan Household" at bounding box center [492, 257] width 212 height 31
type input "Carol Whelan Household"
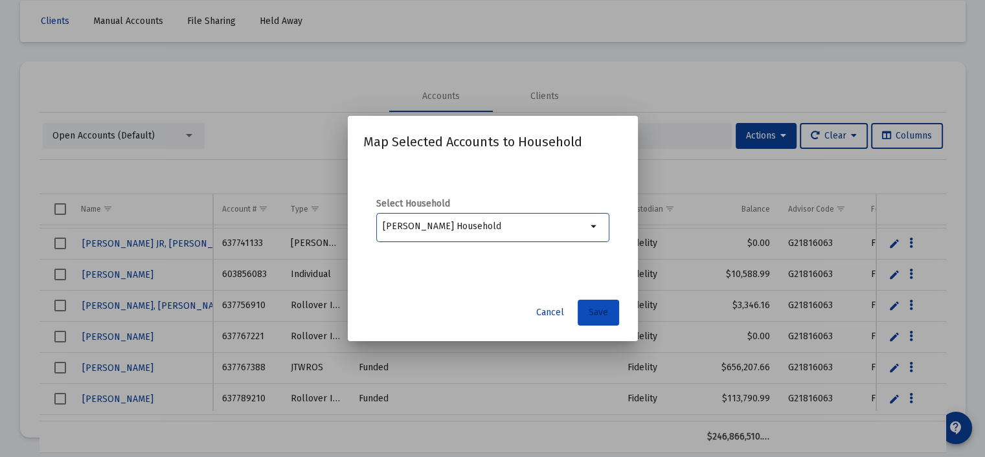
click at [596, 309] on span "Save" at bounding box center [598, 312] width 19 height 11
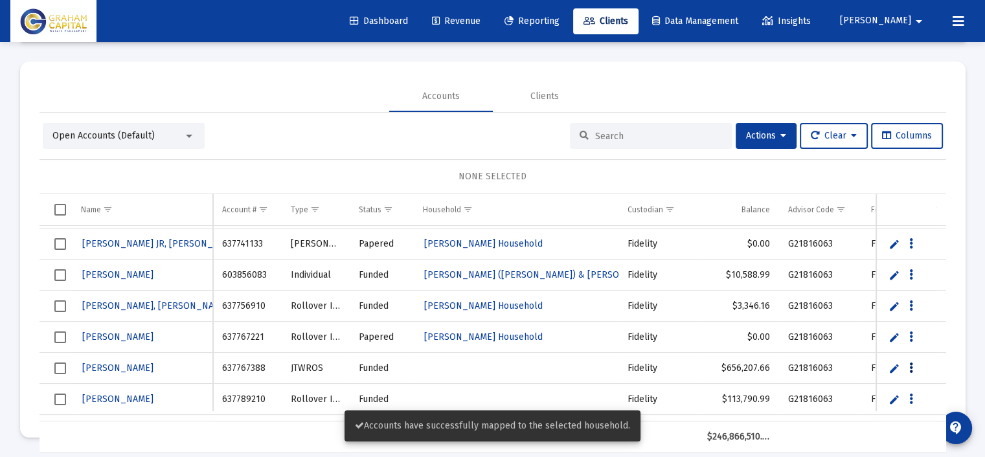
click at [910, 366] on icon "Data grid" at bounding box center [911, 369] width 4 height 16
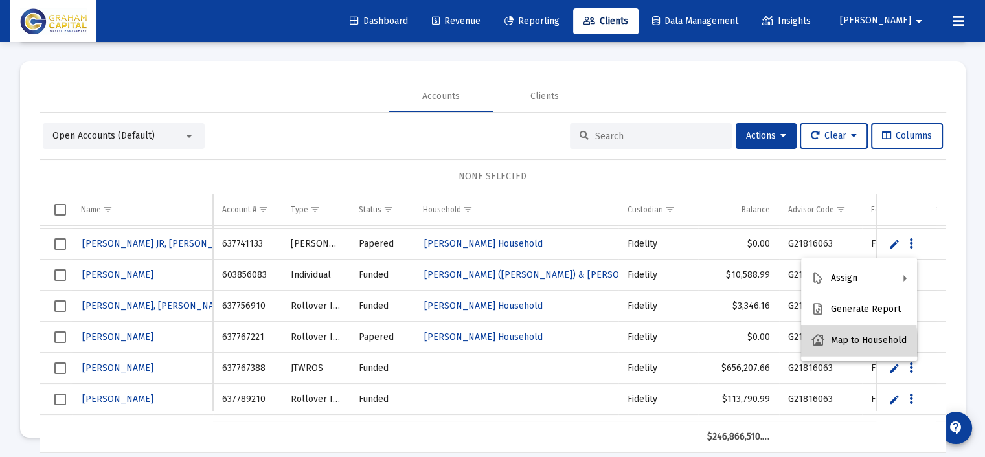
click at [835, 345] on button "Map to Household" at bounding box center [859, 340] width 116 height 31
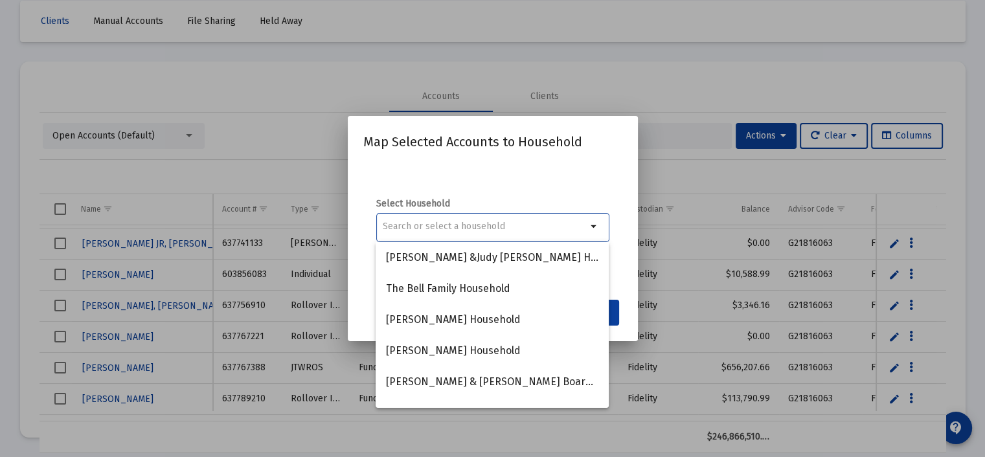
click at [456, 225] on input at bounding box center [485, 227] width 204 height 10
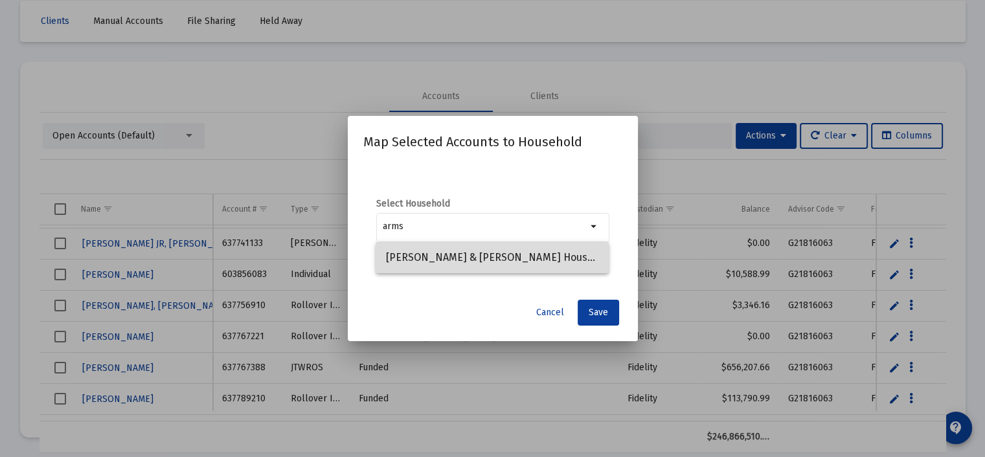
click at [461, 254] on span "[PERSON_NAME] & [PERSON_NAME] Household" at bounding box center [492, 257] width 212 height 31
type input "[PERSON_NAME] & [PERSON_NAME] Household"
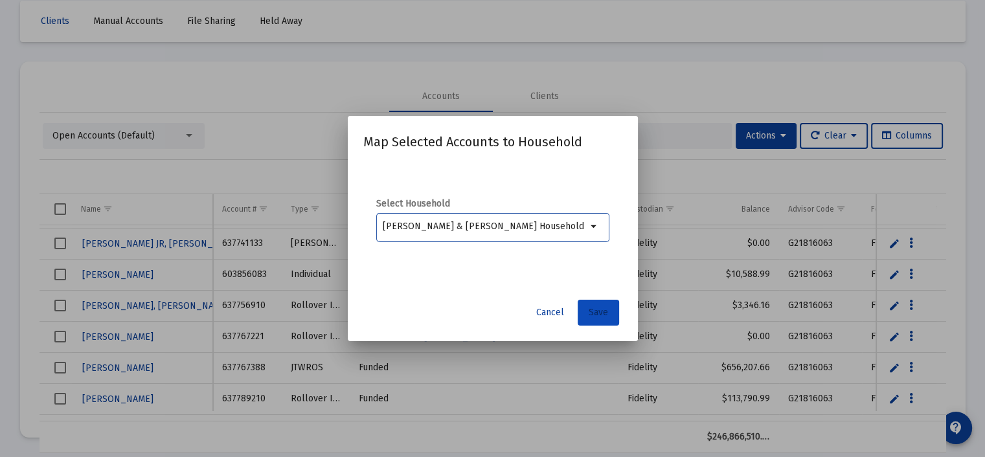
click at [601, 310] on span "Save" at bounding box center [598, 312] width 19 height 11
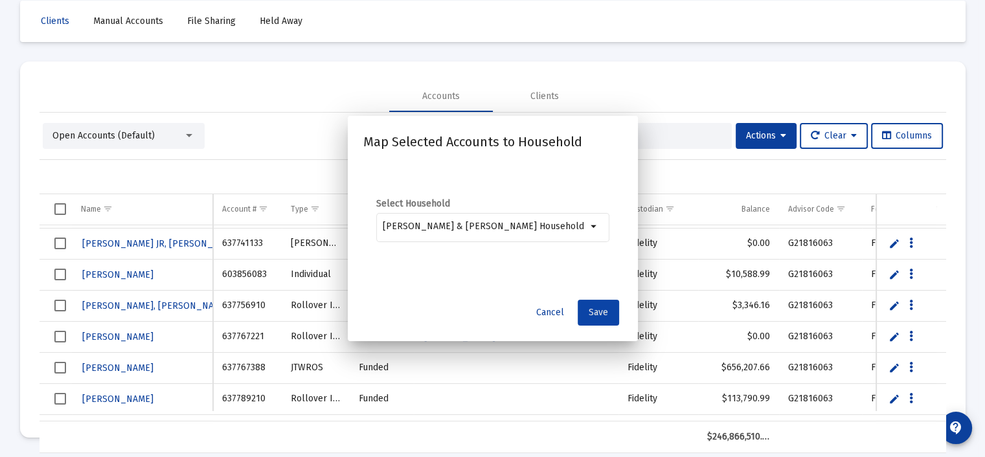
scroll to position [61, 0]
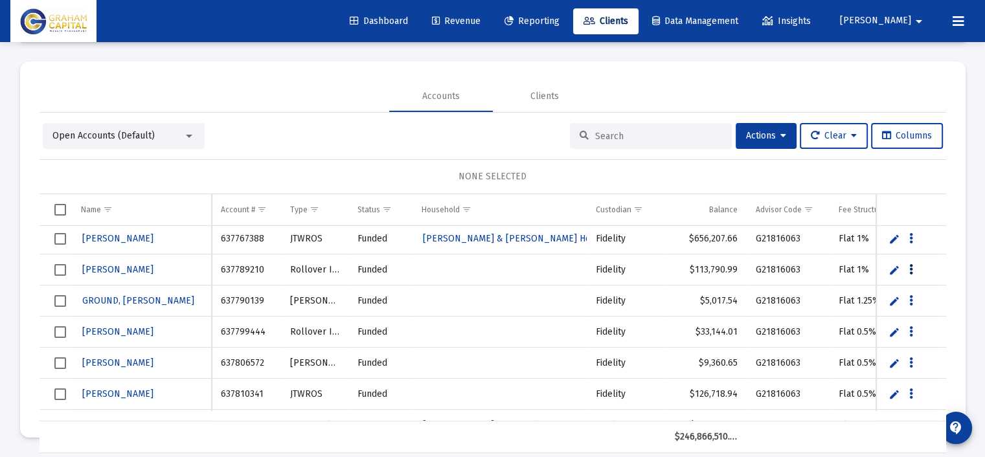
click at [912, 265] on icon "Data grid" at bounding box center [911, 270] width 4 height 16
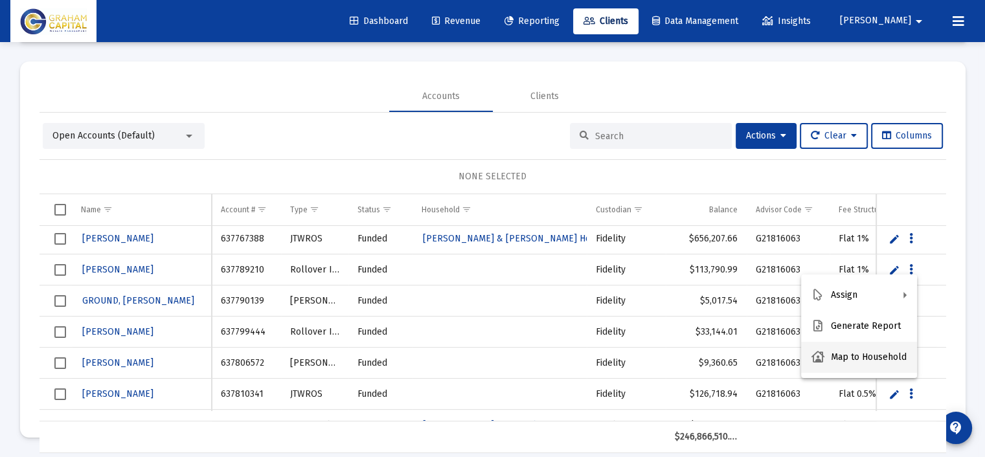
click at [879, 357] on button "Map to Household" at bounding box center [859, 357] width 116 height 31
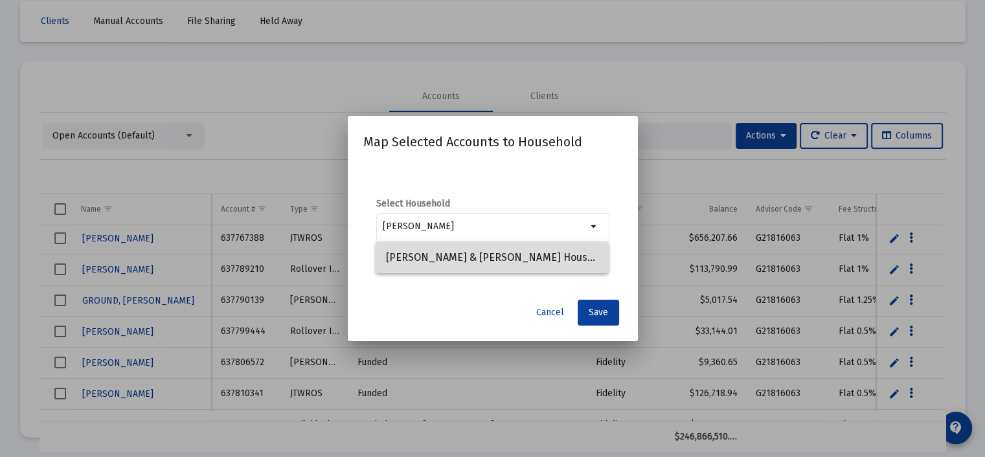
click at [479, 258] on span "Cynthia & Jerry Evans Household" at bounding box center [492, 257] width 212 height 31
type input "Cynthia & Jerry Evans Household"
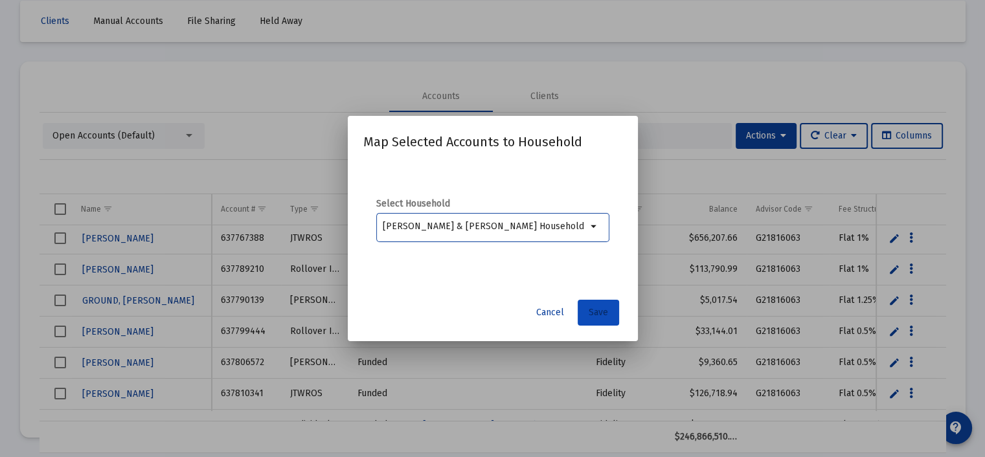
click at [593, 312] on span "Save" at bounding box center [598, 312] width 19 height 11
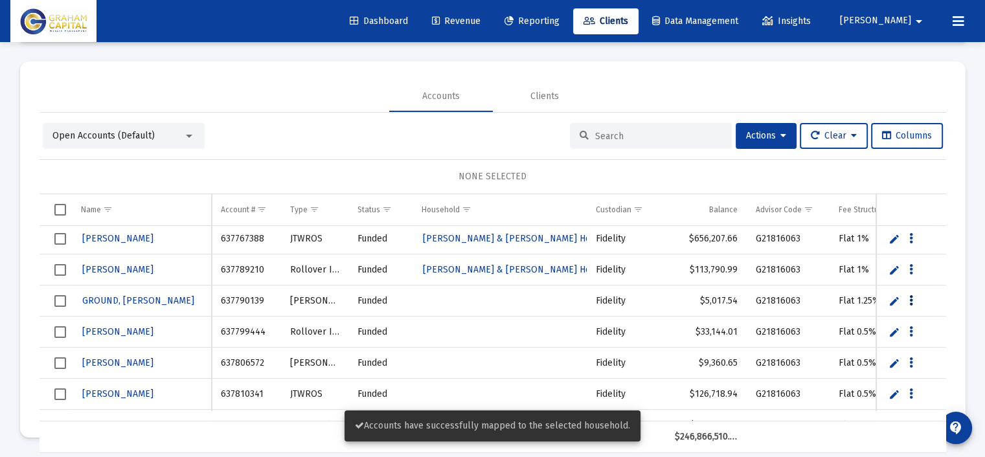
click at [913, 304] on button "Data grid" at bounding box center [912, 301] width 12 height 12
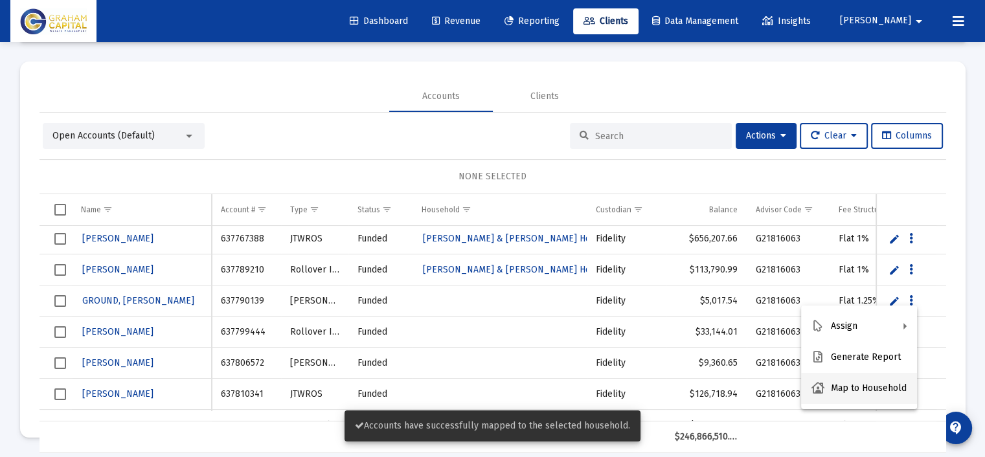
click at [873, 393] on button "Map to Household" at bounding box center [859, 388] width 116 height 31
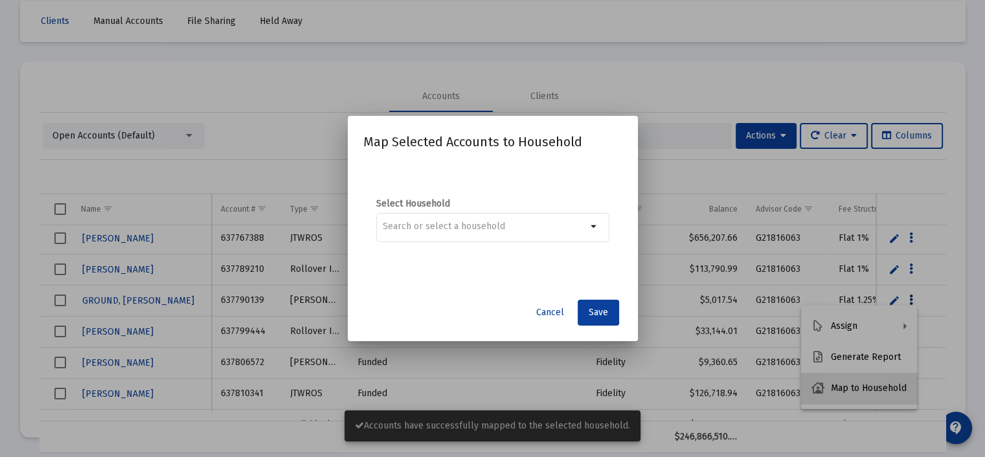
scroll to position [0, 0]
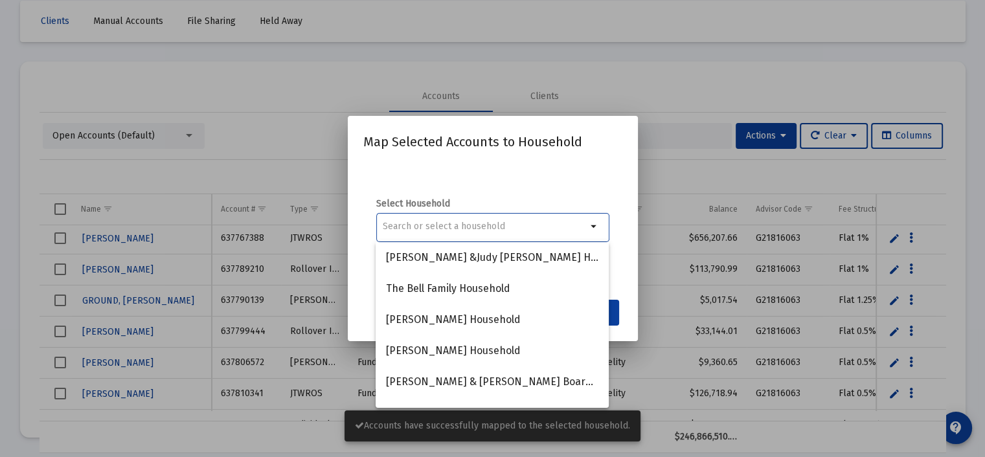
click at [434, 228] on input at bounding box center [485, 227] width 204 height 10
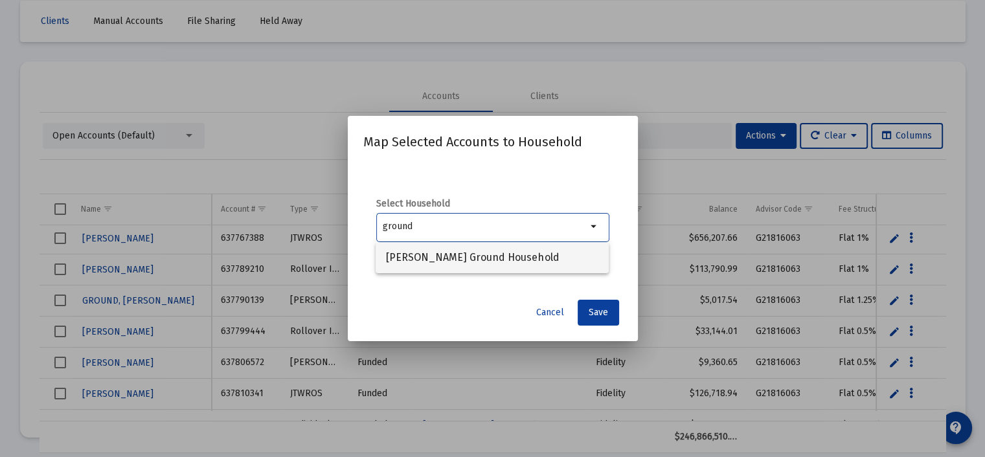
click at [435, 255] on span "Bruce Ground Household" at bounding box center [492, 257] width 212 height 31
type input "Bruce Ground Household"
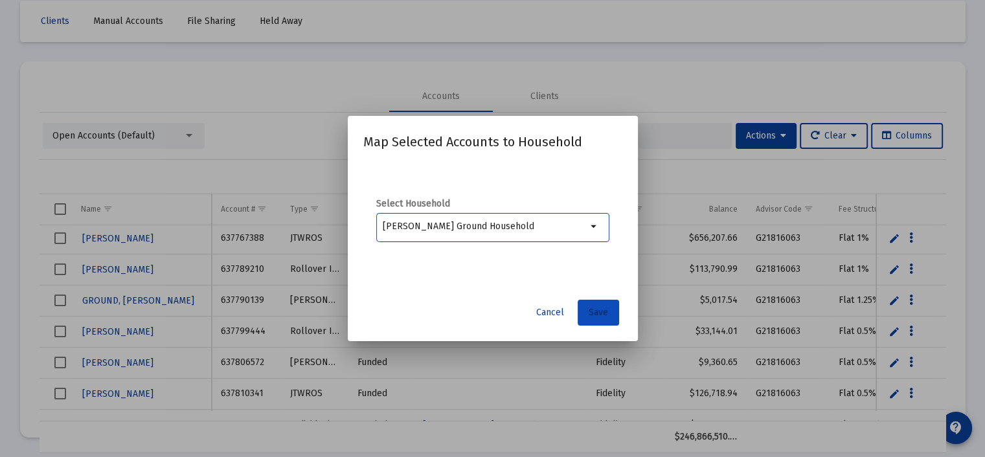
click at [612, 317] on button "Save" at bounding box center [598, 313] width 41 height 26
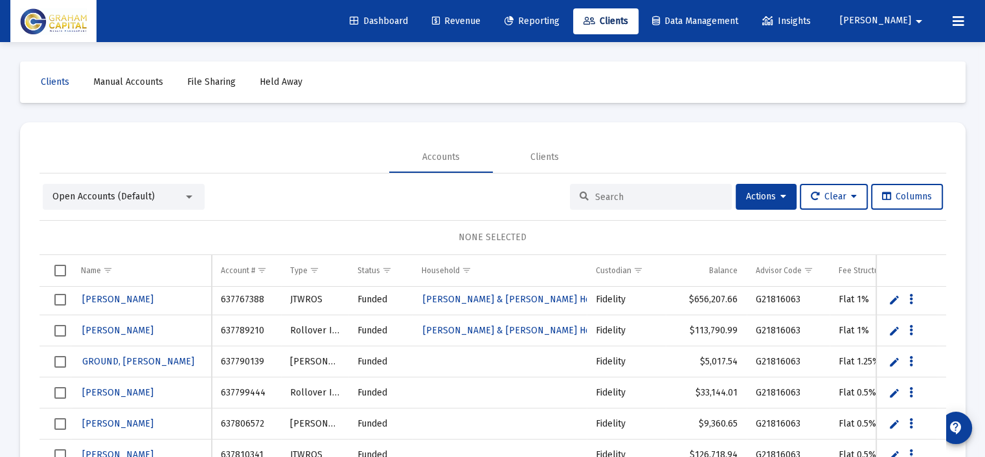
scroll to position [61, 0]
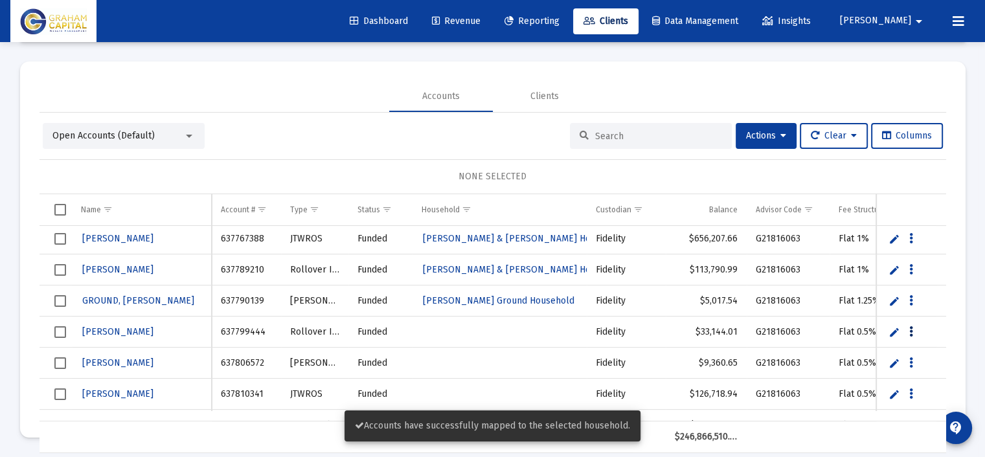
click at [909, 332] on icon "Data grid" at bounding box center [911, 333] width 4 height 16
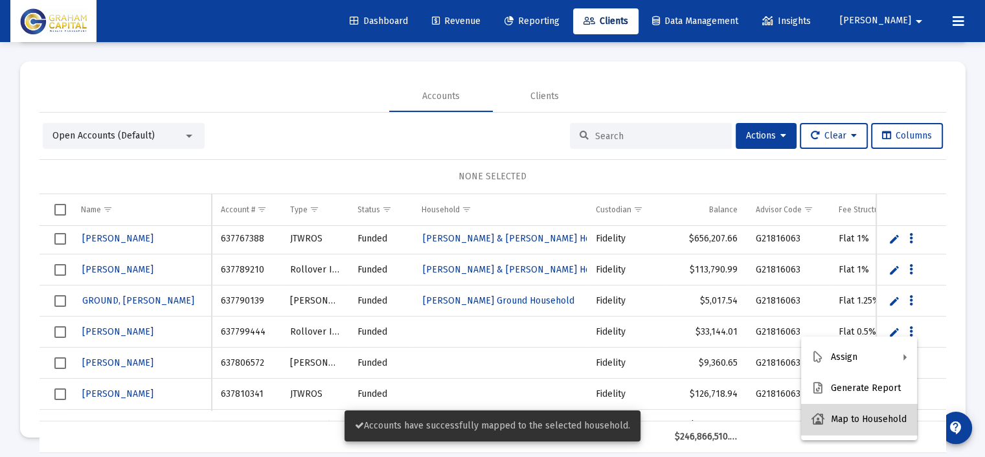
click at [868, 414] on button "Map to Household" at bounding box center [859, 419] width 116 height 31
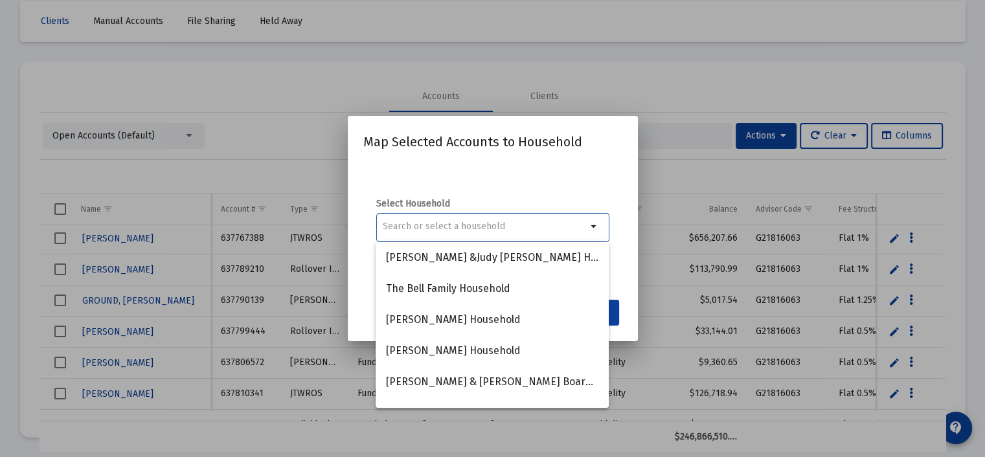
click at [417, 224] on input at bounding box center [485, 227] width 204 height 10
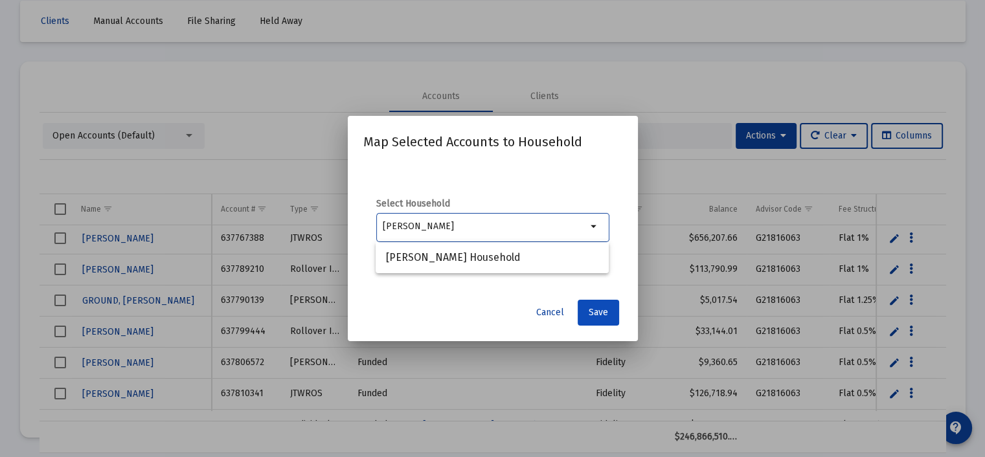
type input "larocca"
click at [602, 317] on span "Save" at bounding box center [598, 312] width 19 height 11
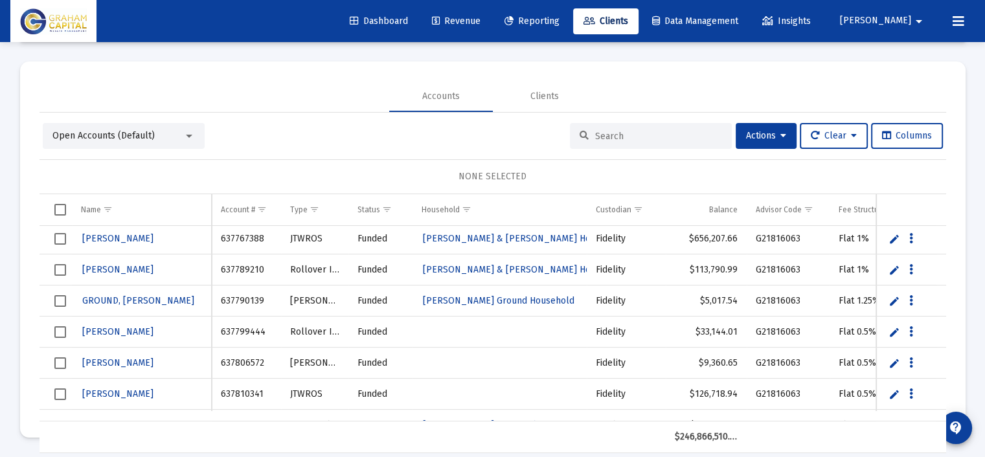
scroll to position [39461, 0]
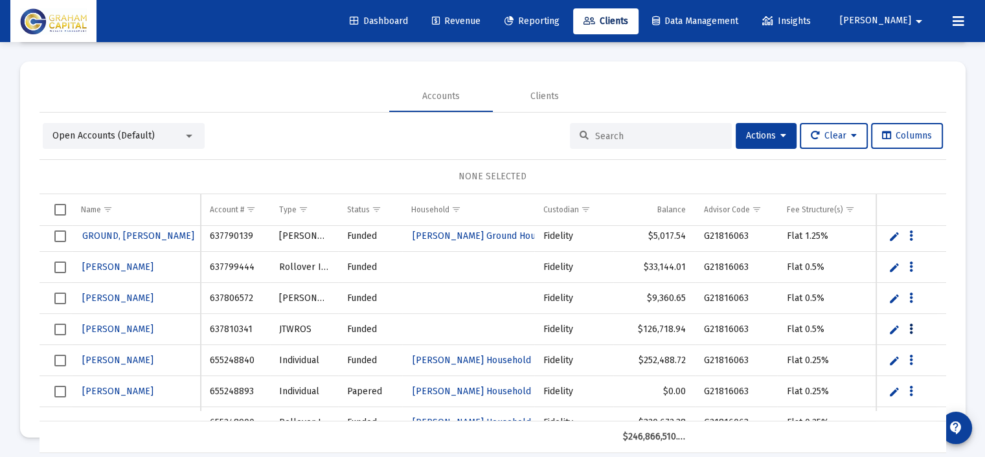
click at [907, 328] on button "Data grid" at bounding box center [912, 329] width 12 height 12
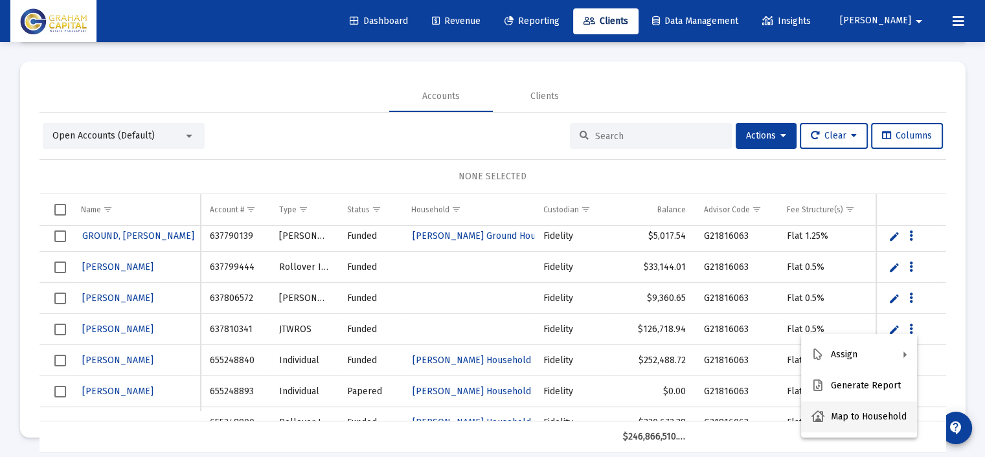
click at [867, 418] on button "Map to Household" at bounding box center [859, 417] width 116 height 31
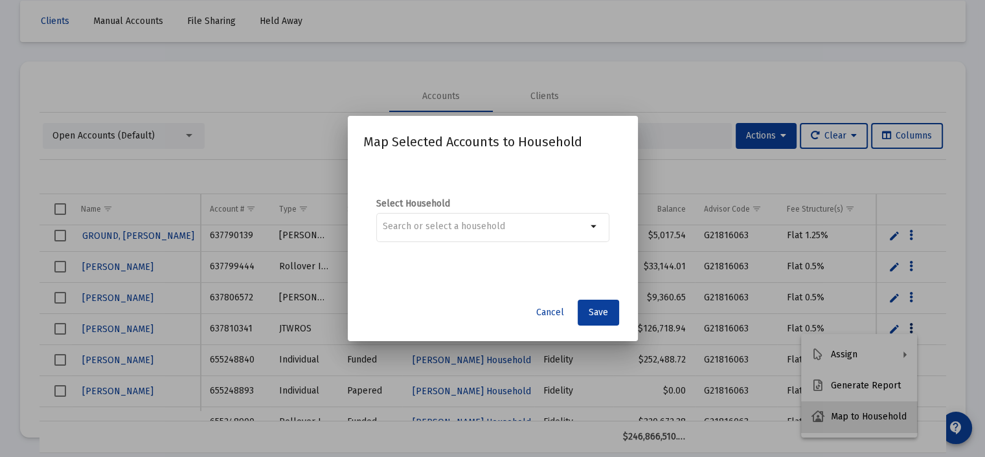
scroll to position [0, 0]
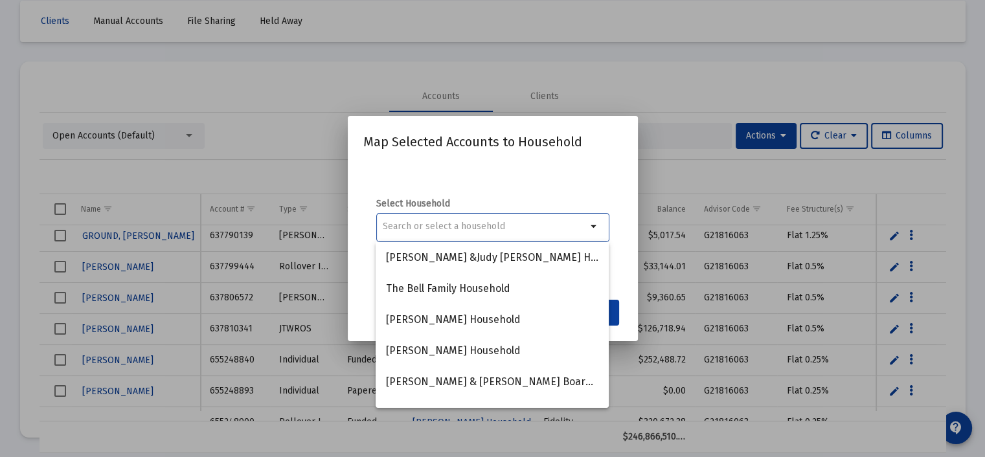
click at [412, 220] on div at bounding box center [485, 227] width 204 height 32
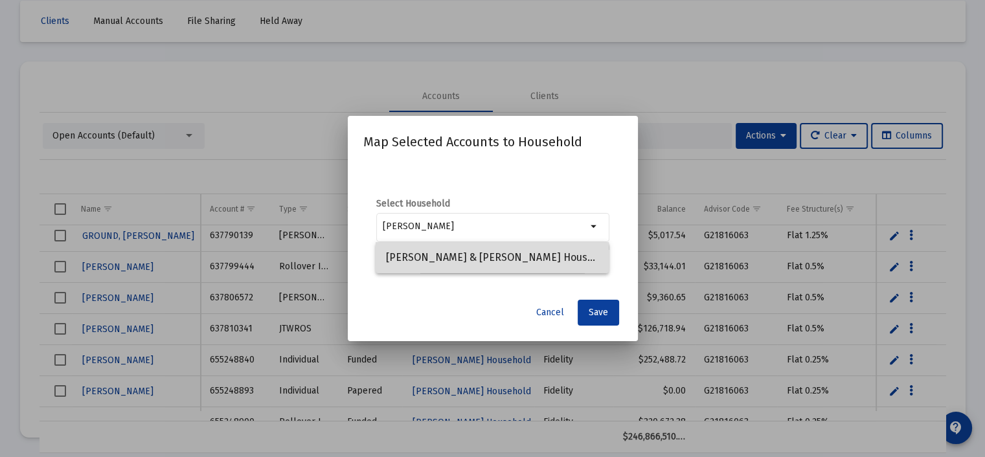
click at [433, 262] on span "Cary & Marie Haskins Household" at bounding box center [492, 257] width 212 height 31
type input "Cary & Marie Haskins Household"
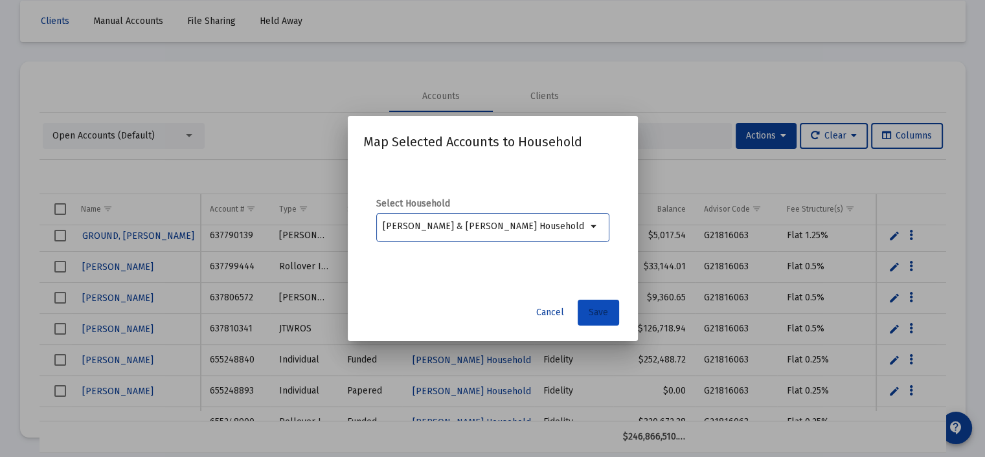
click at [604, 310] on span "Save" at bounding box center [598, 312] width 19 height 11
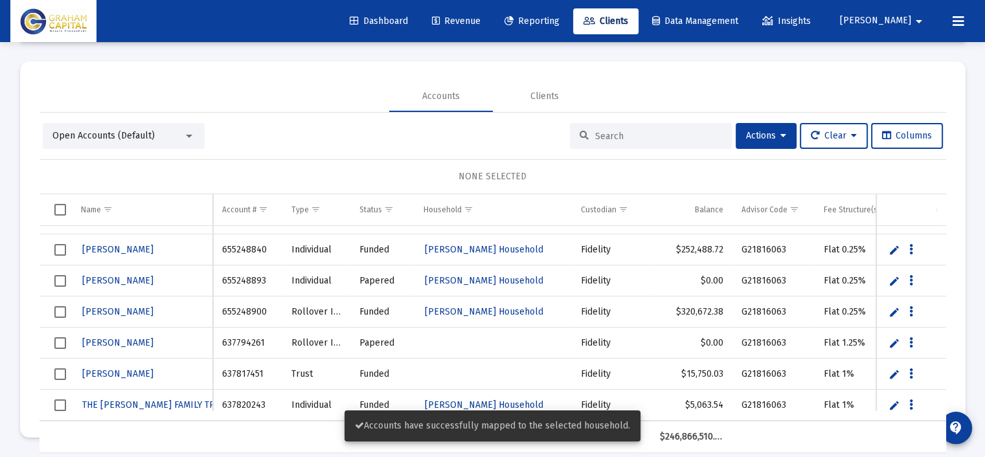
scroll to position [39581, 0]
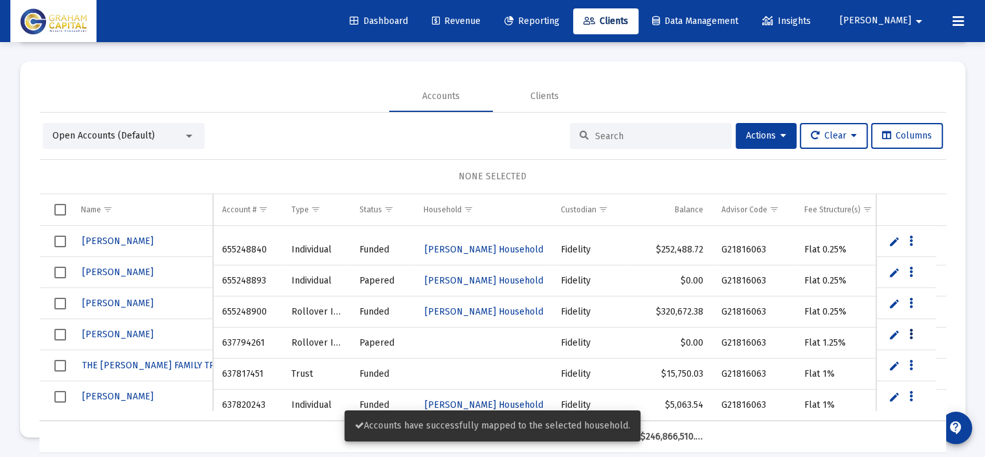
click at [909, 331] on icon "Data grid" at bounding box center [911, 335] width 4 height 16
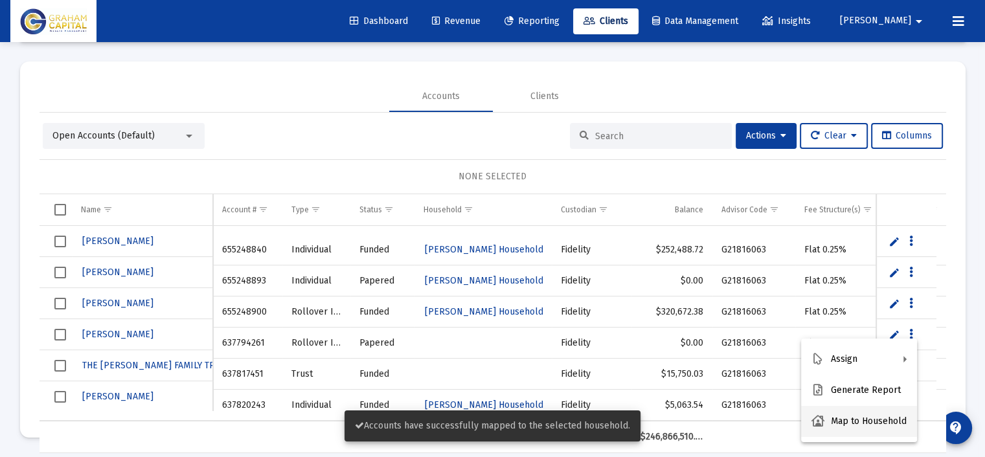
click at [881, 420] on button "Map to Household" at bounding box center [859, 421] width 116 height 31
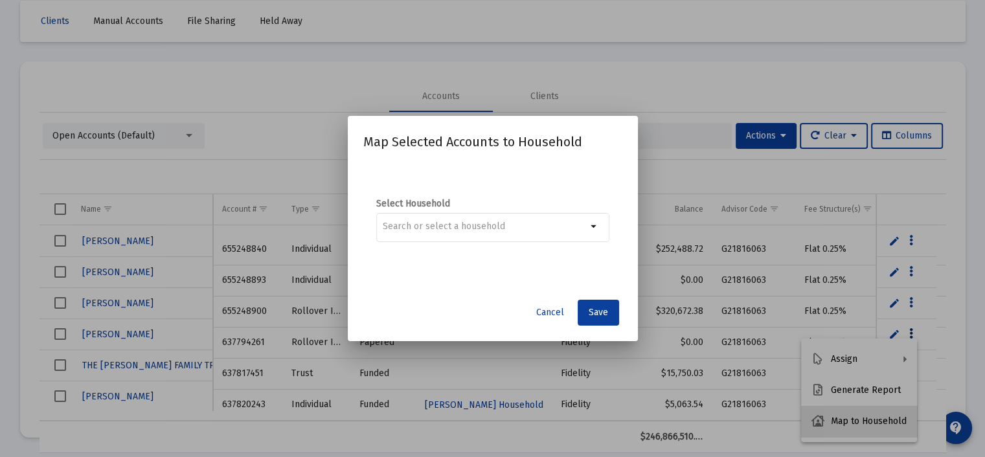
scroll to position [0, 0]
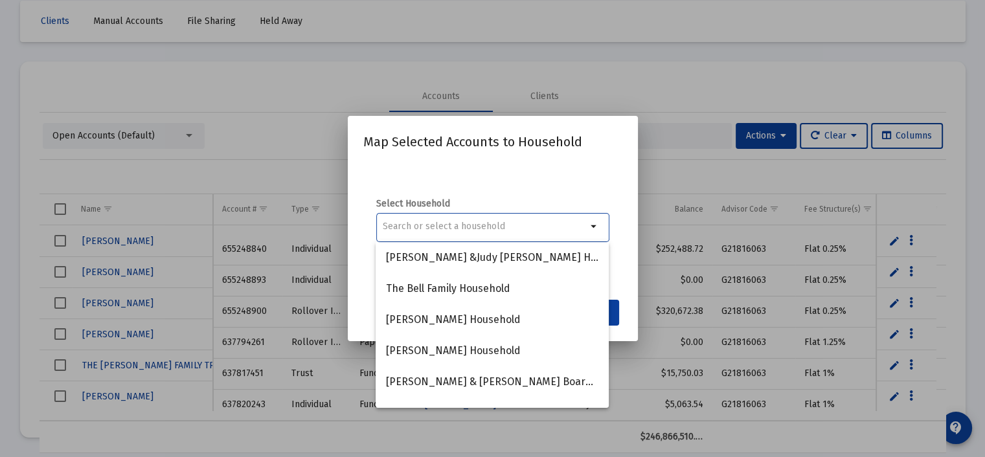
click at [433, 224] on input at bounding box center [485, 227] width 204 height 10
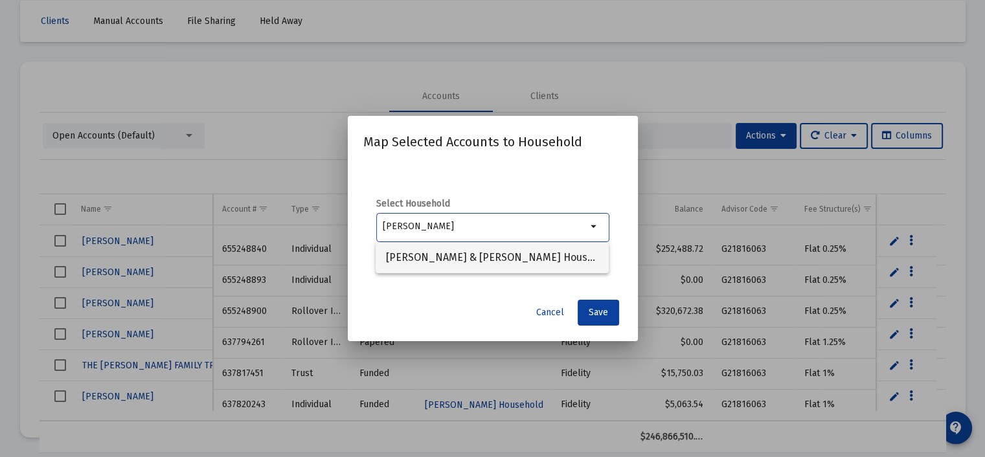
click at [443, 252] on span "James & Barbara Blanco Household" at bounding box center [492, 257] width 212 height 31
type input "James & Barbara Blanco Household"
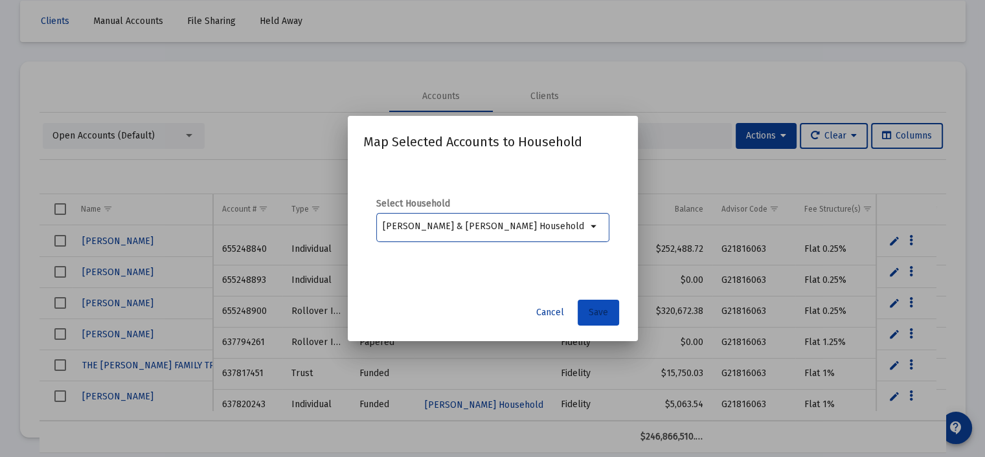
click at [595, 313] on span "Save" at bounding box center [598, 312] width 19 height 11
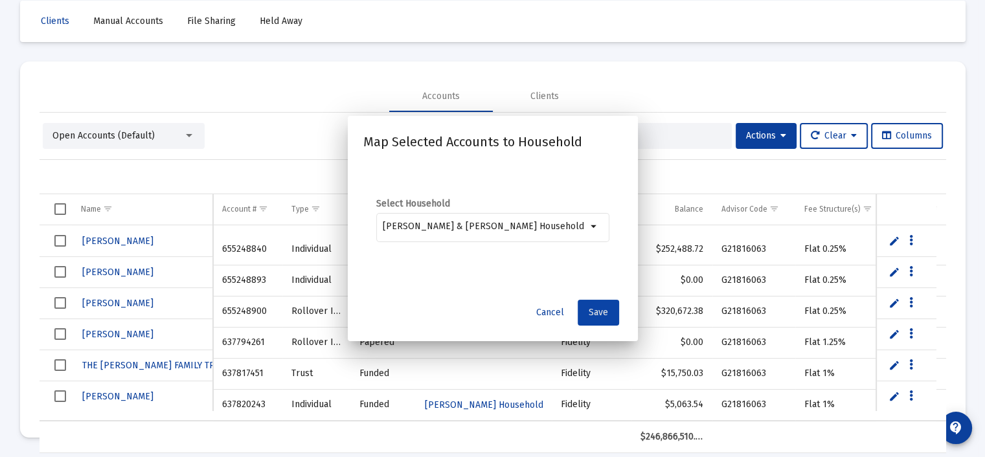
scroll to position [61, 0]
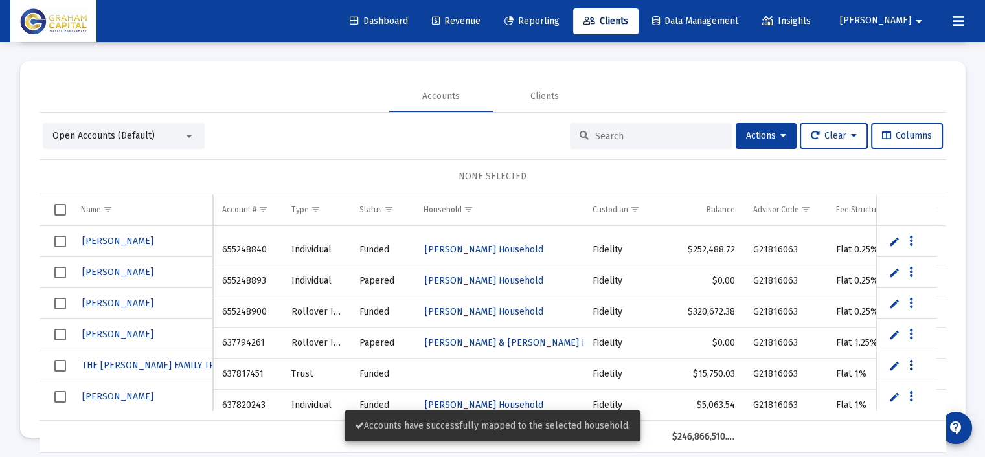
click at [913, 364] on button "Data grid" at bounding box center [912, 366] width 12 height 12
click at [869, 347] on button "Map to Household" at bounding box center [859, 337] width 116 height 31
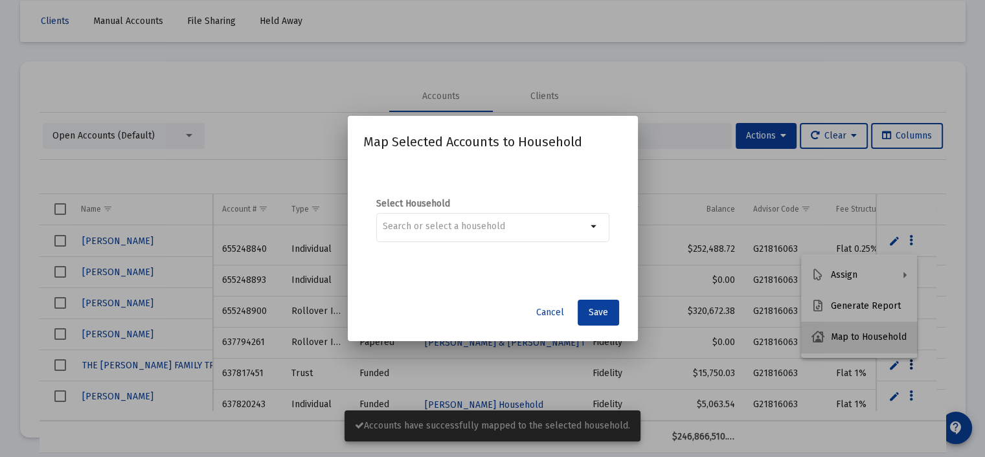
scroll to position [0, 0]
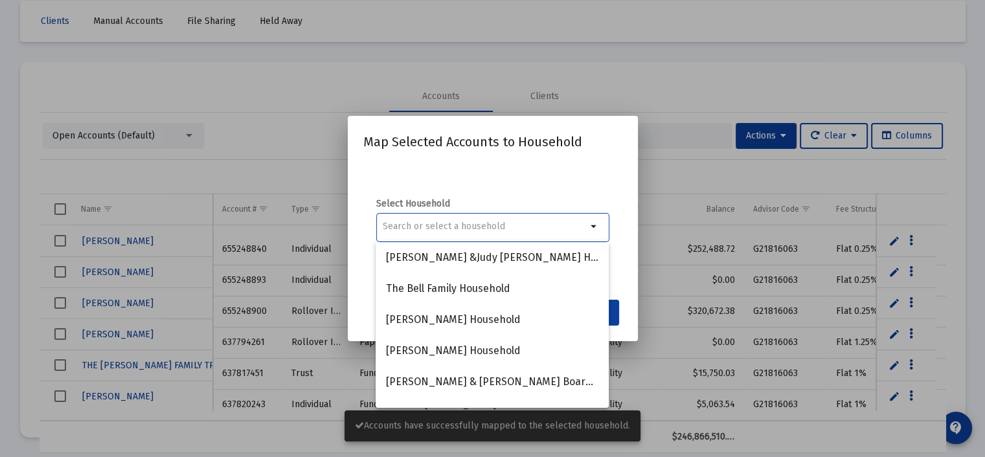
click at [493, 223] on input at bounding box center [485, 227] width 204 height 10
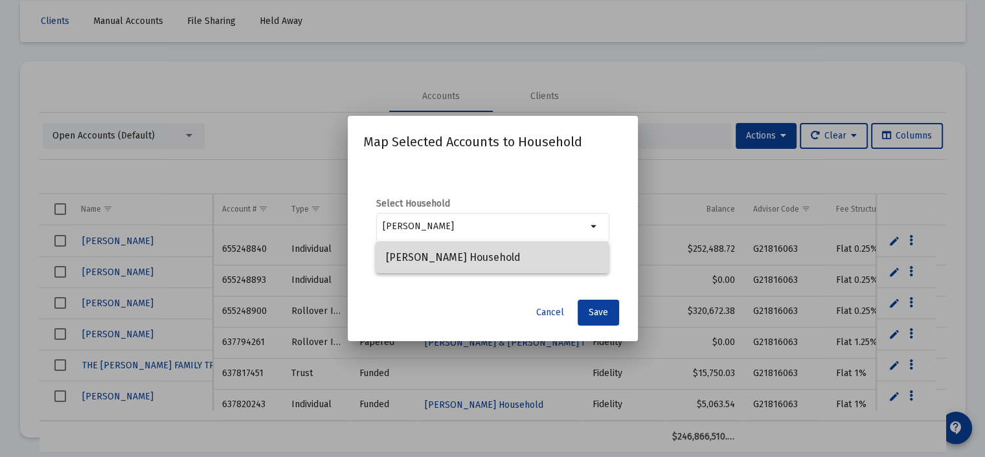
click at [478, 260] on span "[PERSON_NAME] Household" at bounding box center [492, 257] width 212 height 31
type input "[PERSON_NAME] Household"
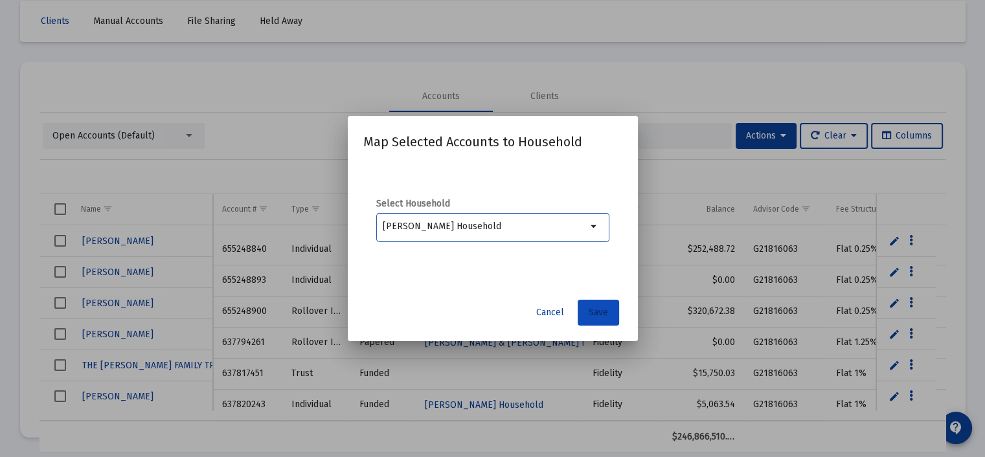
click at [600, 311] on span "Save" at bounding box center [598, 312] width 19 height 11
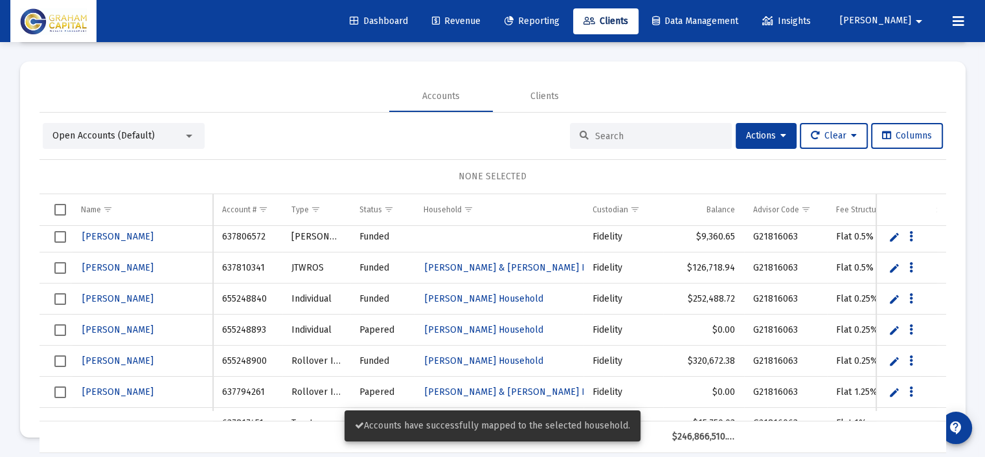
scroll to position [39516, 0]
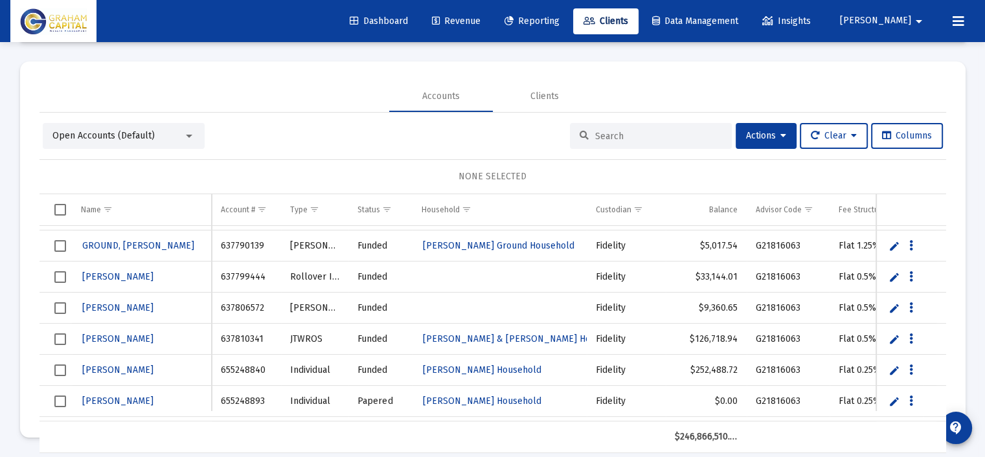
click at [146, 135] on span "Open Accounts (Default)" at bounding box center [103, 135] width 102 height 11
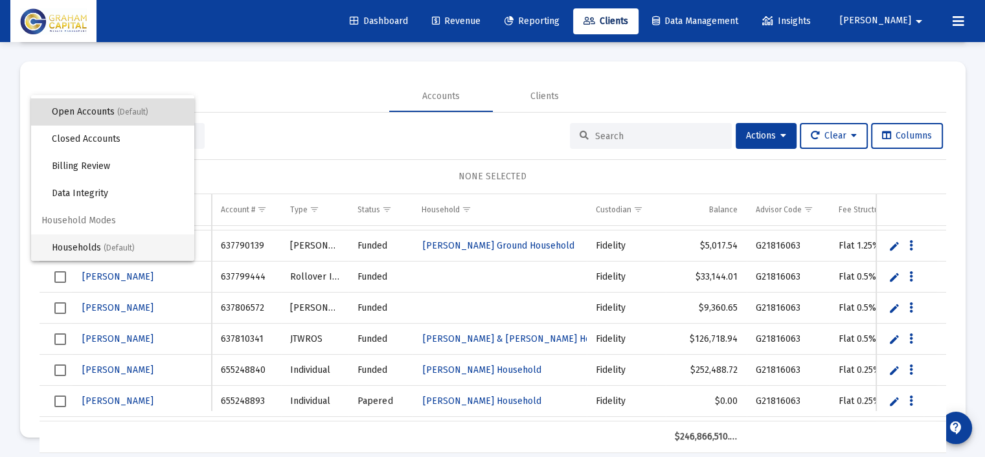
click at [130, 244] on span "(Default)" at bounding box center [119, 248] width 31 height 9
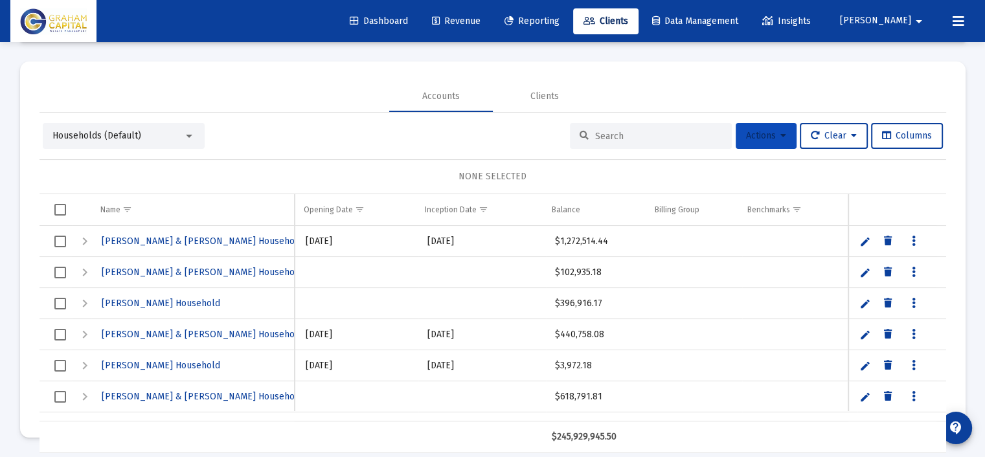
click at [782, 137] on button "Actions" at bounding box center [766, 136] width 61 height 26
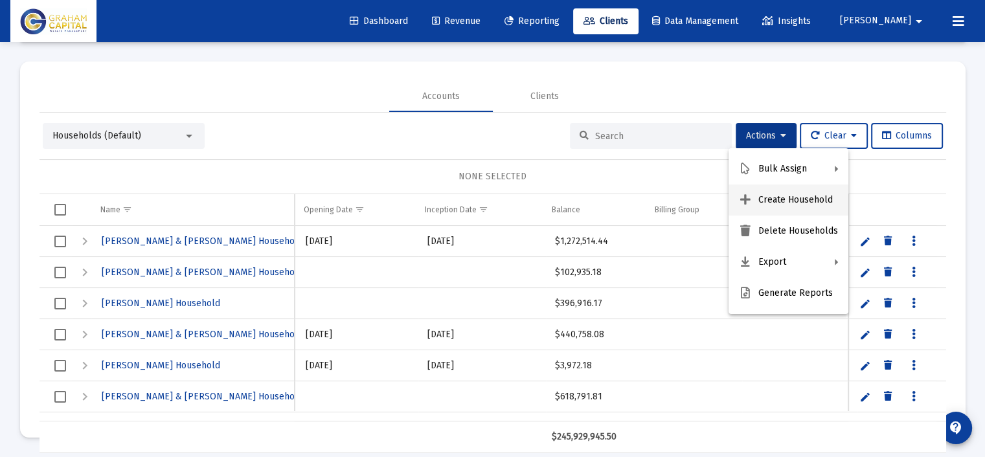
click at [801, 198] on button "Create Household" at bounding box center [789, 200] width 120 height 31
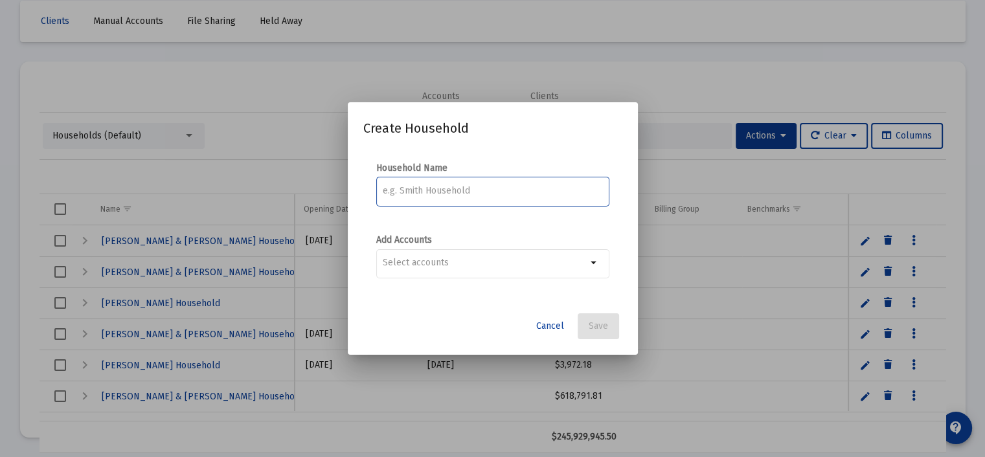
click at [468, 191] on input at bounding box center [493, 191] width 220 height 10
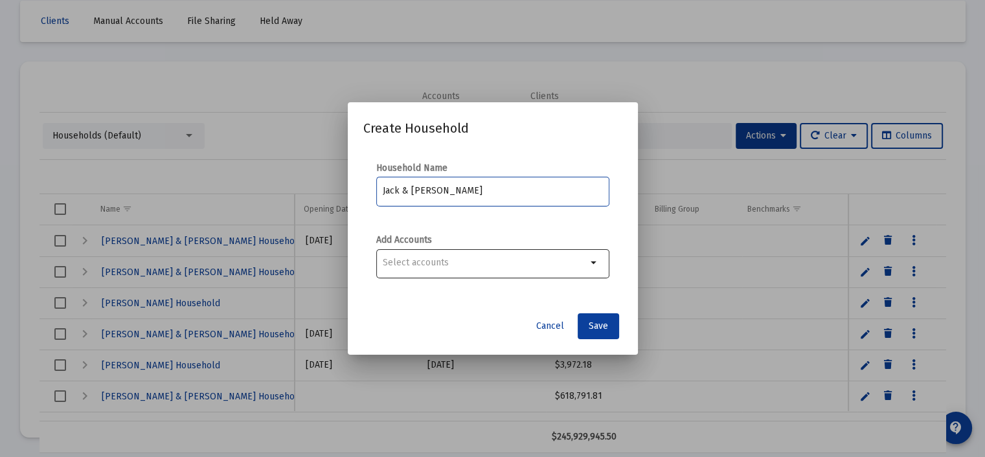
type input "Jack & Judy LaRocca"
click at [453, 261] on input "Selection" at bounding box center [485, 263] width 204 height 10
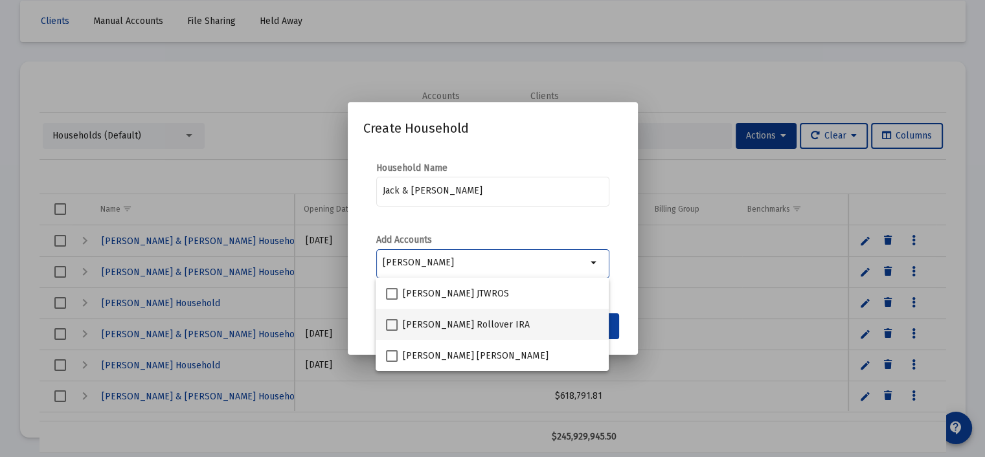
type input "laRocca"
click at [435, 318] on span "[PERSON_NAME] Rollover IRA" at bounding box center [466, 325] width 127 height 16
click at [392, 331] on input "[PERSON_NAME] Rollover IRA" at bounding box center [391, 331] width 1 height 1
checkbox input "true"
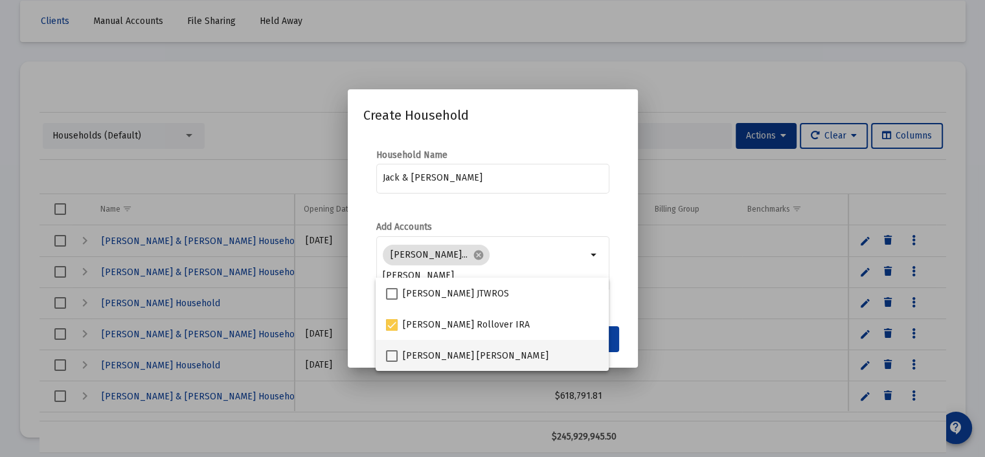
click at [436, 352] on span "[PERSON_NAME] [PERSON_NAME]" at bounding box center [475, 356] width 145 height 16
click at [392, 362] on input "[PERSON_NAME] [PERSON_NAME]" at bounding box center [391, 362] width 1 height 1
checkbox input "true"
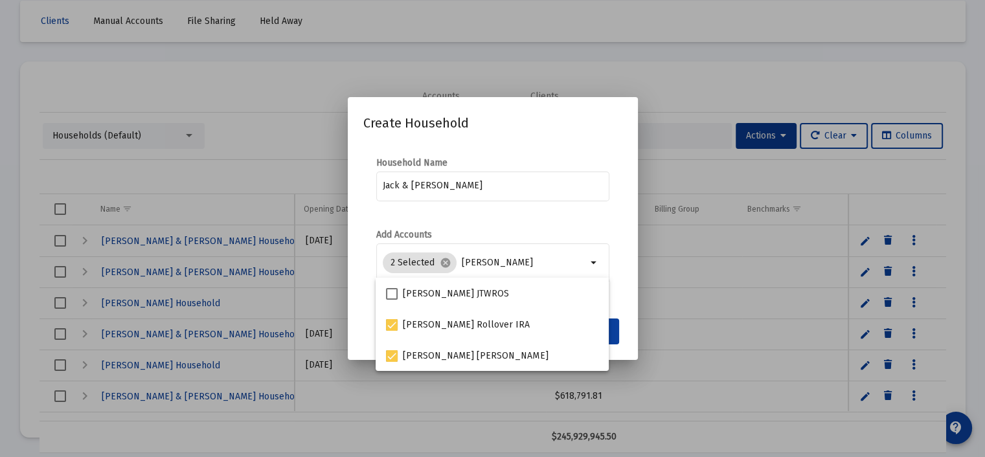
click at [508, 220] on mat-dialog-content "Household Name Jack & Judy LaRocca Add Accounts 2 Selected cancel laRocca arrow…" at bounding box center [493, 227] width 290 height 167
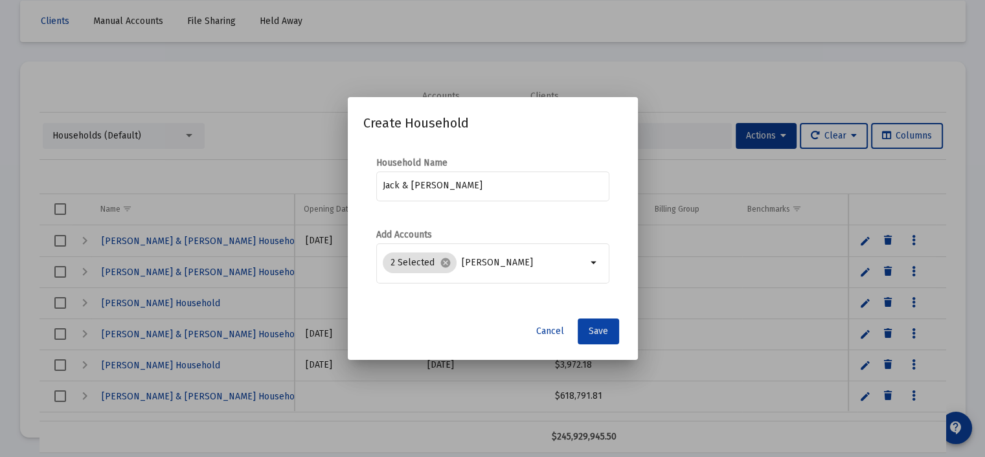
click at [595, 334] on span "Save" at bounding box center [598, 331] width 19 height 11
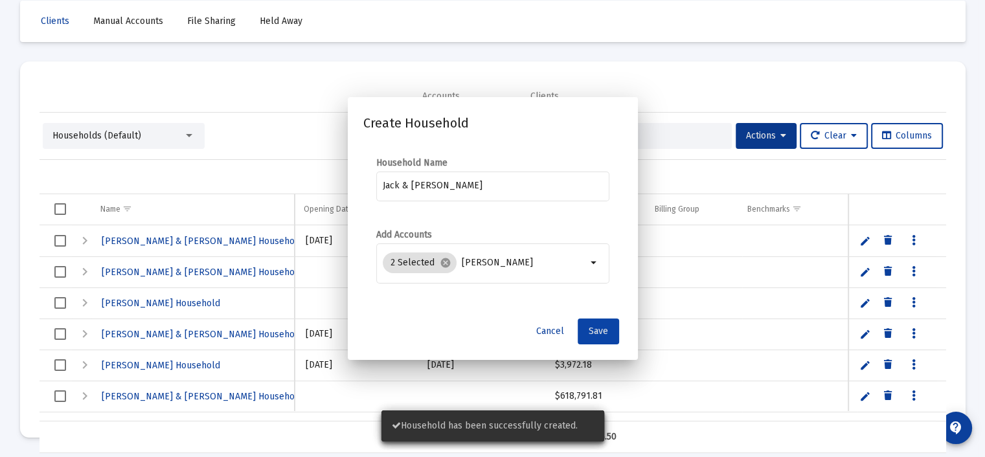
scroll to position [61, 0]
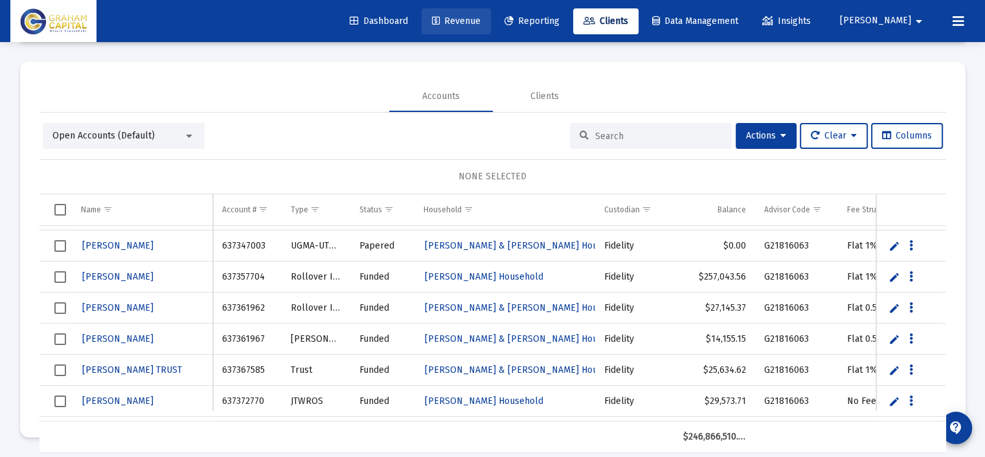
click at [481, 21] on span "Revenue" at bounding box center [456, 21] width 49 height 11
